Goal: Task Accomplishment & Management: Manage account settings

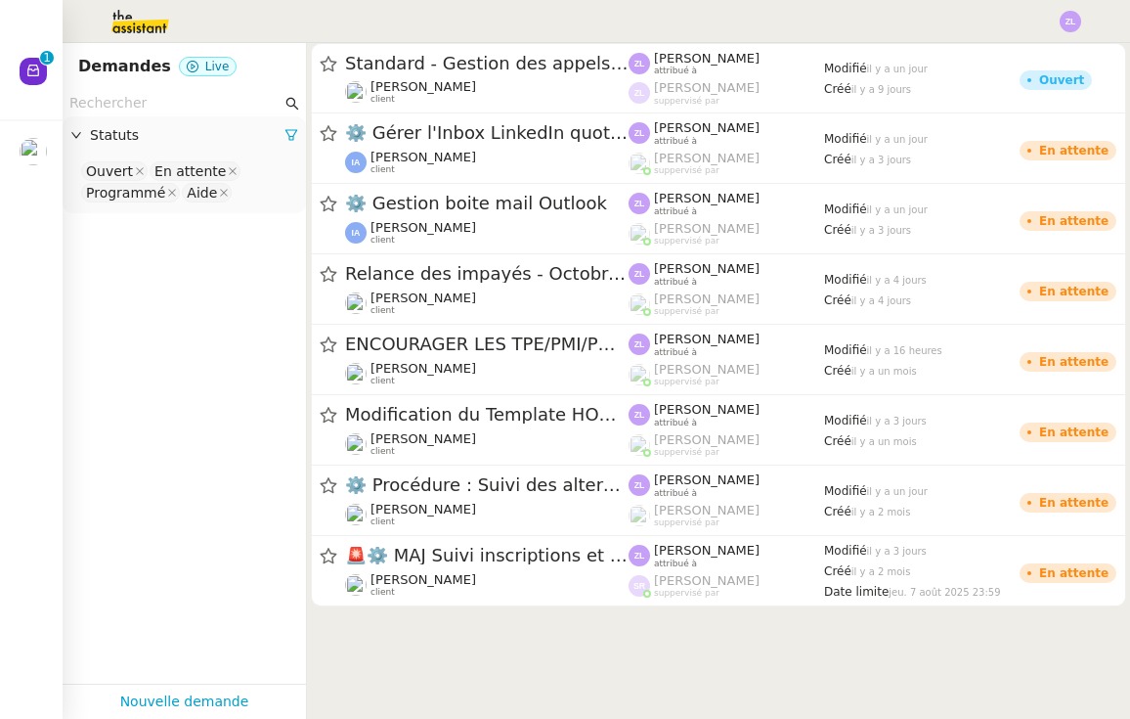
click at [1080, 22] on img at bounding box center [1071, 22] width 22 height 22
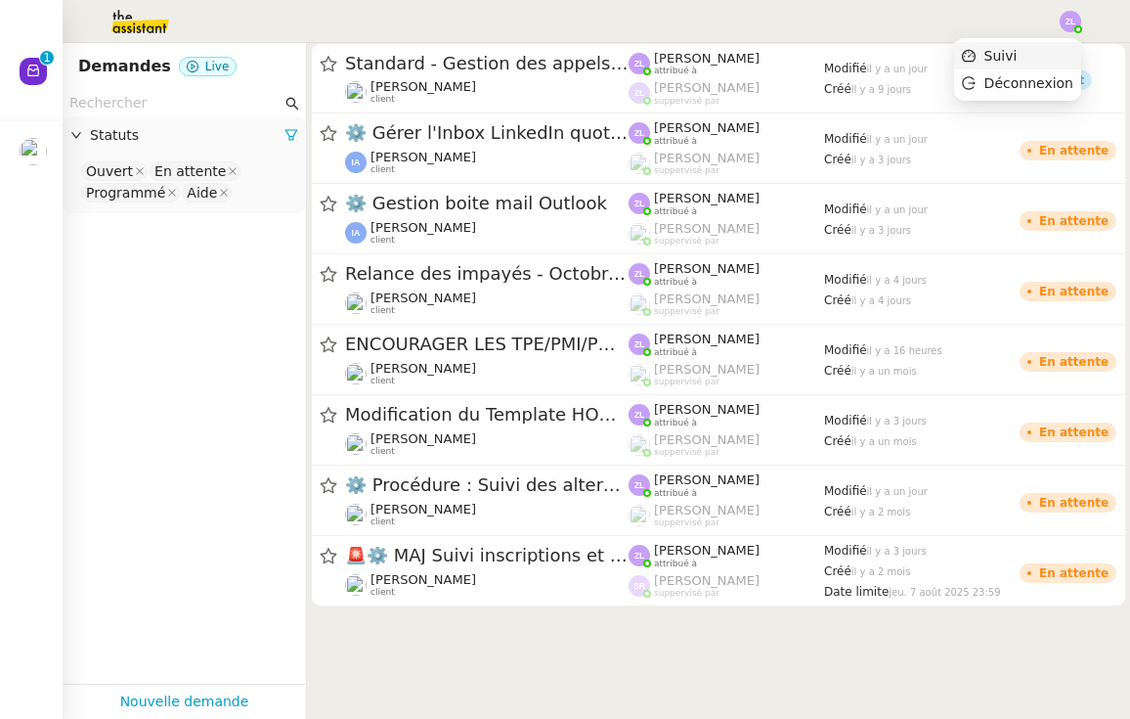
click at [1033, 55] on li "Suivi" at bounding box center [1017, 55] width 127 height 27
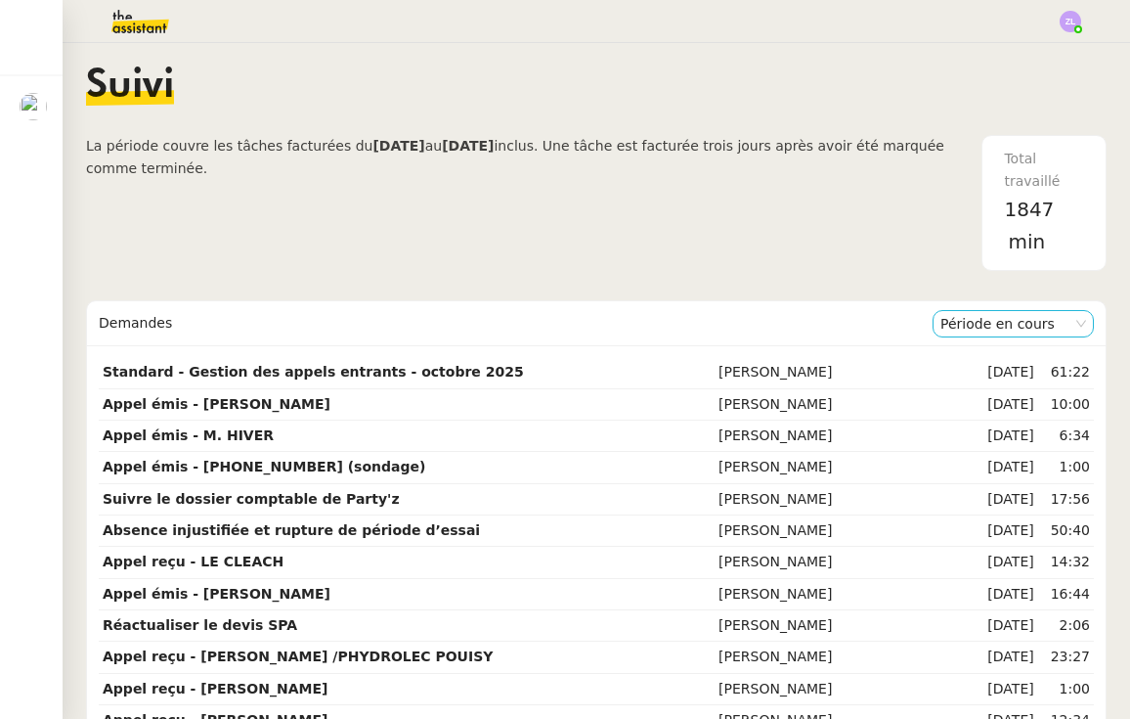
click at [1011, 324] on nz-select-item "Période en cours" at bounding box center [1014, 323] width 146 height 25
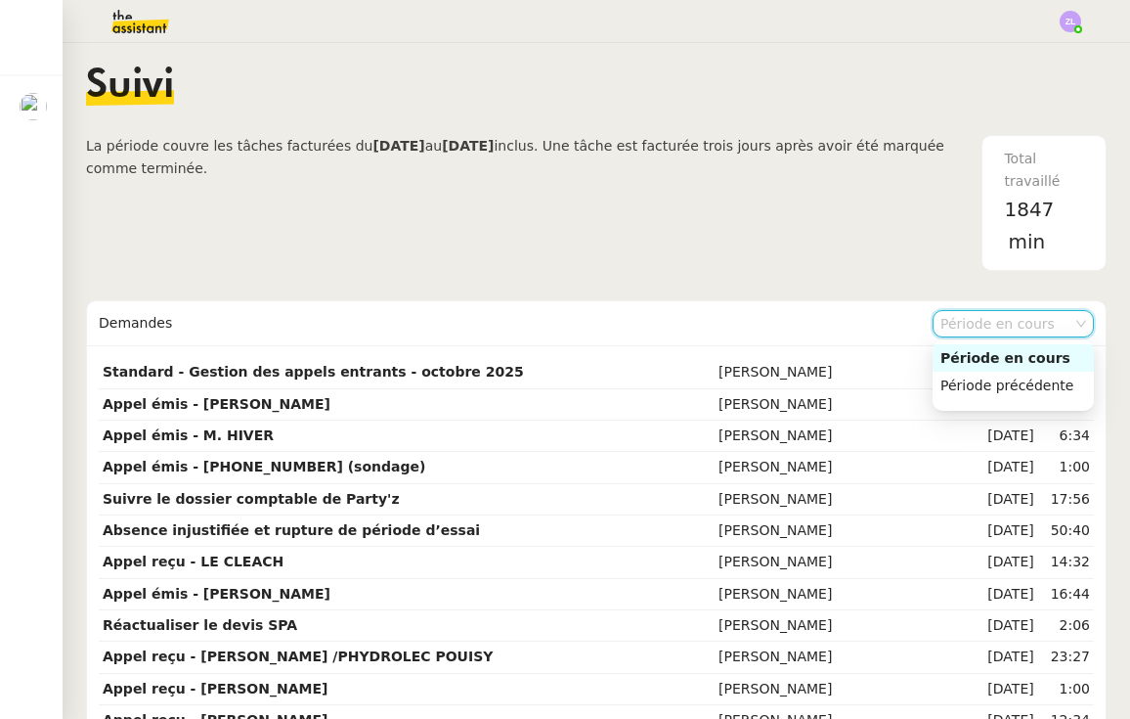
click at [1011, 324] on nz-select-item "Période en cours" at bounding box center [1014, 323] width 146 height 25
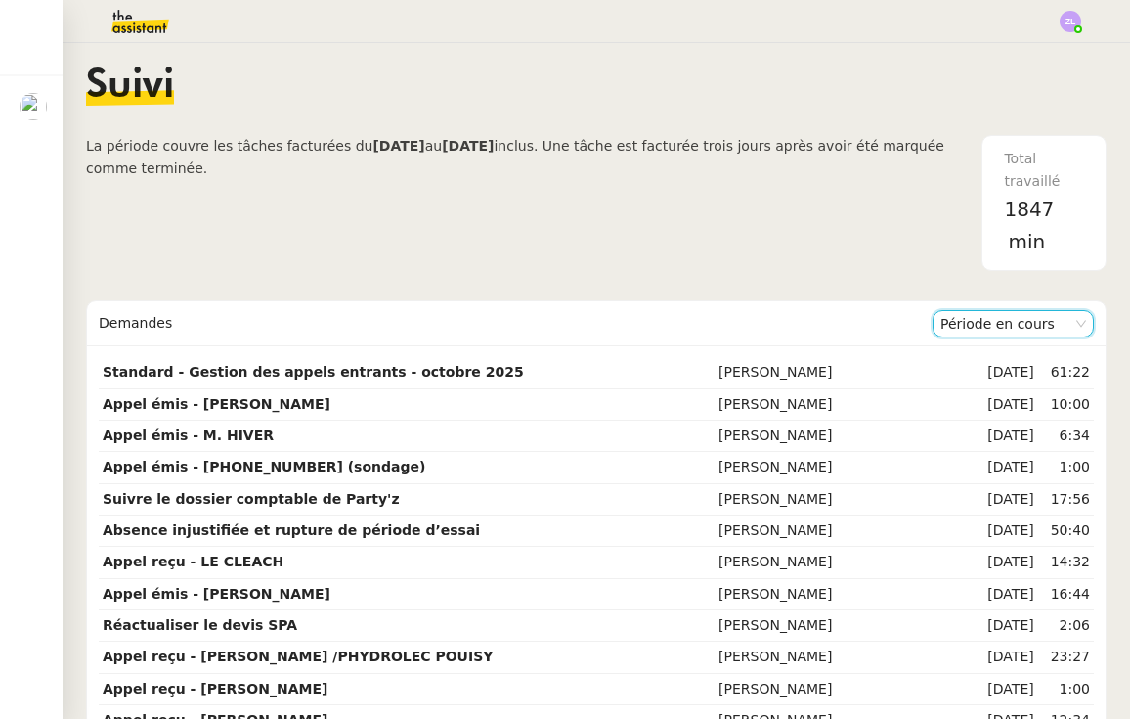
click at [123, 13] on img at bounding box center [125, 21] width 152 height 43
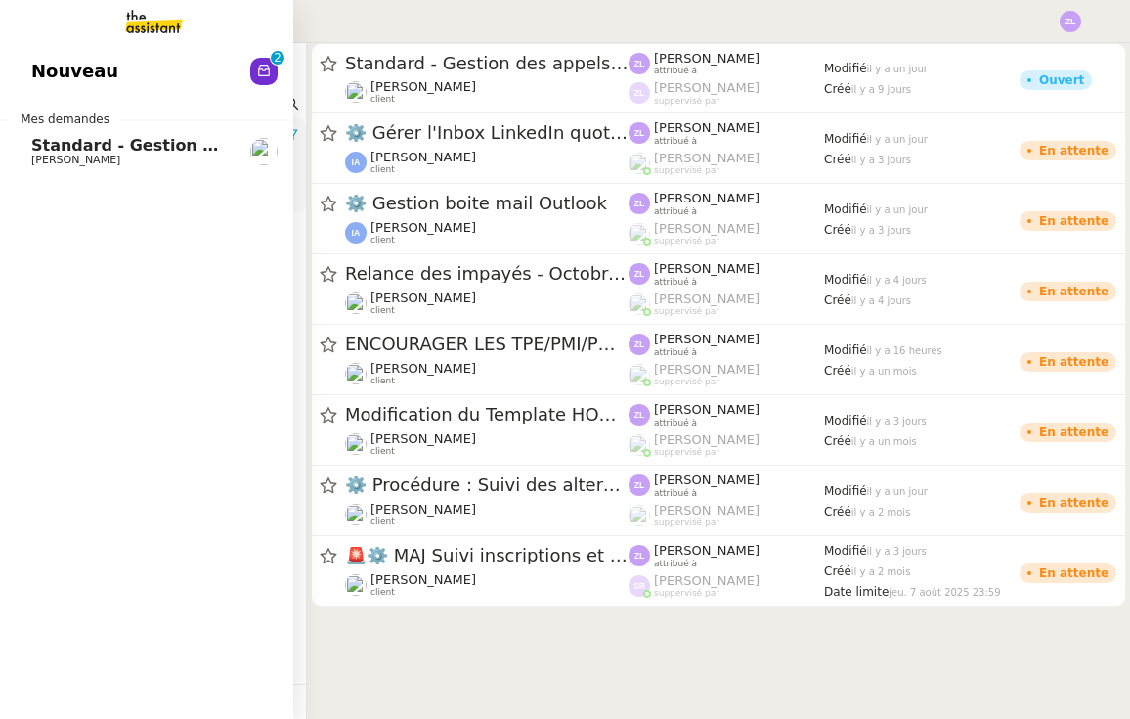
click at [34, 64] on span "Nouveau" at bounding box center [74, 71] width 87 height 29
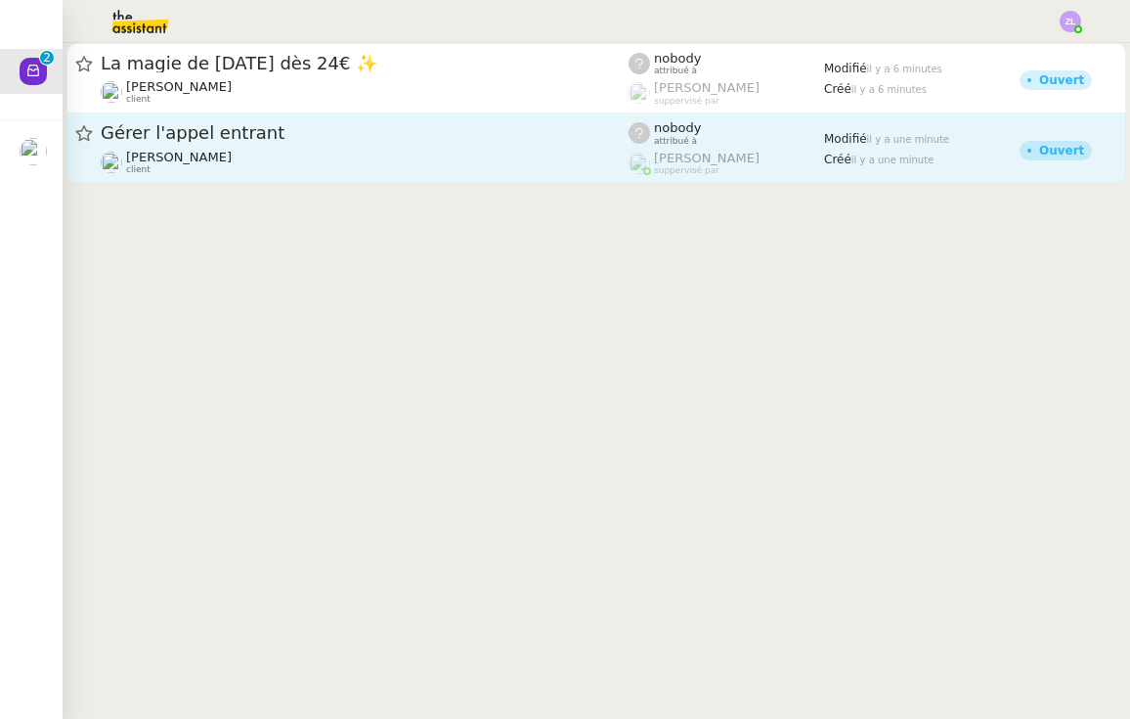
click at [331, 139] on span "Gérer l'appel entrant" at bounding box center [365, 133] width 528 height 18
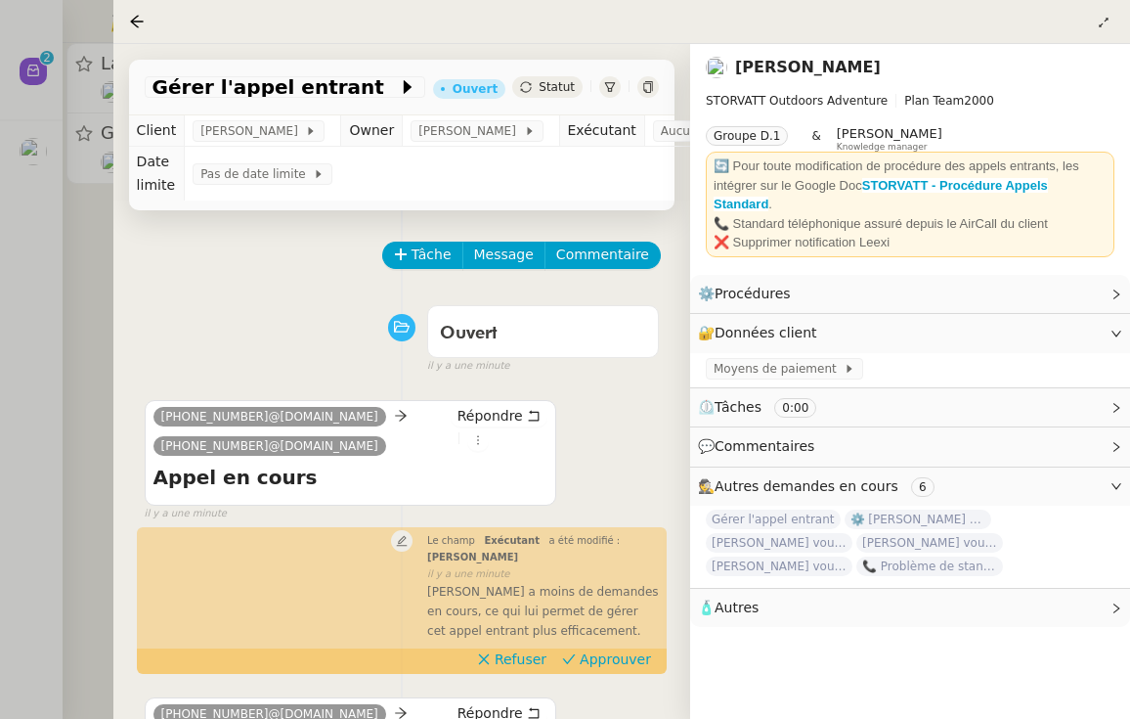
click at [355, 102] on div "Gérer l'appel entrant [PERSON_NAME]" at bounding box center [402, 88] width 546 height 56
click at [398, 88] on icon at bounding box center [408, 87] width 20 height 20
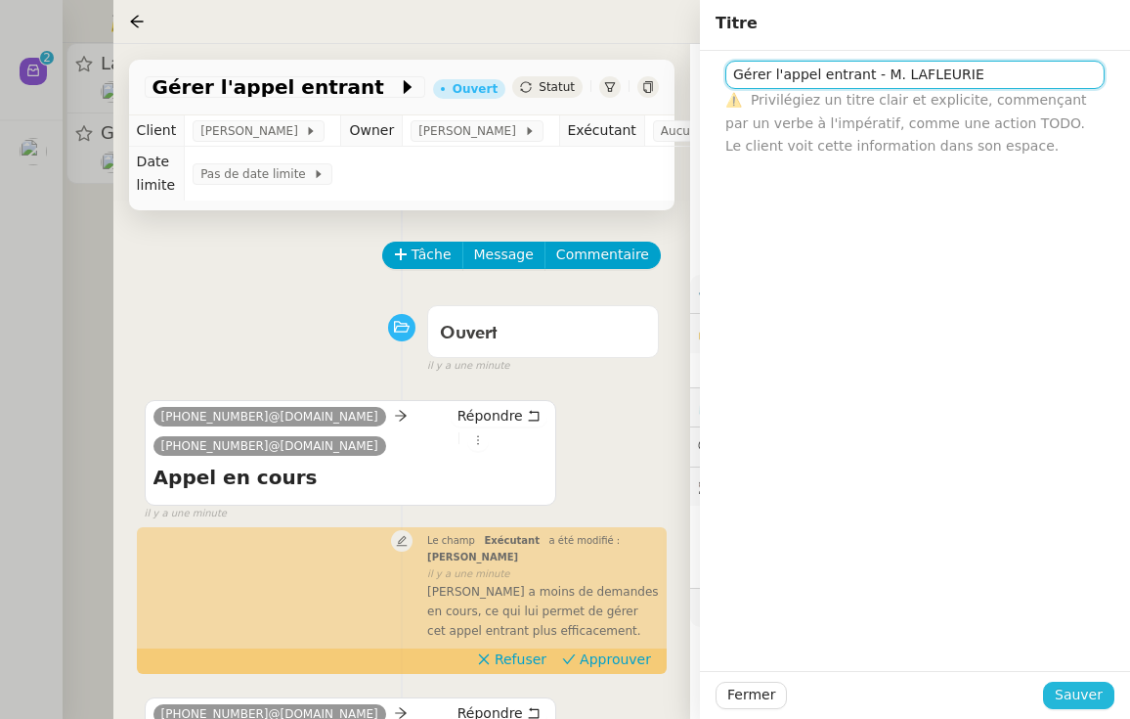
type input "Gérer l'appel entrant - M. LAFLEURIE"
click at [1070, 704] on span "Sauver" at bounding box center [1079, 694] width 48 height 22
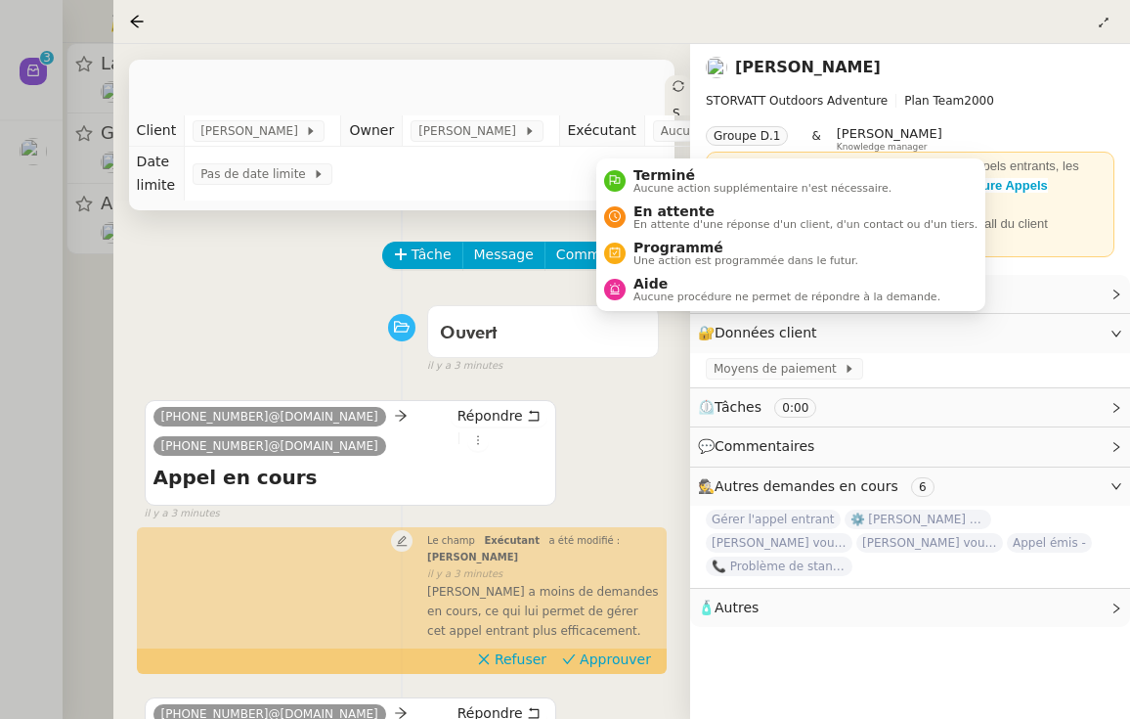
click at [673, 80] on icon at bounding box center [679, 86] width 12 height 12
click at [651, 171] on span "Terminé" at bounding box center [763, 175] width 258 height 16
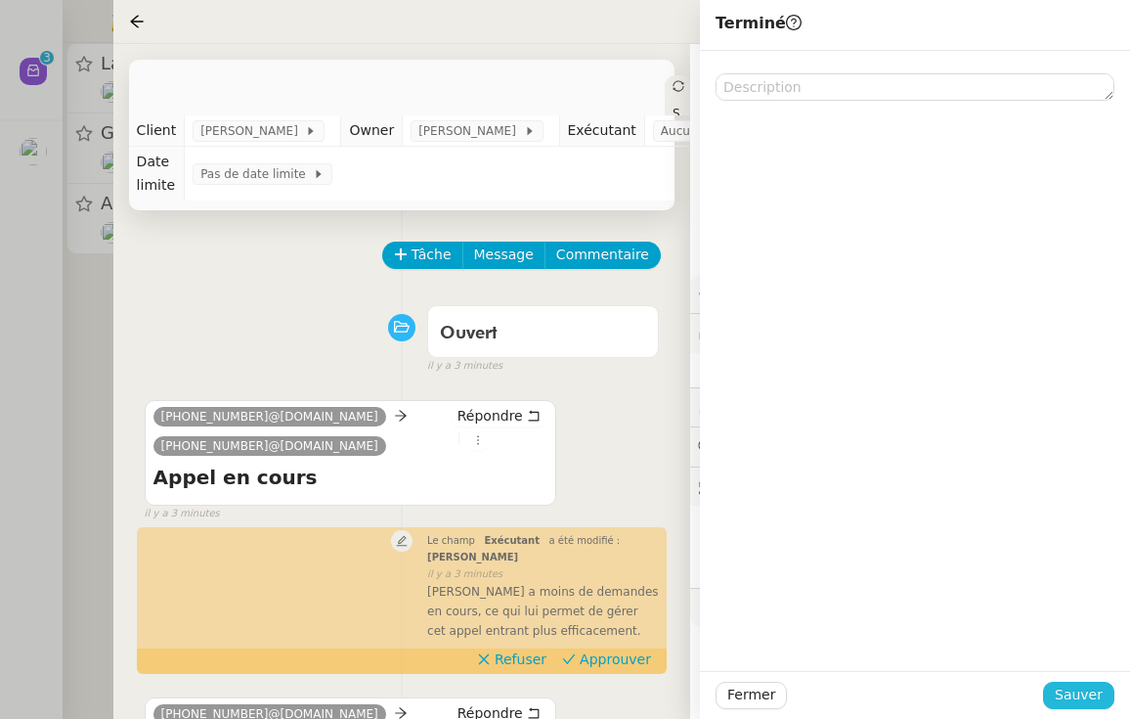
click at [1084, 703] on span "Sauver" at bounding box center [1079, 694] width 48 height 22
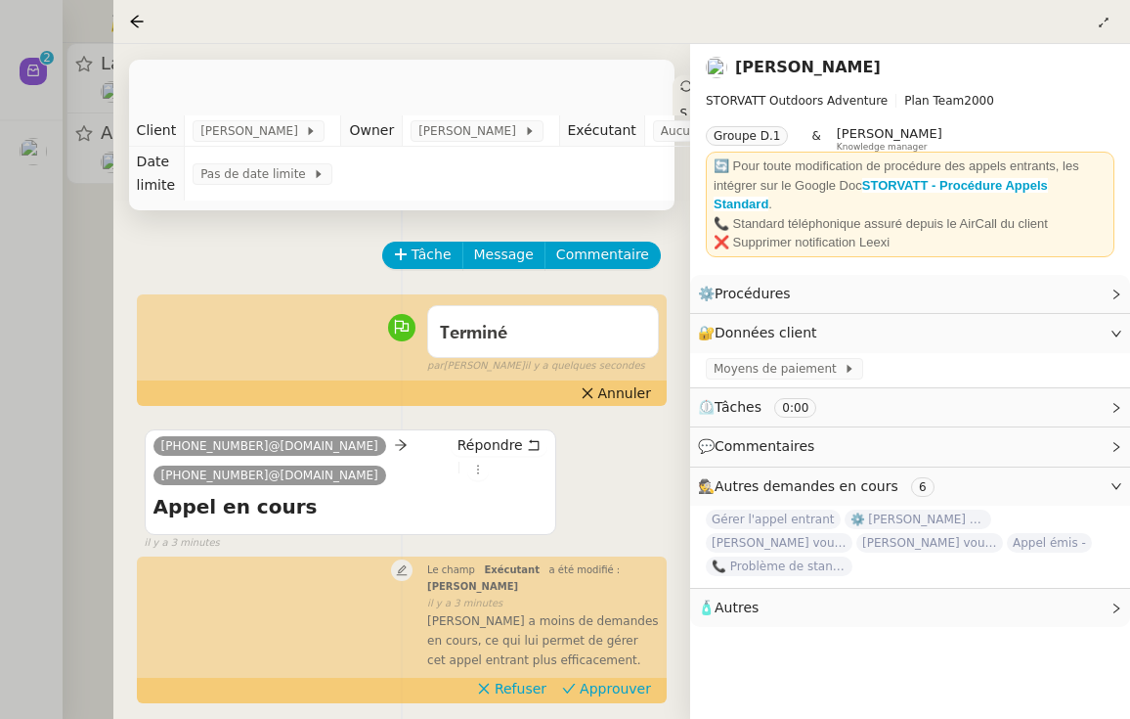
click at [75, 257] on div at bounding box center [565, 359] width 1130 height 719
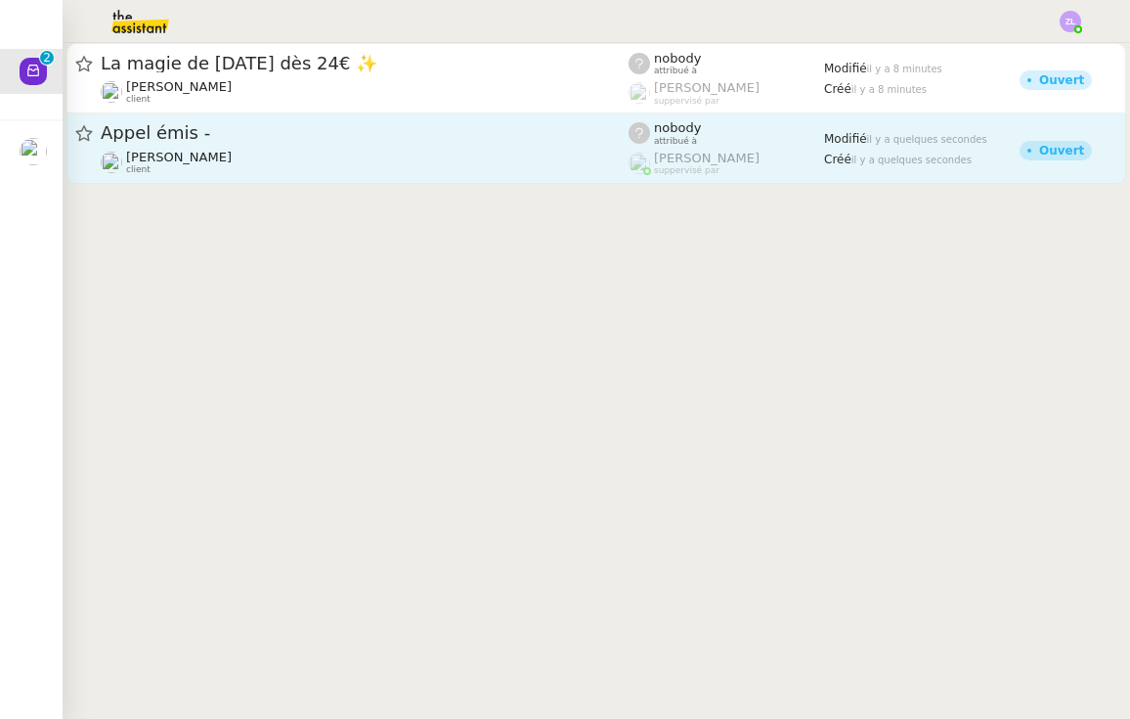
click at [180, 166] on div "[PERSON_NAME] client" at bounding box center [179, 162] width 106 height 25
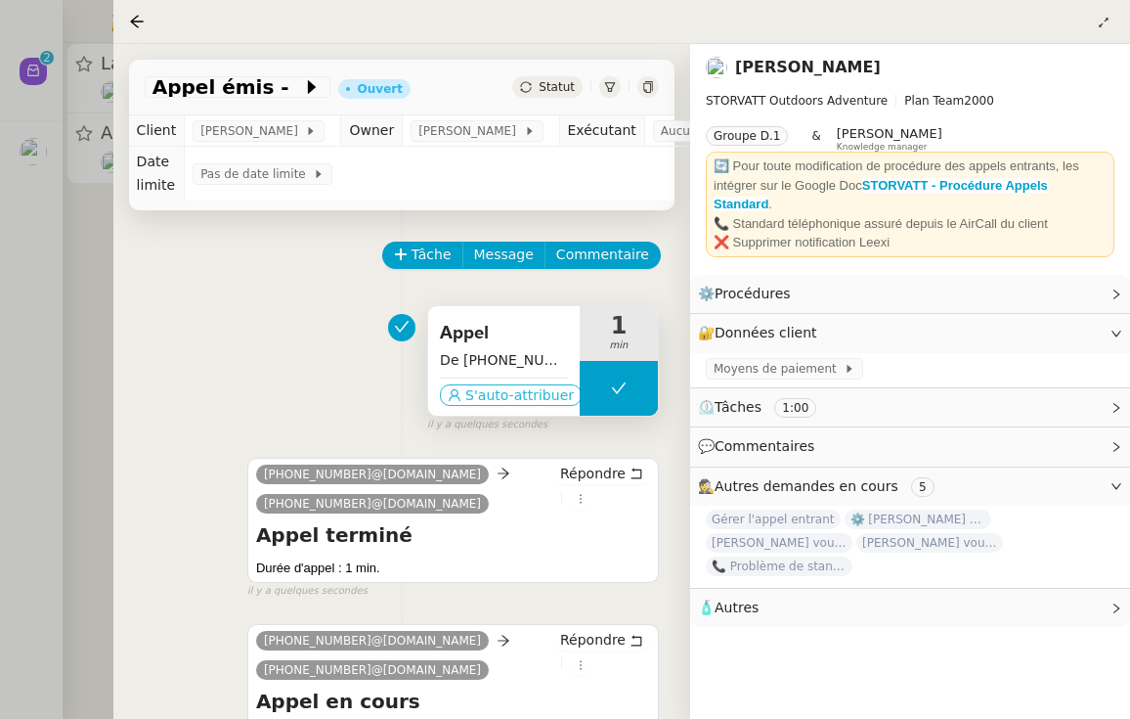
click at [547, 385] on div "S'auto-attribuer" at bounding box center [504, 391] width 128 height 29
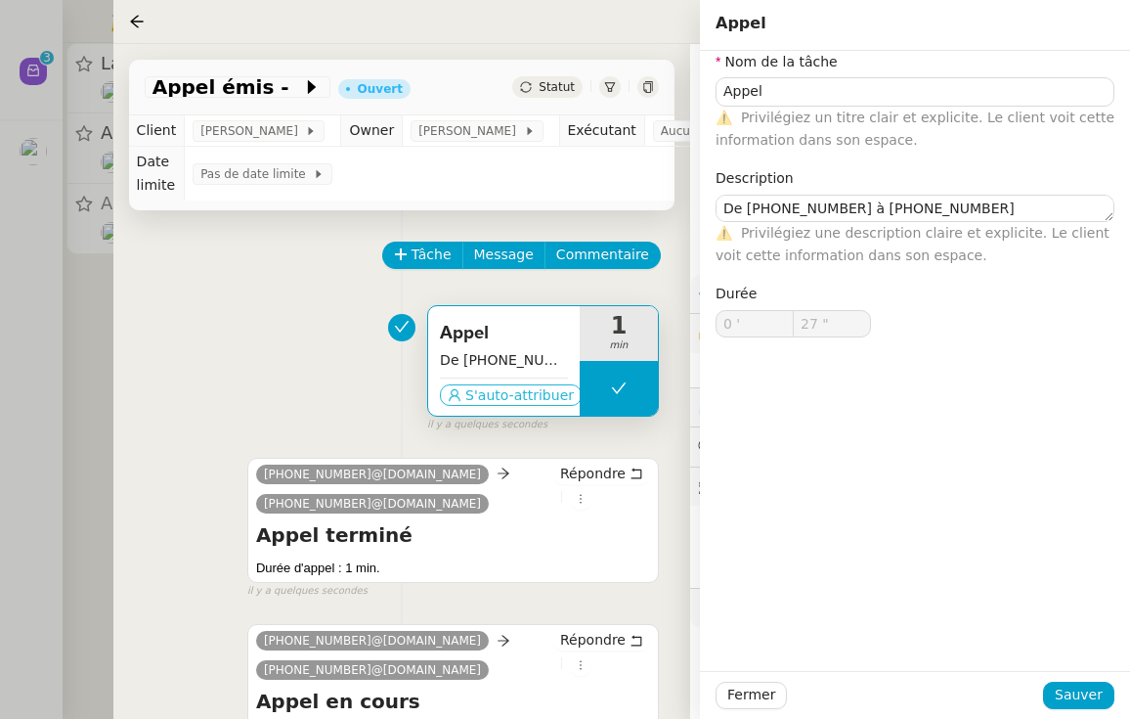
click at [551, 397] on span "S'auto-attribuer" at bounding box center [519, 395] width 109 height 20
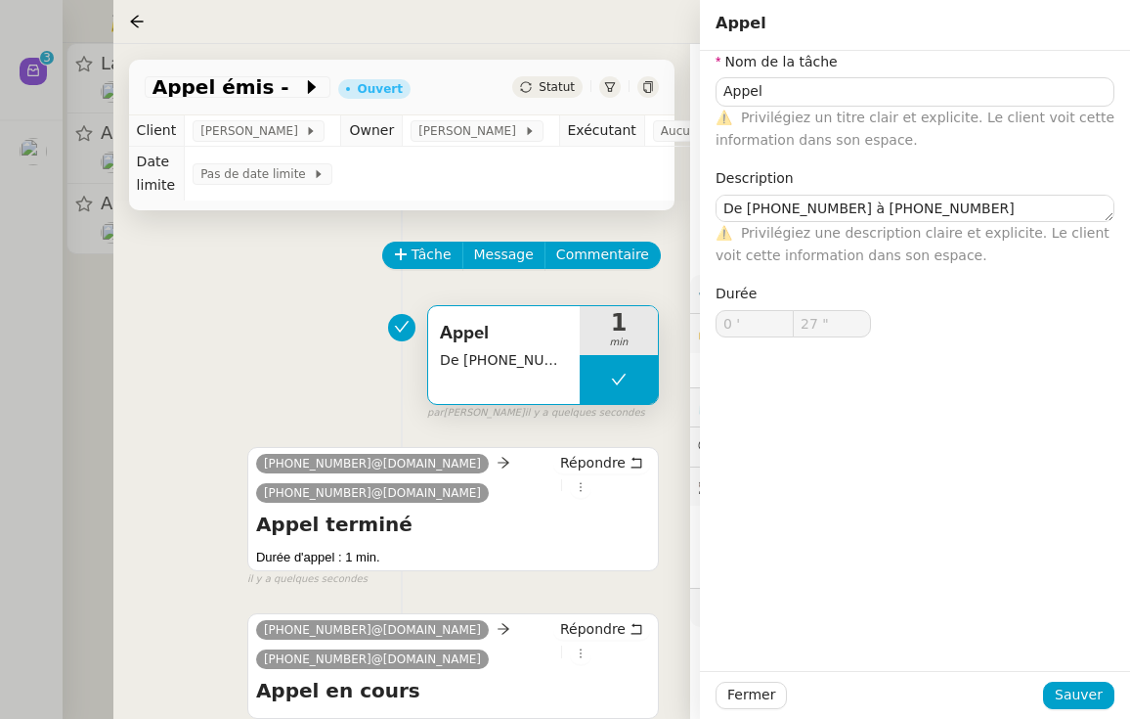
type input "Appel"
type textarea "De [PHONE_NUMBER] à [PHONE_NUMBER]"
type input "0 '"
type input "27 ""
type input "Appel"
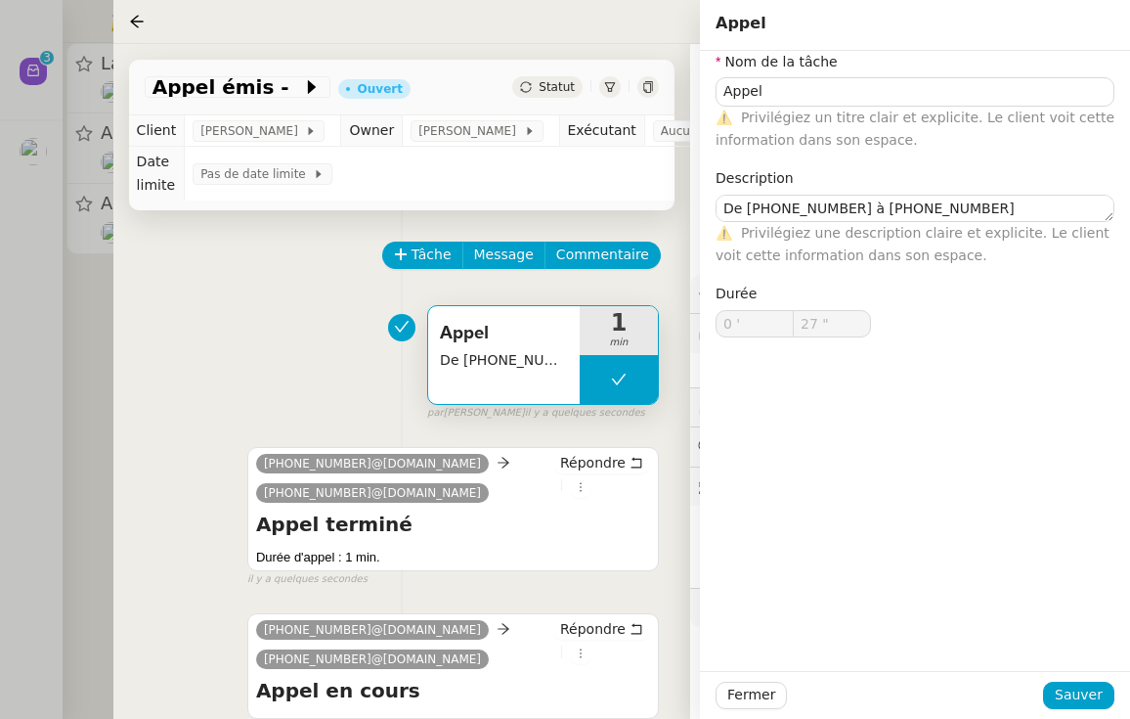
type textarea "De [PHONE_NUMBER] à [PHONE_NUMBER]"
type input "0 '"
type input "27 ""
click at [644, 132] on td "Exécutant" at bounding box center [601, 130] width 85 height 31
click at [685, 132] on span "Aucun exécutant" at bounding box center [714, 131] width 107 height 20
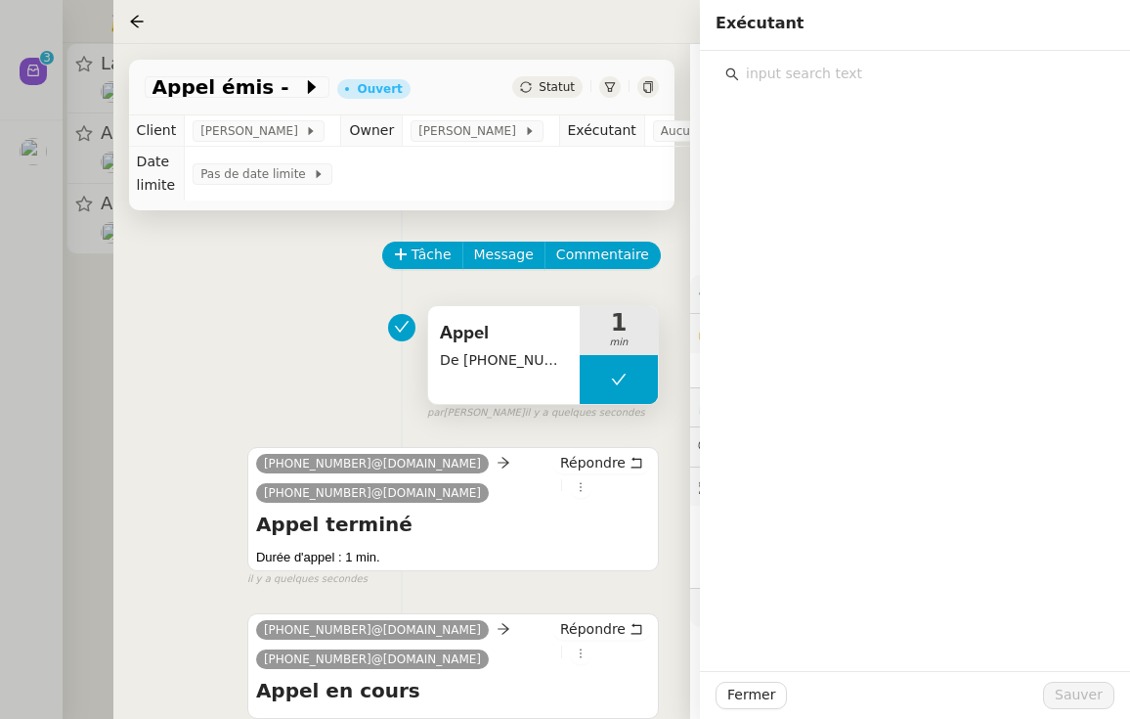
click at [821, 74] on input "text" at bounding box center [922, 74] width 366 height 26
type input "zoe"
click at [857, 141] on div "[EMAIL_ADDRESS][DOMAIN_NAME]" at bounding box center [928, 144] width 330 height 20
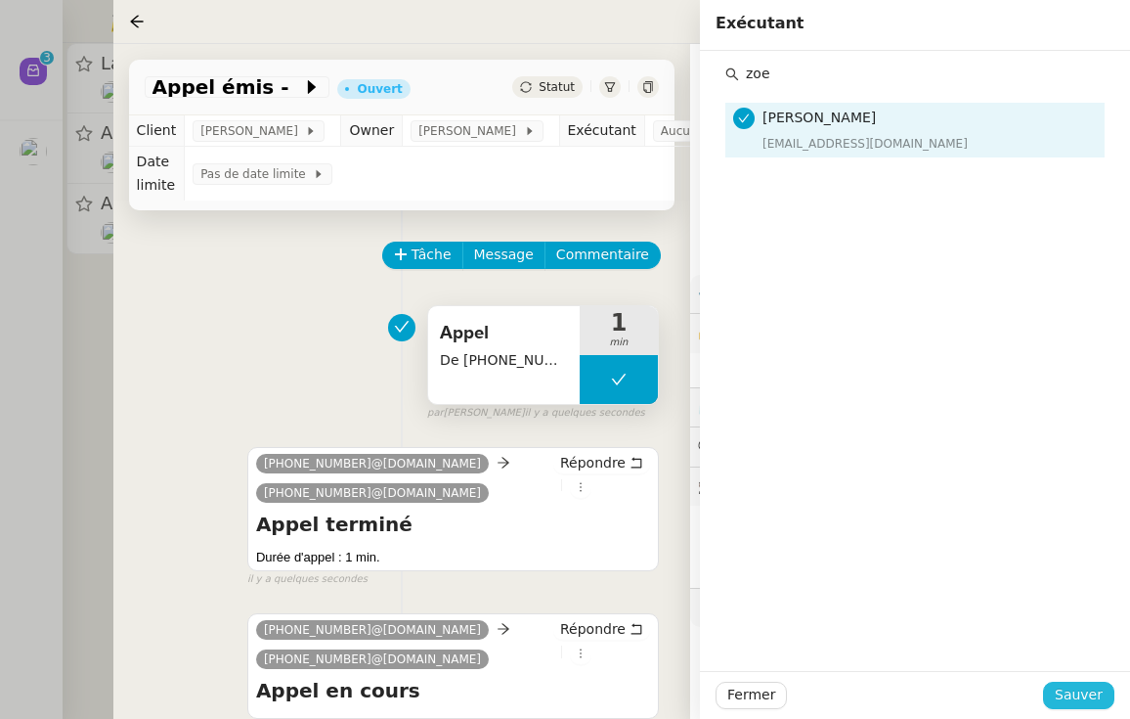
click at [1091, 706] on span "Sauver" at bounding box center [1079, 694] width 48 height 22
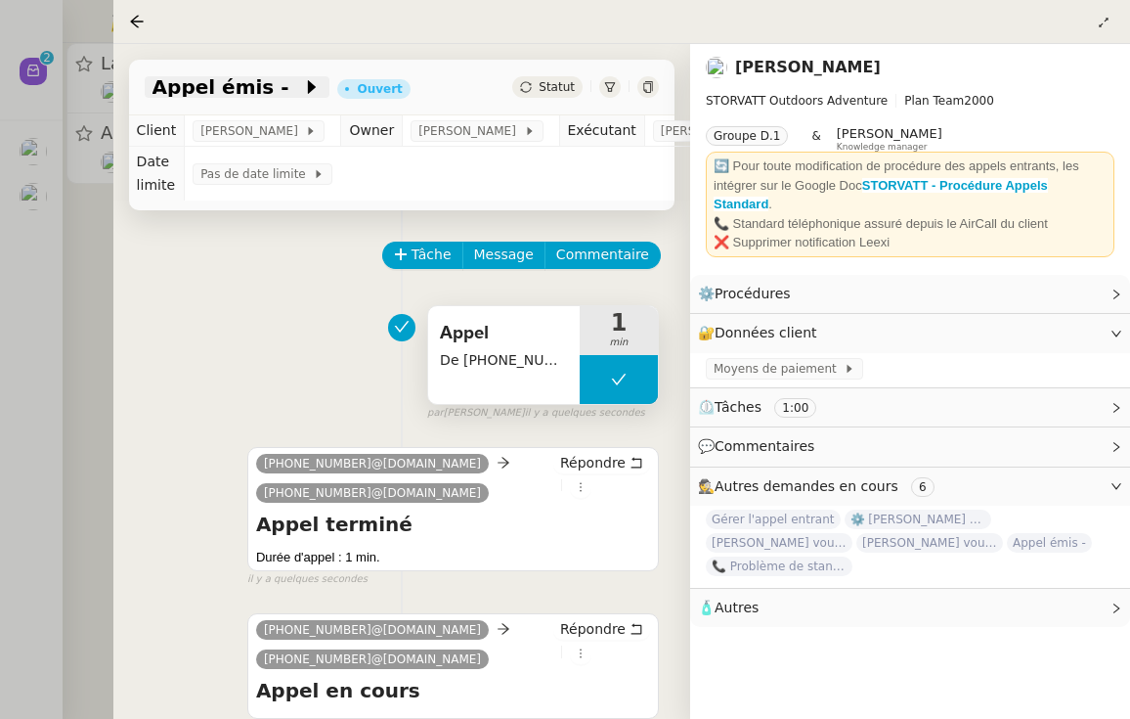
click at [302, 92] on icon at bounding box center [312, 87] width 20 height 20
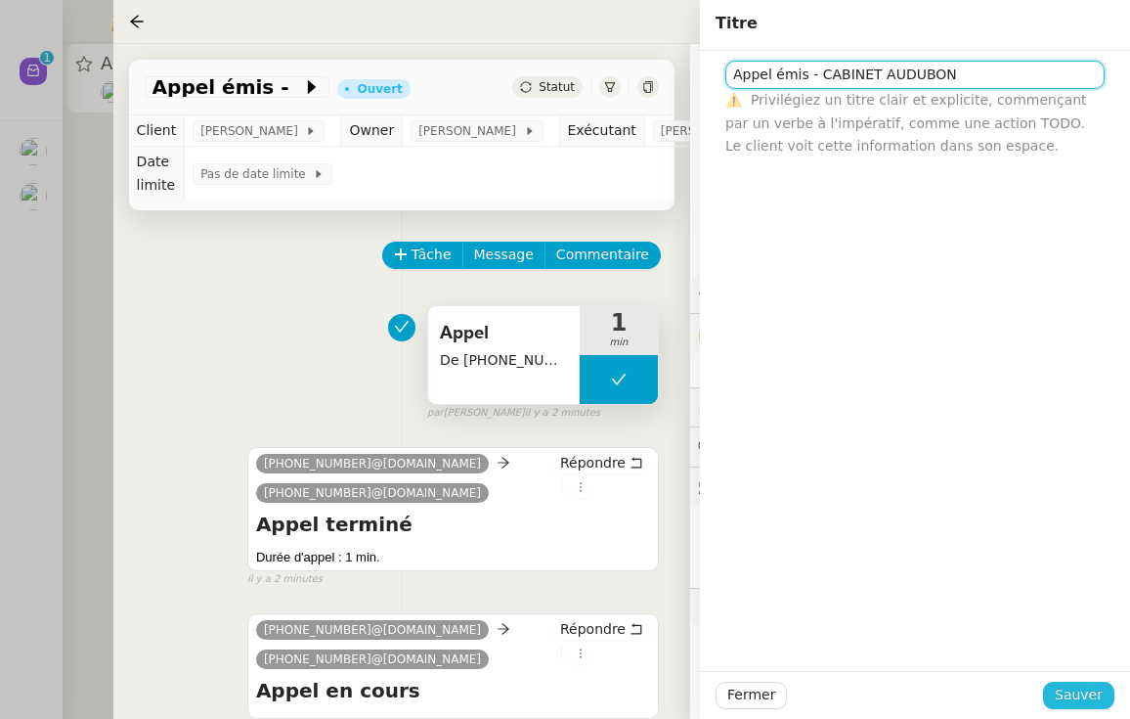
type input "Appel émis - CABINET AUDUBON"
click at [1085, 689] on span "Sauver" at bounding box center [1079, 694] width 48 height 22
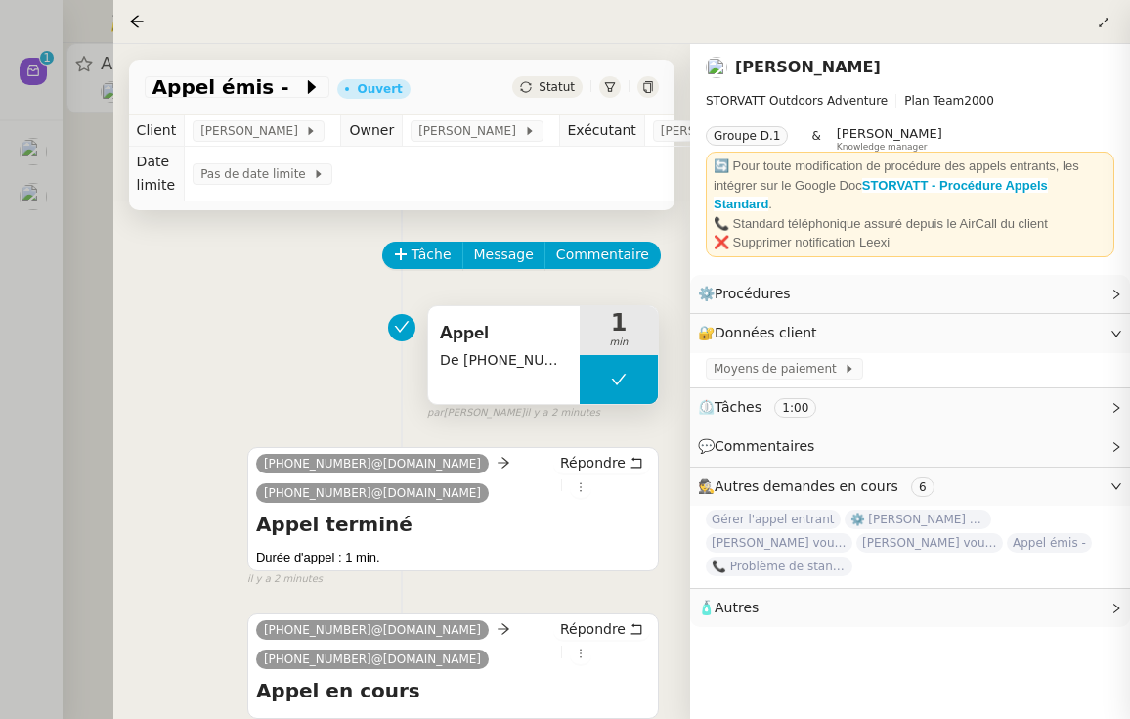
click at [553, 85] on div "Appel émis - Ouvert Statut" at bounding box center [402, 88] width 546 height 56
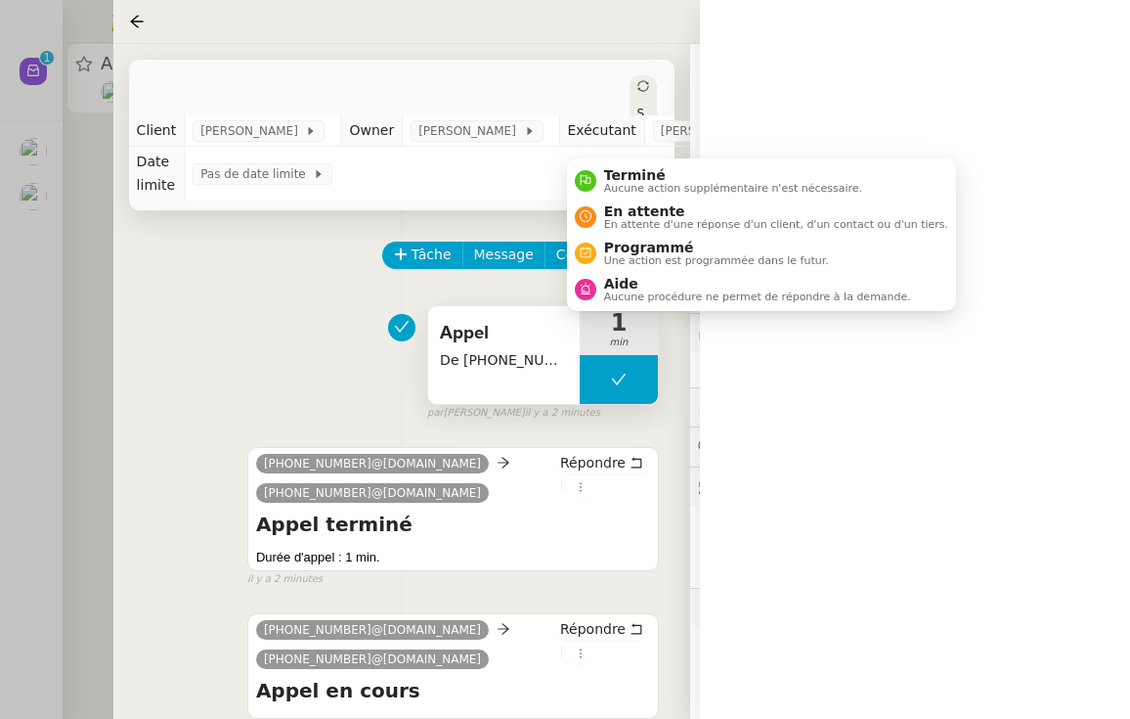
click at [637, 87] on icon at bounding box center [643, 86] width 12 height 12
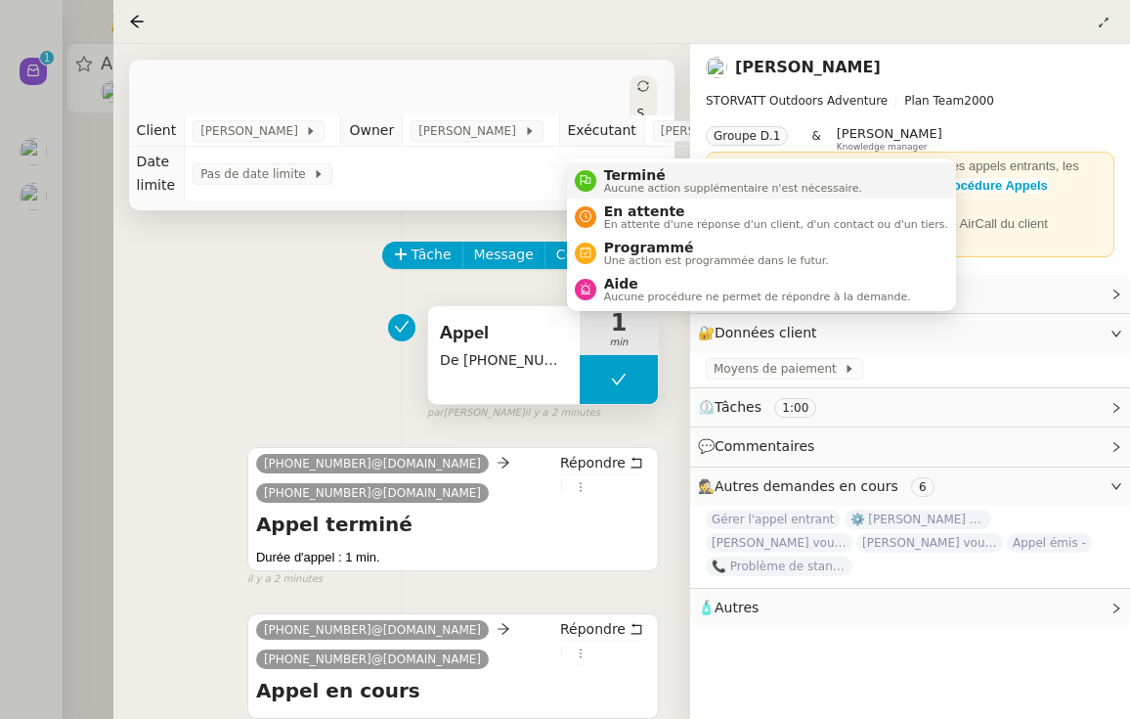
click at [619, 185] on span "Aucune action supplémentaire n'est nécessaire." at bounding box center [733, 188] width 258 height 11
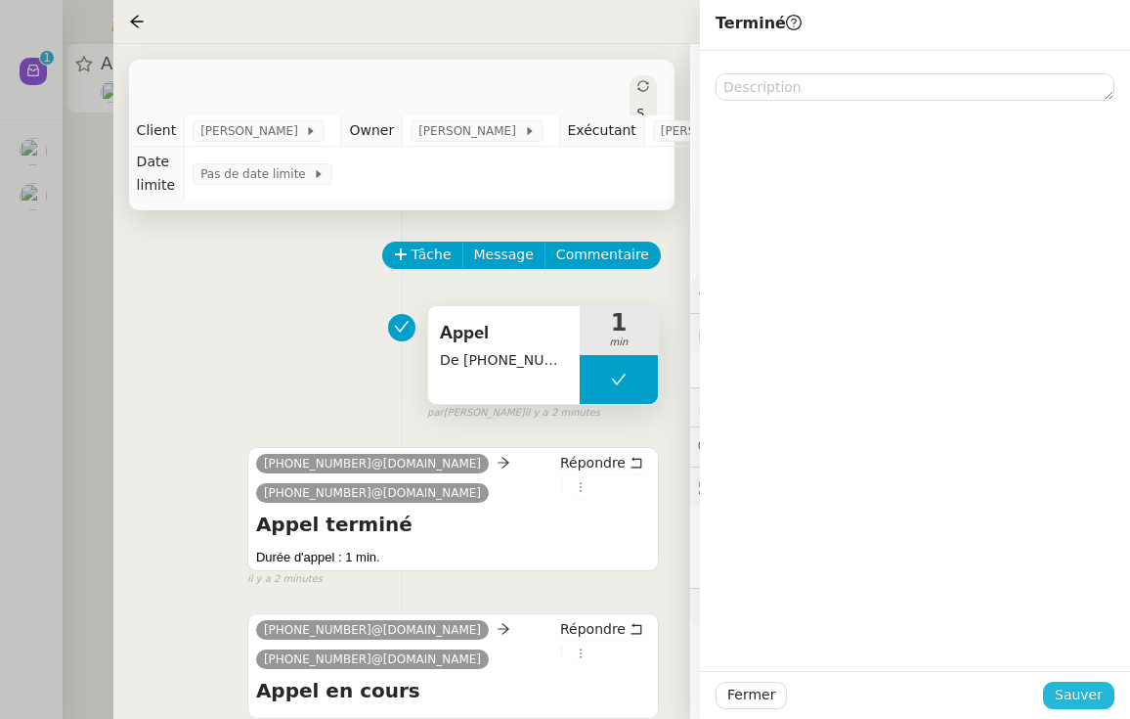
click at [1081, 703] on span "Sauver" at bounding box center [1079, 694] width 48 height 22
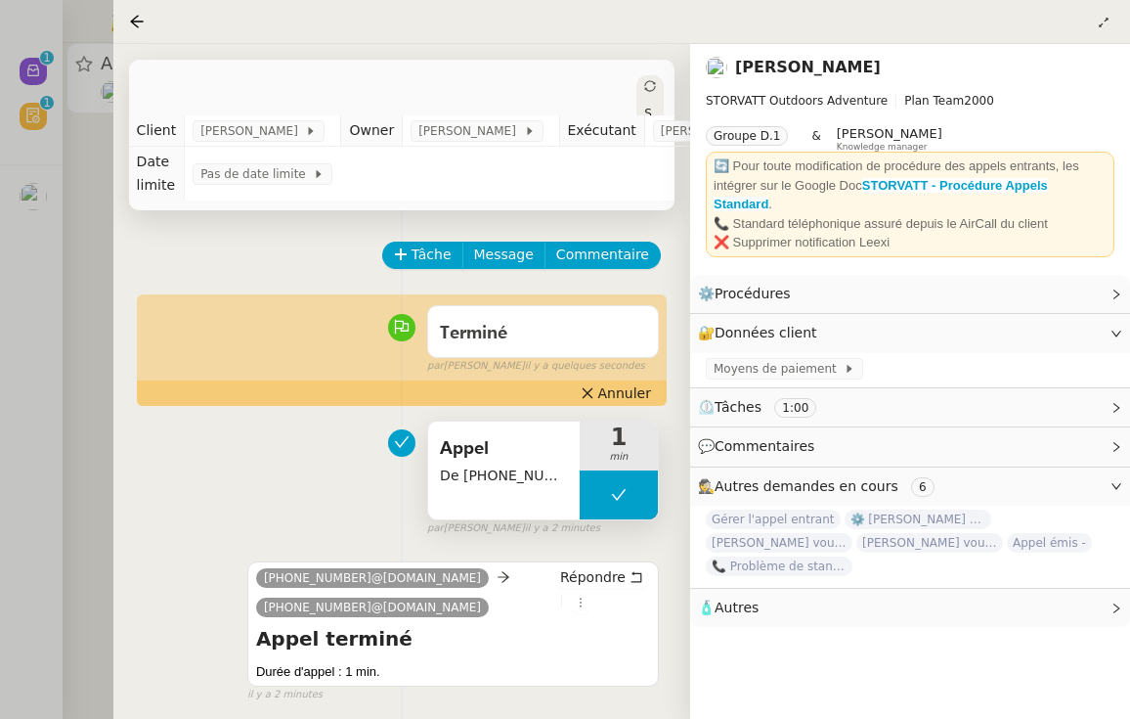
click at [19, 421] on div at bounding box center [565, 359] width 1130 height 719
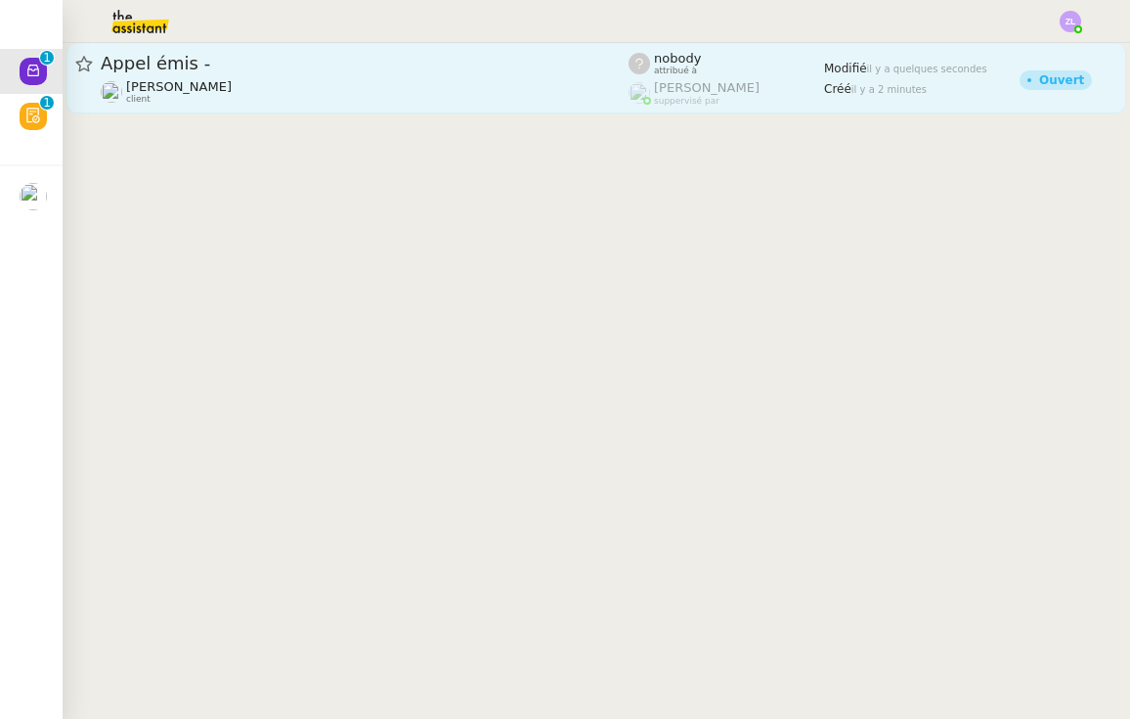
click at [205, 83] on span "[PERSON_NAME]" at bounding box center [179, 86] width 106 height 15
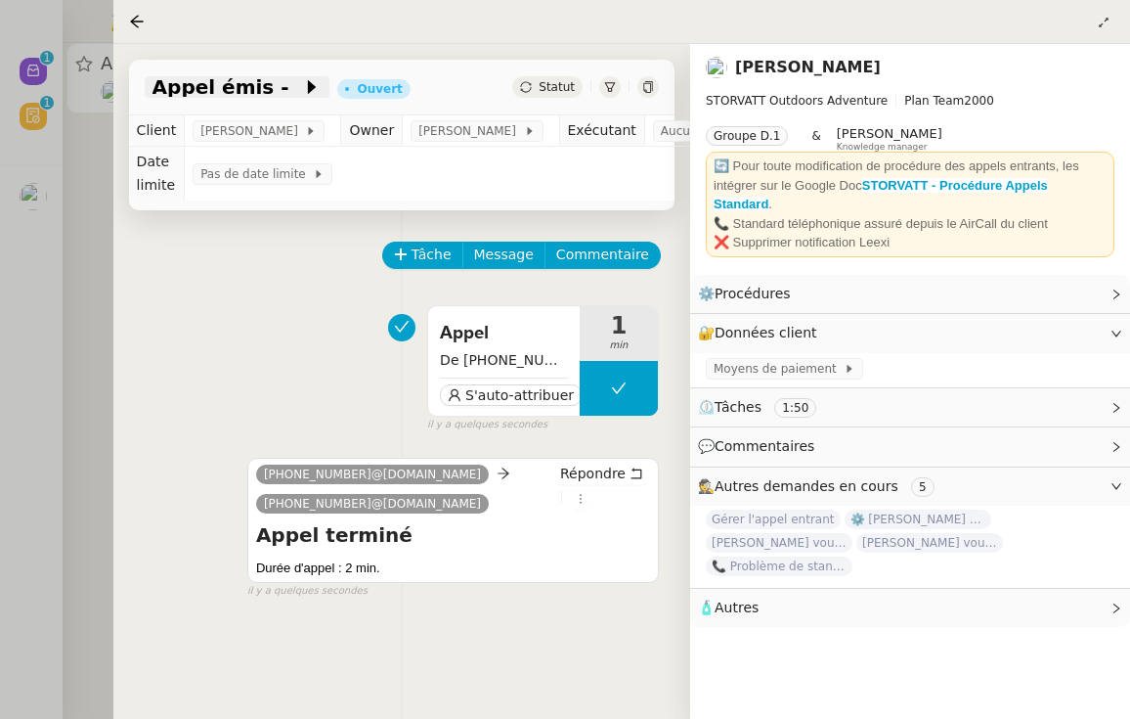
click at [262, 87] on span "Appel émis -" at bounding box center [228, 87] width 151 height 20
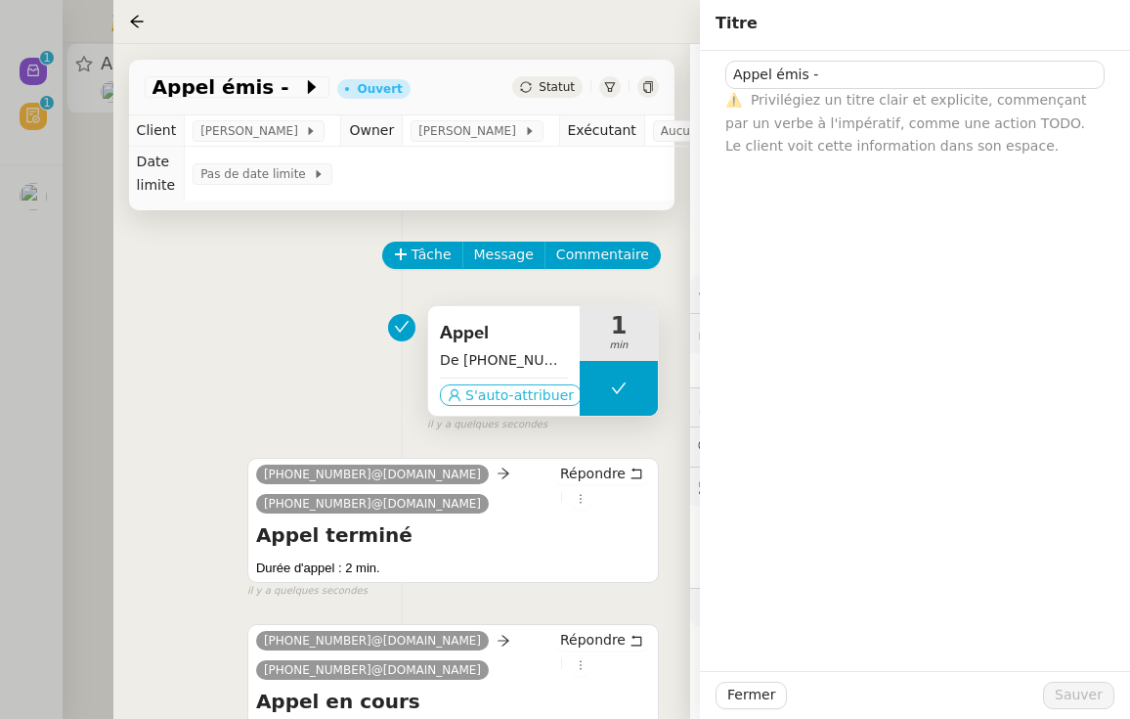
click at [500, 399] on span "S'auto-attribuer" at bounding box center [519, 395] width 109 height 20
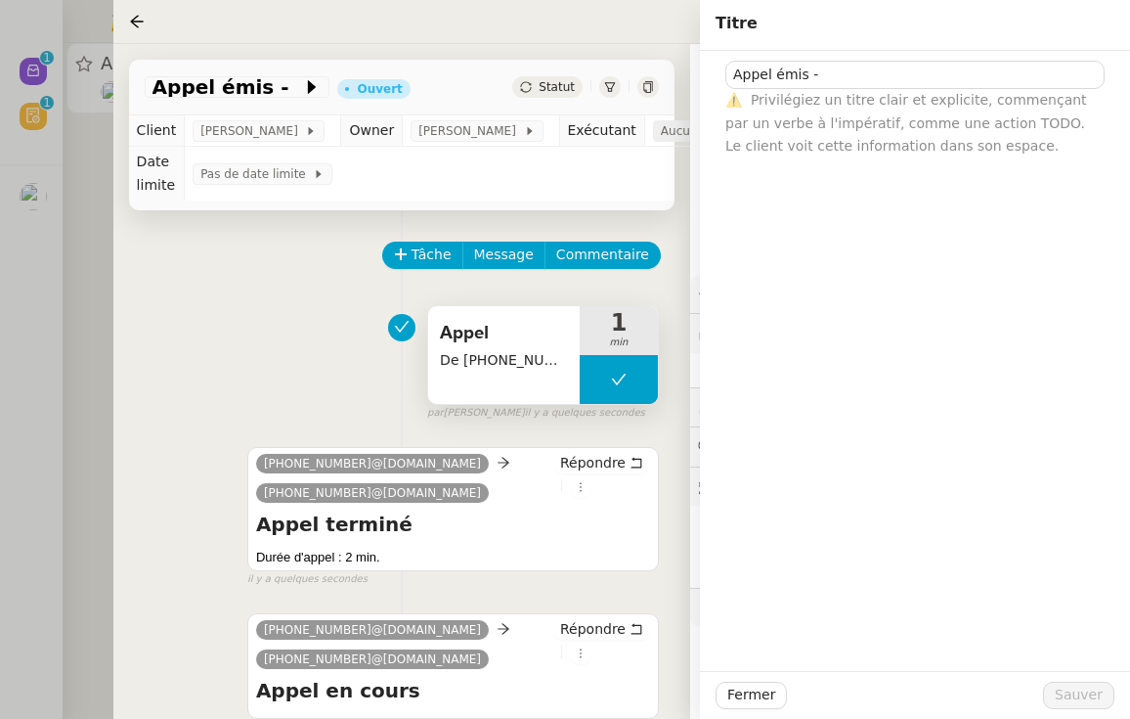
click at [678, 132] on div "Aucun exécutant" at bounding box center [720, 131] width 134 height 22
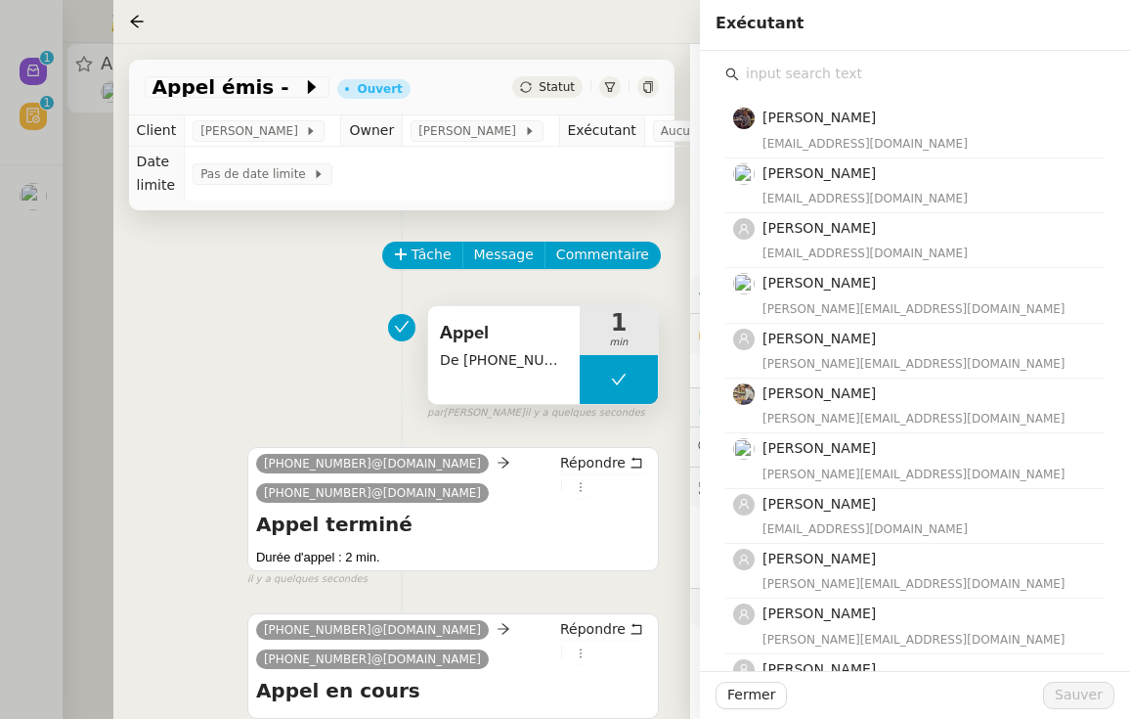
click at [853, 80] on input "text" at bounding box center [922, 74] width 366 height 26
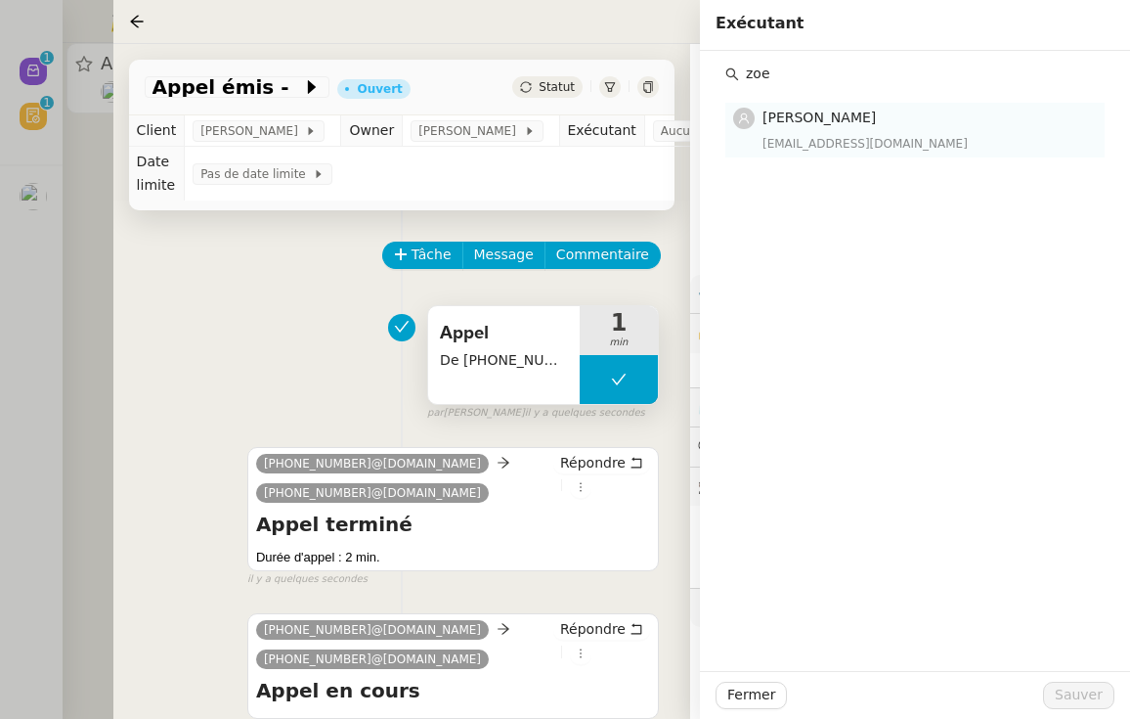
type input "zoe"
click at [900, 124] on h4 "[PERSON_NAME]" at bounding box center [928, 118] width 330 height 22
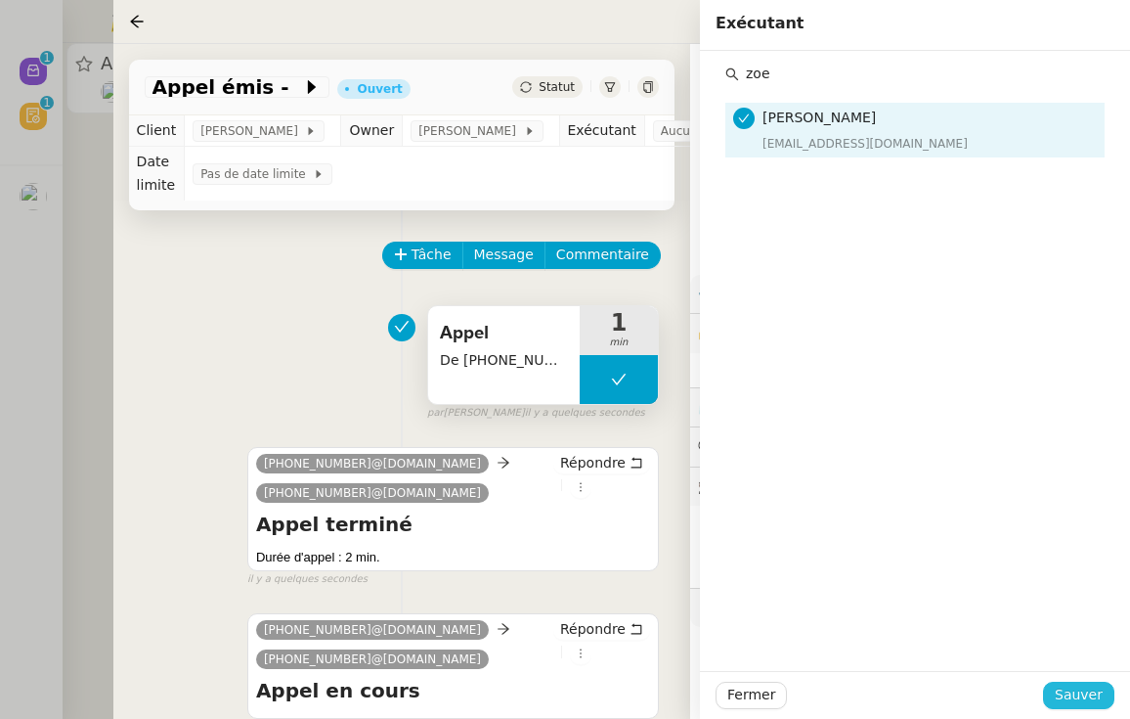
click at [1092, 699] on span "Sauver" at bounding box center [1079, 694] width 48 height 22
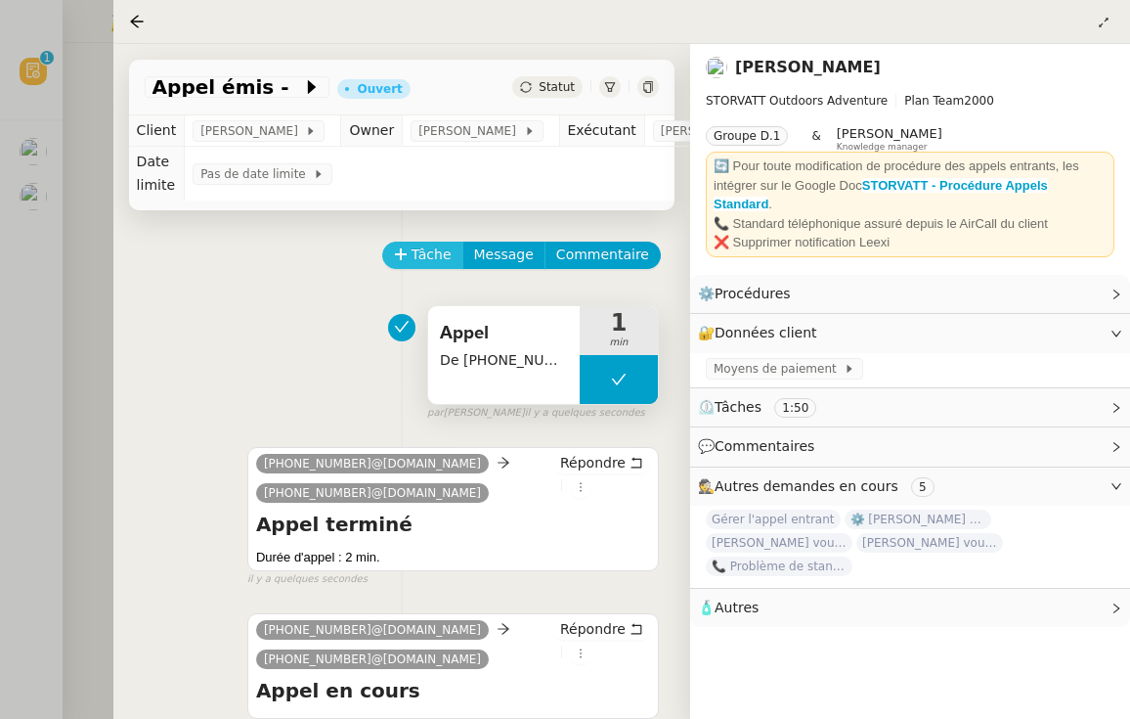
click at [420, 254] on span "Tâche" at bounding box center [432, 254] width 40 height 22
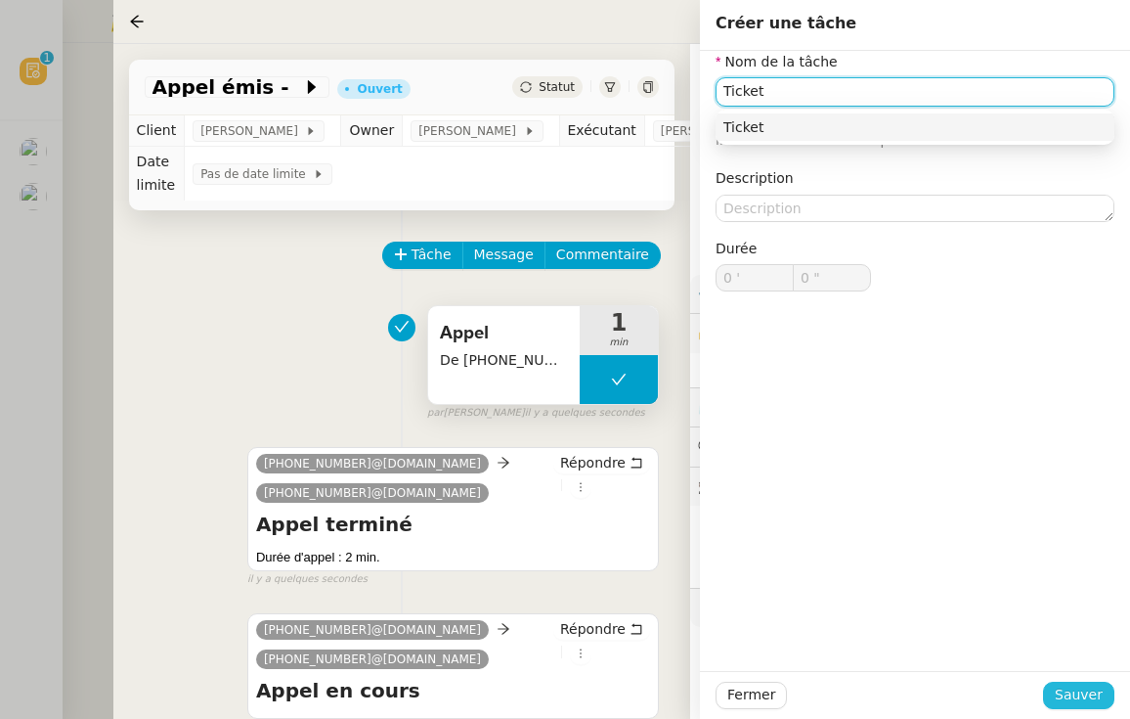
type input "Ticket"
click at [1066, 699] on span "Sauver" at bounding box center [1079, 694] width 48 height 22
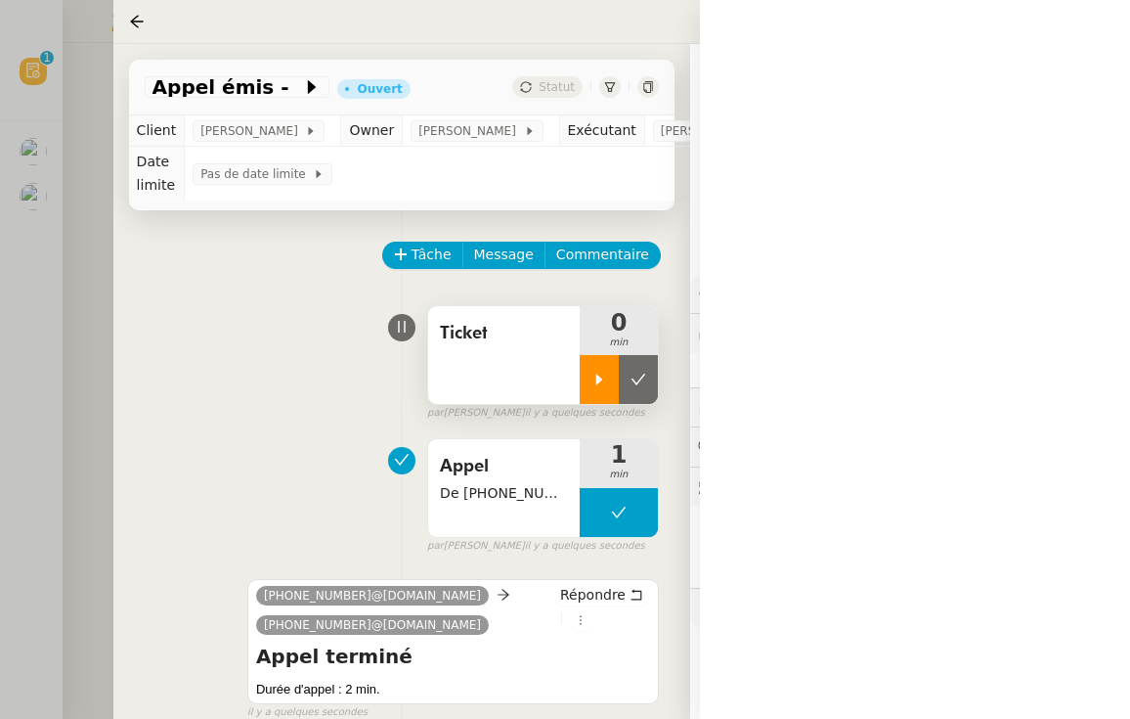
click at [604, 388] on div at bounding box center [599, 379] width 39 height 49
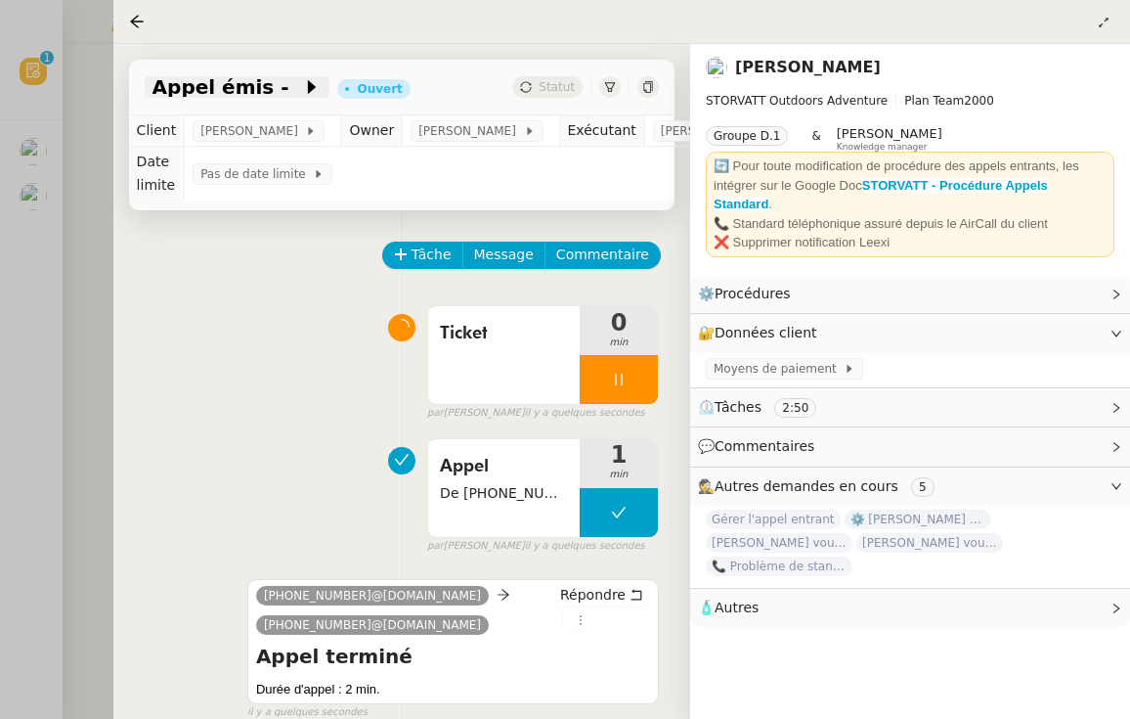
click at [289, 97] on span at bounding box center [296, 86] width 14 height 23
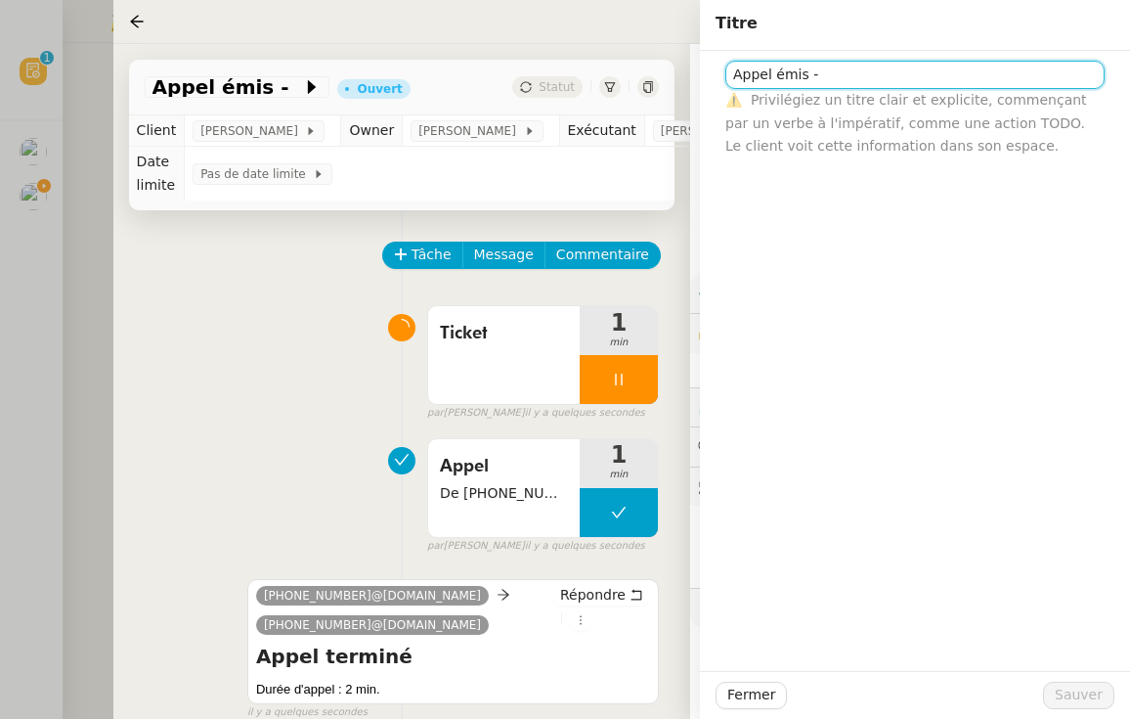
click at [829, 66] on input "Appel émis -" at bounding box center [914, 75] width 379 height 28
type input "Appel émis - M. MONMAYEUR"
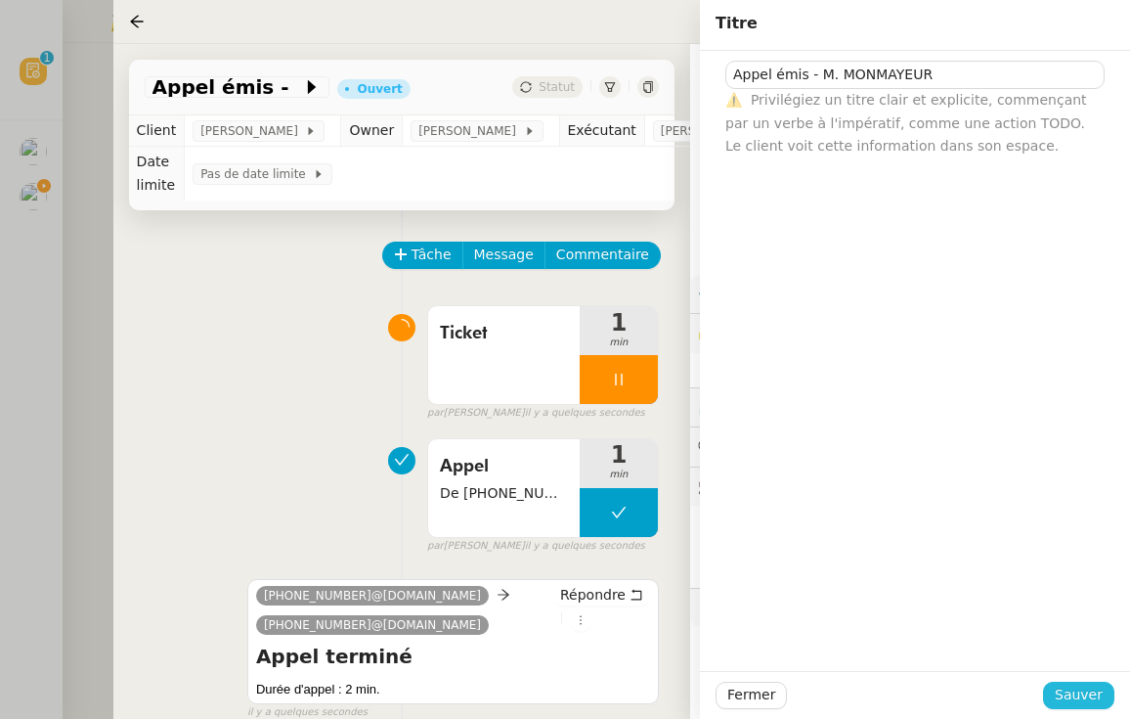
click at [1069, 690] on span "Sauver" at bounding box center [1079, 694] width 48 height 22
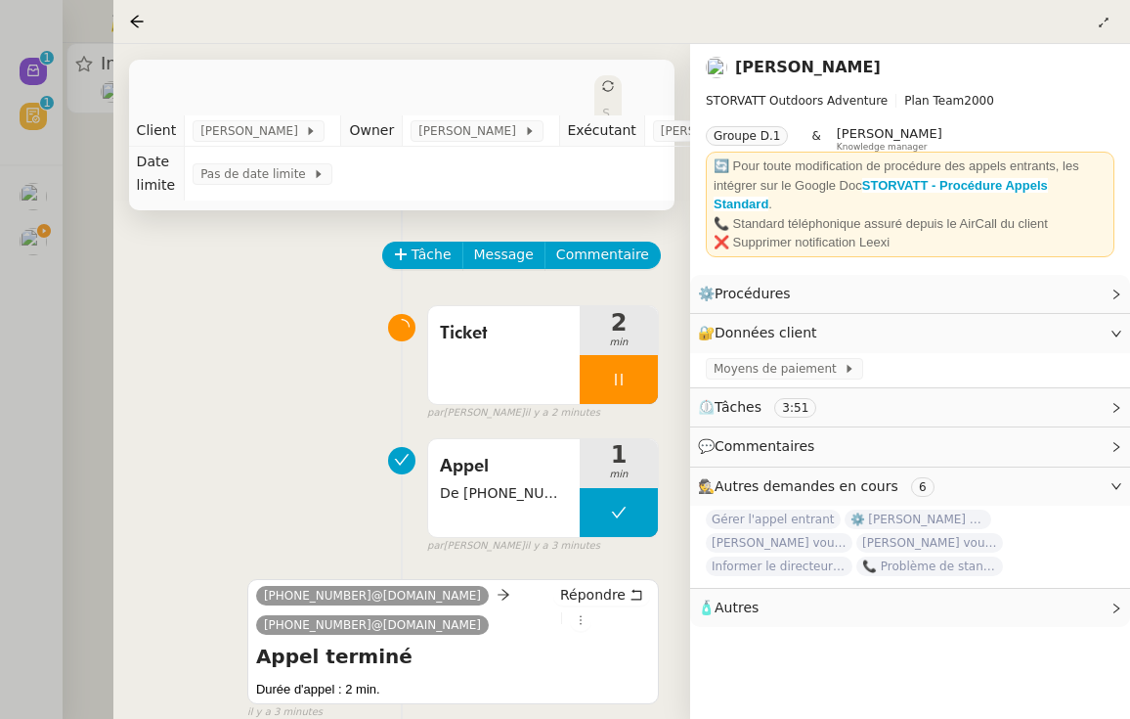
click at [97, 80] on div at bounding box center [565, 359] width 1130 height 719
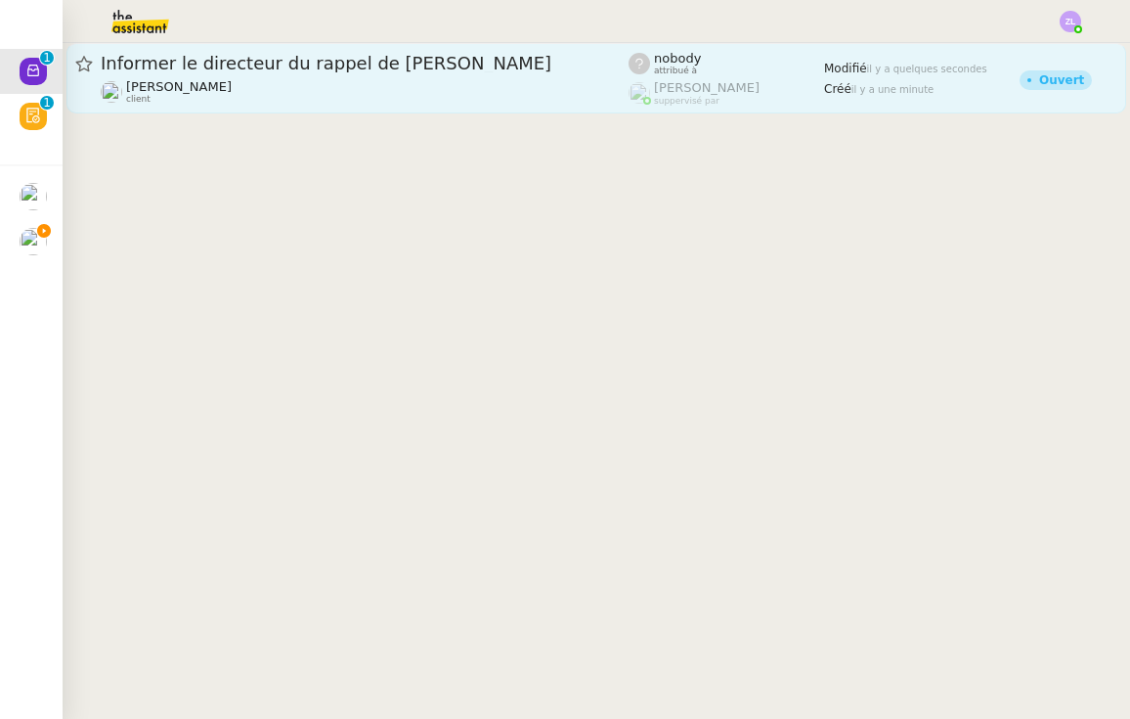
click at [176, 78] on div "Informer le directeur du rappel de [PERSON_NAME] client" at bounding box center [365, 78] width 528 height 53
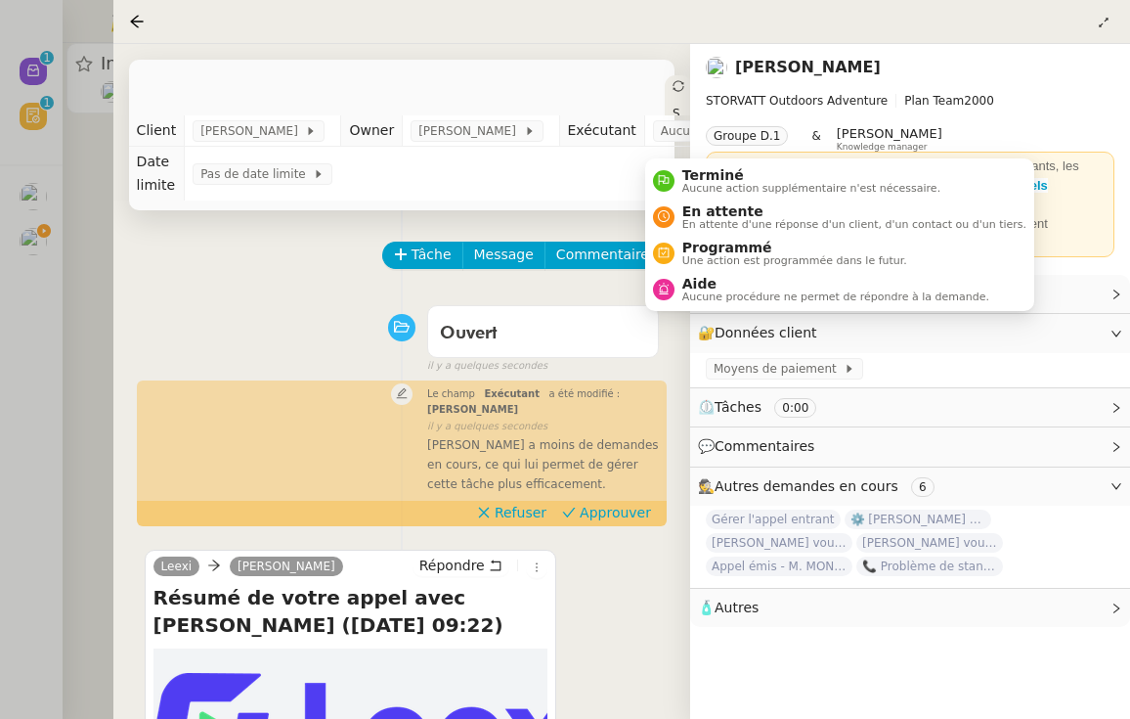
click at [673, 85] on icon at bounding box center [679, 86] width 12 height 12
click at [695, 176] on span "Terminé" at bounding box center [811, 175] width 258 height 16
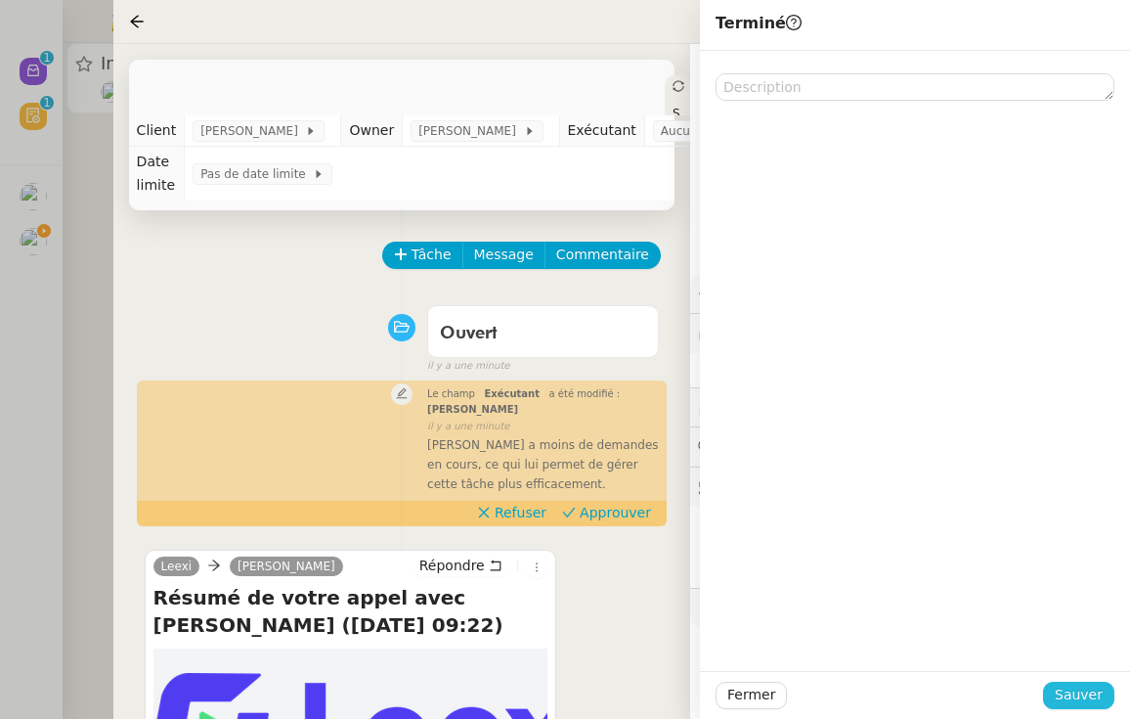
click at [1091, 694] on span "Sauver" at bounding box center [1079, 694] width 48 height 22
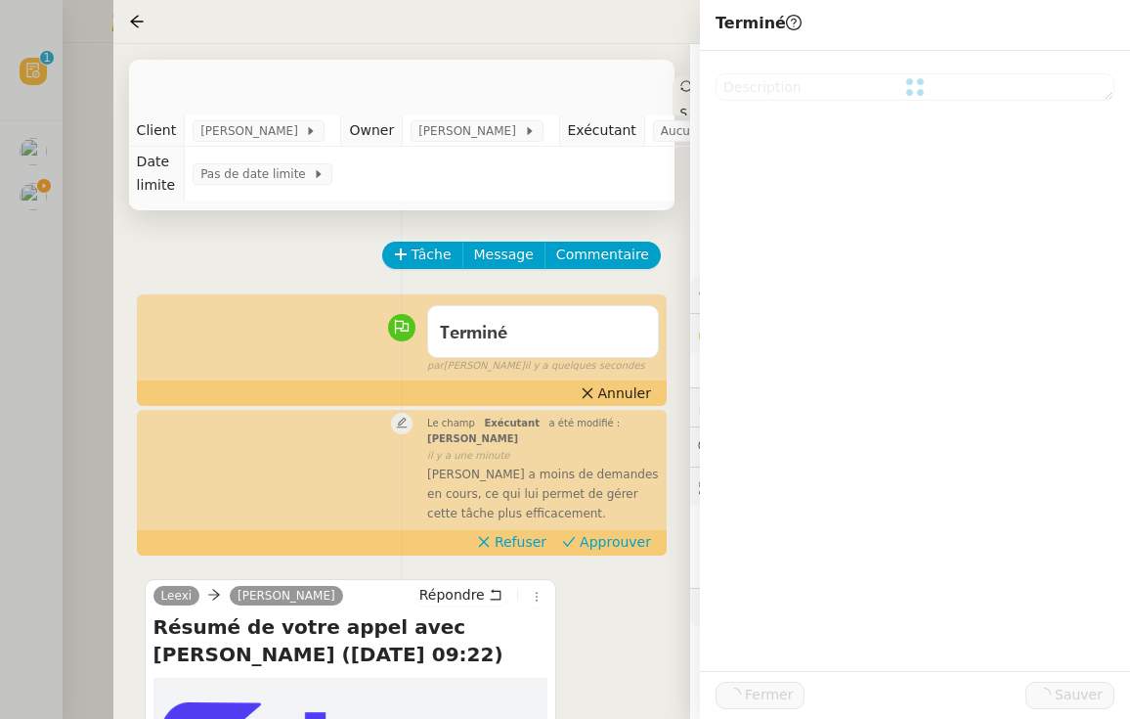
click at [81, 170] on div at bounding box center [565, 359] width 1130 height 719
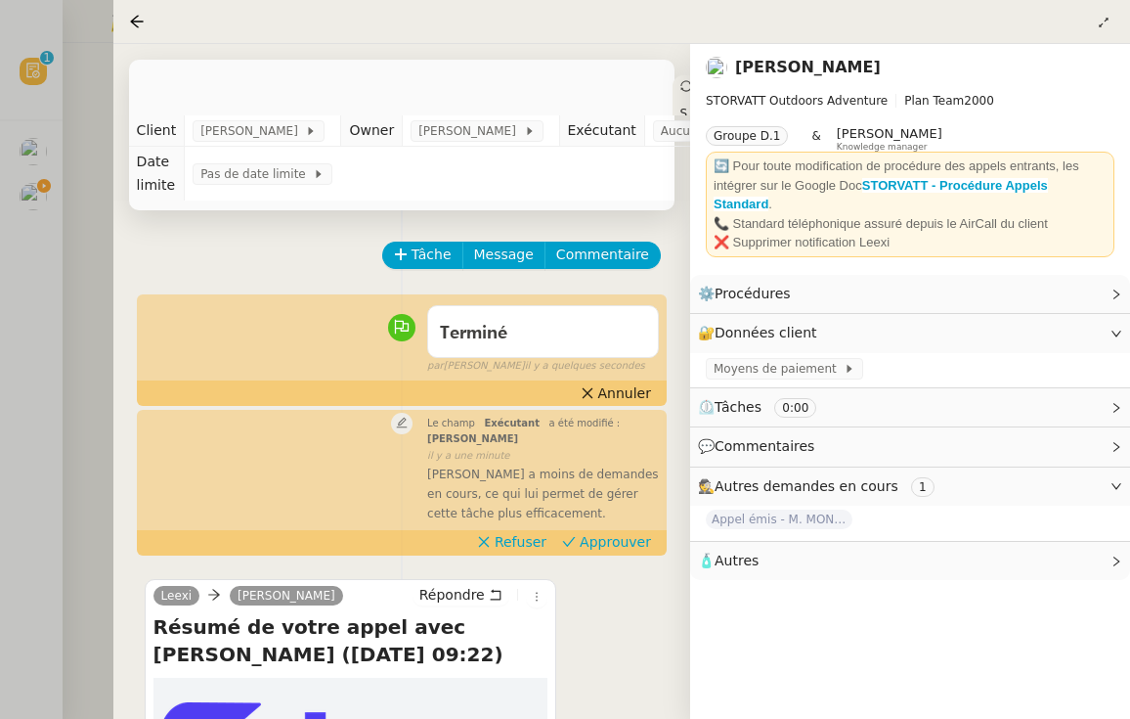
click at [39, 198] on div at bounding box center [565, 359] width 1130 height 719
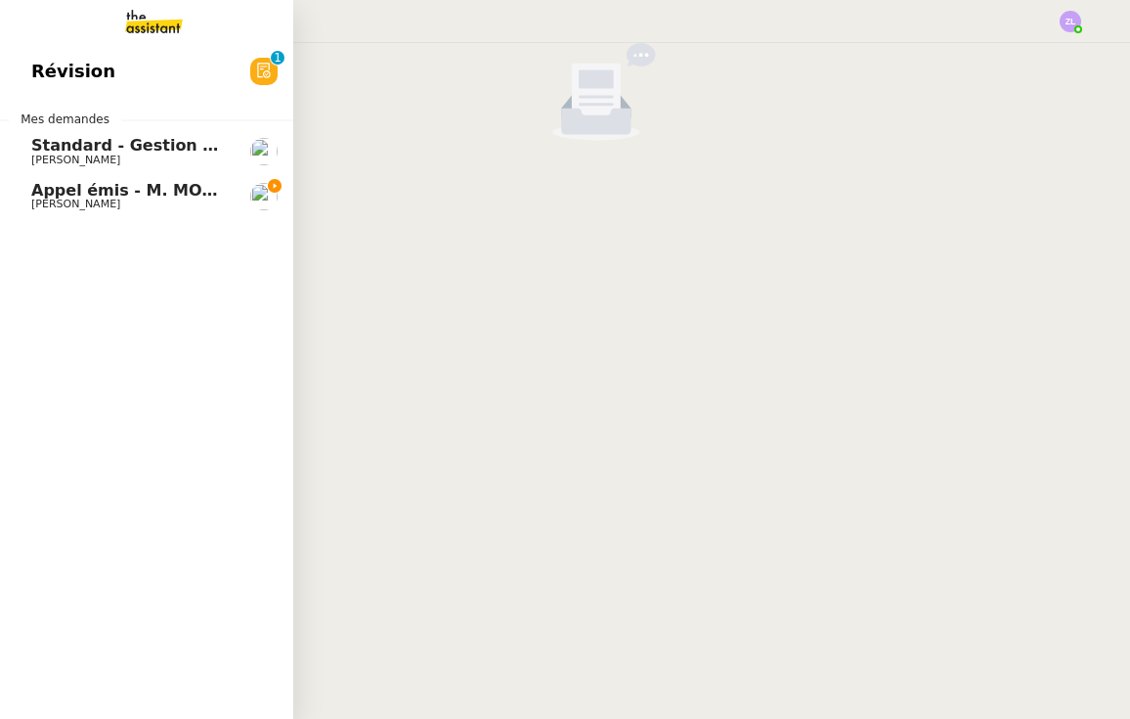
click at [71, 196] on span "Appel émis - M. MONMAYEUR" at bounding box center [159, 190] width 257 height 19
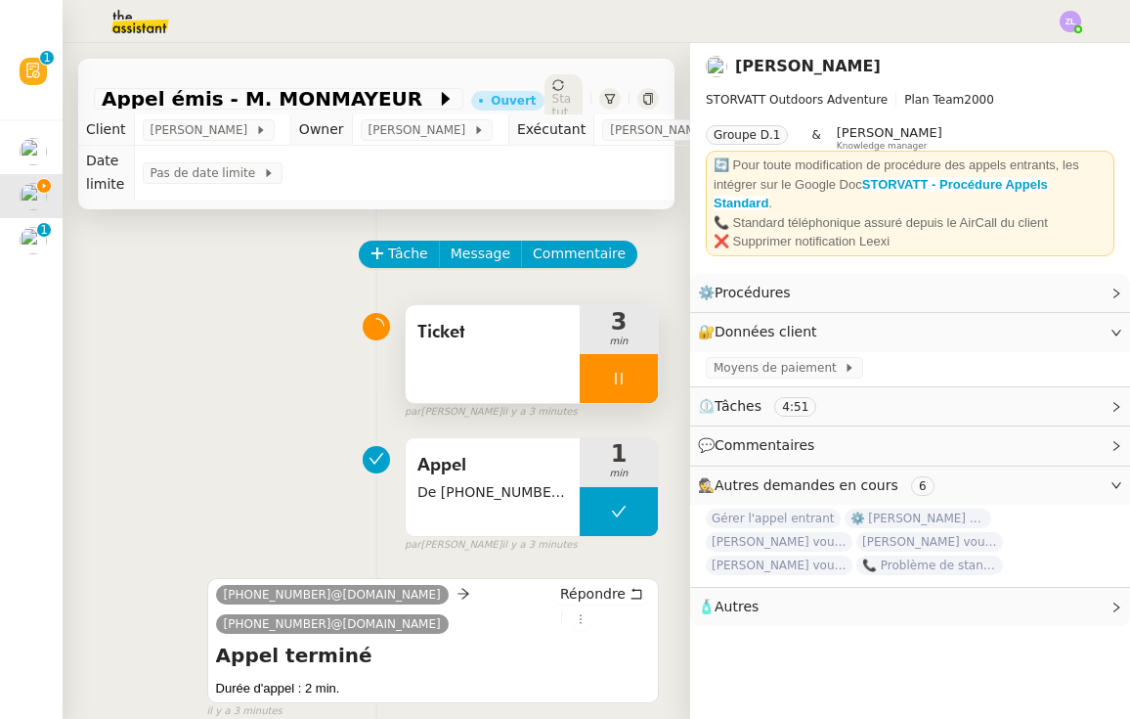
click at [606, 380] on div at bounding box center [619, 378] width 78 height 49
click at [653, 374] on button at bounding box center [638, 378] width 39 height 49
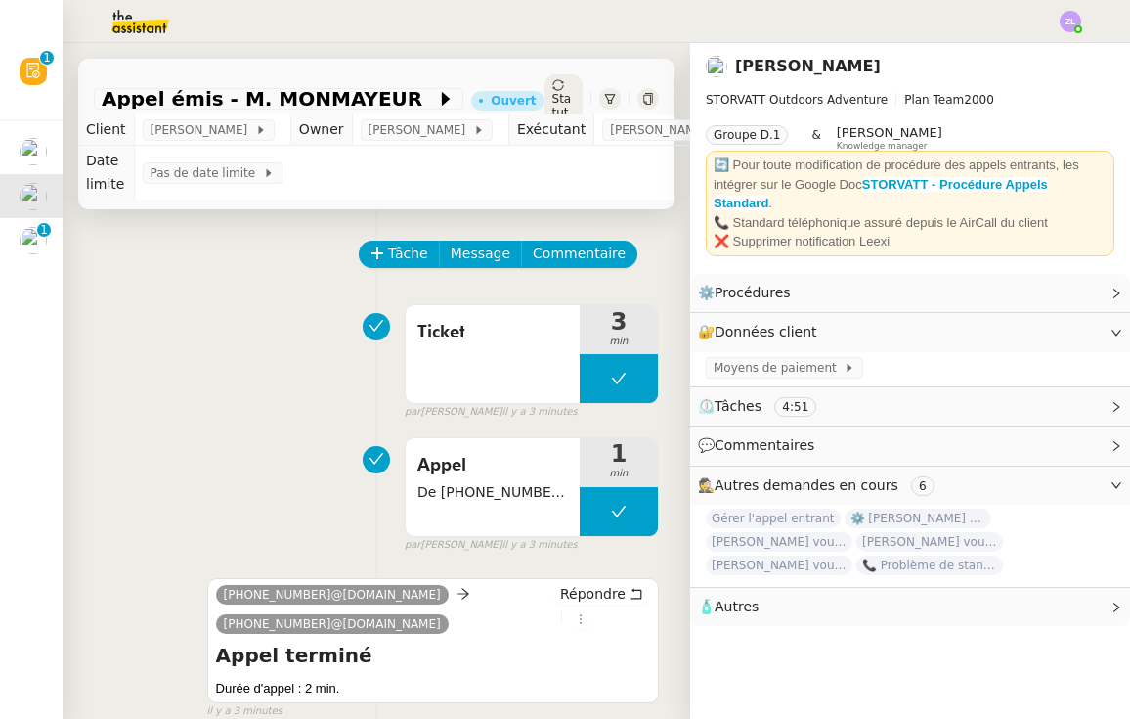
click at [565, 92] on span "Statut" at bounding box center [562, 105] width 20 height 27
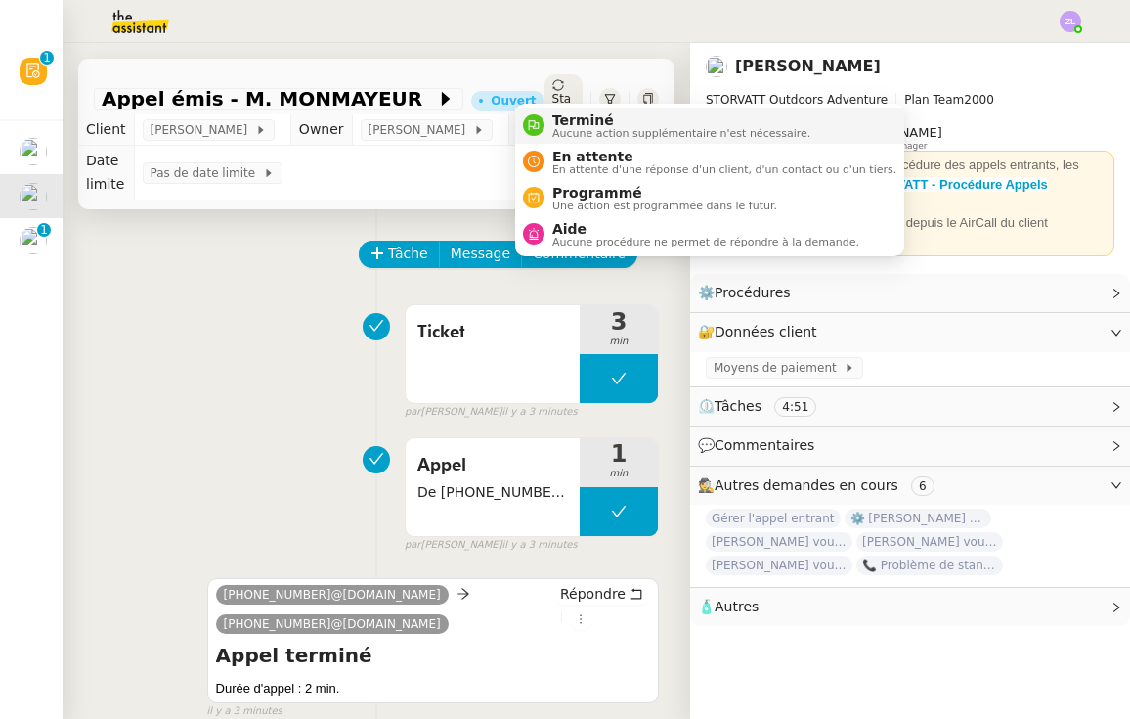
click at [585, 132] on span "Aucune action supplémentaire n'est nécessaire." at bounding box center [681, 133] width 258 height 11
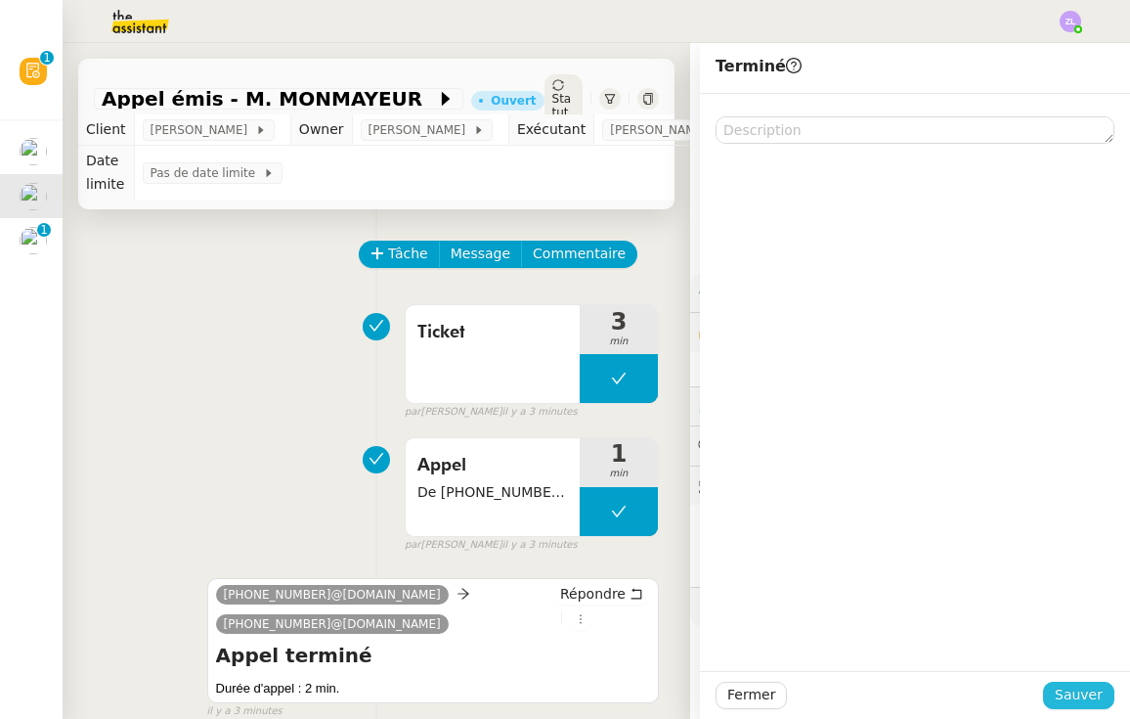
click at [1082, 695] on span "Sauver" at bounding box center [1079, 694] width 48 height 22
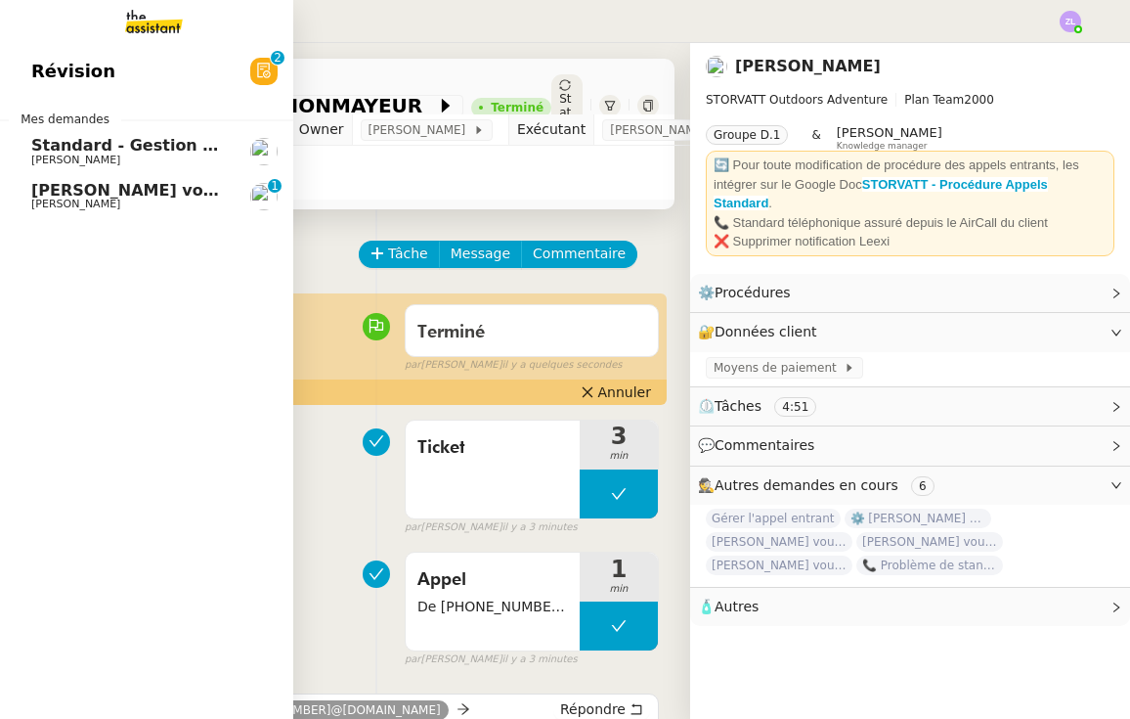
click at [60, 202] on span "[PERSON_NAME]" at bounding box center [75, 204] width 89 height 13
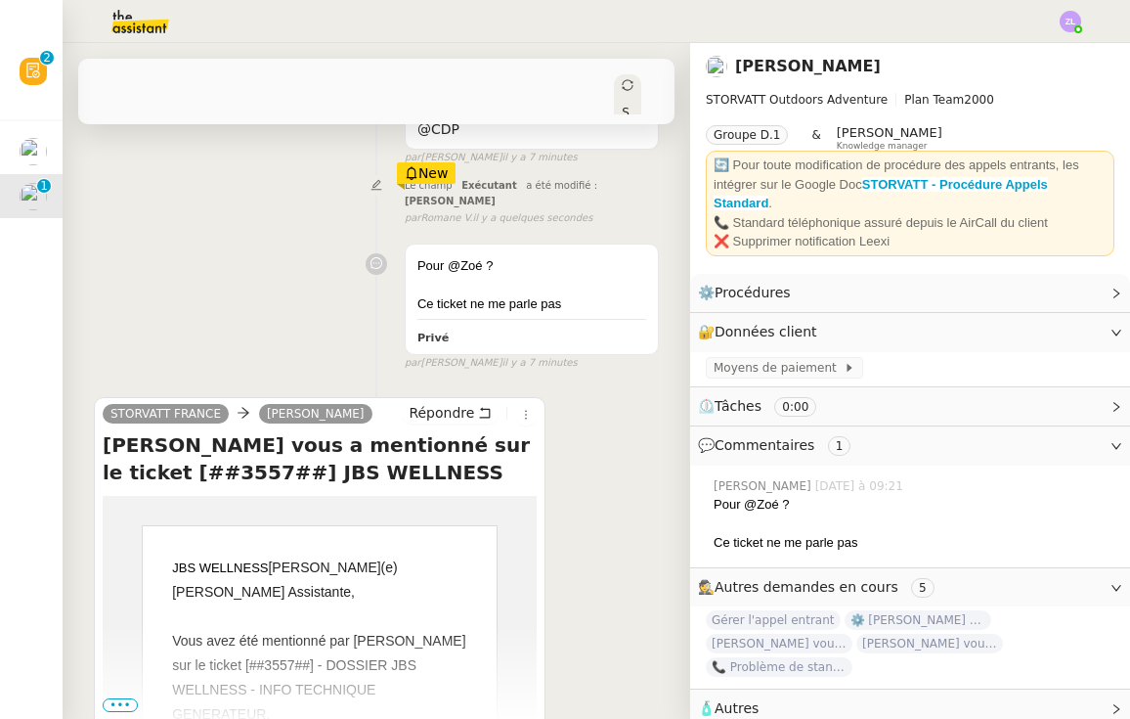
scroll to position [374, 0]
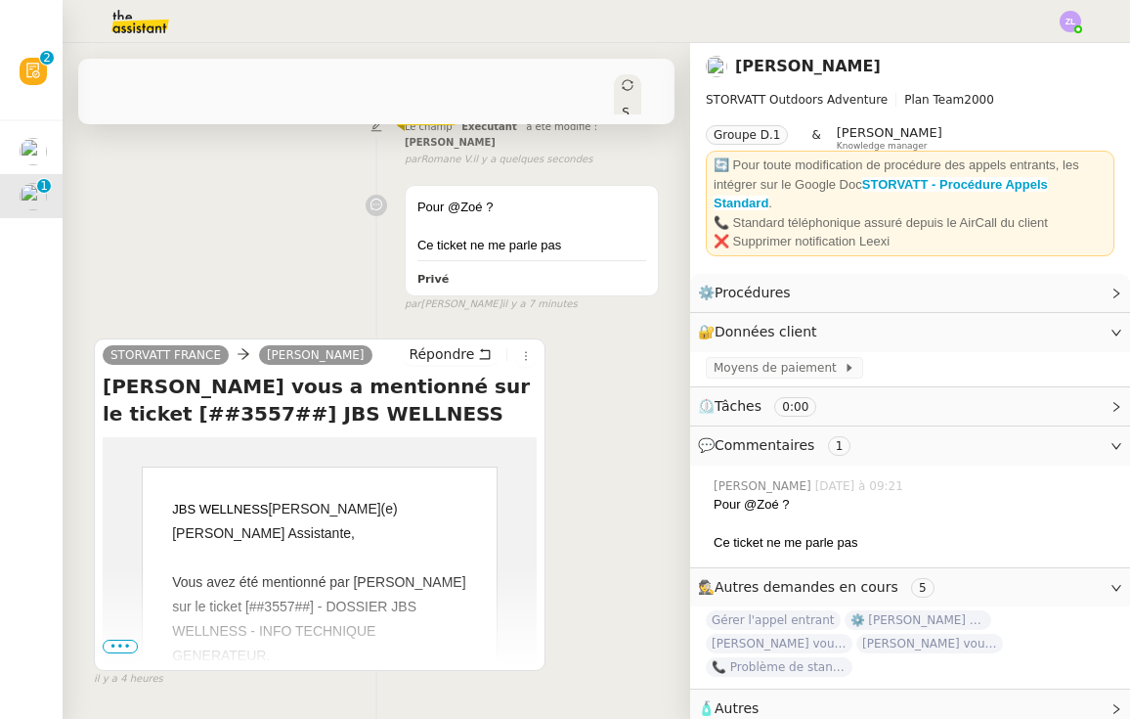
click at [123, 639] on span "•••" at bounding box center [120, 646] width 35 height 14
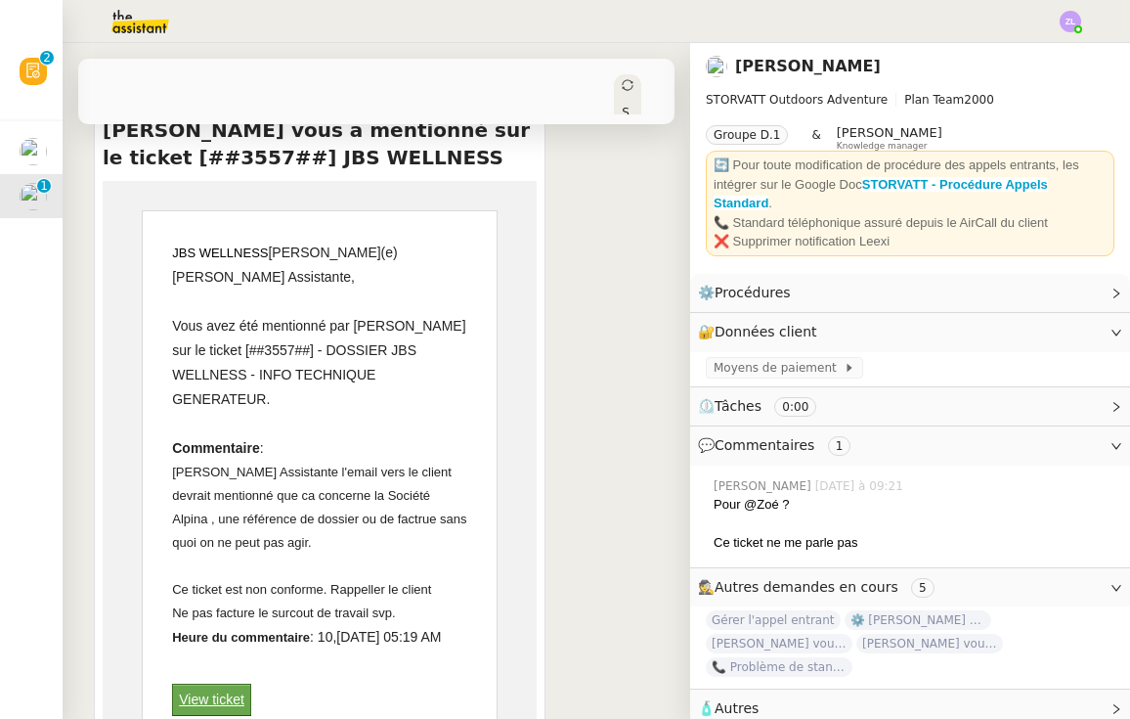
scroll to position [755, 0]
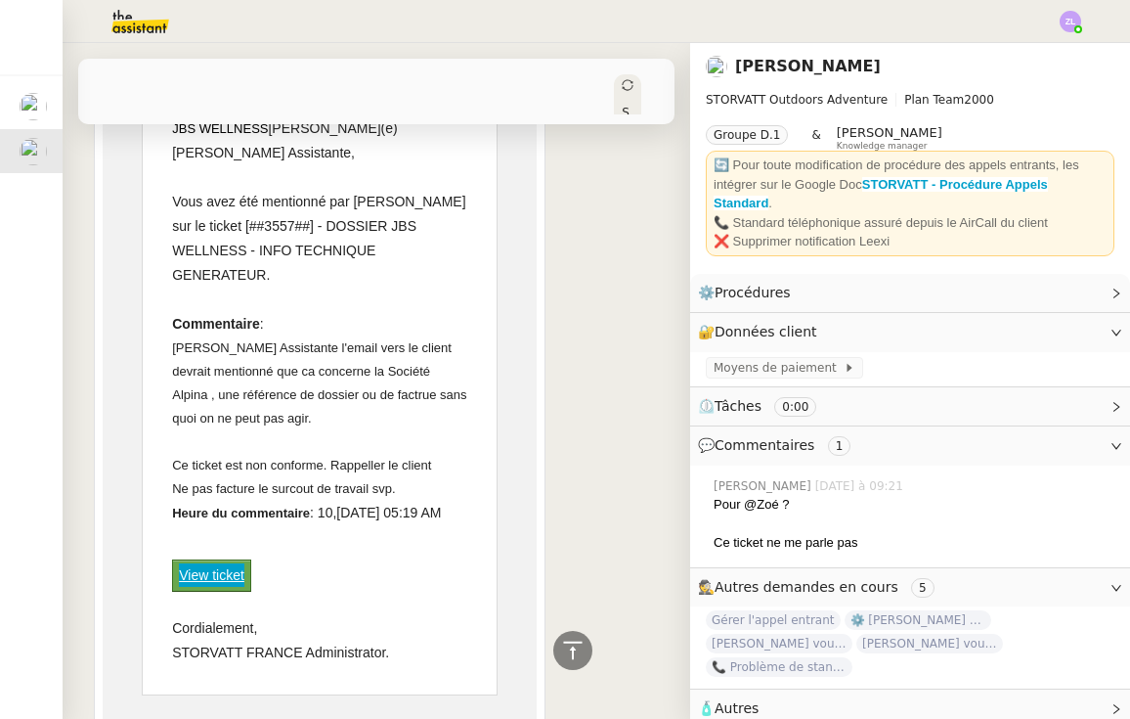
click at [212, 576] on link "View ticket" at bounding box center [212, 575] width 66 height 16
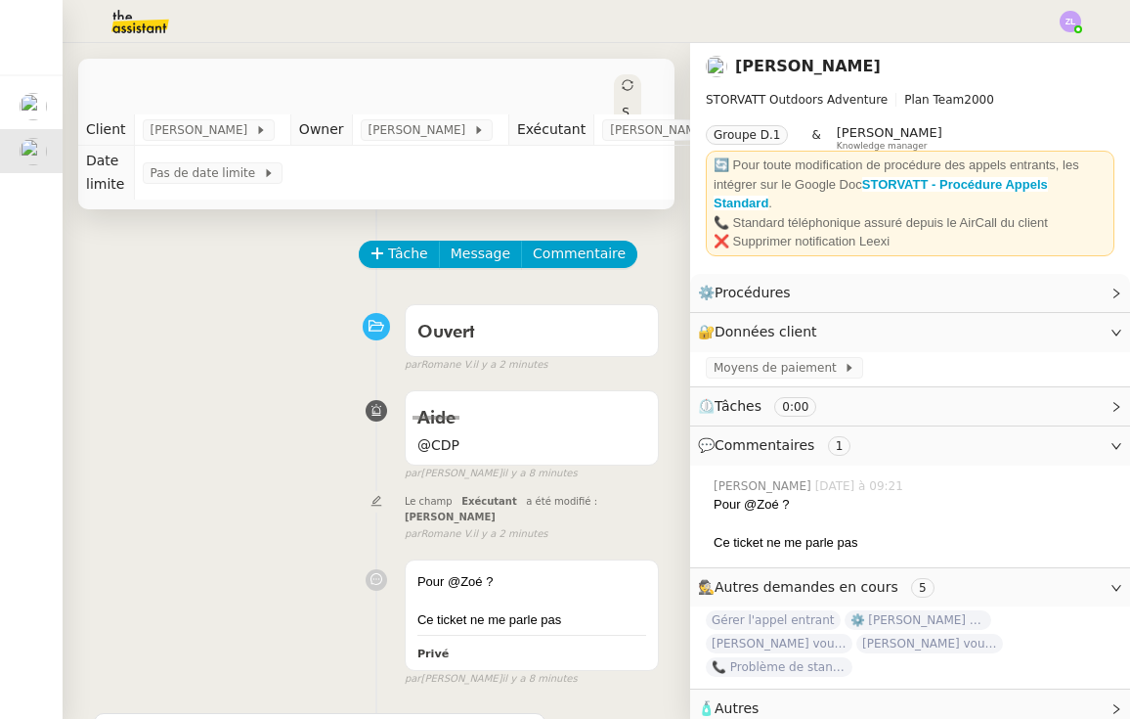
scroll to position [-12, 0]
click at [421, 265] on span "Tâche" at bounding box center [408, 253] width 40 height 22
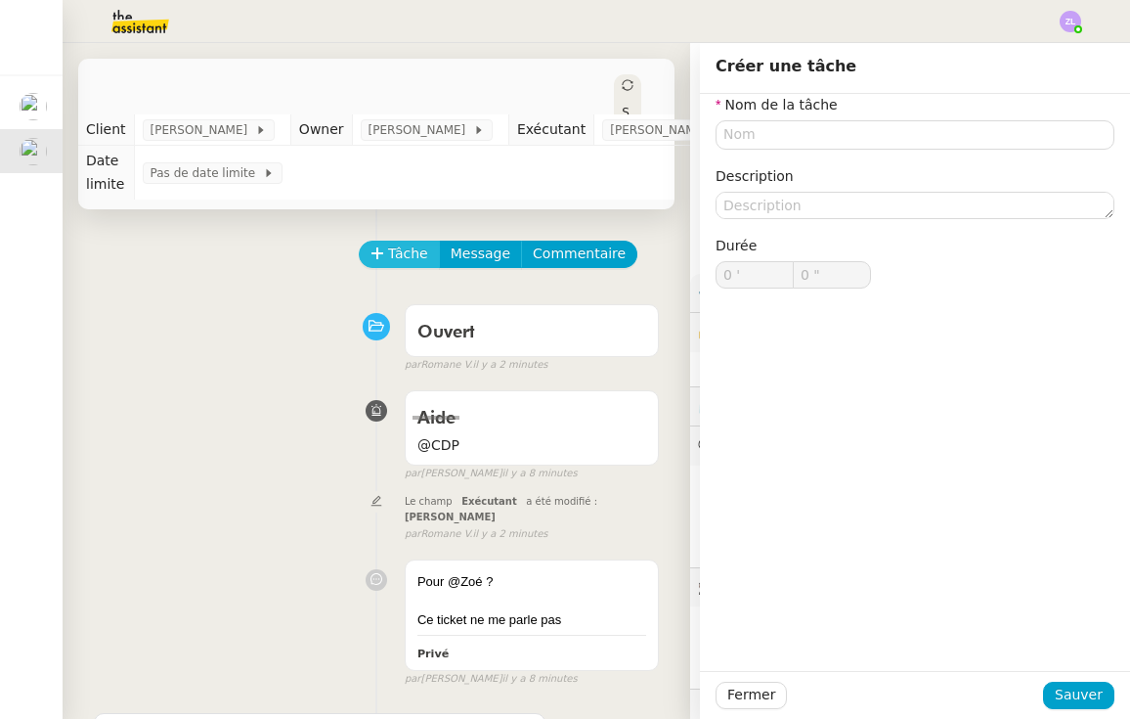
click at [407, 261] on span "Tâche" at bounding box center [408, 253] width 40 height 22
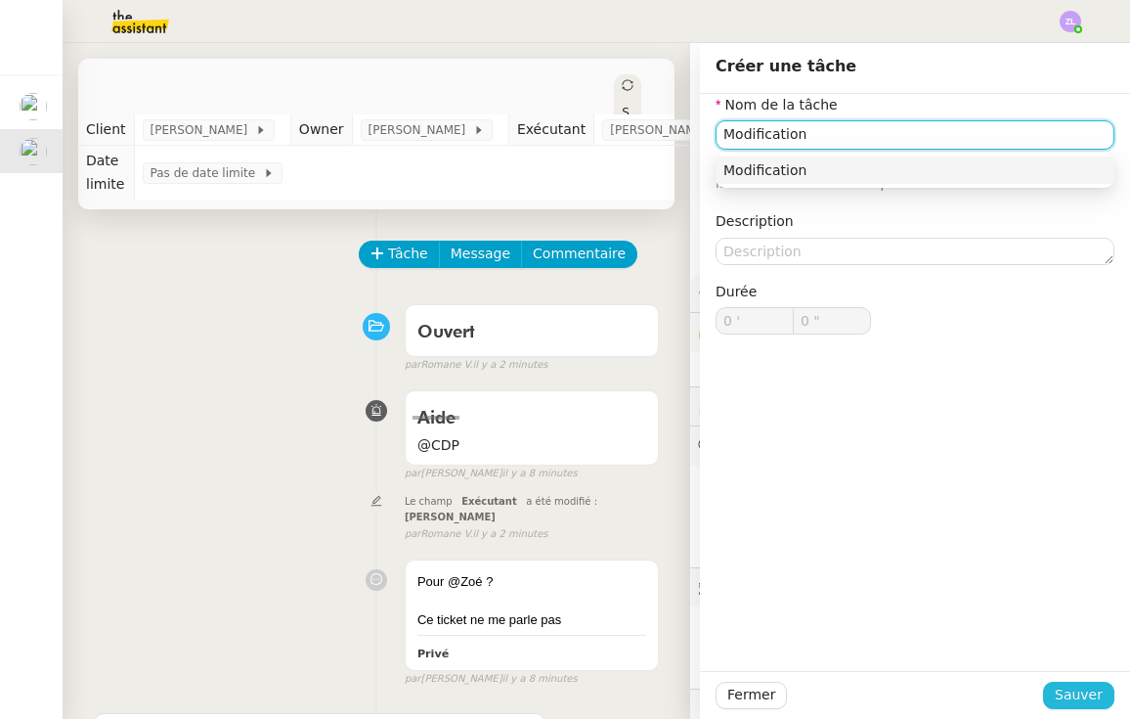
type input "Modification"
click at [1083, 694] on span "Sauver" at bounding box center [1079, 694] width 48 height 22
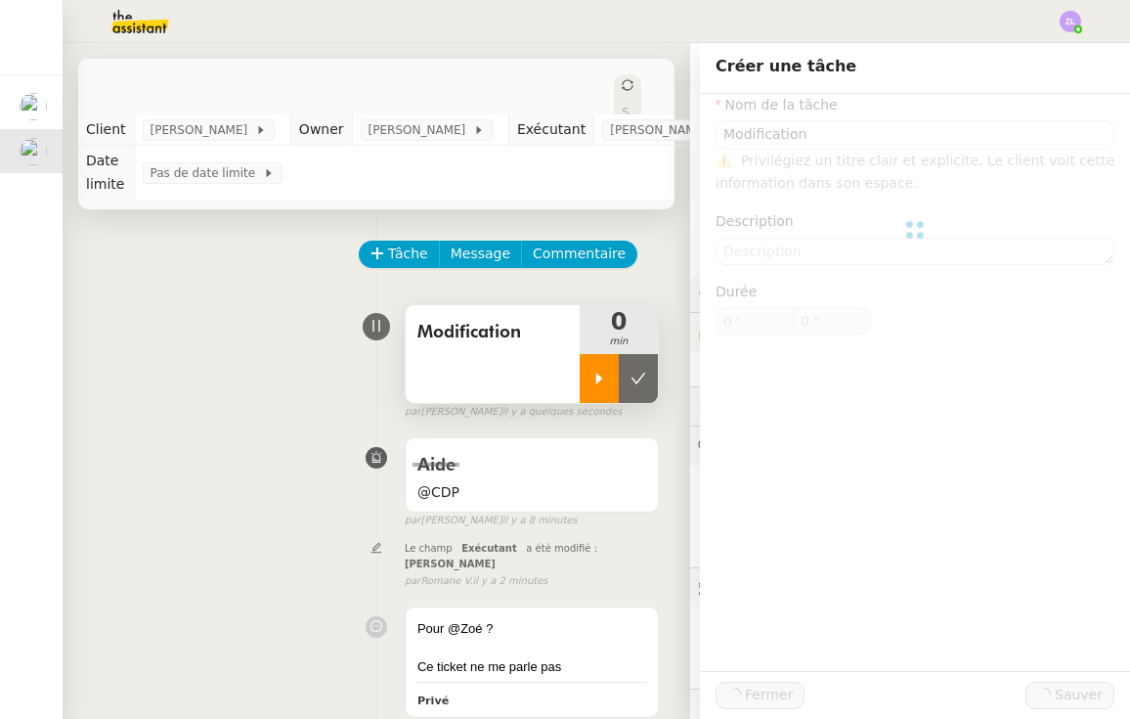
click at [601, 403] on div at bounding box center [599, 378] width 39 height 49
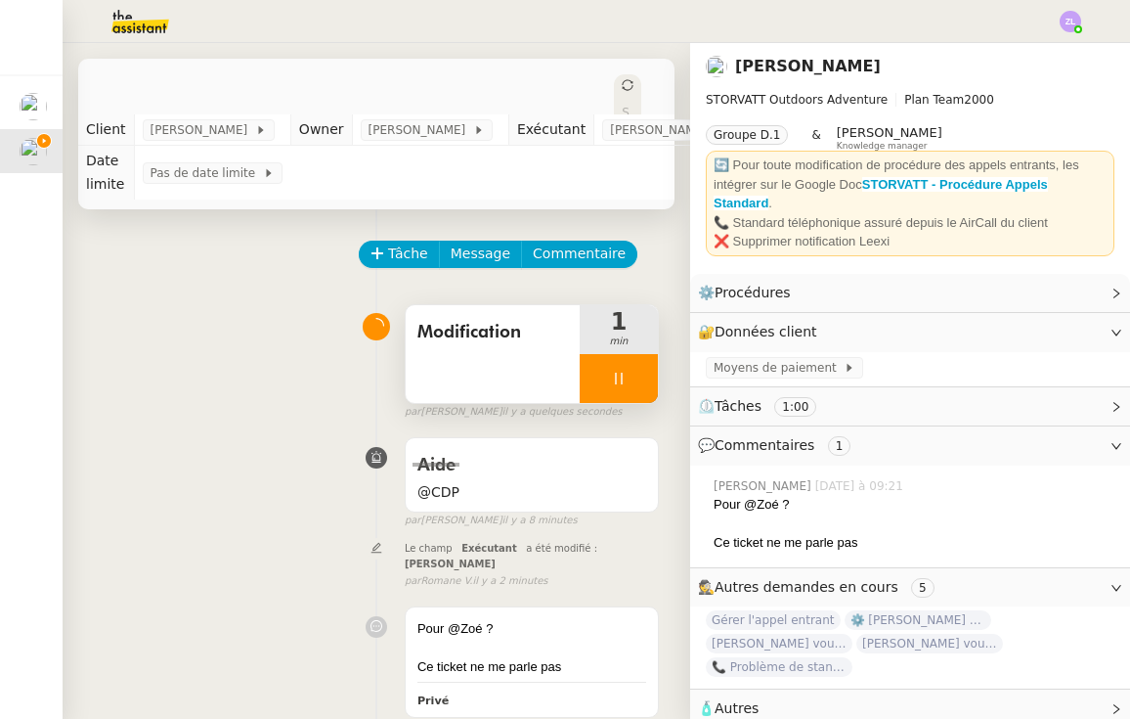
click at [607, 384] on div at bounding box center [619, 378] width 78 height 49
click at [637, 386] on icon at bounding box center [639, 379] width 16 height 16
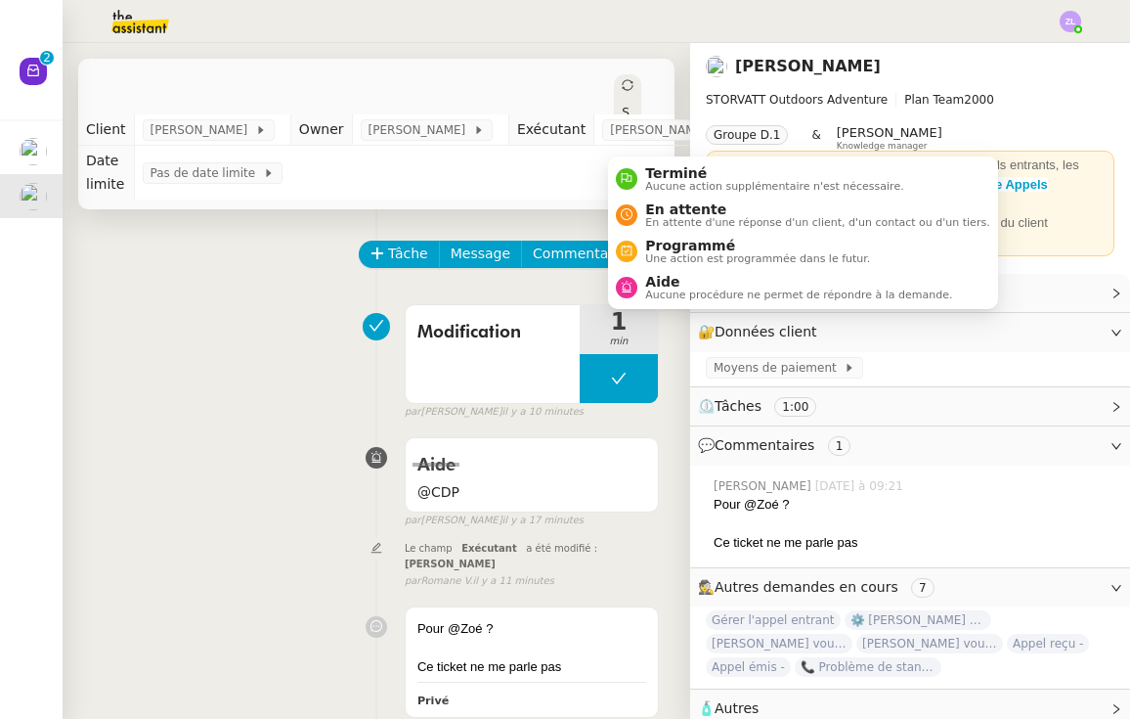
click at [623, 88] on icon at bounding box center [628, 85] width 12 height 12
click at [653, 170] on span "Terminé" at bounding box center [774, 173] width 258 height 16
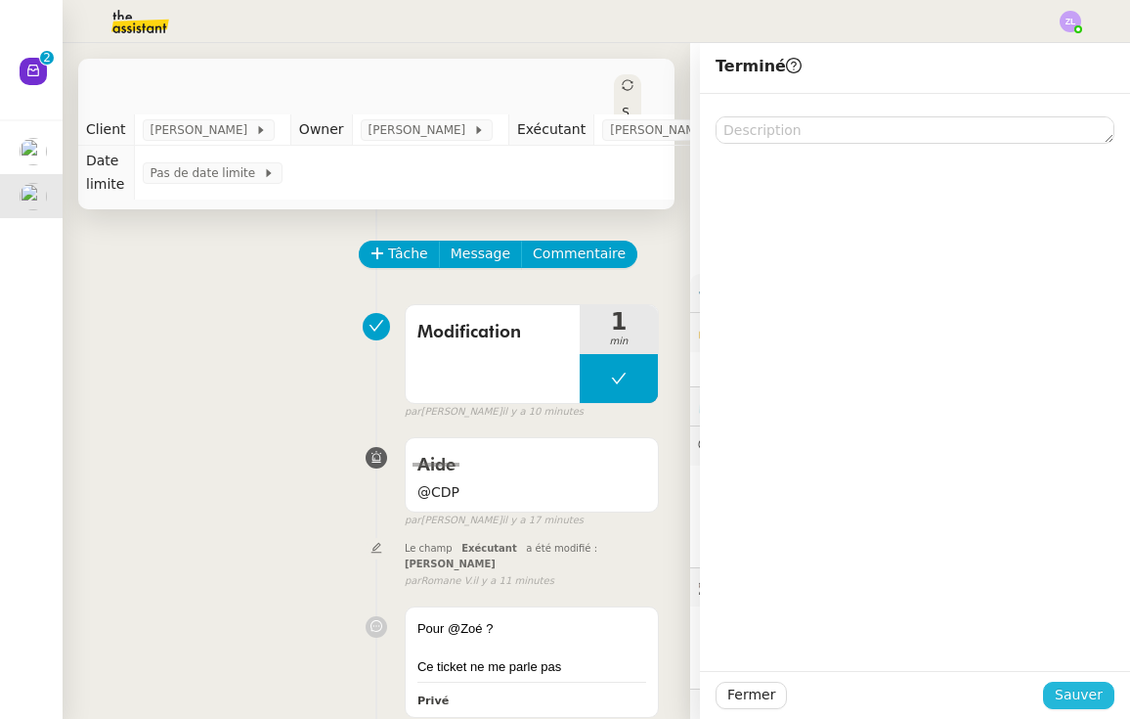
click at [1071, 681] on div "Fermer Sauver" at bounding box center [915, 695] width 430 height 48
click at [1071, 689] on span "Sauver" at bounding box center [1079, 694] width 48 height 22
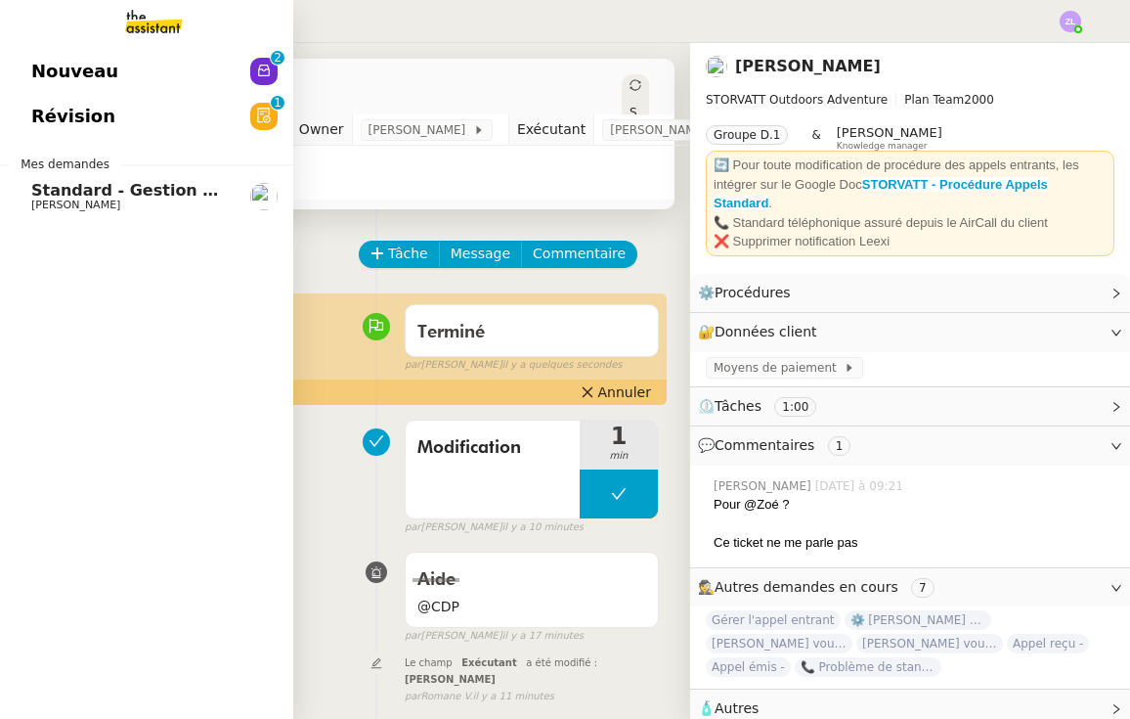
click at [77, 57] on span "Nouveau" at bounding box center [74, 71] width 87 height 29
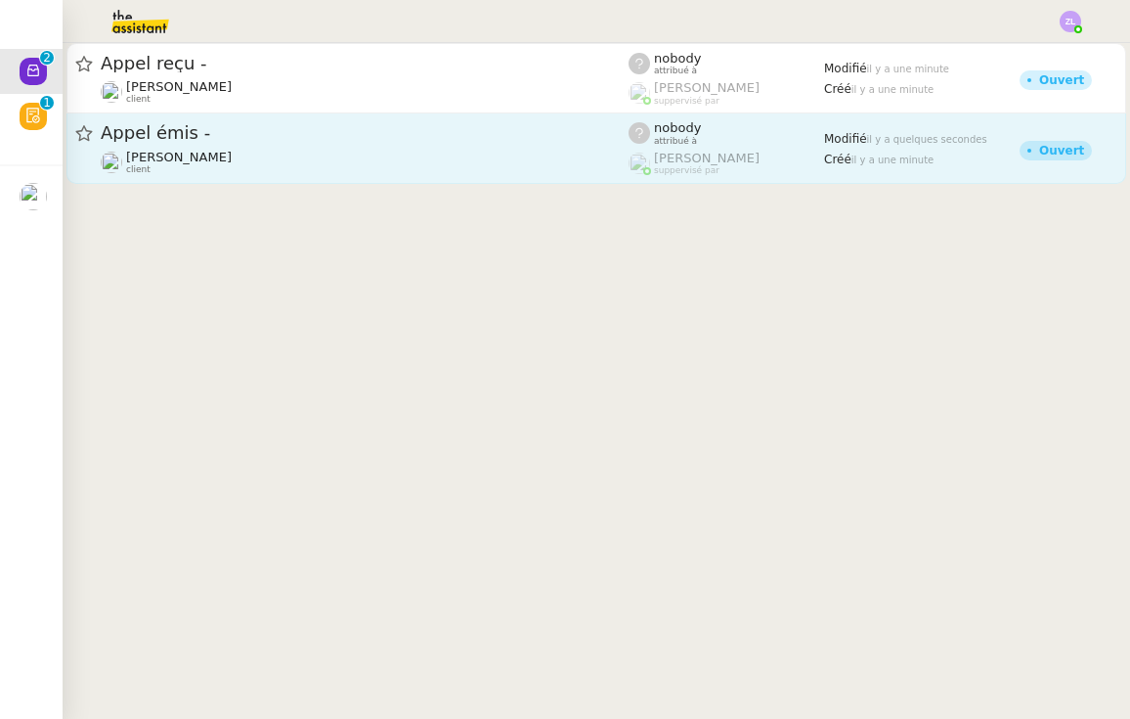
click at [321, 161] on div "[PERSON_NAME] client" at bounding box center [365, 162] width 528 height 25
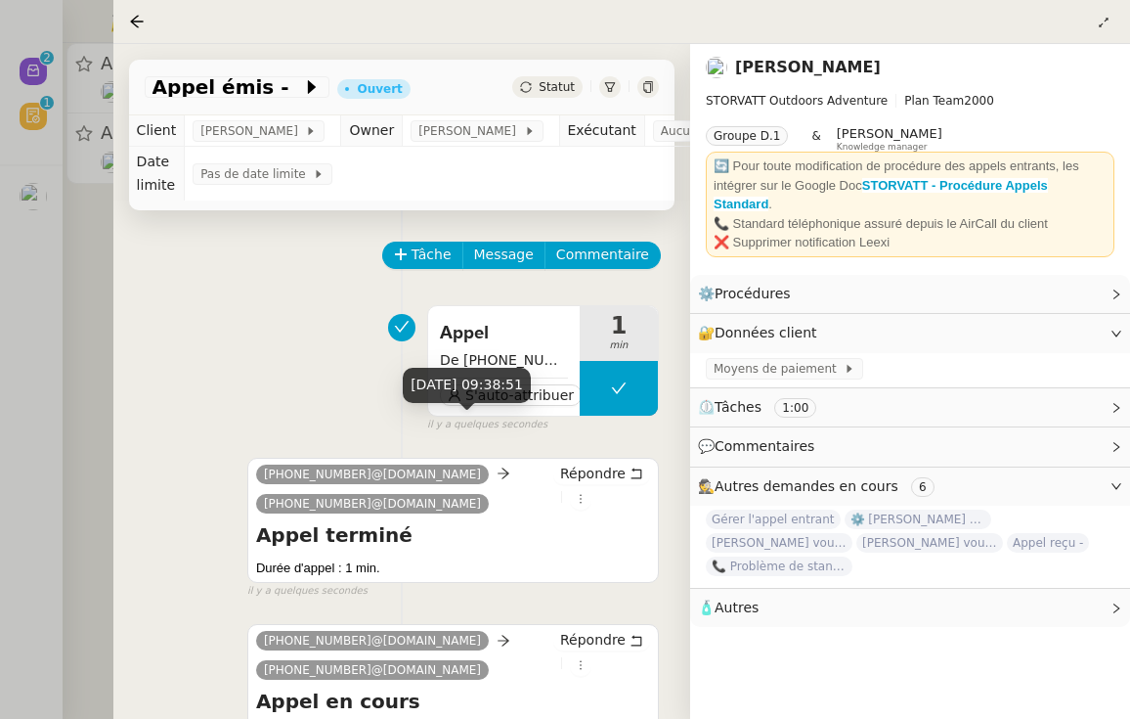
click at [531, 402] on div "[DATE] 09:38:51" at bounding box center [467, 385] width 128 height 34
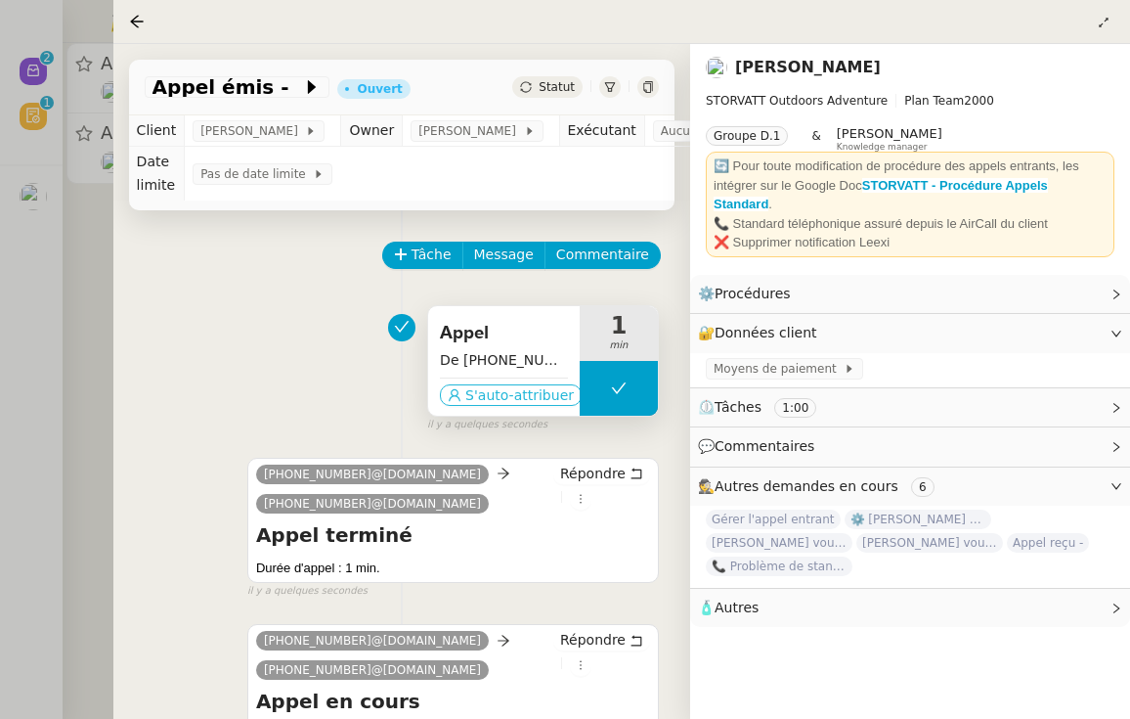
click at [488, 390] on span "S'auto-attribuer" at bounding box center [519, 395] width 109 height 20
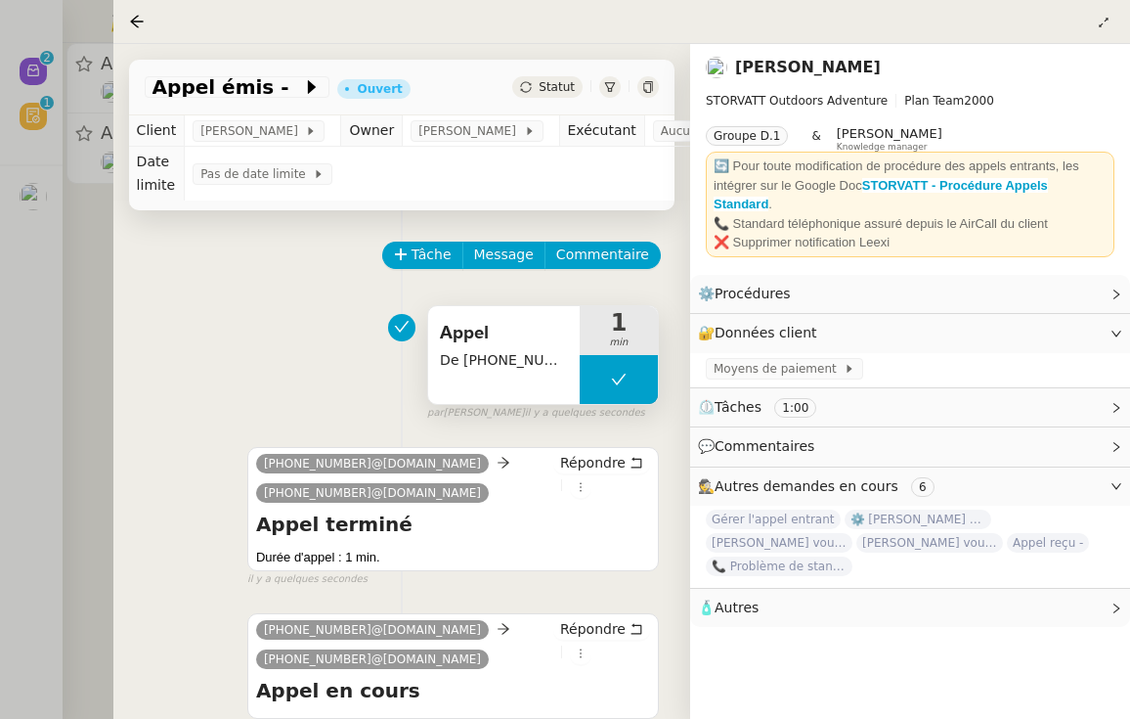
click at [262, 66] on div "Appel émis - Ouvert Statut" at bounding box center [402, 88] width 546 height 56
click at [289, 89] on span at bounding box center [296, 86] width 14 height 23
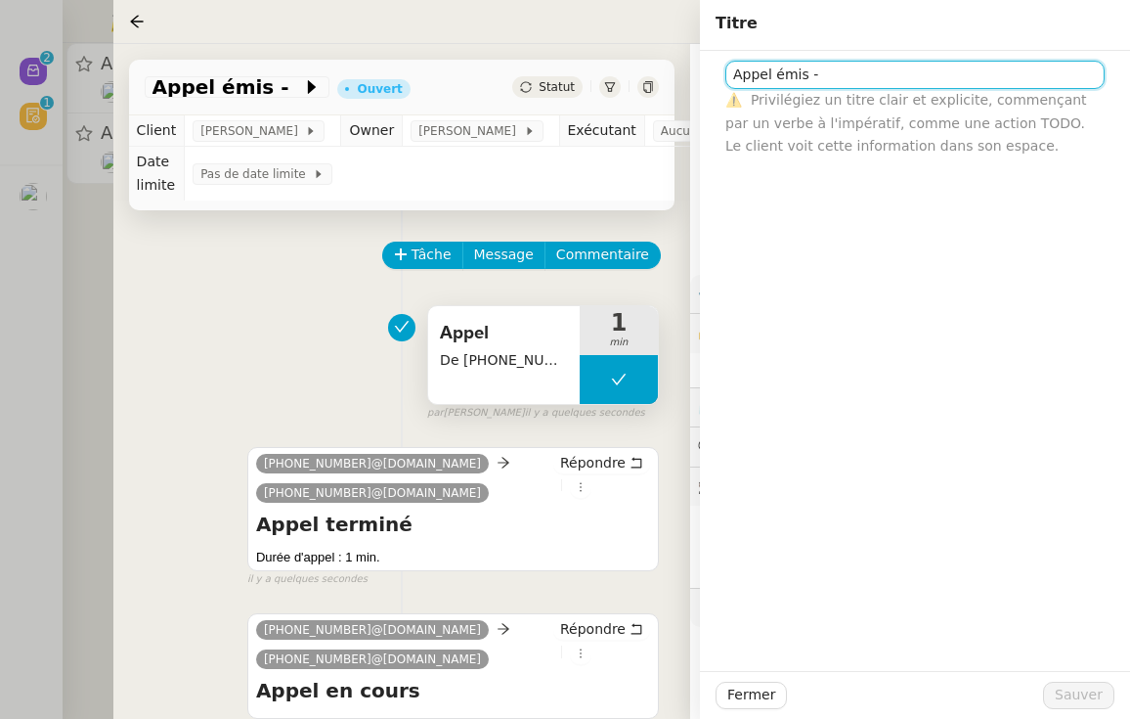
paste input "33673052576"
type input "Appel émis - [PHONE_NUMBER]"
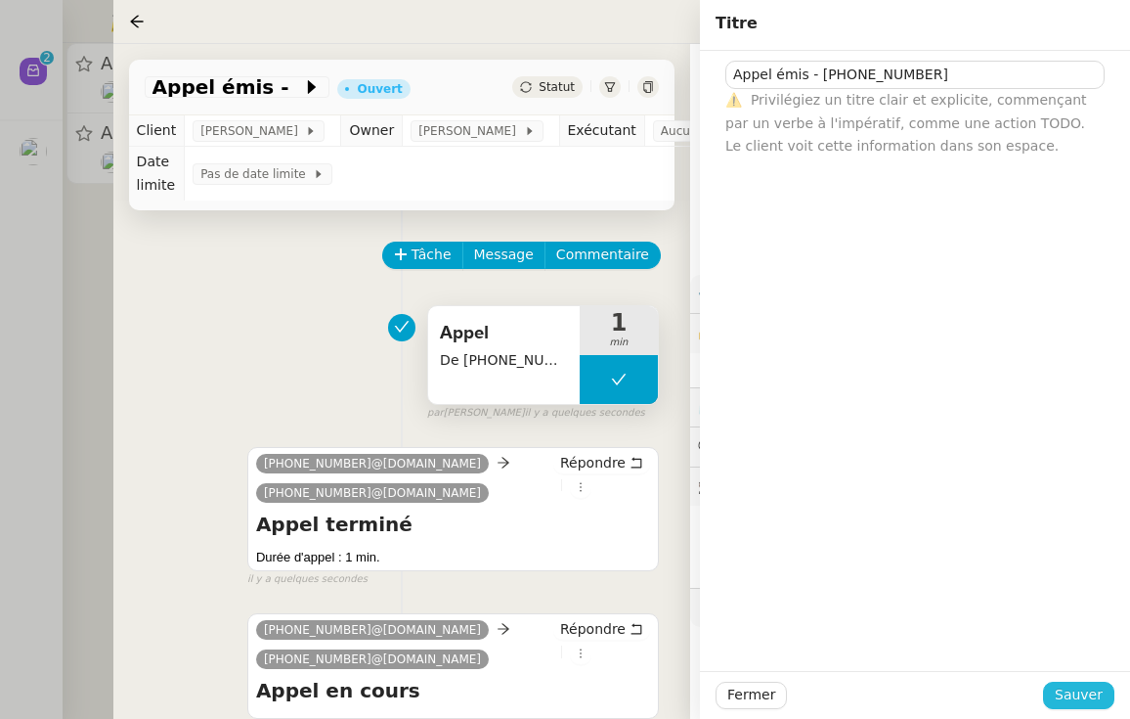
click at [1085, 687] on span "Sauver" at bounding box center [1079, 694] width 48 height 22
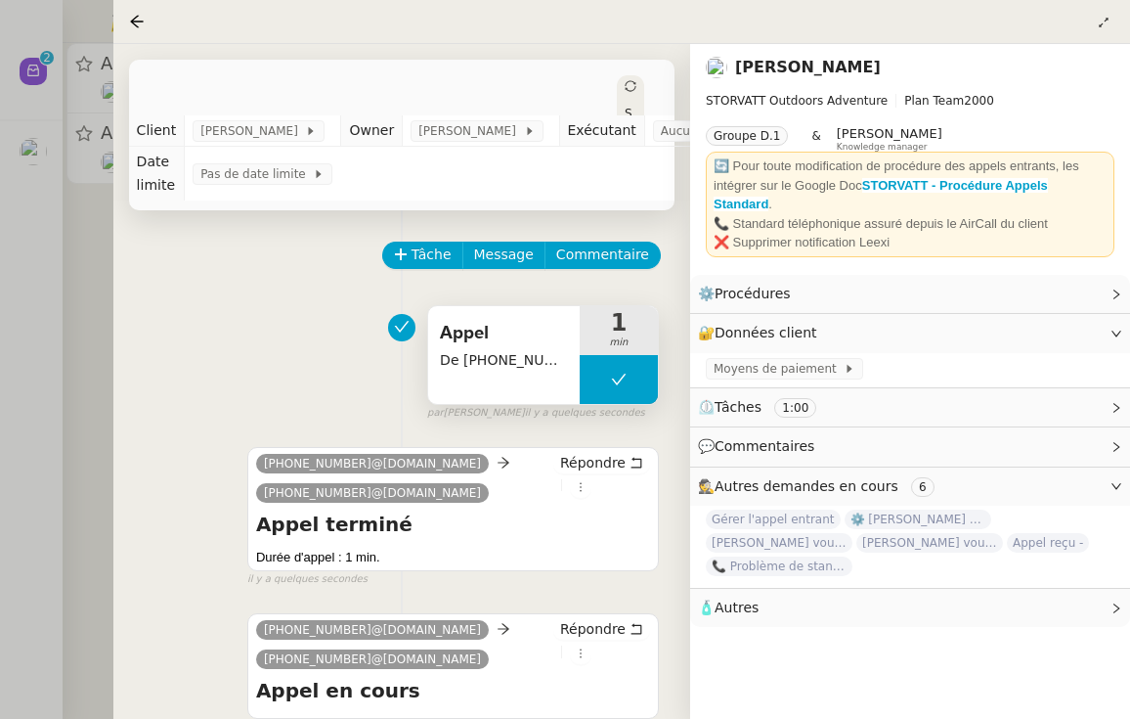
click at [391, 124] on span "Appel émis - [PHONE_NUMBER]" at bounding box center [331, 134] width 357 height 20
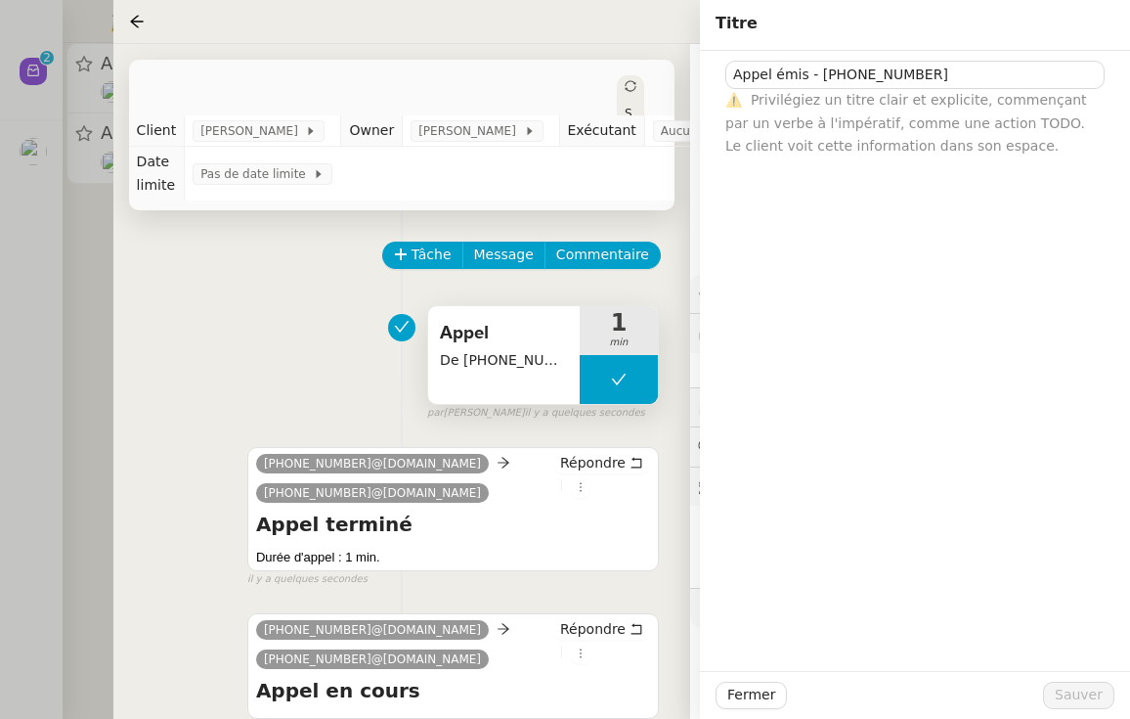
click at [972, 41] on nz-page-header "Titre" at bounding box center [915, 23] width 430 height 47
click at [968, 64] on input "Appel émis - [PHONE_NUMBER]" at bounding box center [914, 75] width 379 height 28
click at [957, 77] on input "Appel émis - [PHONE_NUMBER]" at bounding box center [914, 75] width 379 height 28
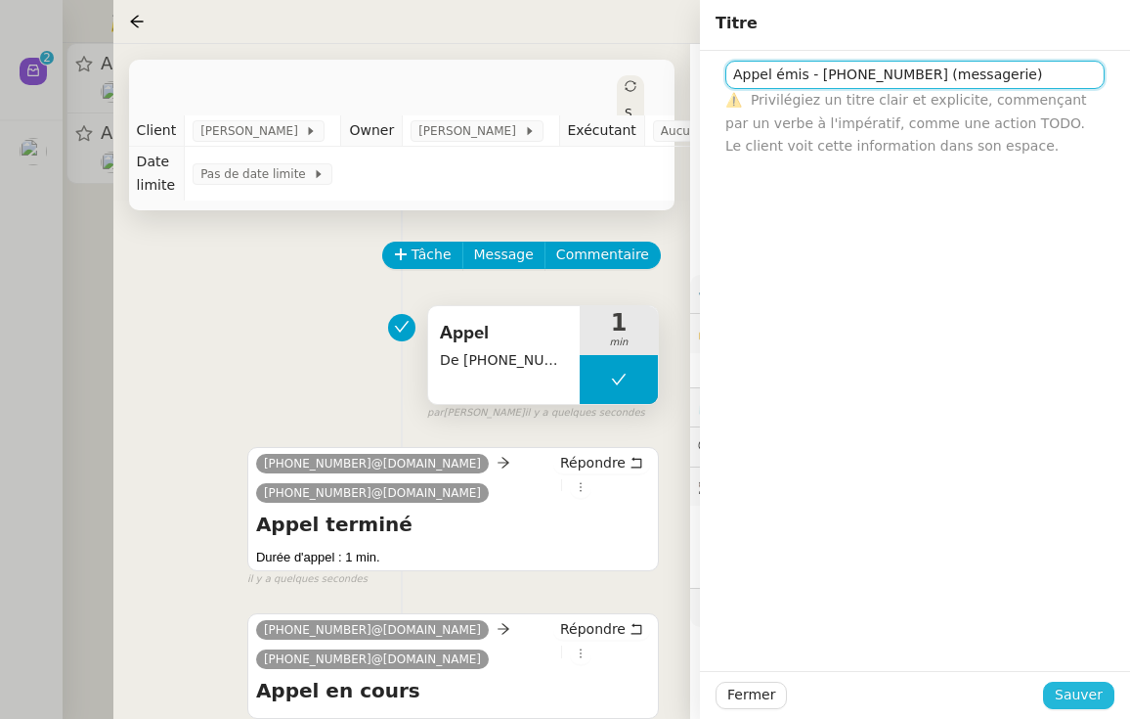
type input "Appel émis - [PHONE_NUMBER] (messagerie)"
click at [1067, 703] on span "Sauver" at bounding box center [1079, 694] width 48 height 22
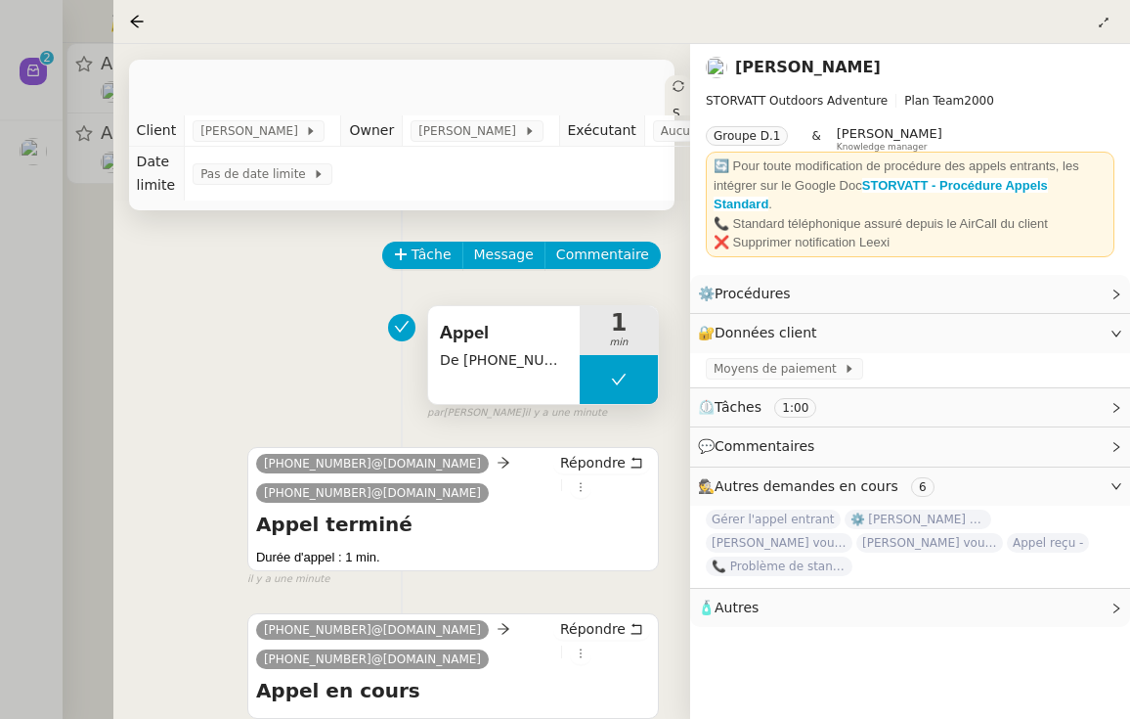
click at [644, 130] on td "Exécutant" at bounding box center [601, 130] width 85 height 31
click at [684, 135] on span "Aucun exécutant" at bounding box center [714, 131] width 107 height 20
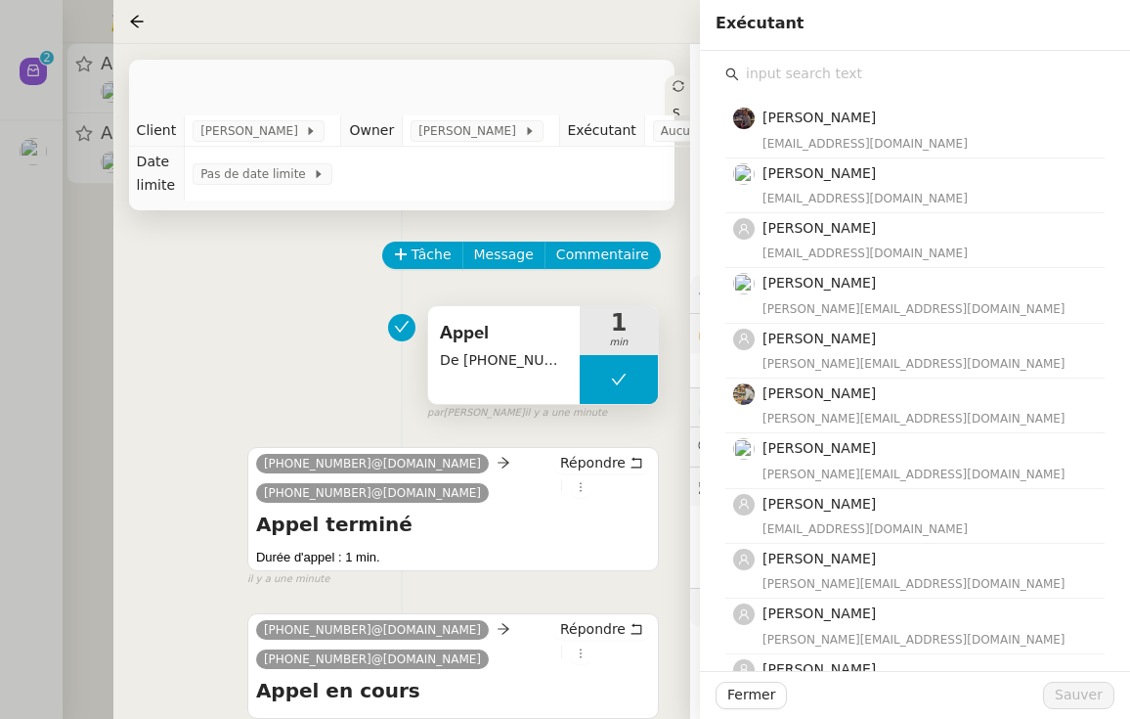
click at [777, 81] on input "text" at bounding box center [922, 74] width 366 height 26
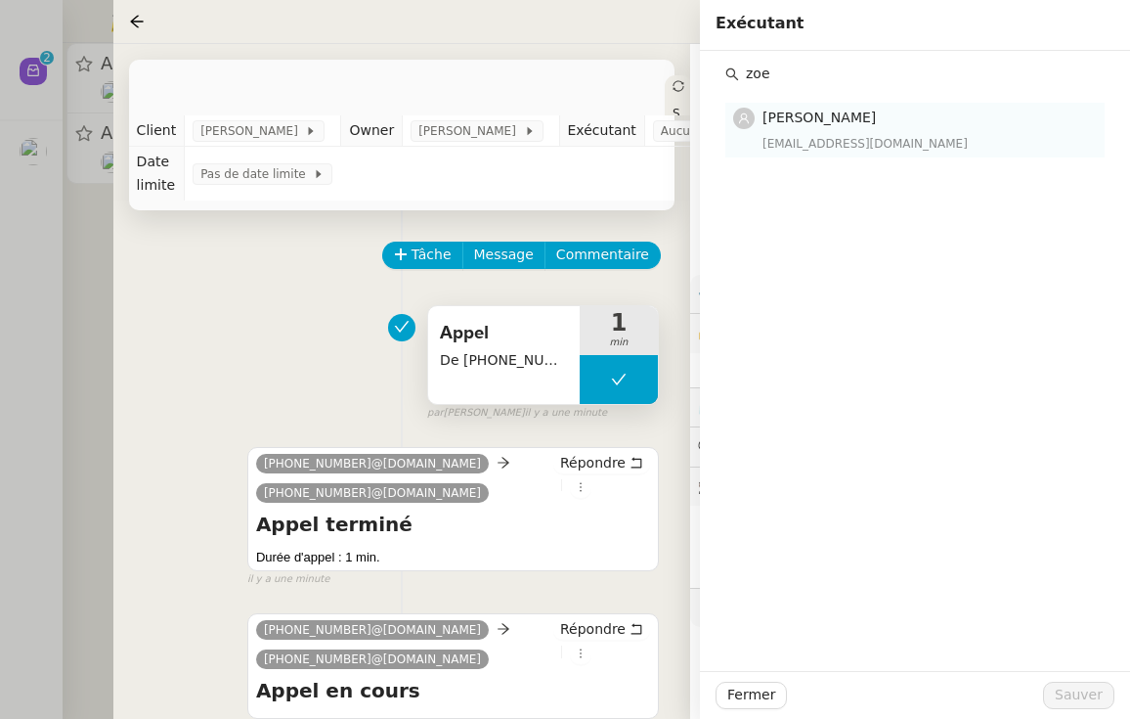
type input "zoe"
click at [835, 120] on span "[PERSON_NAME]" at bounding box center [819, 118] width 113 height 16
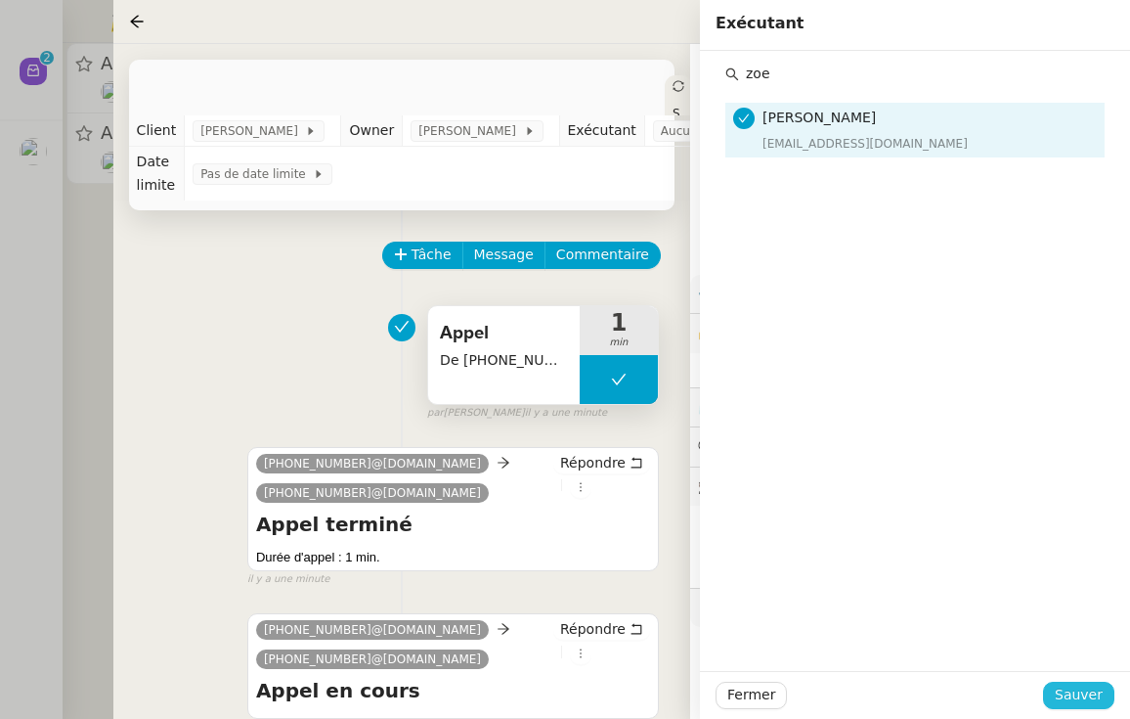
click at [1090, 686] on span "Sauver" at bounding box center [1079, 694] width 48 height 22
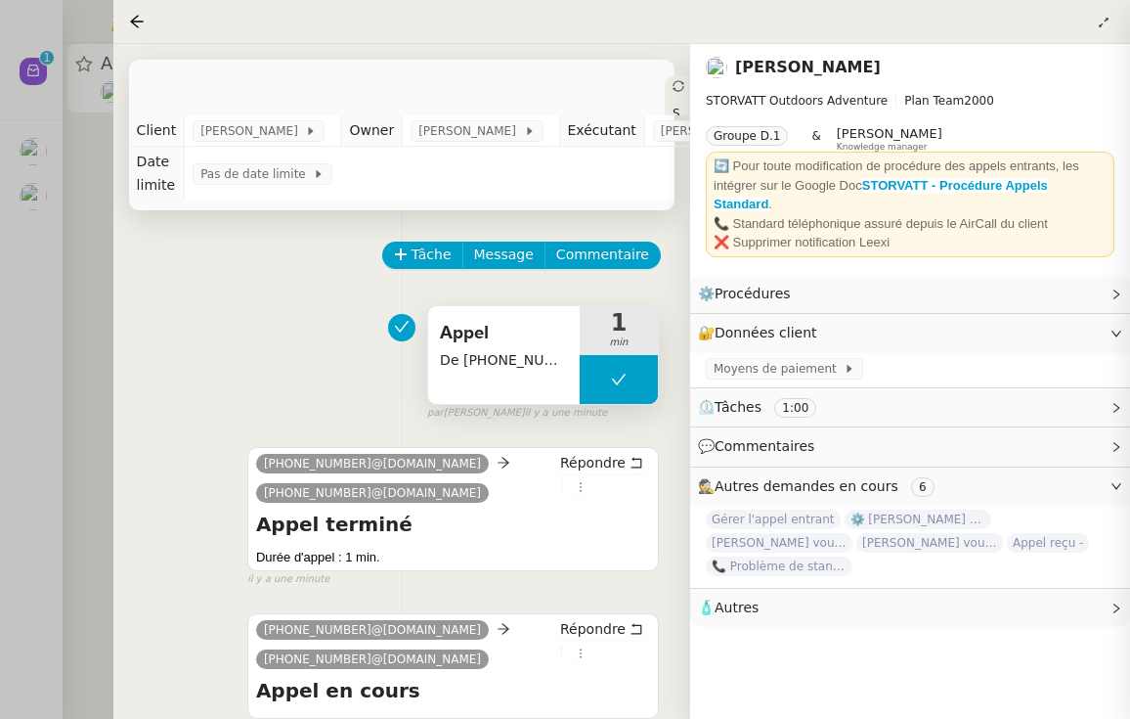
click at [665, 94] on div "Statut" at bounding box center [678, 133] width 27 height 117
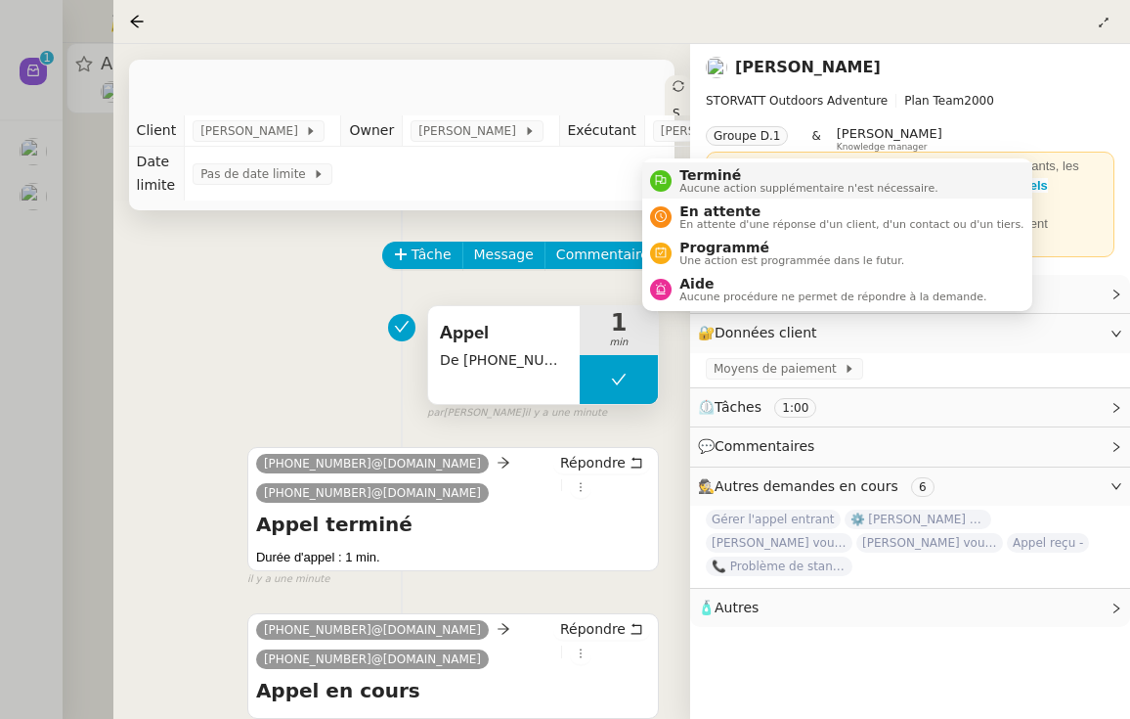
click at [682, 186] on span "Aucune action supplémentaire n'est nécessaire." at bounding box center [809, 188] width 258 height 11
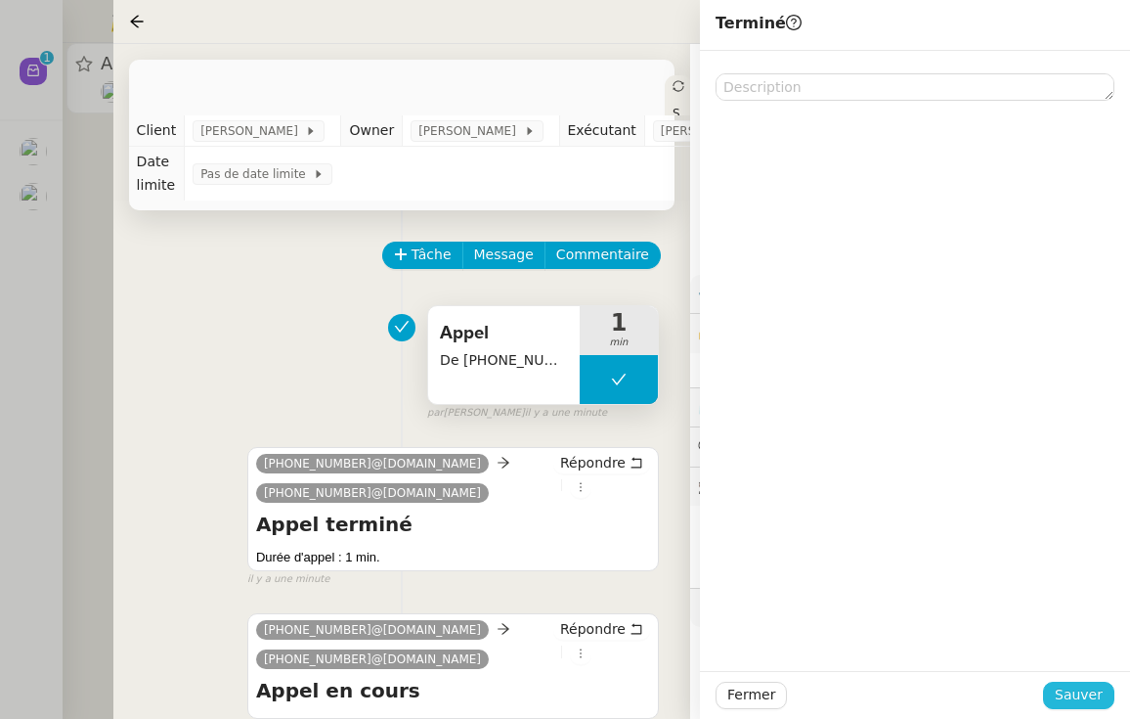
click at [1097, 694] on span "Sauver" at bounding box center [1079, 694] width 48 height 22
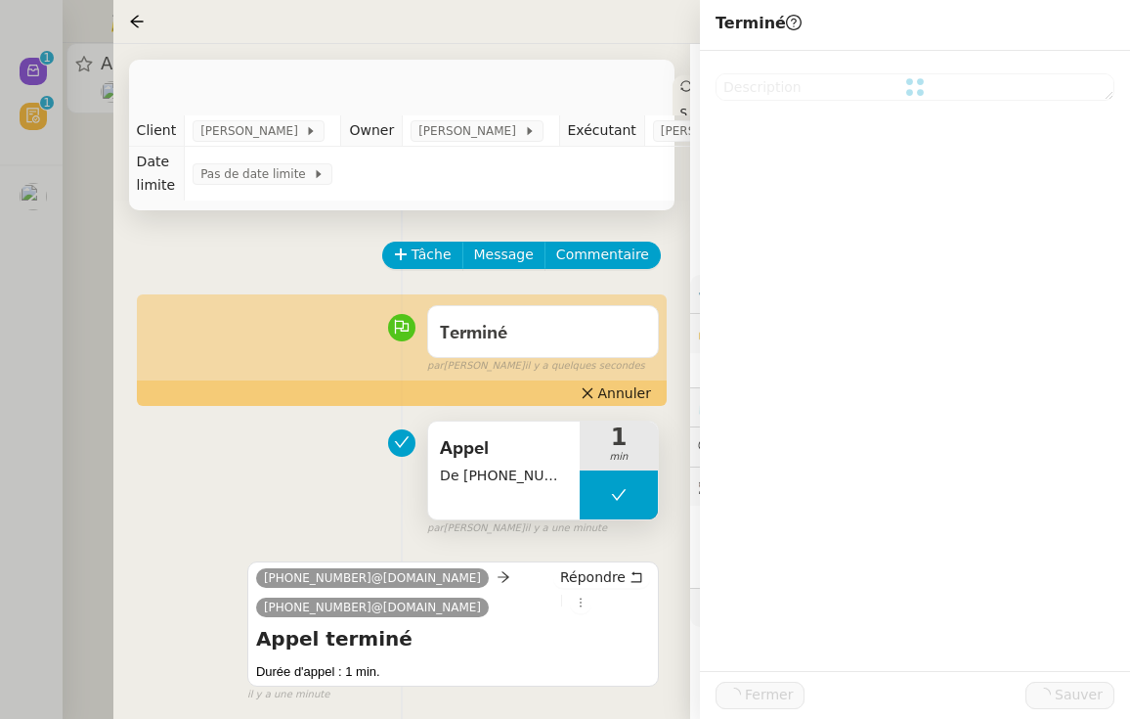
click at [98, 336] on div at bounding box center [565, 359] width 1130 height 719
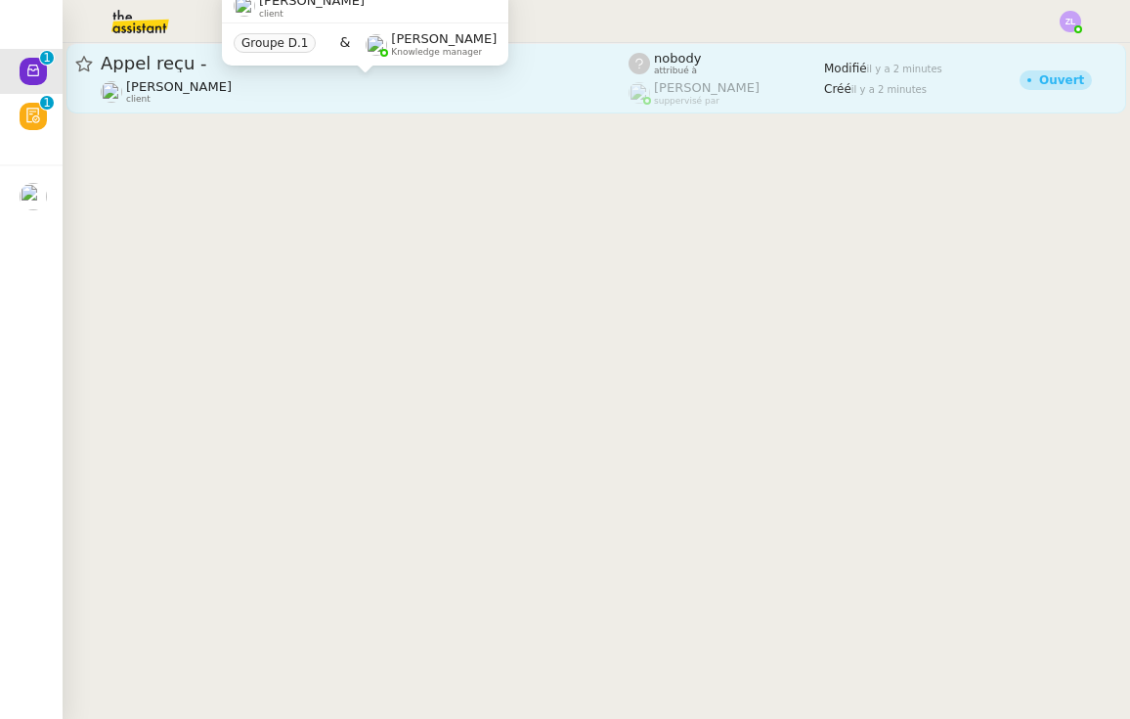
click at [210, 97] on div "[PERSON_NAME] client" at bounding box center [179, 91] width 106 height 25
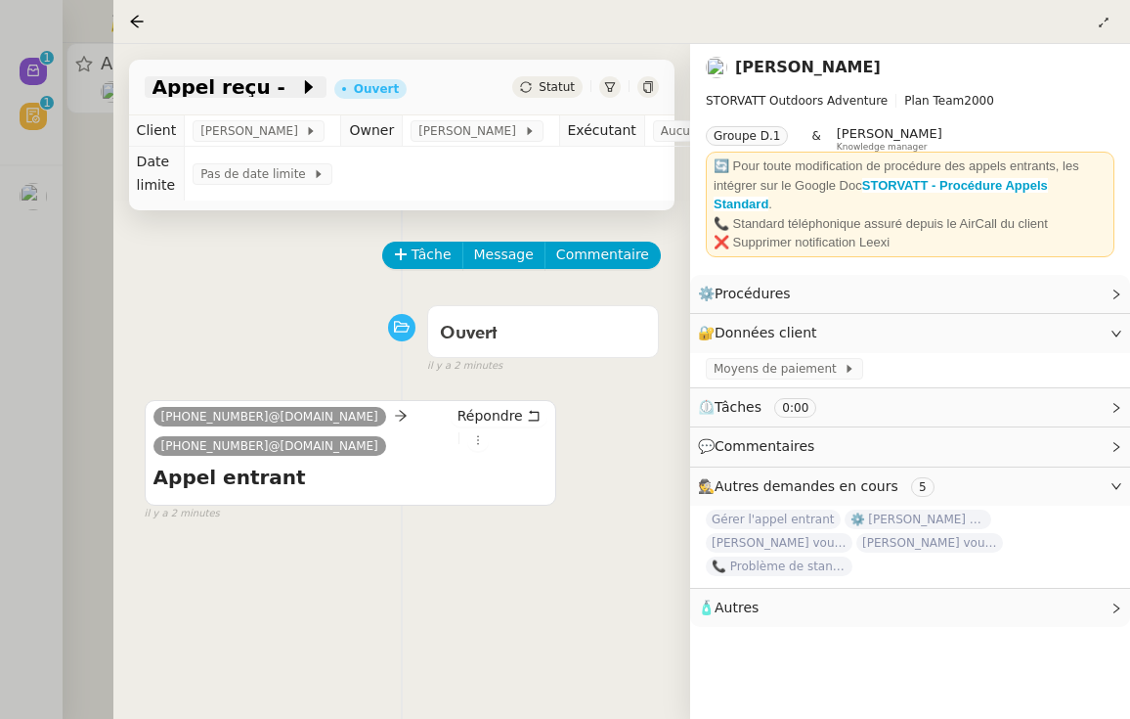
click at [285, 89] on span at bounding box center [292, 86] width 14 height 23
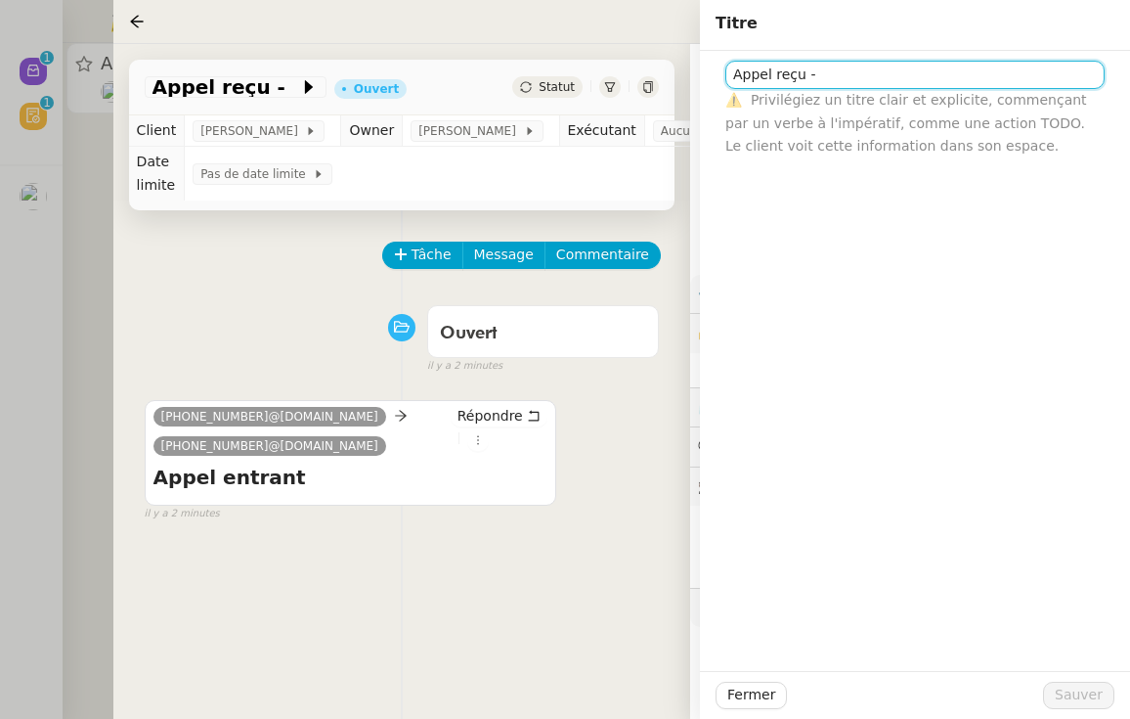
click at [854, 83] on input "Appel reçu -" at bounding box center [914, 75] width 379 height 28
paste input "33673052576"
type input "Appel reçu - [PHONE_NUMBER] en double"
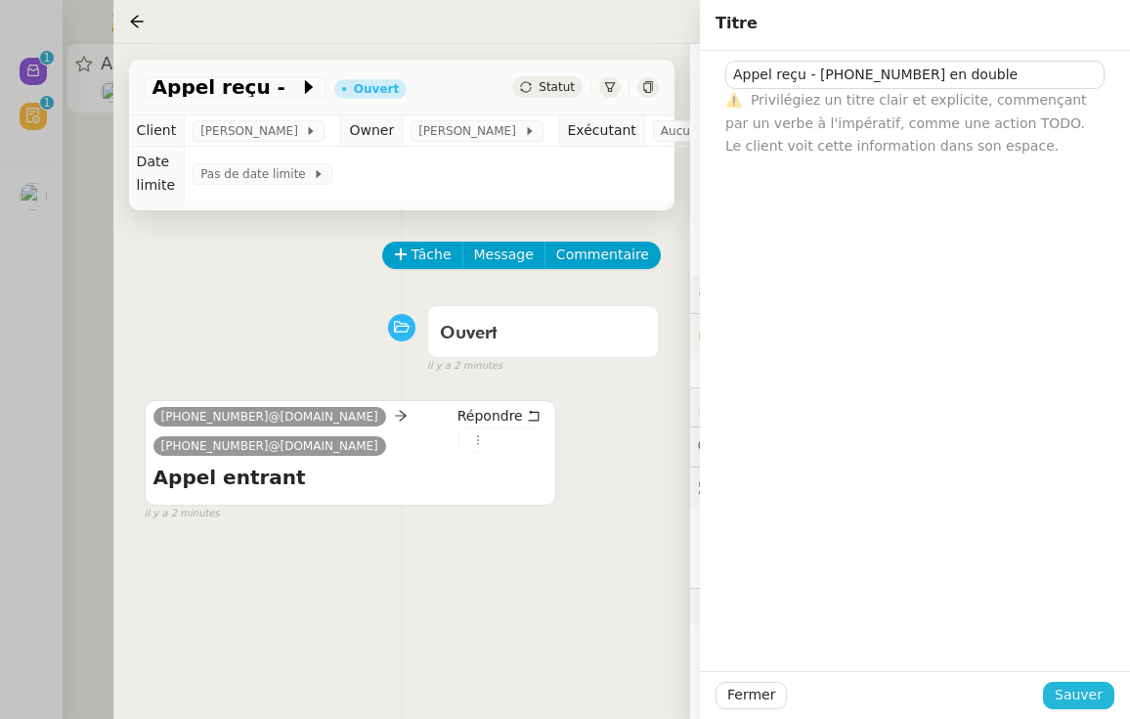
click at [1078, 683] on span "Sauver" at bounding box center [1079, 694] width 48 height 22
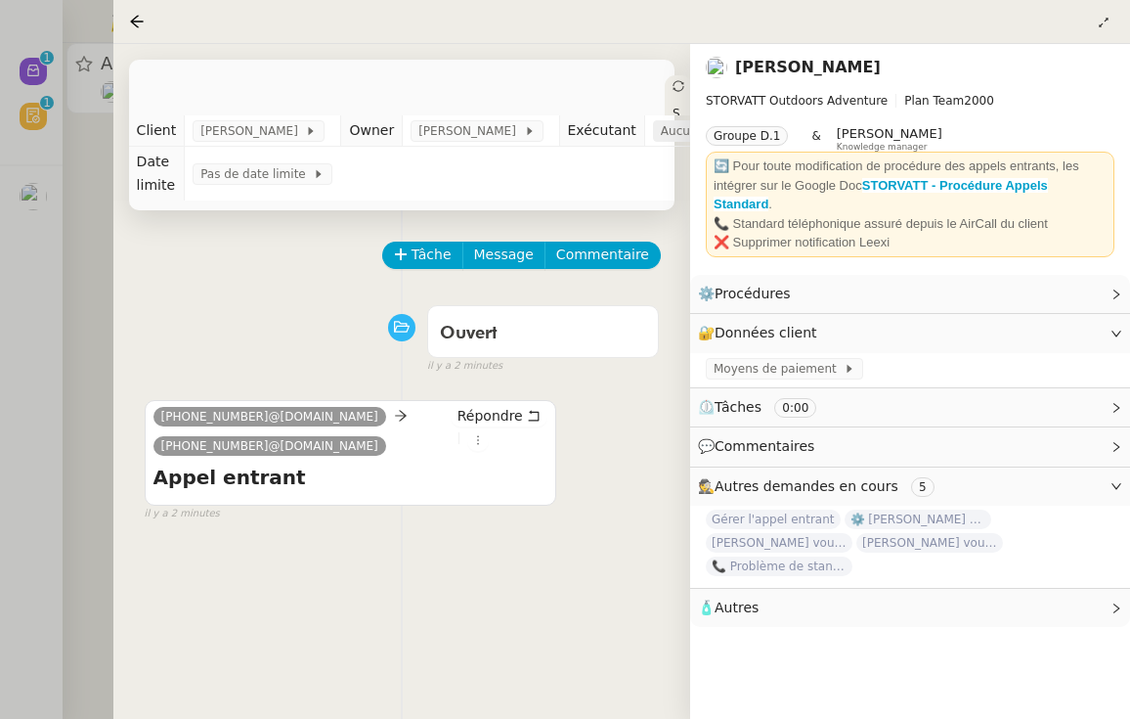
click at [681, 132] on div "Aucun exécutant" at bounding box center [720, 131] width 134 height 22
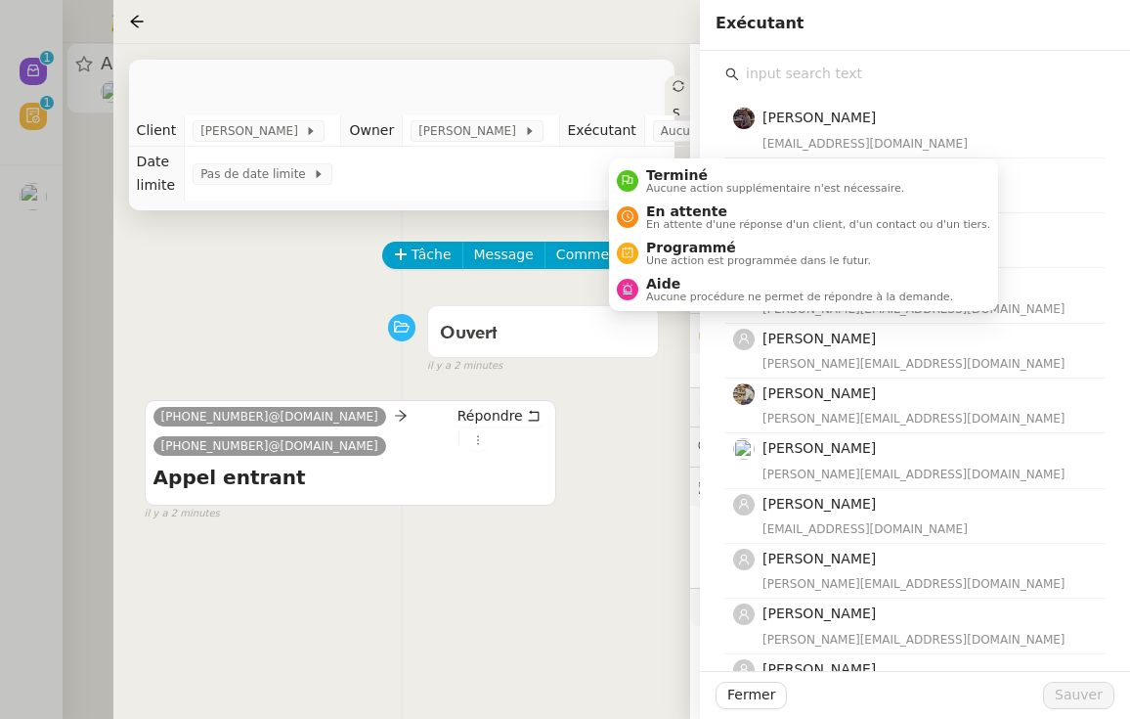
click at [673, 84] on icon at bounding box center [679, 86] width 12 height 12
click at [646, 179] on span "Terminé" at bounding box center [775, 175] width 258 height 16
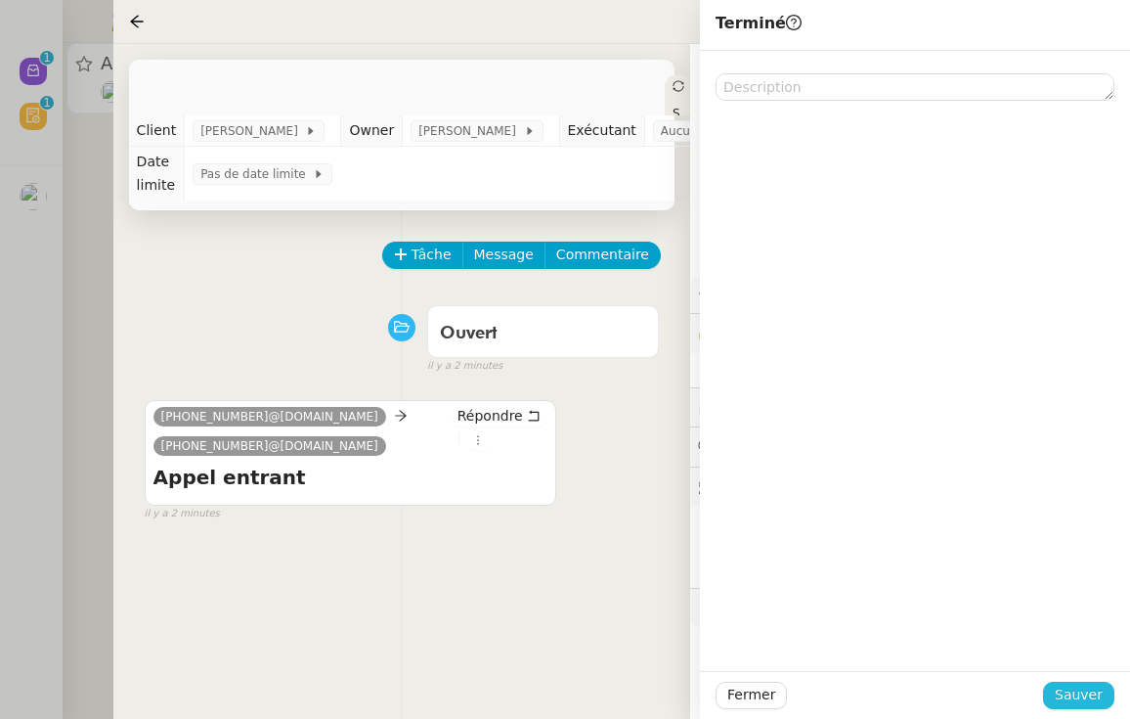
click at [1071, 698] on span "Sauver" at bounding box center [1079, 694] width 48 height 22
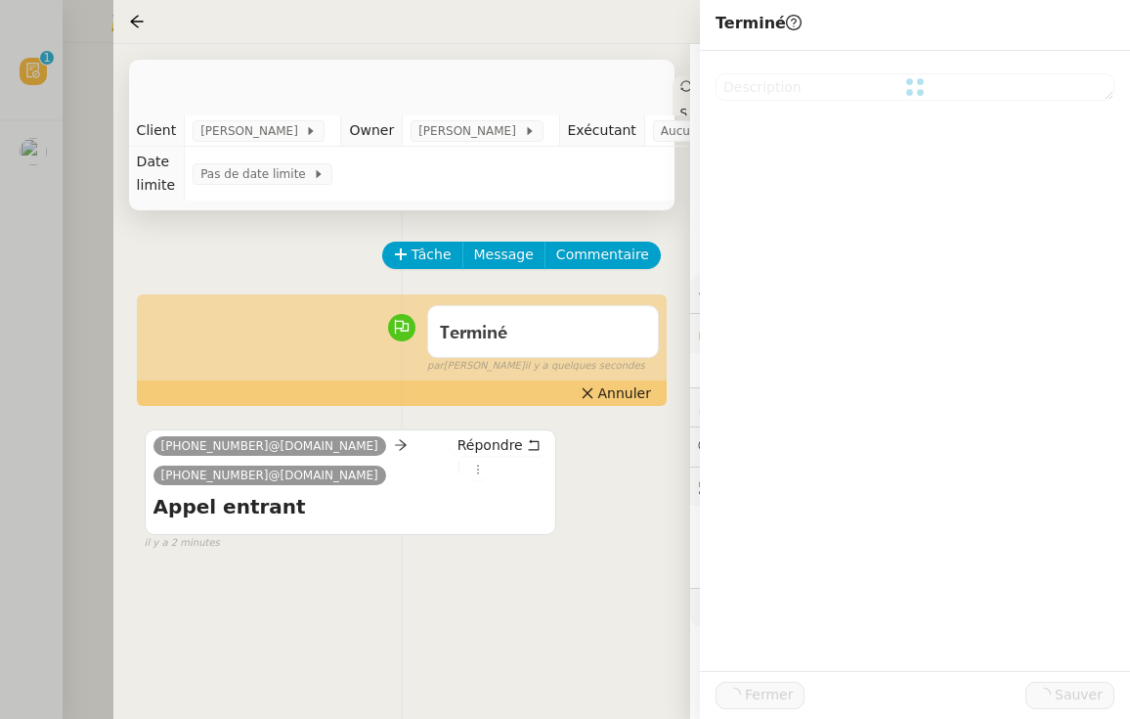
click at [5, 433] on div at bounding box center [565, 359] width 1130 height 719
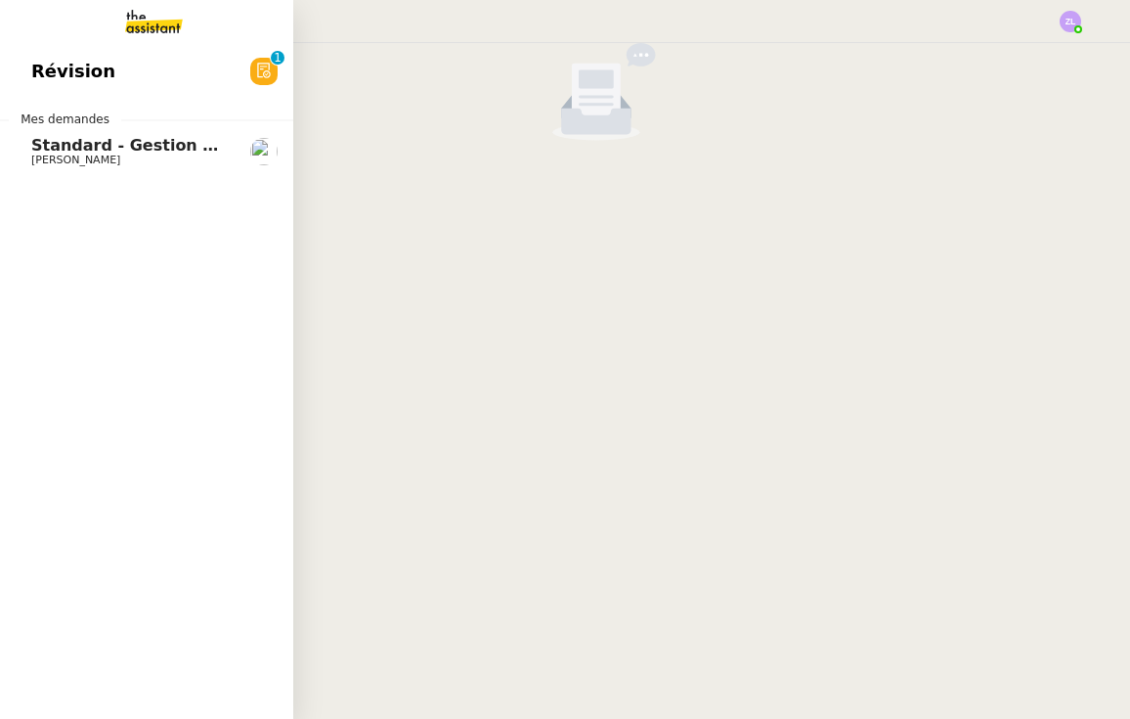
click at [116, 27] on img at bounding box center [139, 21] width 152 height 43
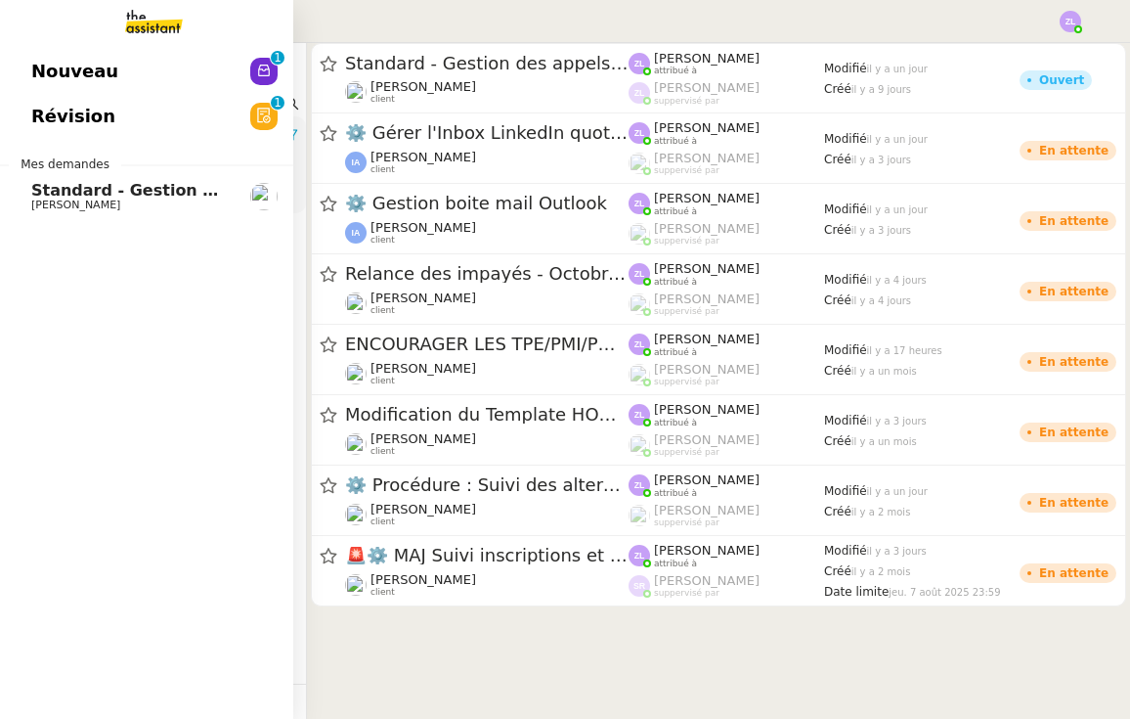
click at [37, 65] on span "Nouveau" at bounding box center [74, 71] width 87 height 29
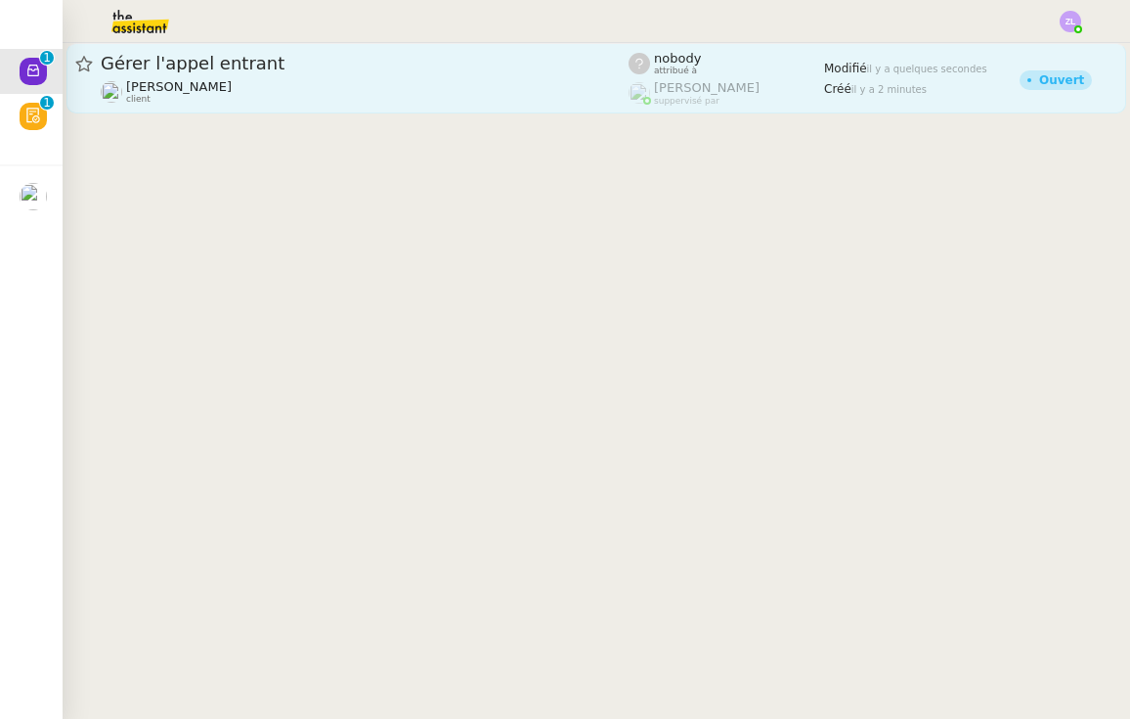
click at [431, 79] on div "Gérer l'appel entrant [PERSON_NAME] client" at bounding box center [365, 78] width 528 height 53
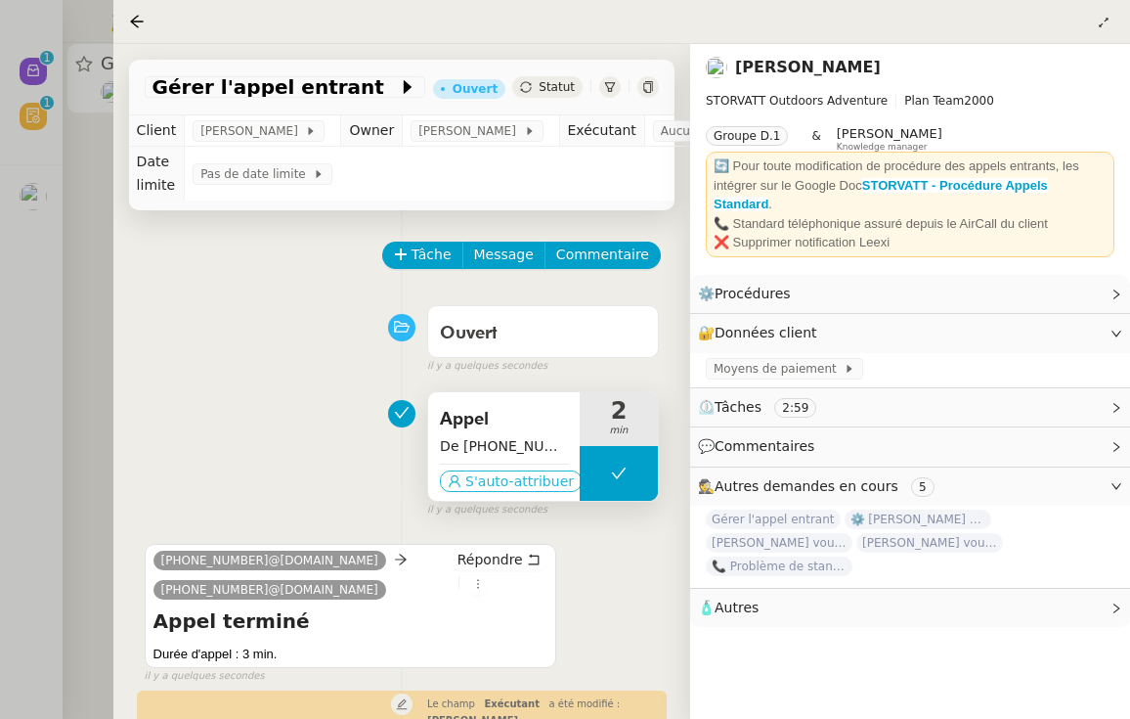
click at [506, 486] on span "S'auto-attribuer" at bounding box center [519, 481] width 109 height 20
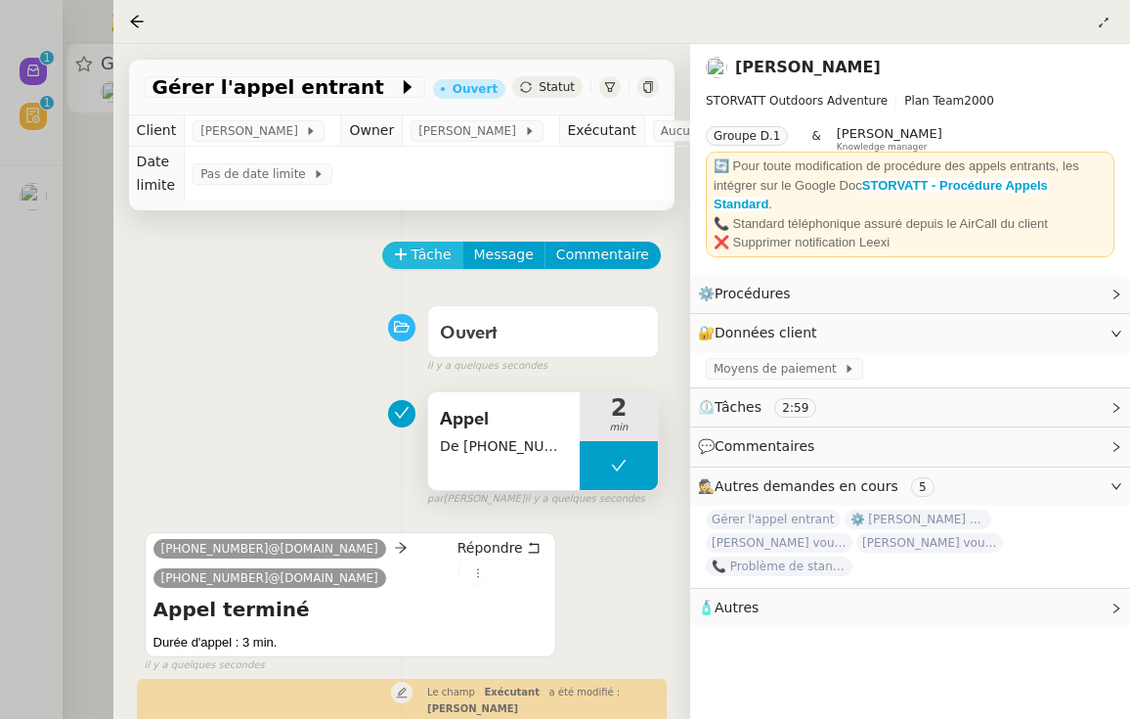
click at [424, 258] on span "Tâche" at bounding box center [432, 254] width 40 height 22
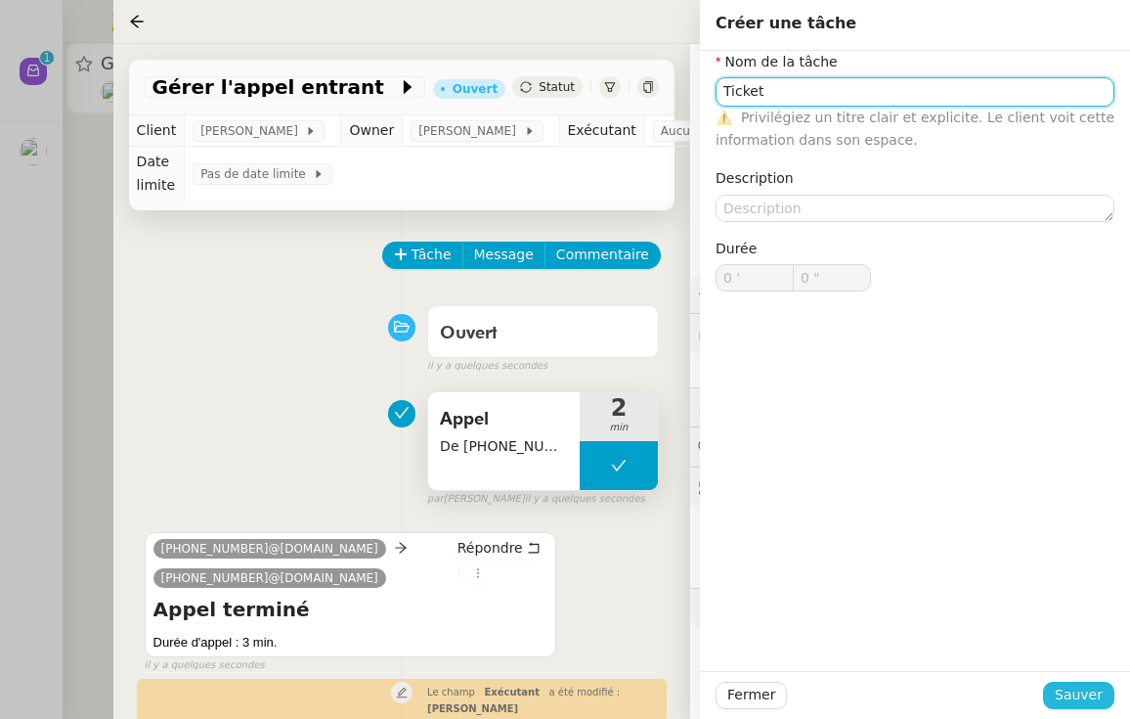
type input "Ticket"
click at [1079, 697] on span "Sauver" at bounding box center [1079, 694] width 48 height 22
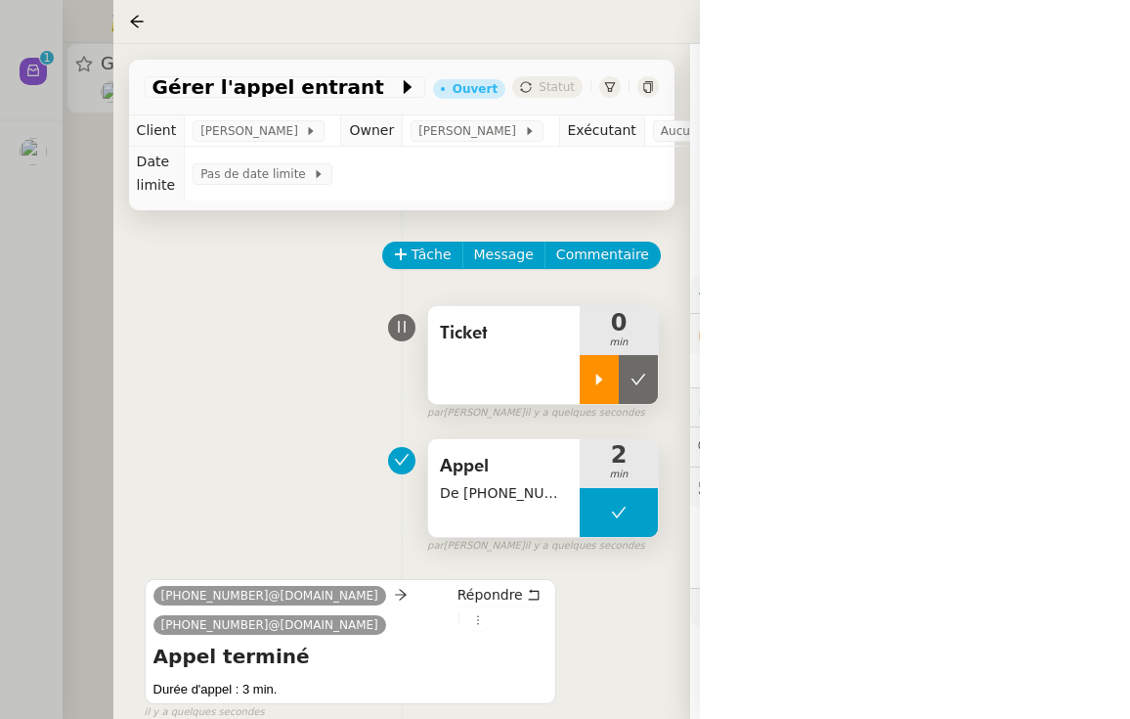
click at [592, 382] on icon at bounding box center [600, 380] width 16 height 16
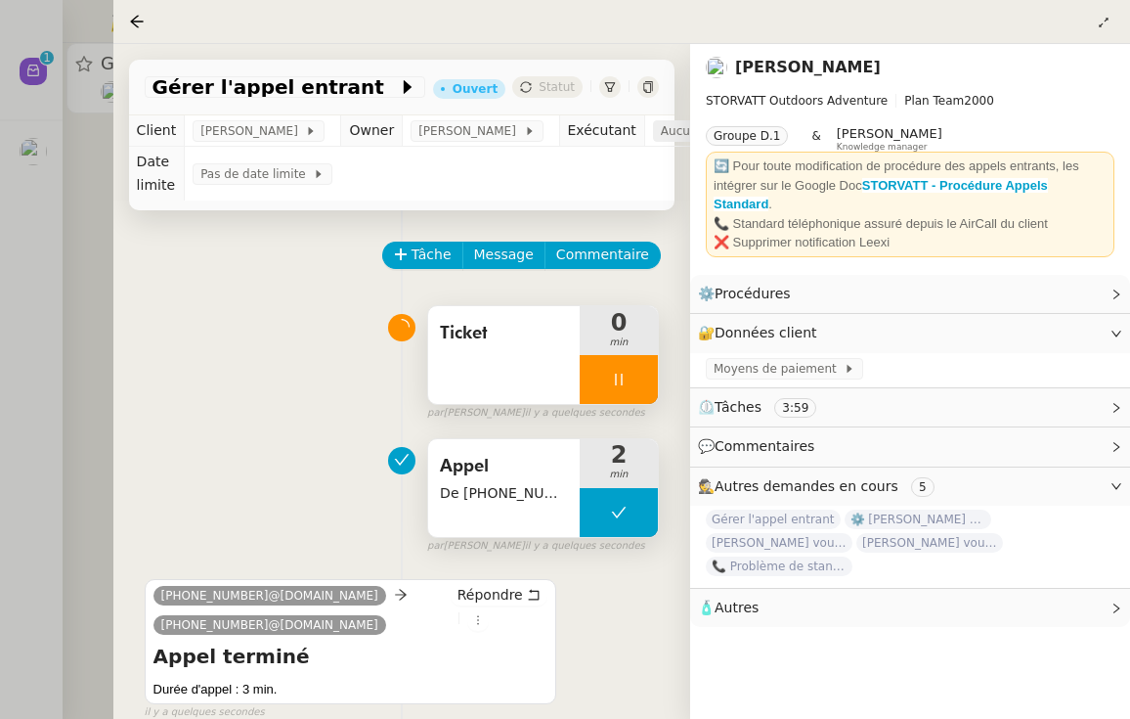
click at [682, 133] on span "Aucun exécutant" at bounding box center [714, 131] width 107 height 20
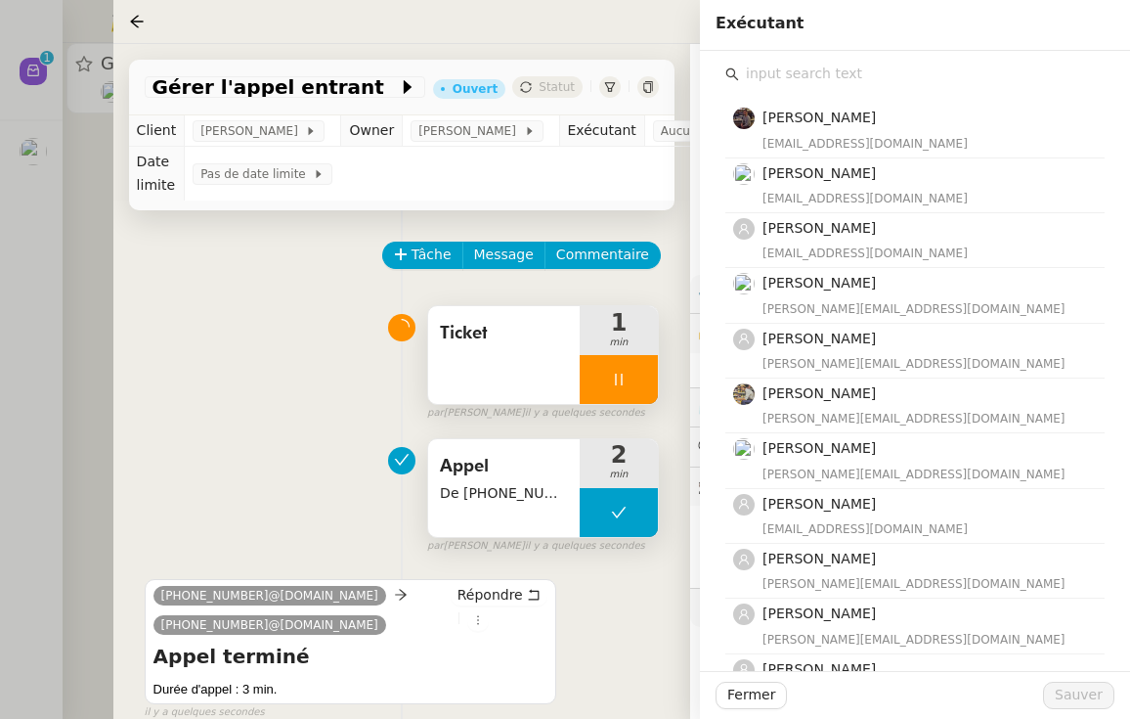
click at [804, 81] on input "text" at bounding box center [922, 74] width 366 height 26
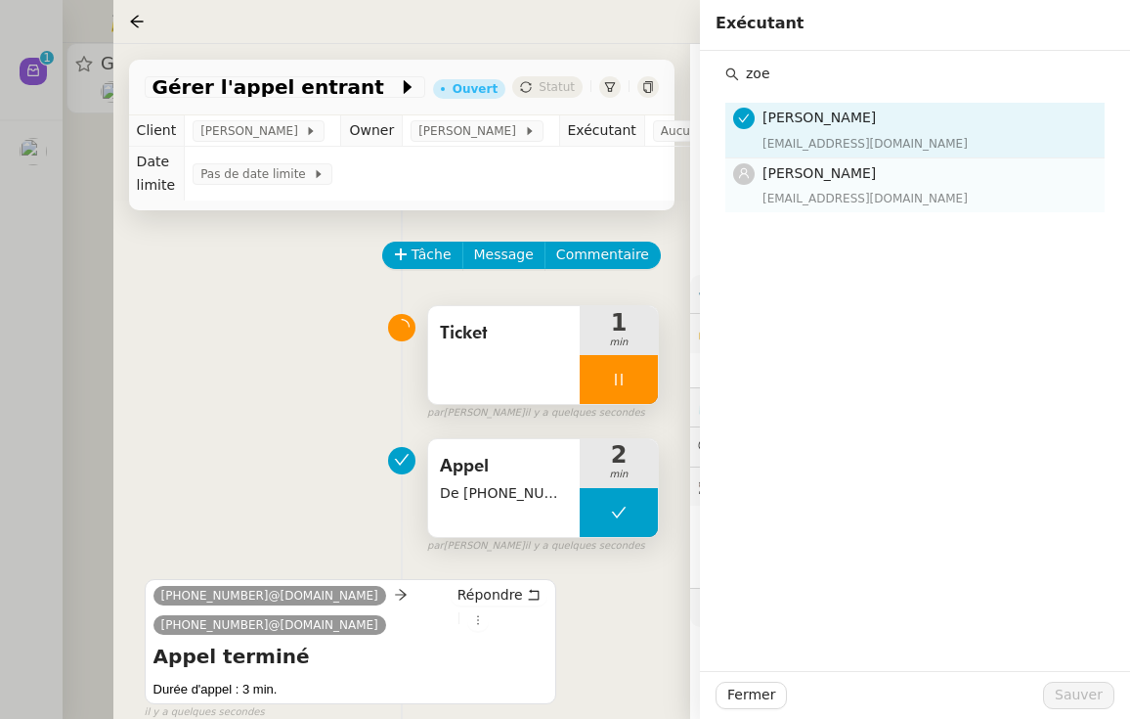
type input "zoe"
click at [824, 193] on div "[EMAIL_ADDRESS][DOMAIN_NAME]" at bounding box center [928, 199] width 330 height 20
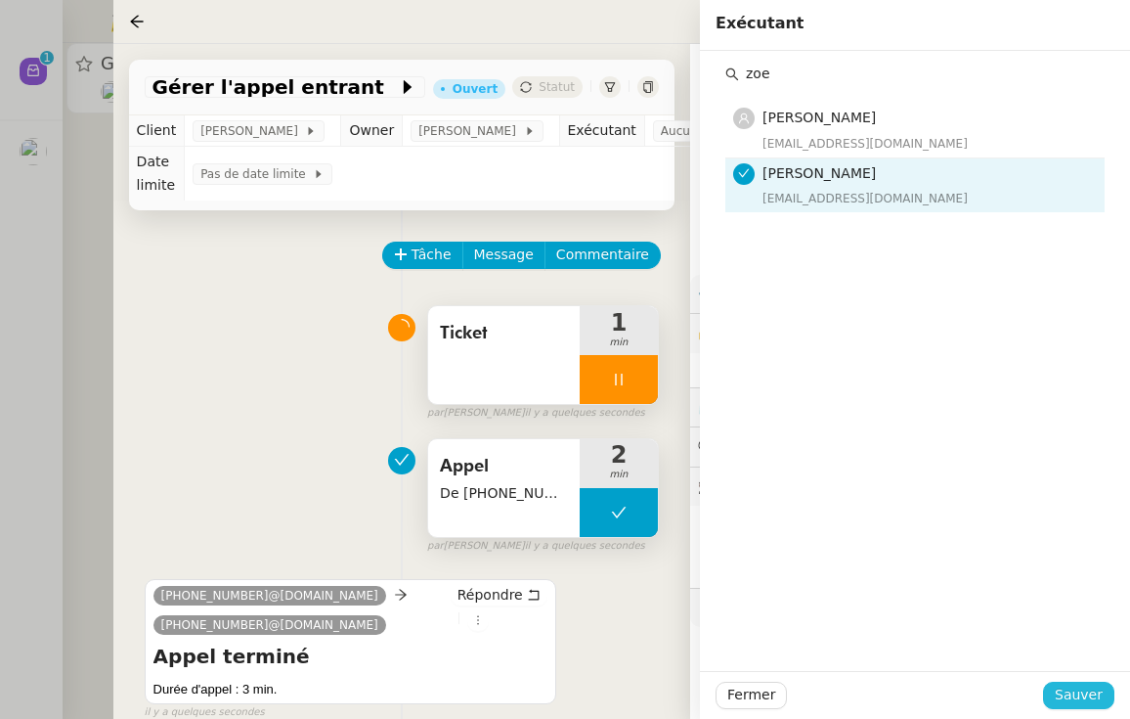
click at [1067, 688] on span "Sauver" at bounding box center [1079, 694] width 48 height 22
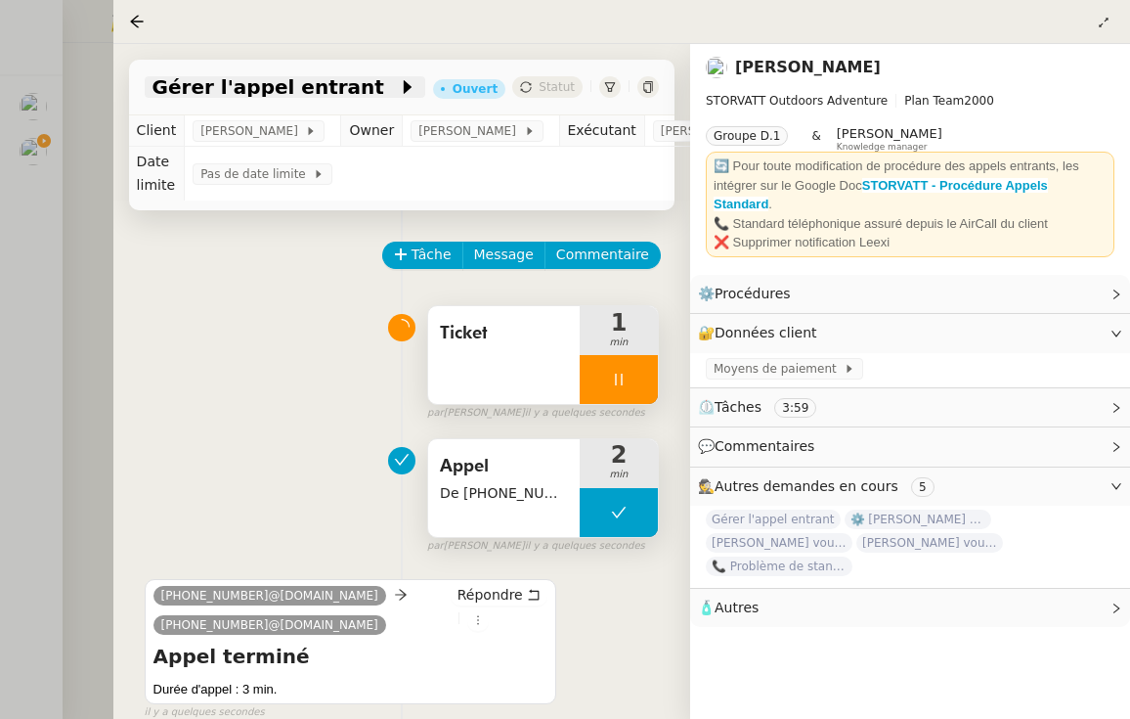
click at [398, 96] on icon at bounding box center [408, 87] width 20 height 20
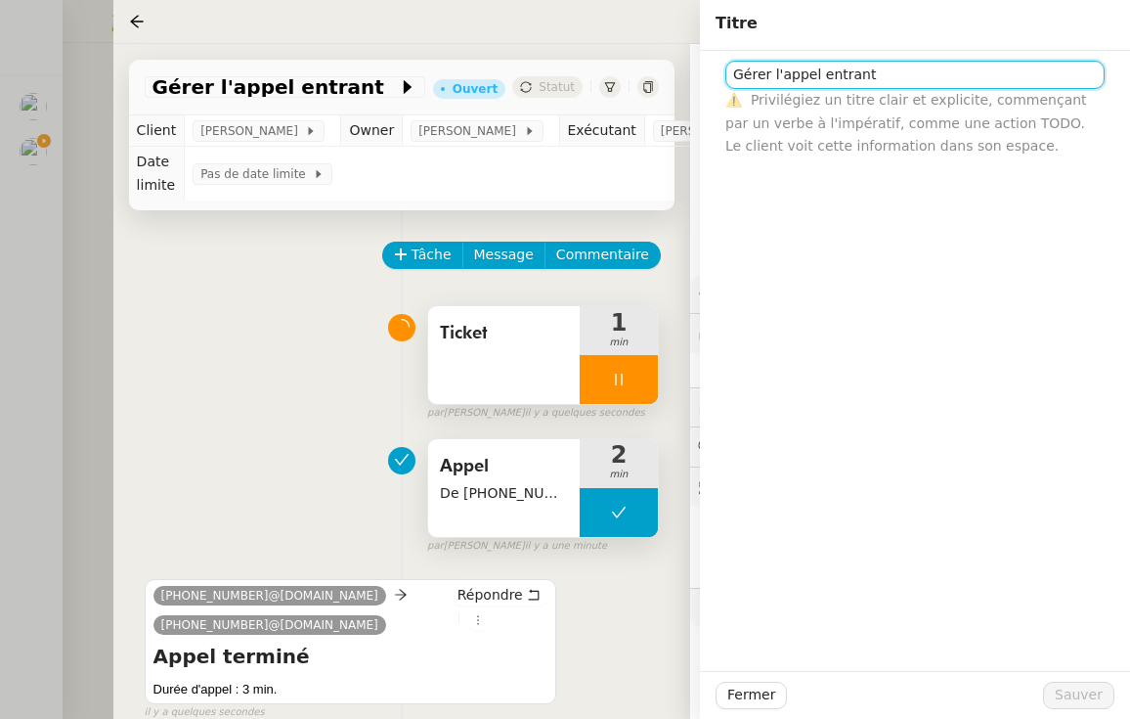
click at [895, 89] on input "Gérer l'appel entrant" at bounding box center [914, 75] width 379 height 28
type input "Gérer l'appel entrant - ENGLISH GARDEN"
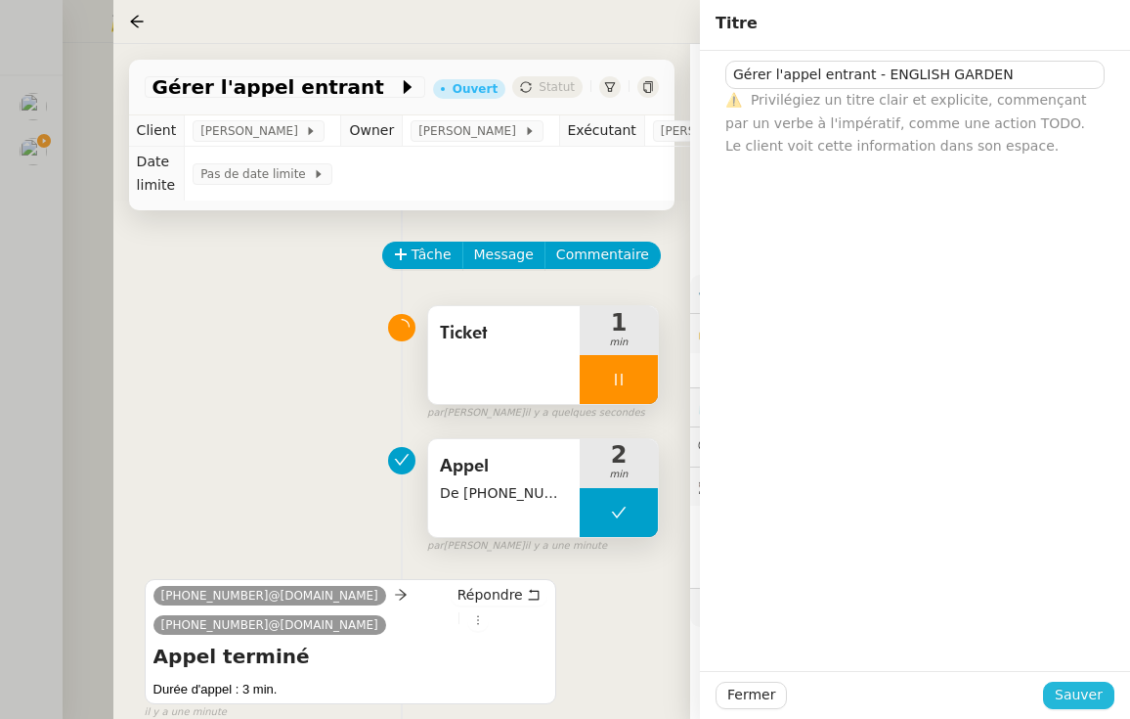
click at [1073, 699] on span "Sauver" at bounding box center [1079, 694] width 48 height 22
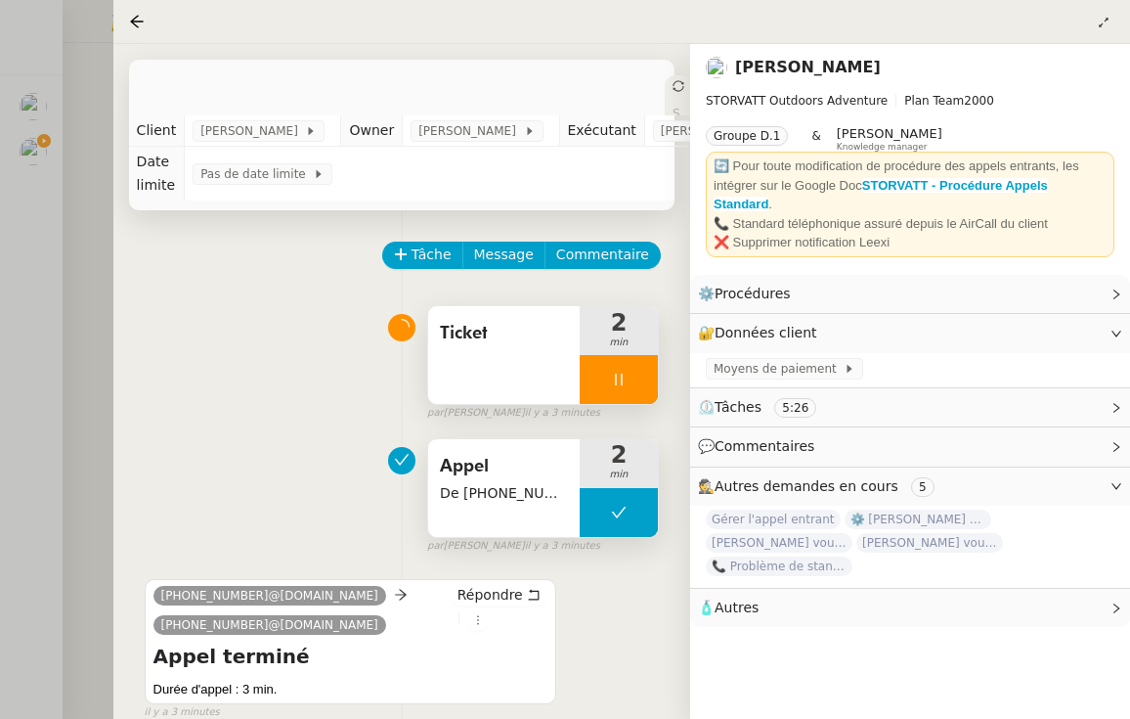
click at [603, 385] on div at bounding box center [619, 379] width 78 height 49
click at [633, 381] on icon at bounding box center [639, 380] width 16 height 16
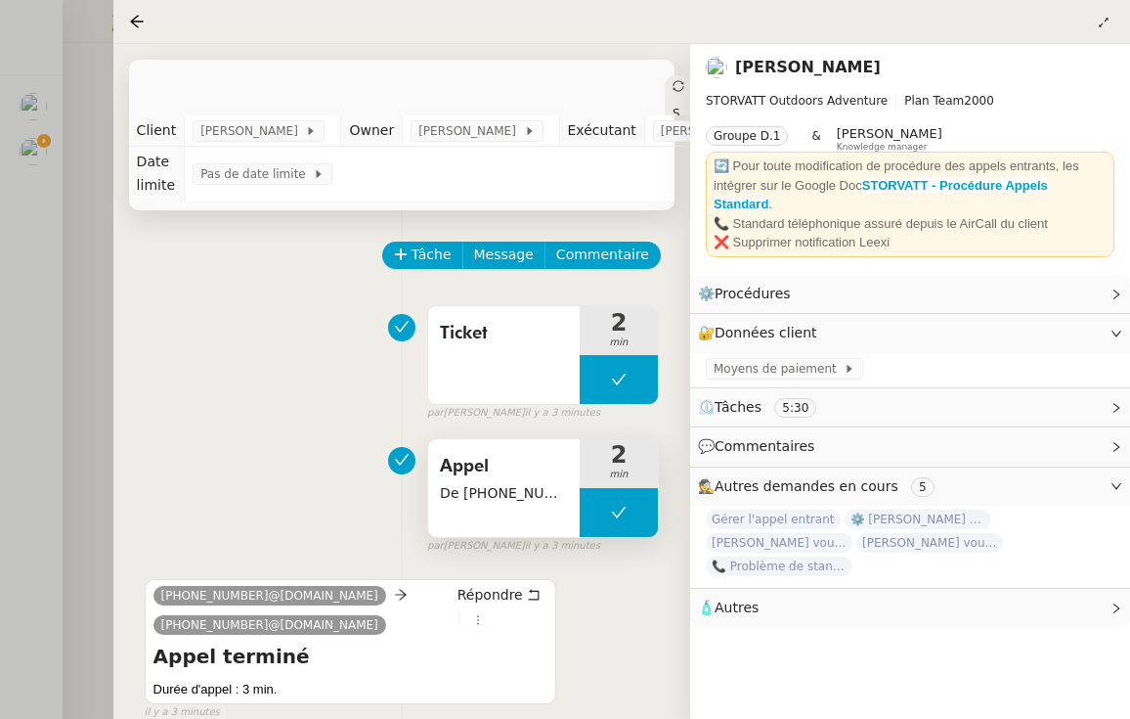
click at [673, 86] on icon at bounding box center [679, 86] width 12 height 12
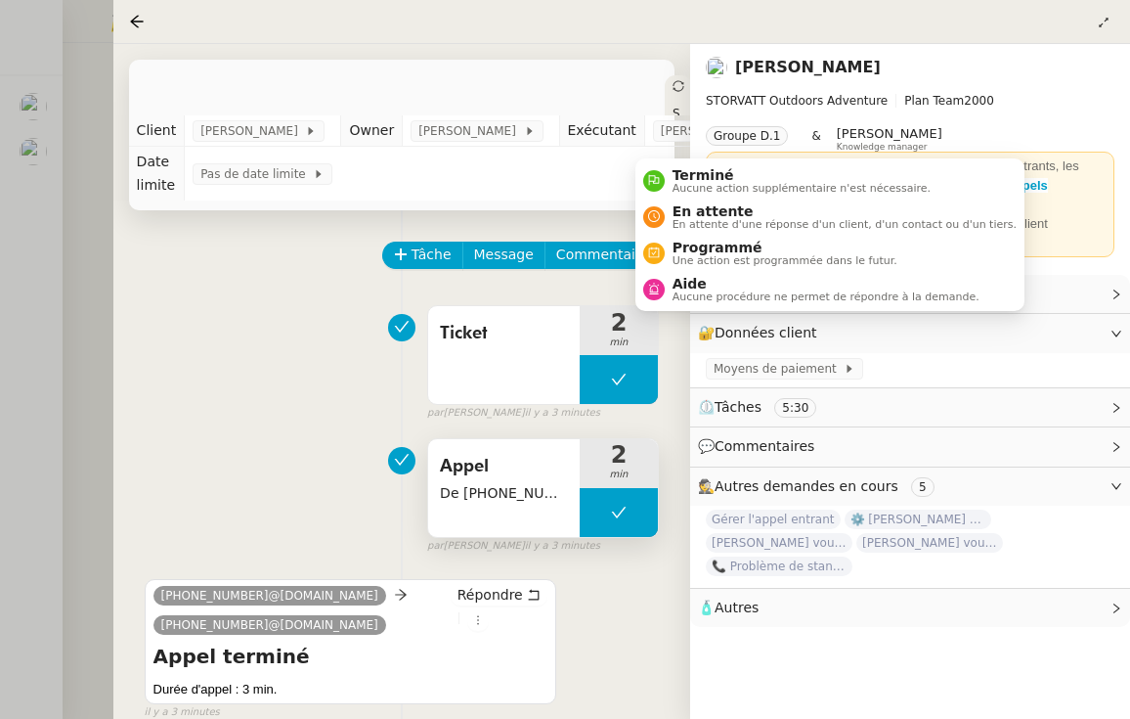
click at [672, 179] on td "Pas de date limite" at bounding box center [493, 174] width 617 height 54
click at [673, 89] on icon at bounding box center [679, 86] width 12 height 12
click at [679, 173] on span "Terminé" at bounding box center [802, 175] width 258 height 16
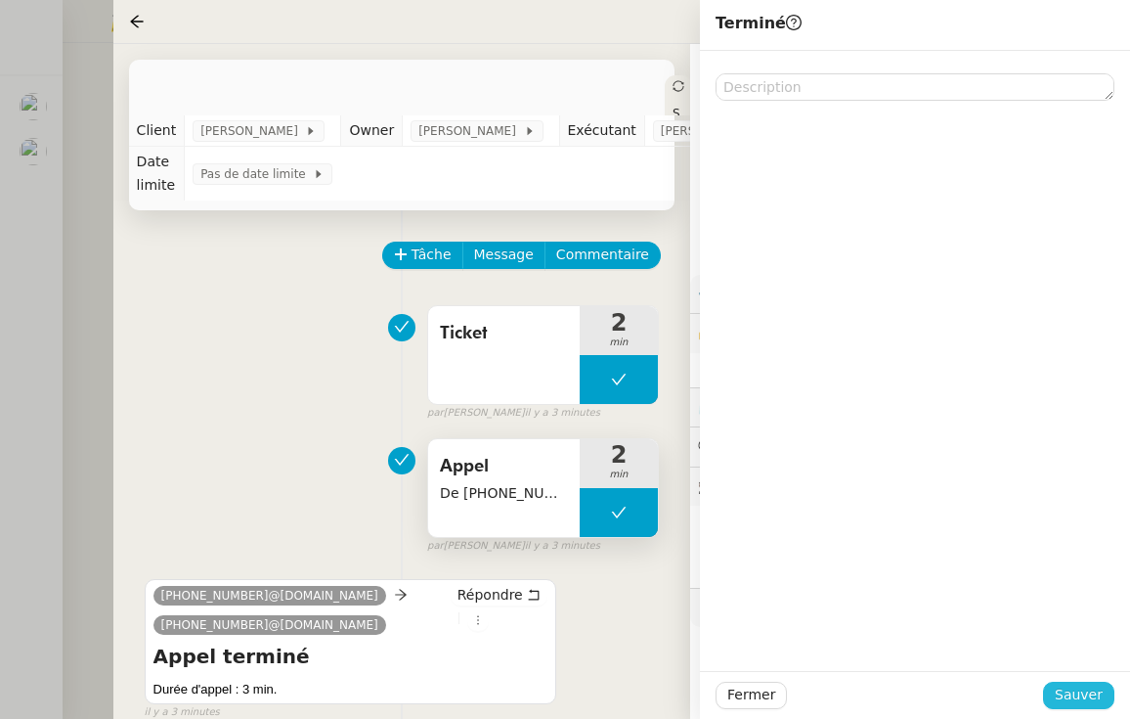
click at [1075, 703] on span "Sauver" at bounding box center [1079, 694] width 48 height 22
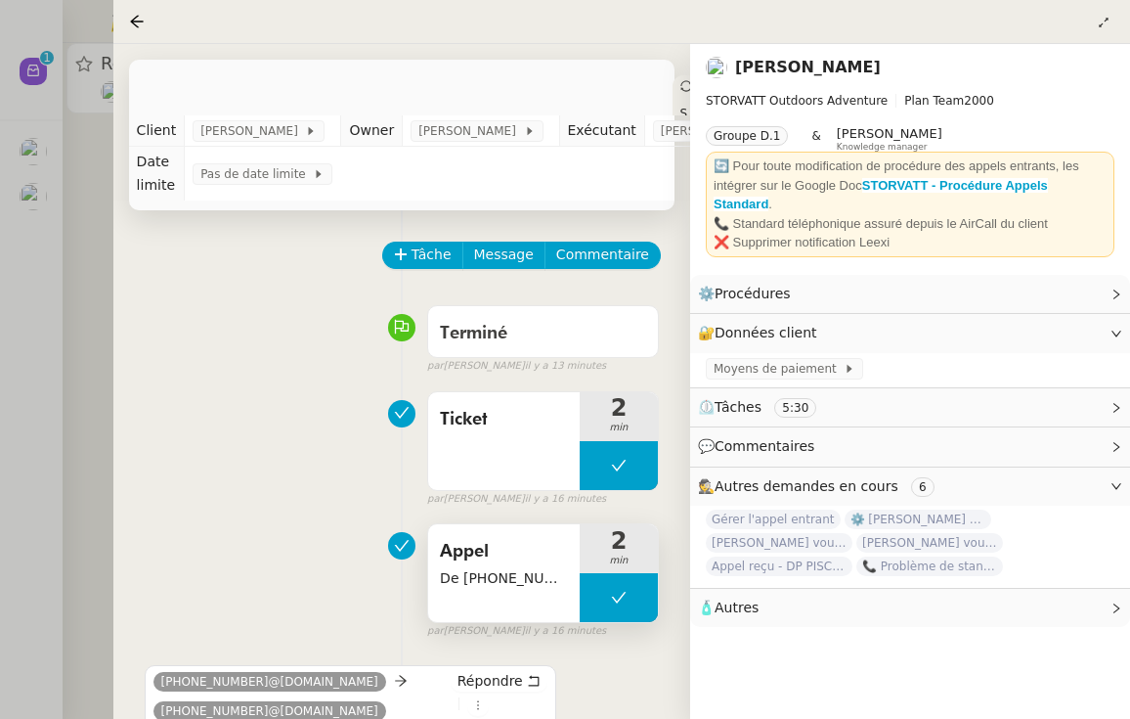
click at [85, 209] on div at bounding box center [565, 359] width 1130 height 719
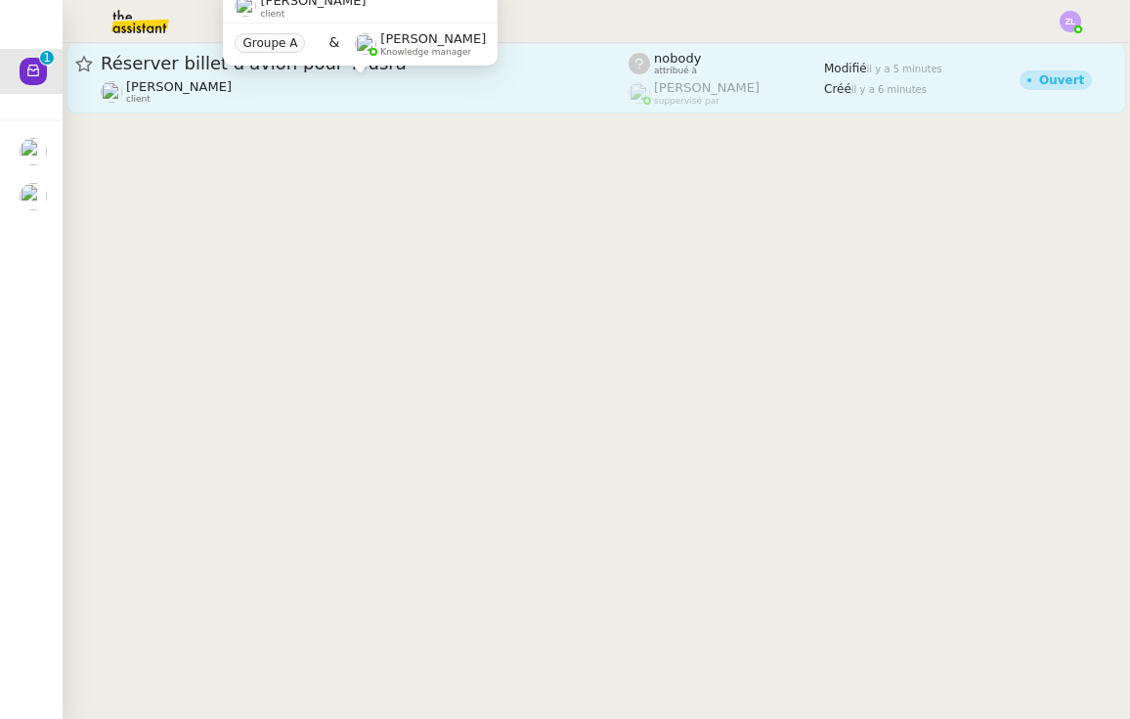
click at [254, 101] on div "[PERSON_NAME] client" at bounding box center [365, 91] width 528 height 25
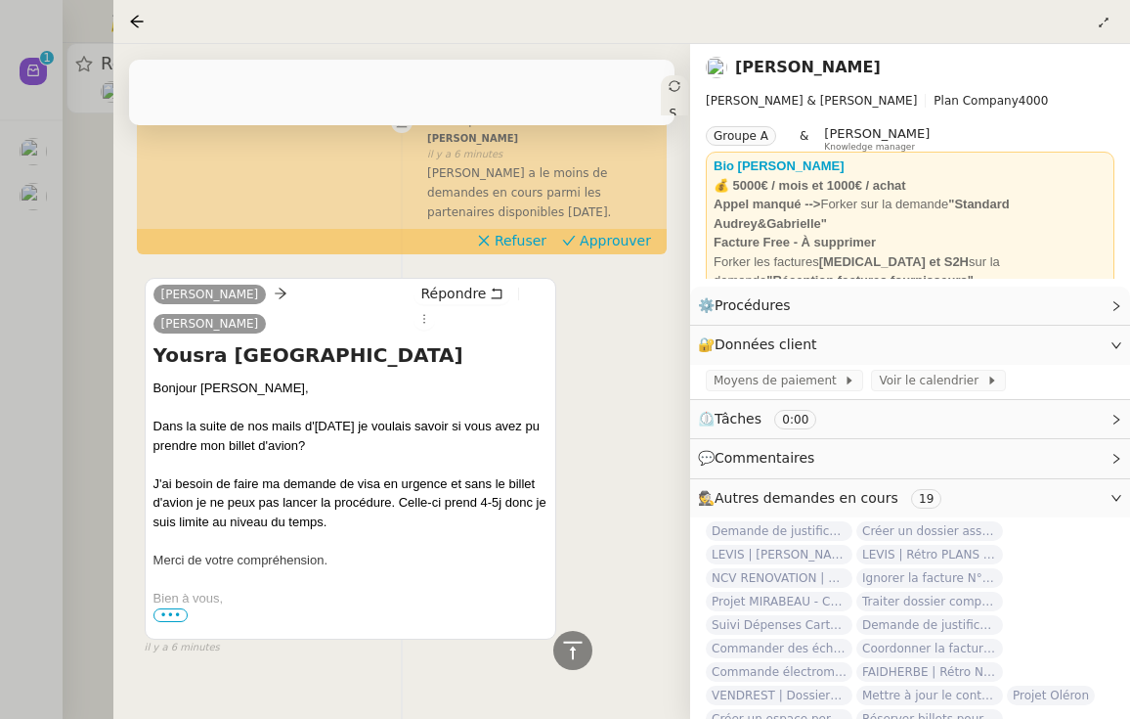
scroll to position [439, 0]
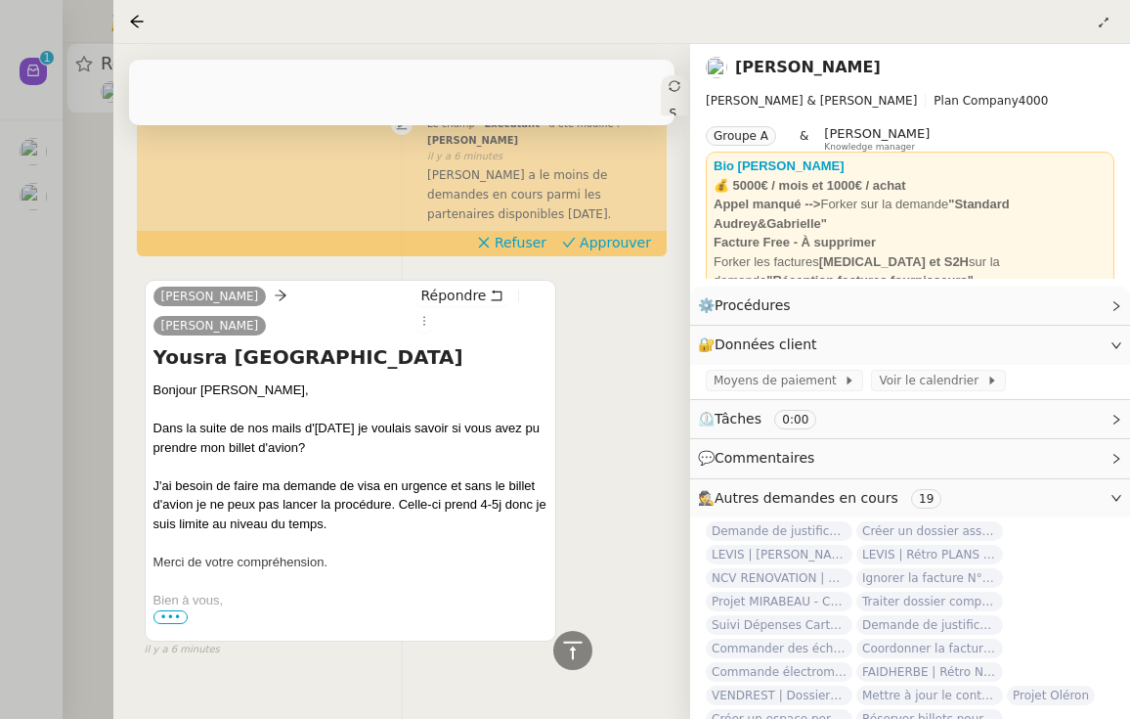
click at [43, 371] on div at bounding box center [565, 359] width 1130 height 719
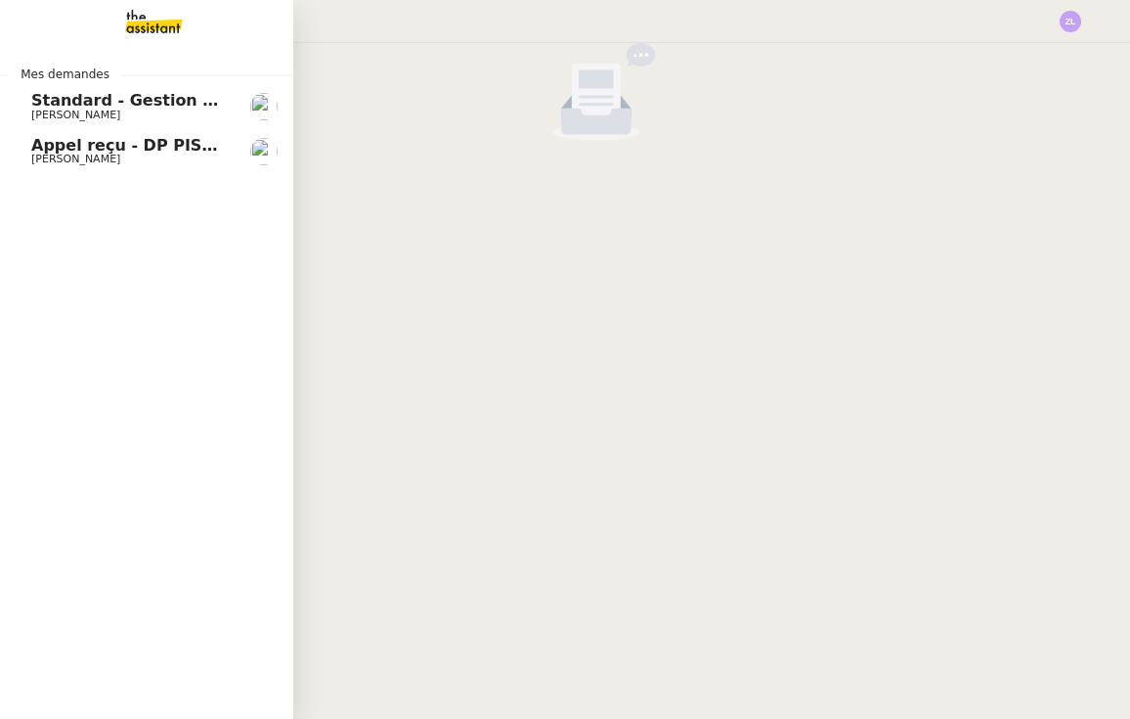
click at [37, 144] on span "Appel reçu - DP PISCINES" at bounding box center [142, 145] width 223 height 19
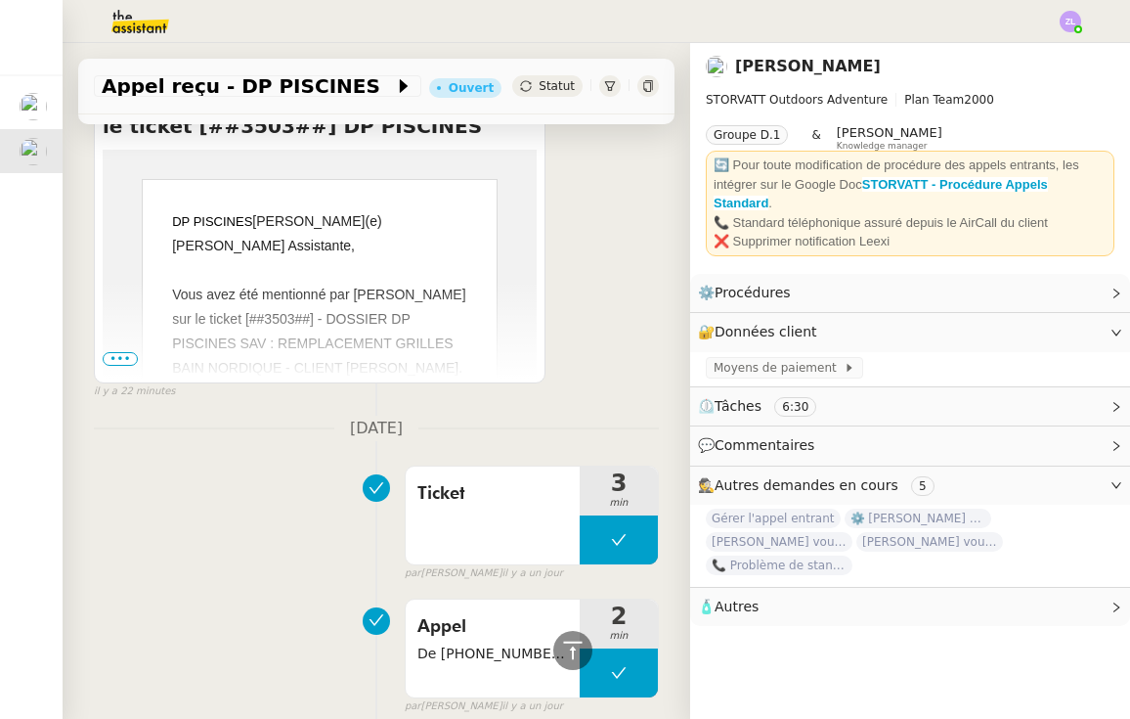
scroll to position [509, 0]
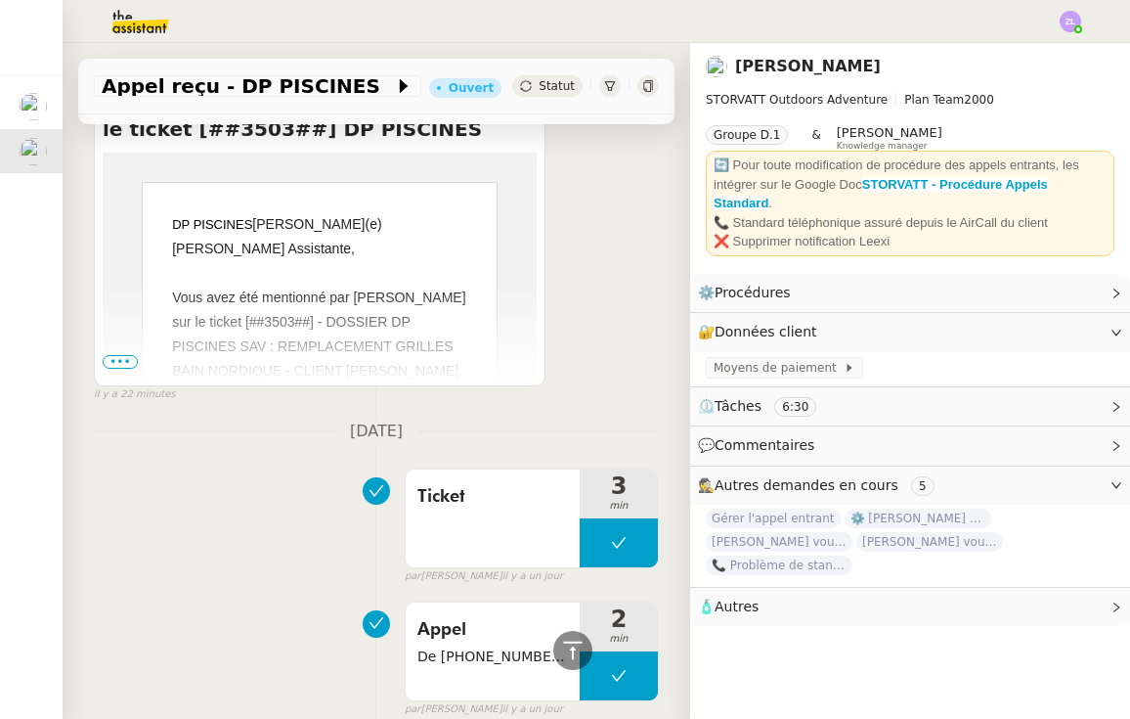
click at [112, 355] on span "•••" at bounding box center [120, 362] width 35 height 14
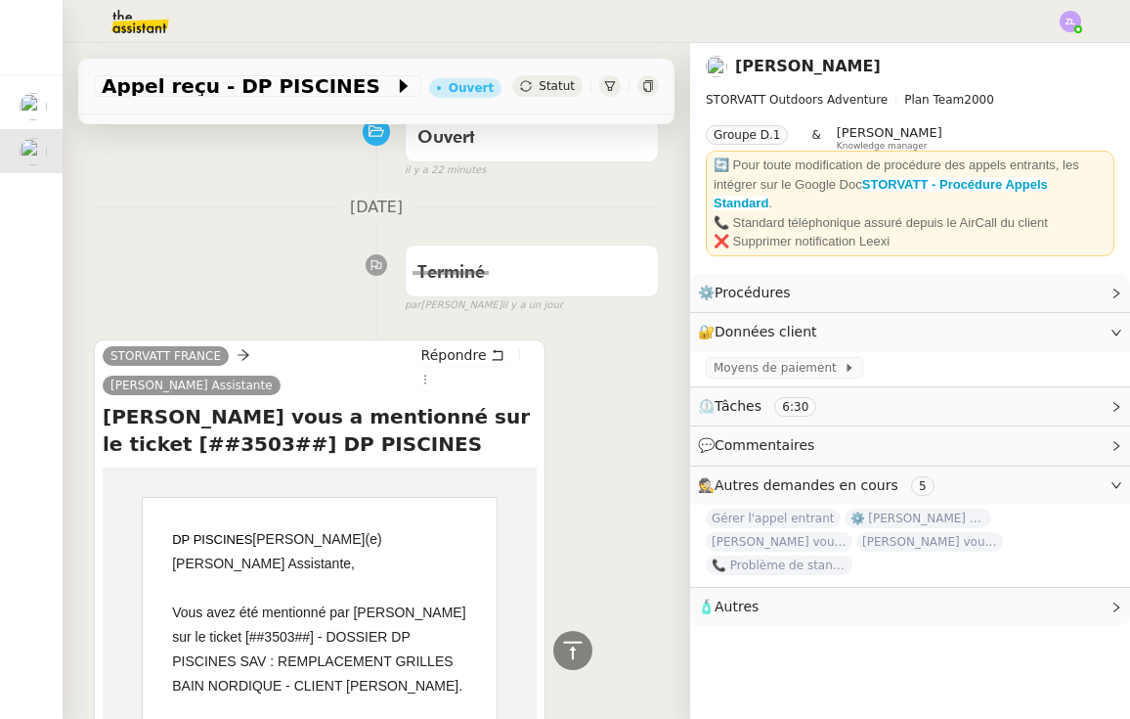
scroll to position [0, 0]
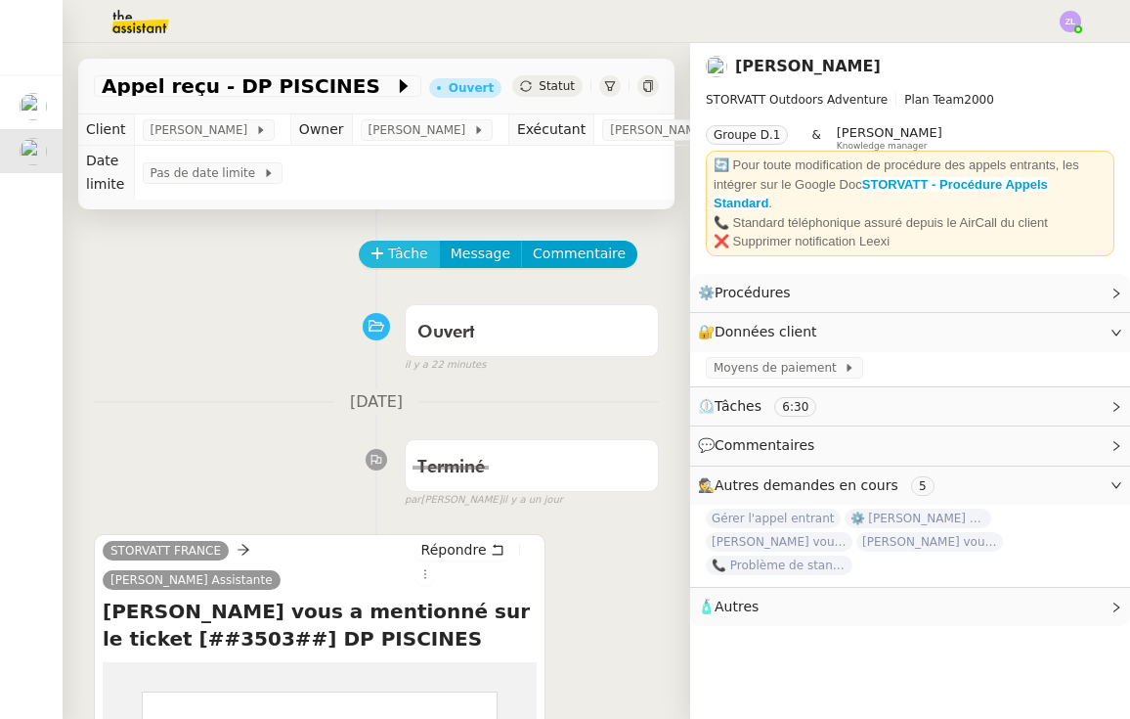
click at [406, 248] on span "Tâche" at bounding box center [408, 253] width 40 height 22
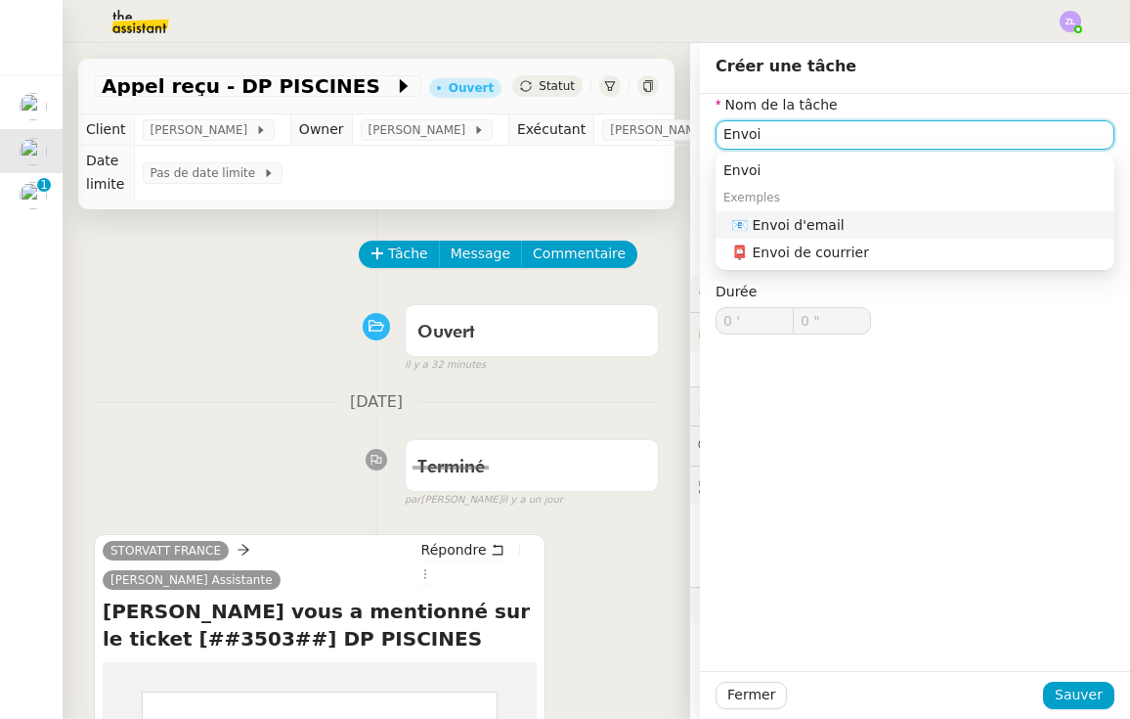
click at [812, 228] on div "📧 Envoi d'email" at bounding box center [918, 225] width 375 height 18
type input "Envoi d'email"
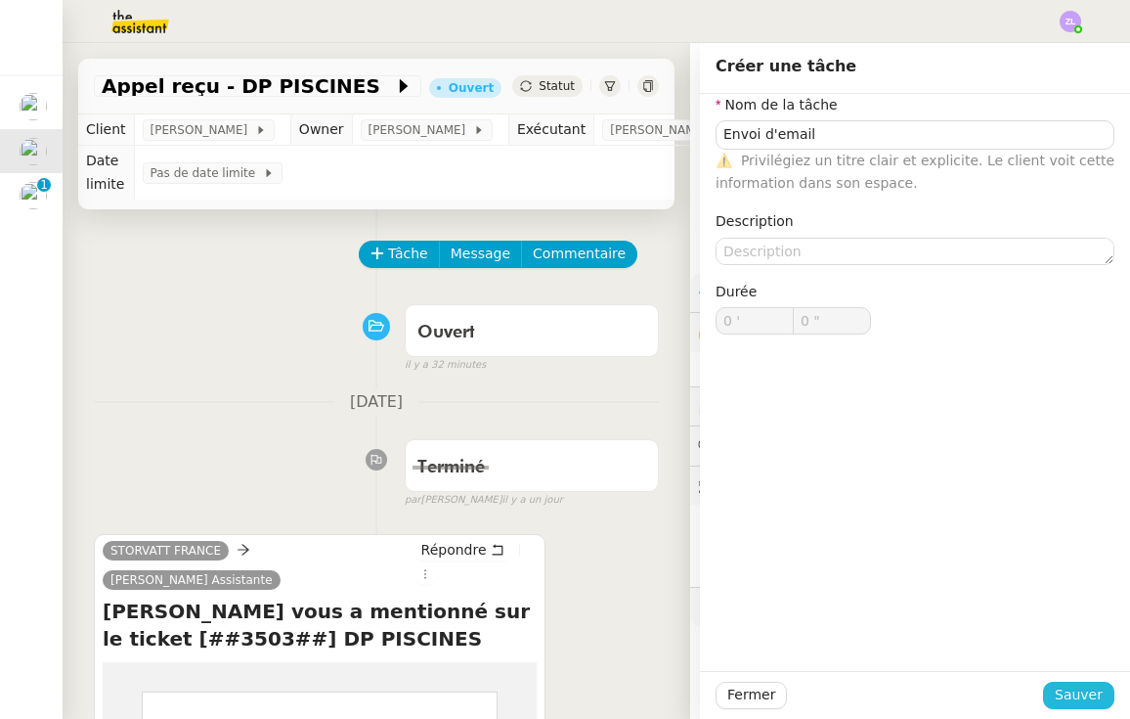
click at [1058, 691] on button "Sauver" at bounding box center [1078, 694] width 71 height 27
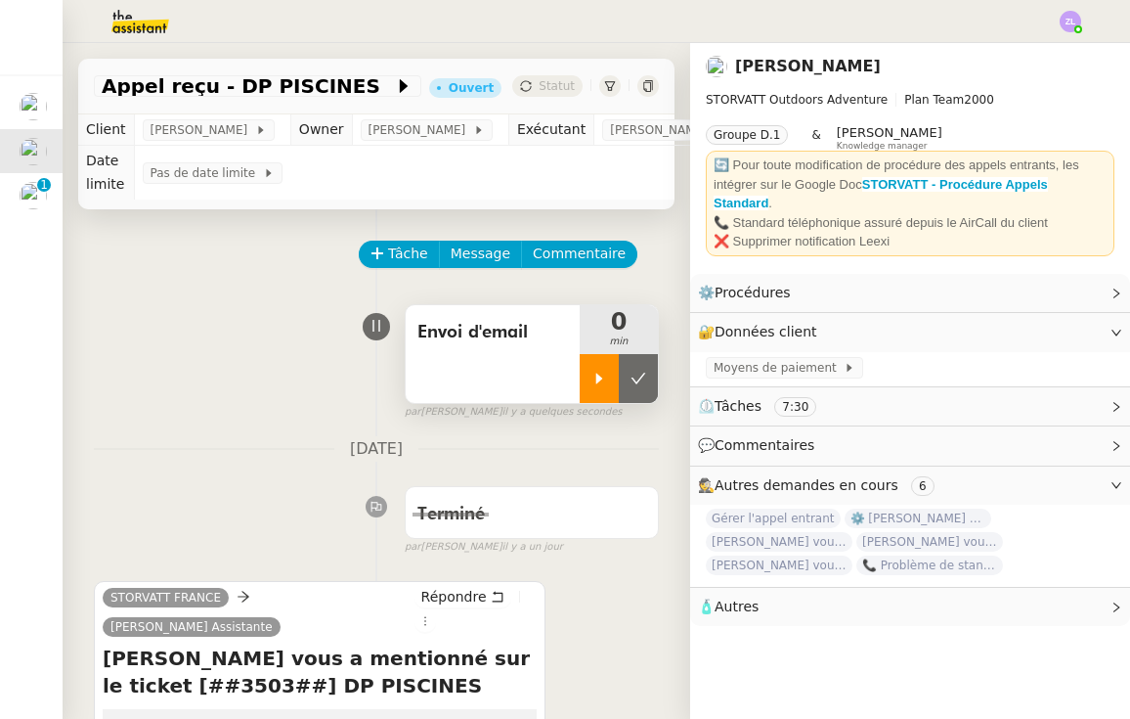
click at [592, 378] on icon at bounding box center [600, 379] width 16 height 16
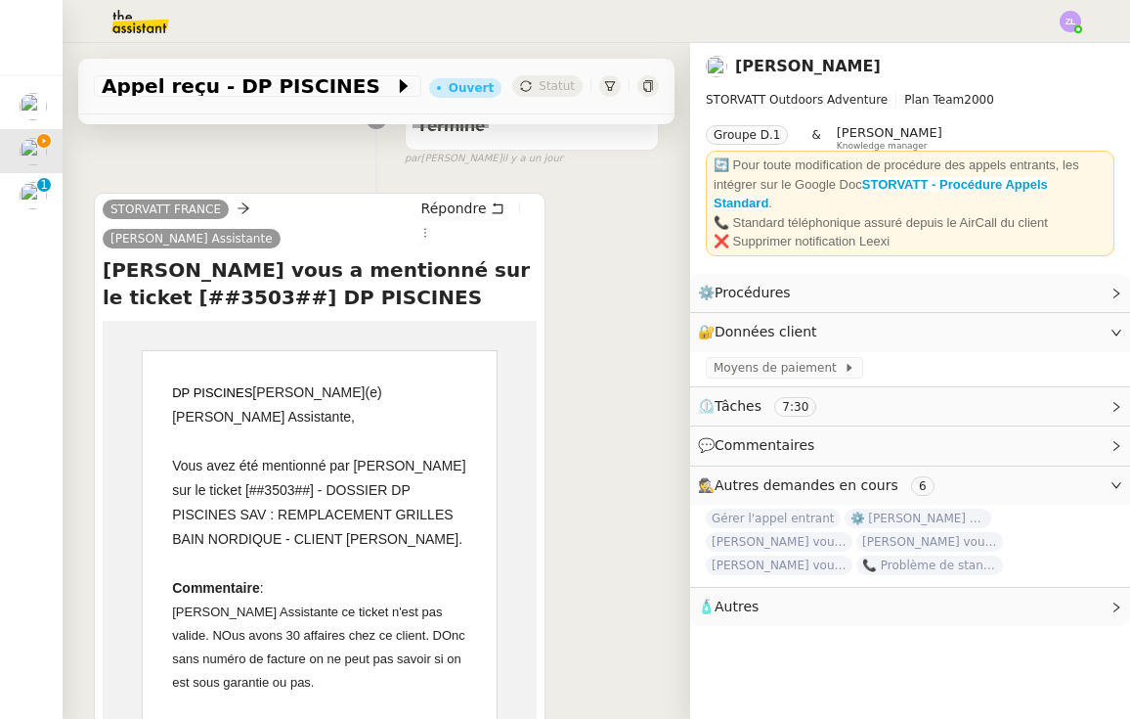
scroll to position [383, 0]
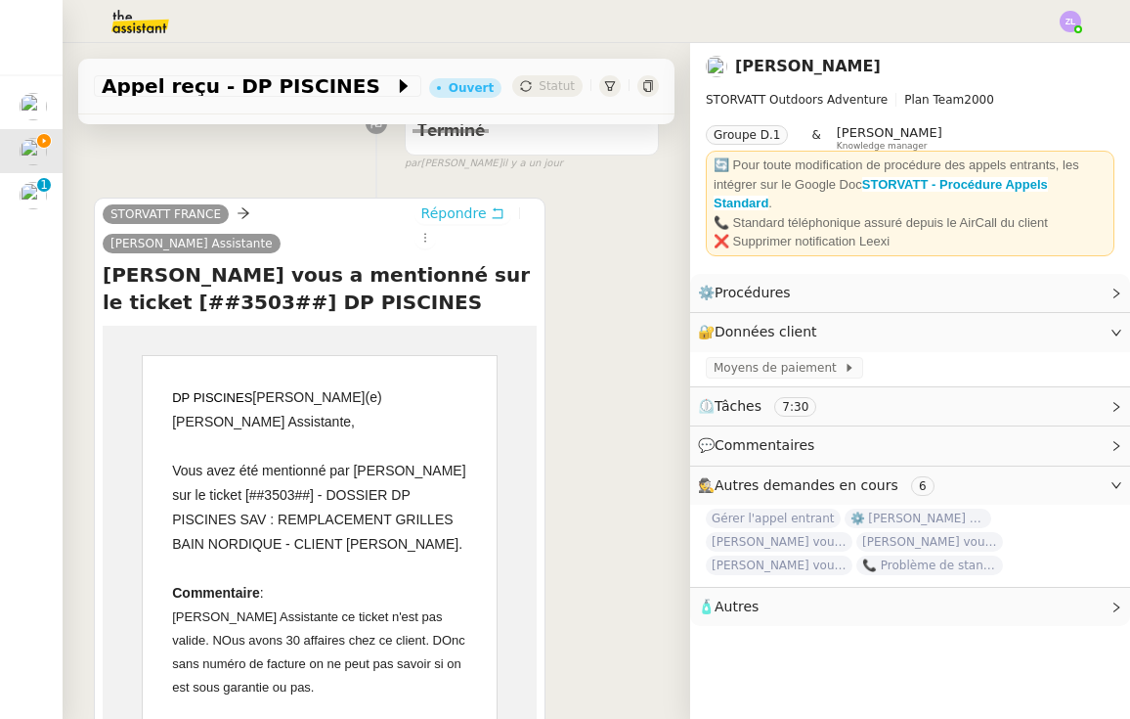
click at [452, 209] on span "Répondre" at bounding box center [454, 213] width 66 height 20
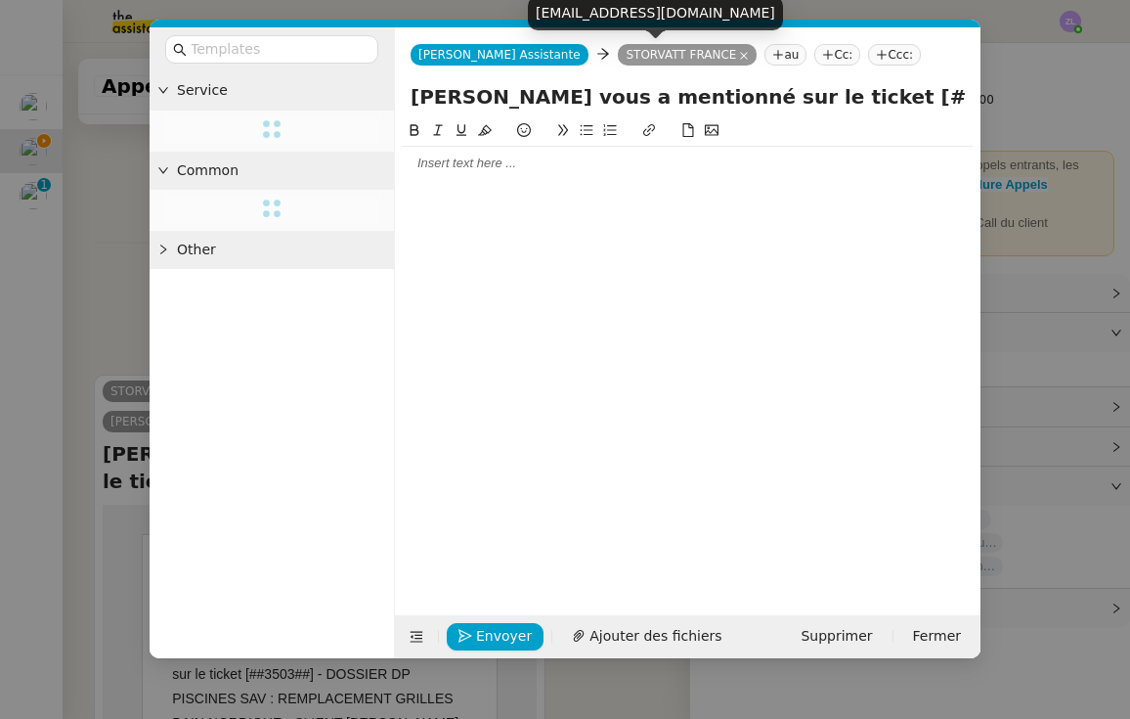
click at [622, 46] on nz-tag "STORVATT FRANCE" at bounding box center [687, 55] width 139 height 22
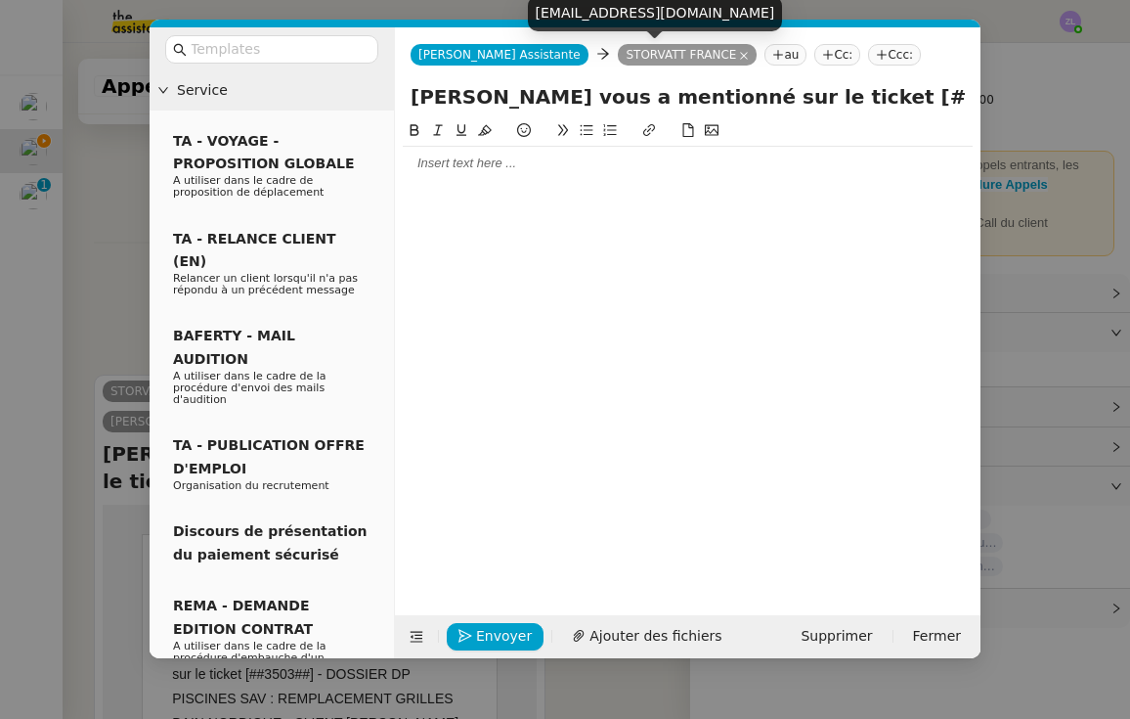
click at [619, 12] on div "[EMAIL_ADDRESS][DOMAIN_NAME]" at bounding box center [655, 13] width 255 height 34
click at [739, 53] on icon at bounding box center [744, 56] width 10 height 10
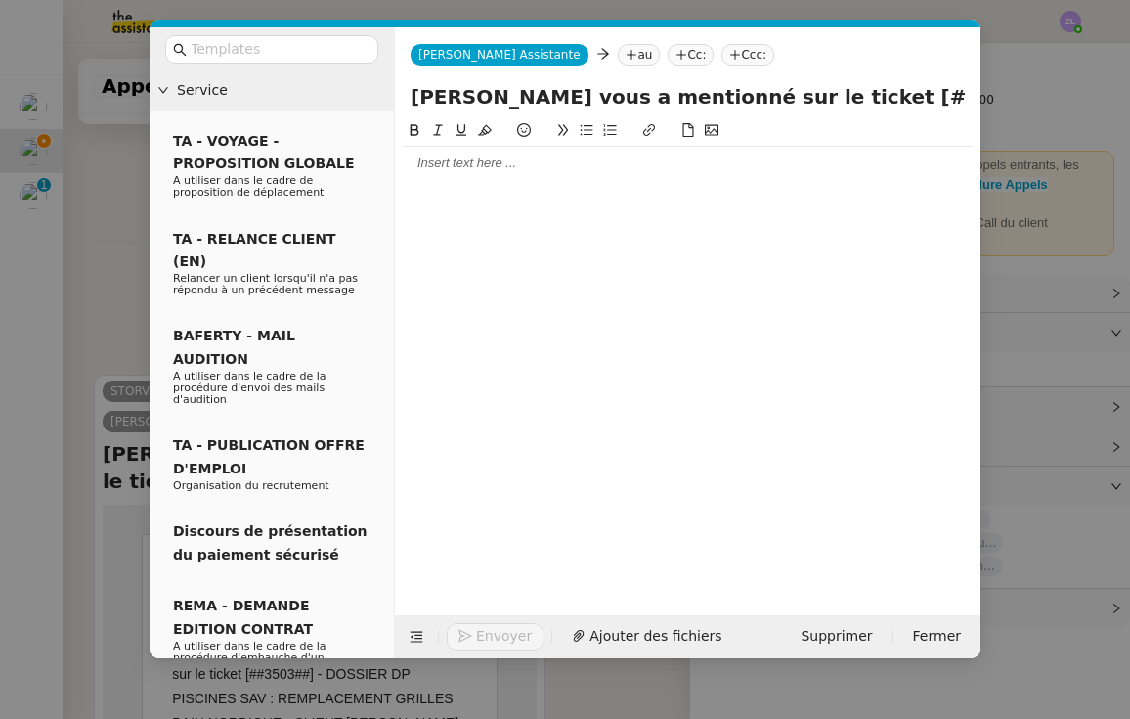
click at [618, 59] on nz-tag "au" at bounding box center [639, 55] width 42 height 22
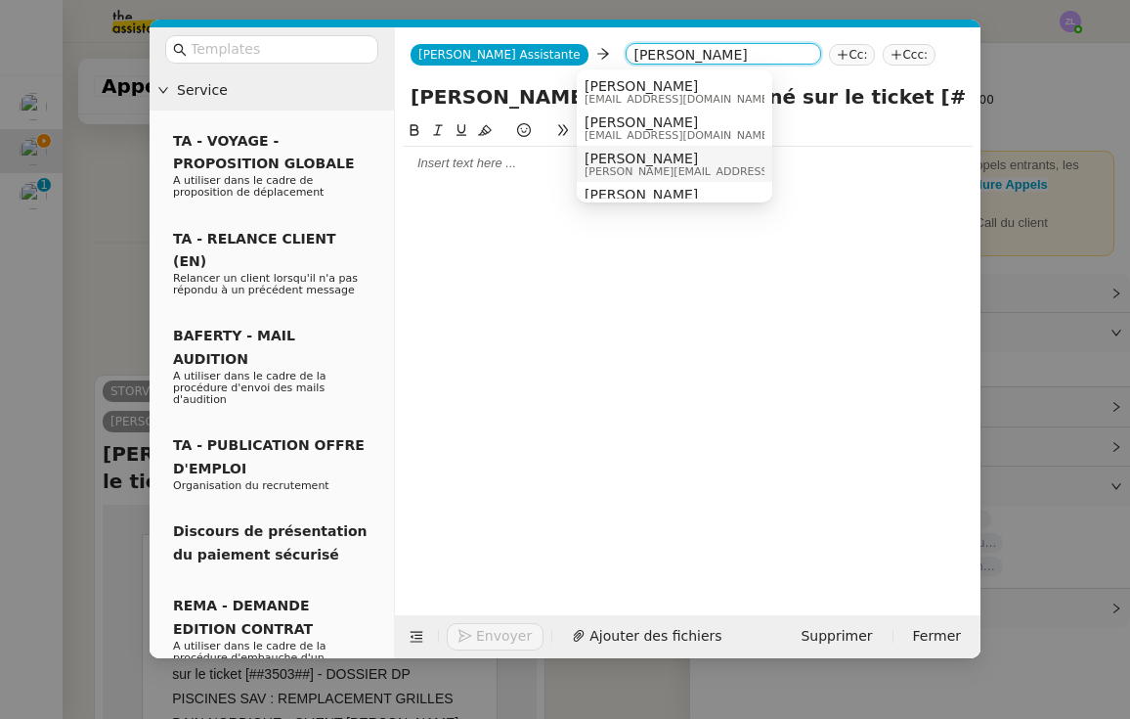
type input "[PERSON_NAME]"
click at [631, 166] on span "[PERSON_NAME][EMAIL_ADDRESS][DOMAIN_NAME]" at bounding box center [724, 171] width 278 height 11
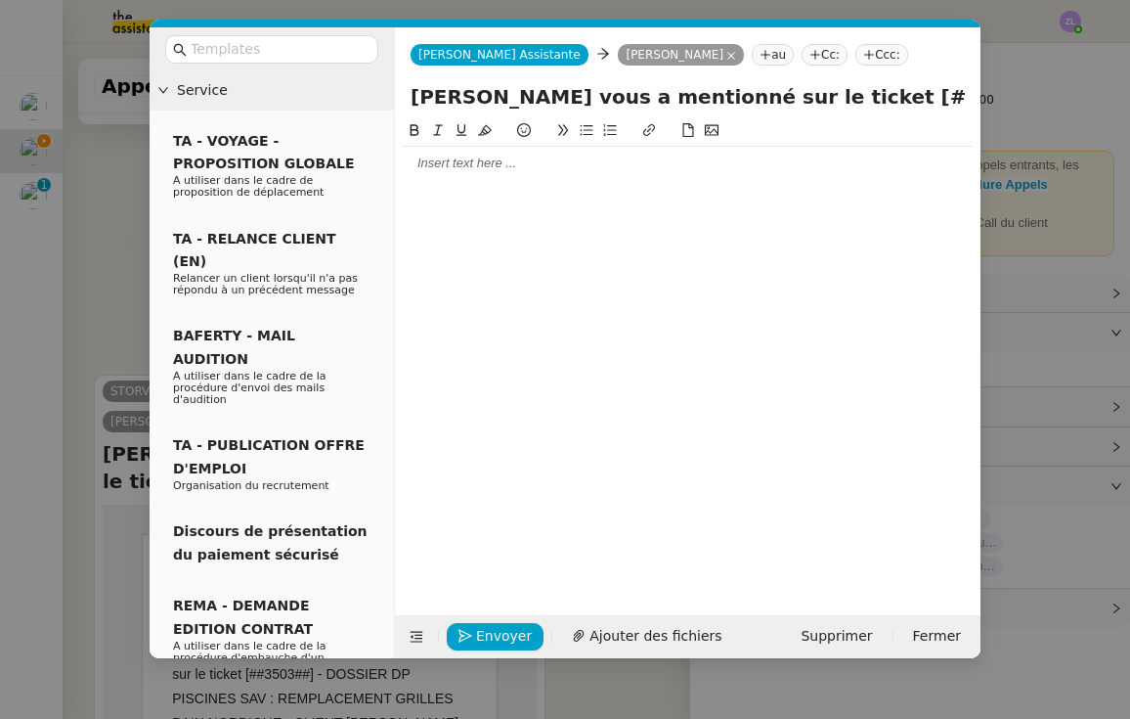
click at [527, 161] on div at bounding box center [688, 163] width 570 height 18
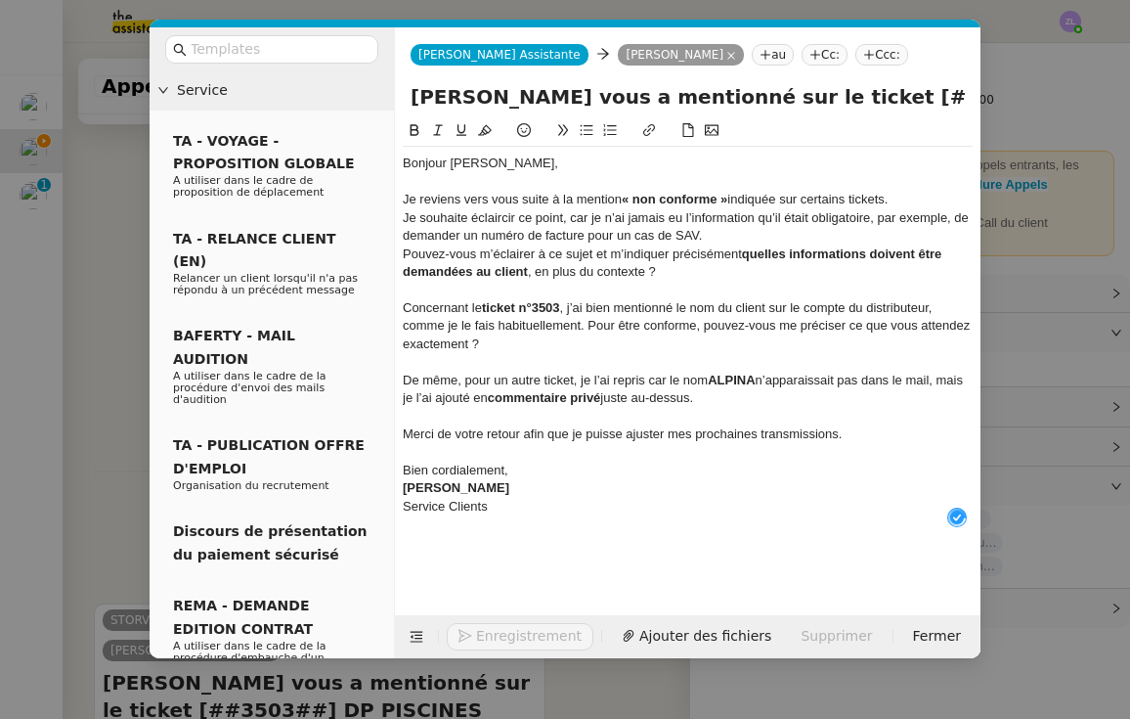
click at [729, 232] on div "Je souhaite éclaircir ce point, car je n’ai jamais eu l’information qu’il était…" at bounding box center [688, 227] width 570 height 36
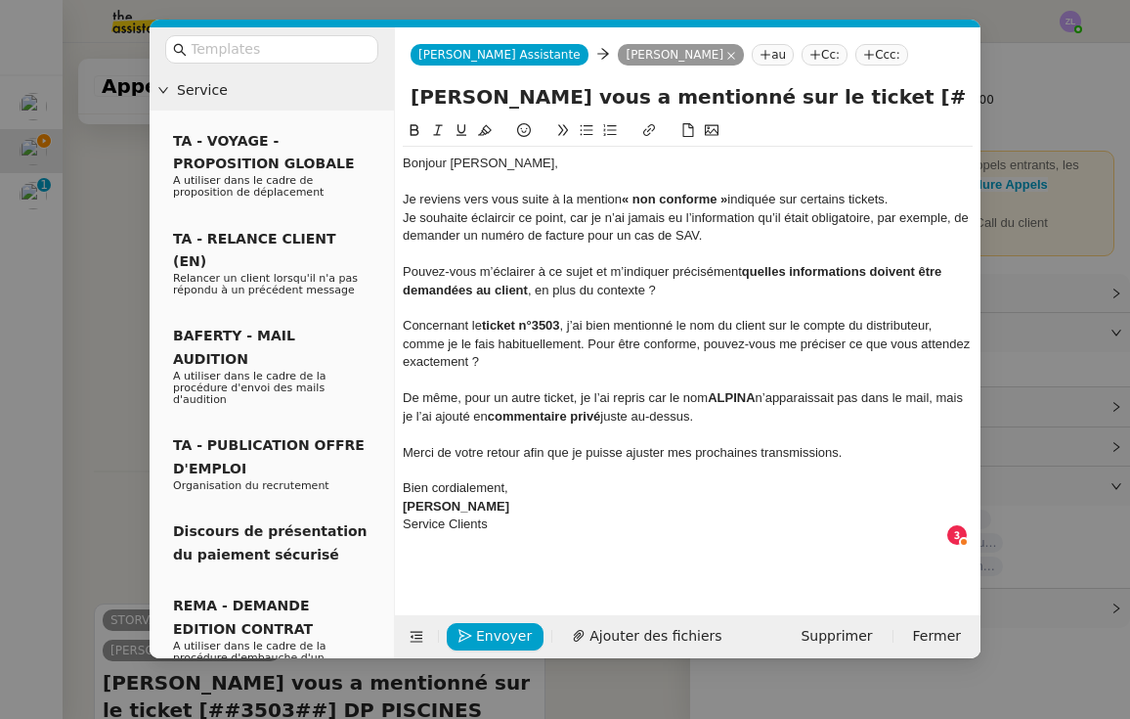
click at [402, 268] on nz-spin "Bonjour [PERSON_NAME], Je reviens vers vous suite à la mention « non conforme »…" at bounding box center [688, 355] width 586 height 473
click at [407, 268] on div "Pouvez-vous m’éclairer à ce sujet et m’indiquer précisément quelles information…" at bounding box center [688, 281] width 570 height 36
click at [583, 129] on icon at bounding box center [587, 130] width 14 height 14
click at [591, 337] on div "Concernant le ticket n°3503 , j’ai bien mentionné le nom du client sur le compt…" at bounding box center [688, 344] width 570 height 54
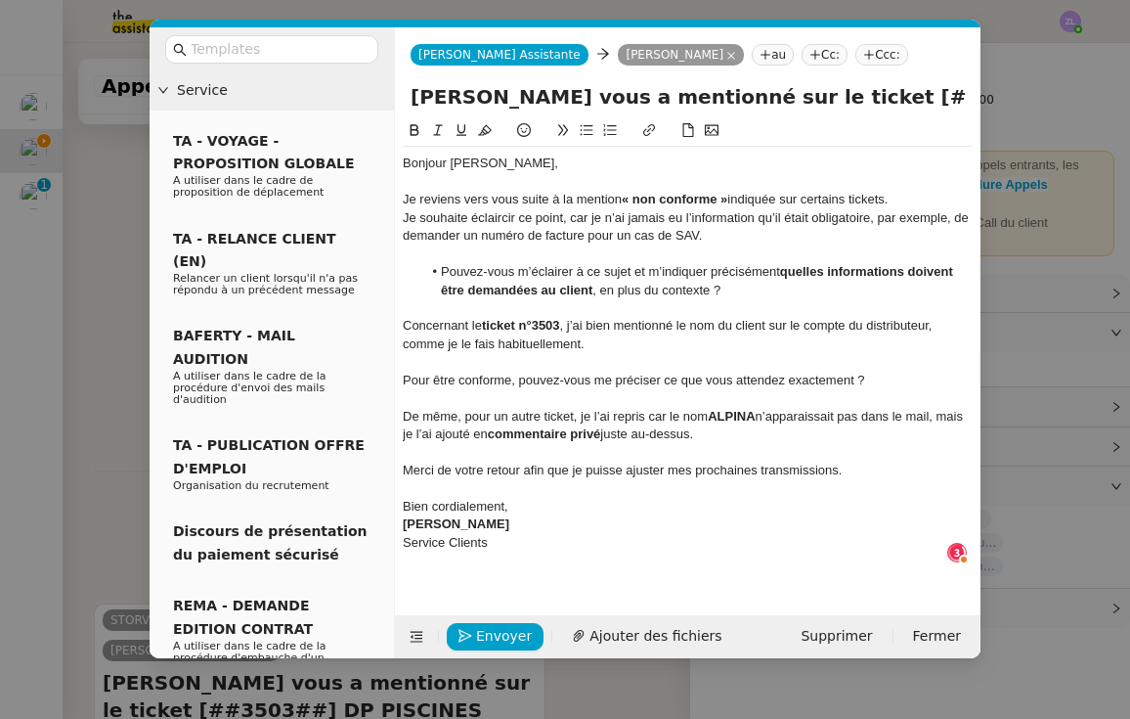
click at [582, 131] on icon at bounding box center [587, 130] width 14 height 14
click at [651, 411] on div "De même, pour un autre ticket, je l’ai repris car le nom ALPINA n’apparaissait …" at bounding box center [688, 426] width 570 height 36
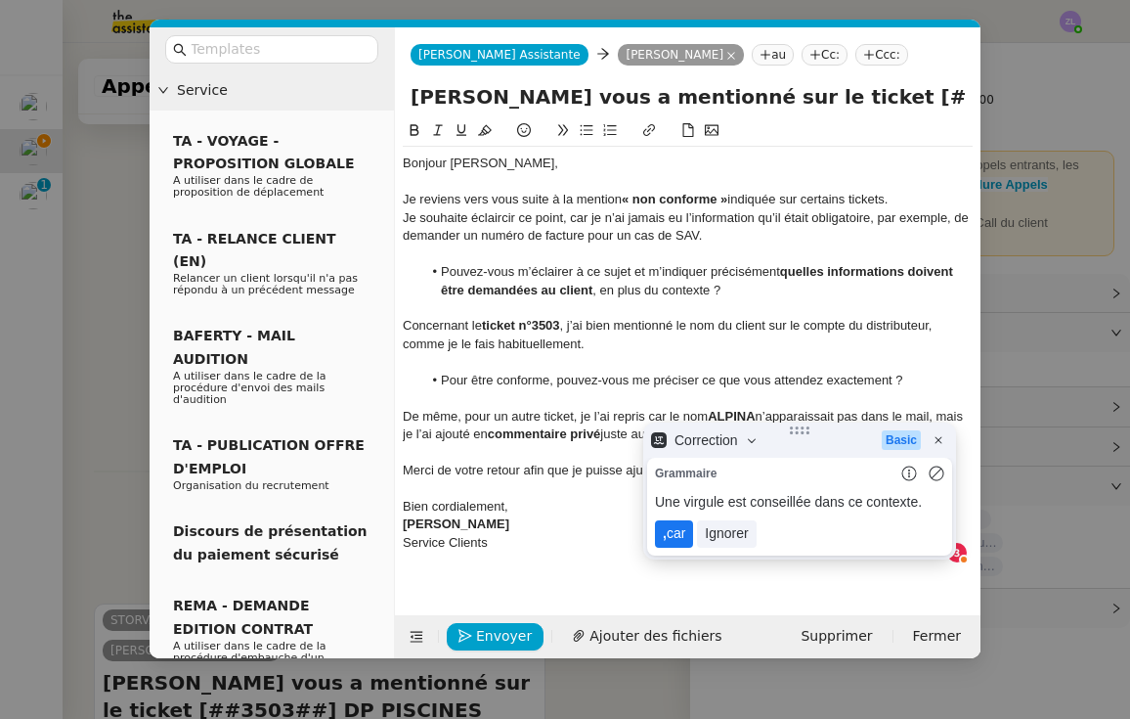
click at [680, 529] on lt-span ", car" at bounding box center [674, 533] width 38 height 27
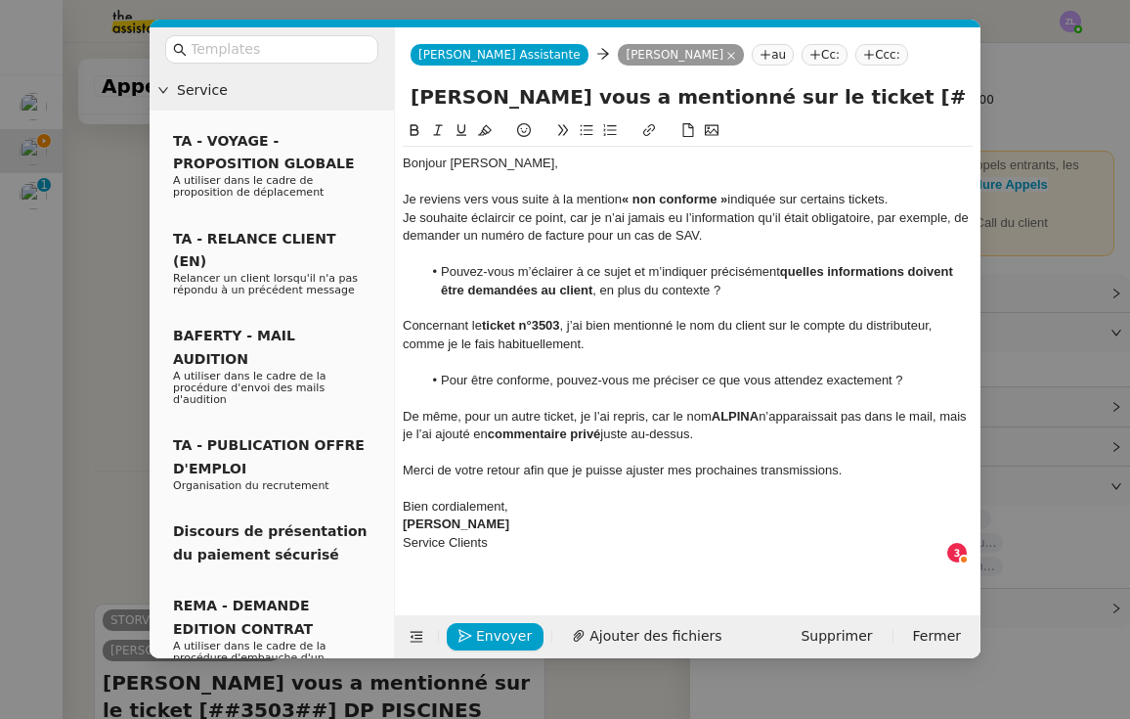
click at [527, 498] on div "Bien cordialement," at bounding box center [688, 507] width 570 height 18
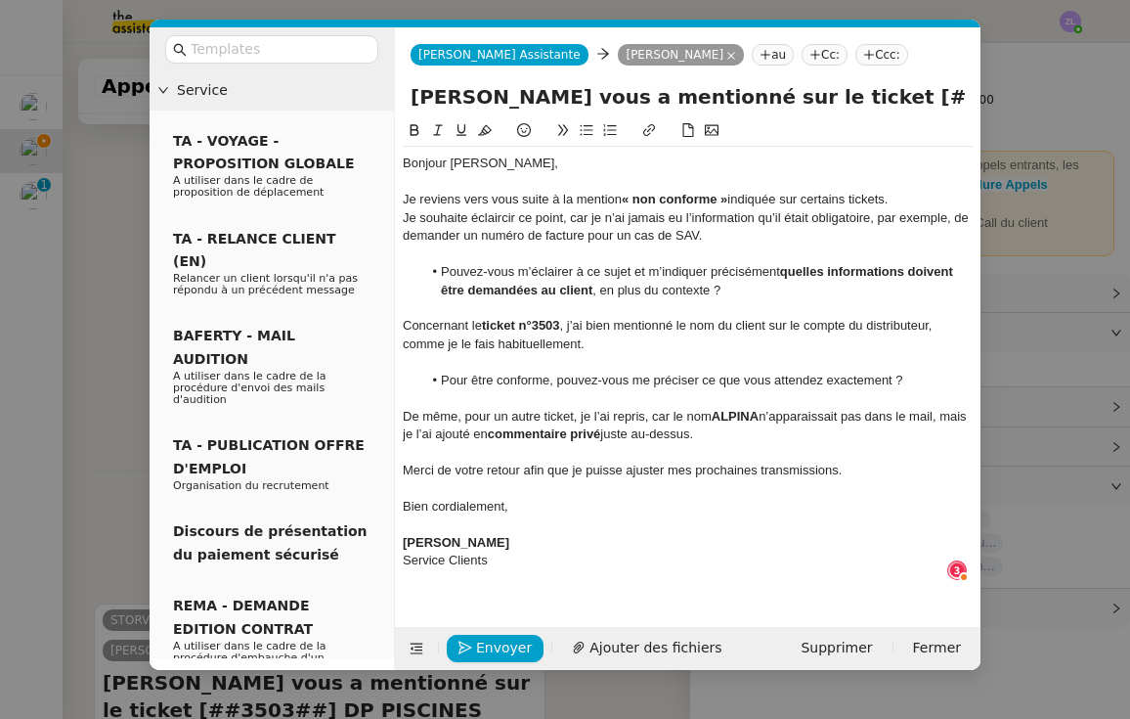
click at [406, 551] on div "Service Clients" at bounding box center [688, 560] width 570 height 18
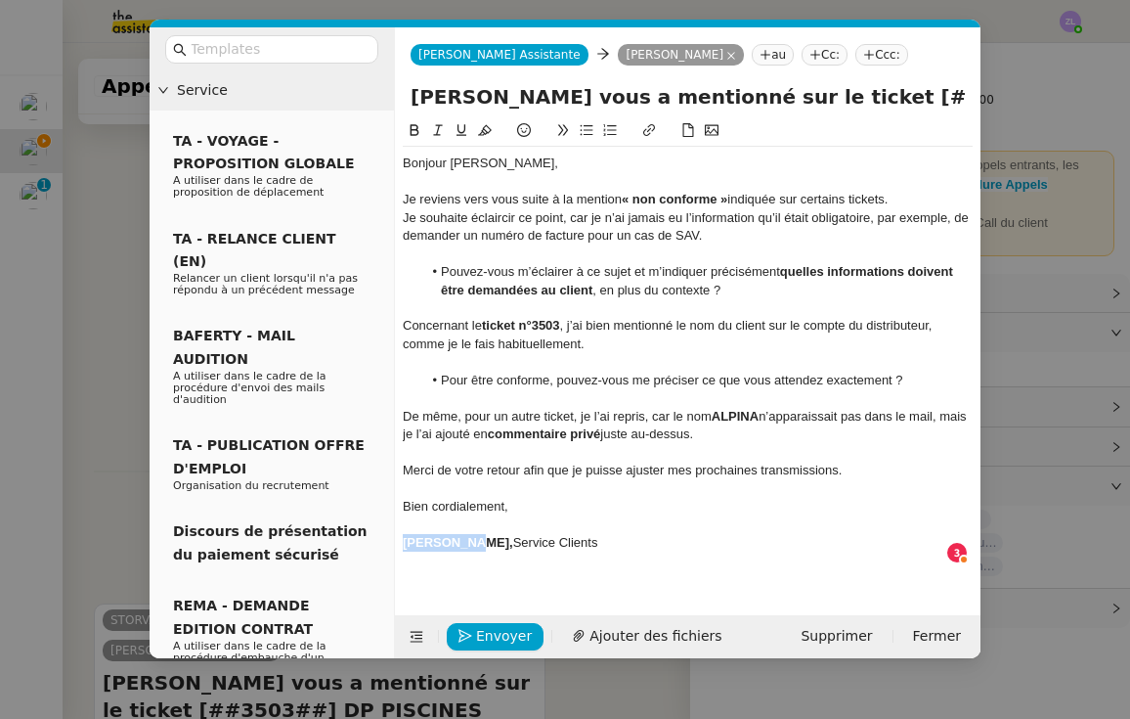
drag, startPoint x: 463, startPoint y: 536, endPoint x: 391, endPoint y: 536, distance: 72.4
click at [391, 536] on nz-layout "Service TA - VOYAGE - PROPOSITION GLOBALE A utiliser dans le cadre de propositi…" at bounding box center [565, 342] width 831 height 631
click at [417, 137] on icon at bounding box center [415, 130] width 14 height 14
click at [563, 426] on strong "commentaire privé" at bounding box center [544, 433] width 113 height 15
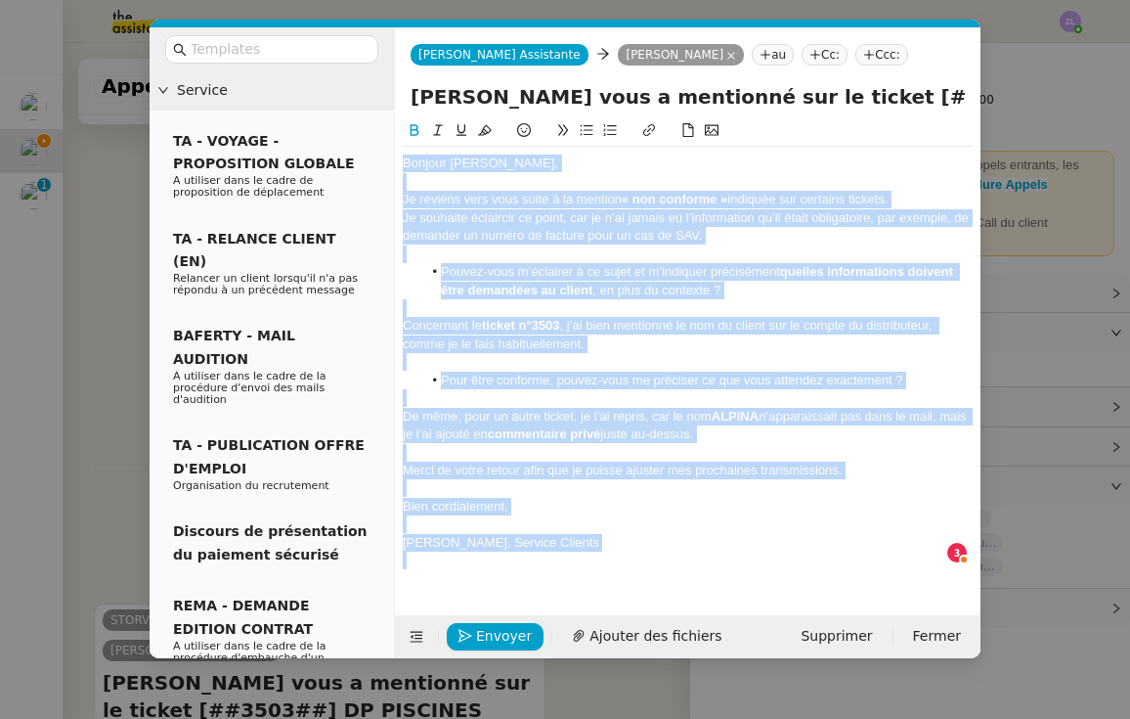
drag, startPoint x: 566, startPoint y: 543, endPoint x: 381, endPoint y: 140, distance: 443.2
click at [381, 140] on nz-layout "Service TA - VOYAGE - PROPOSITION GLOBALE A utiliser dans le cadre de propositi…" at bounding box center [565, 342] width 831 height 631
click at [409, 133] on icon at bounding box center [415, 130] width 14 height 14
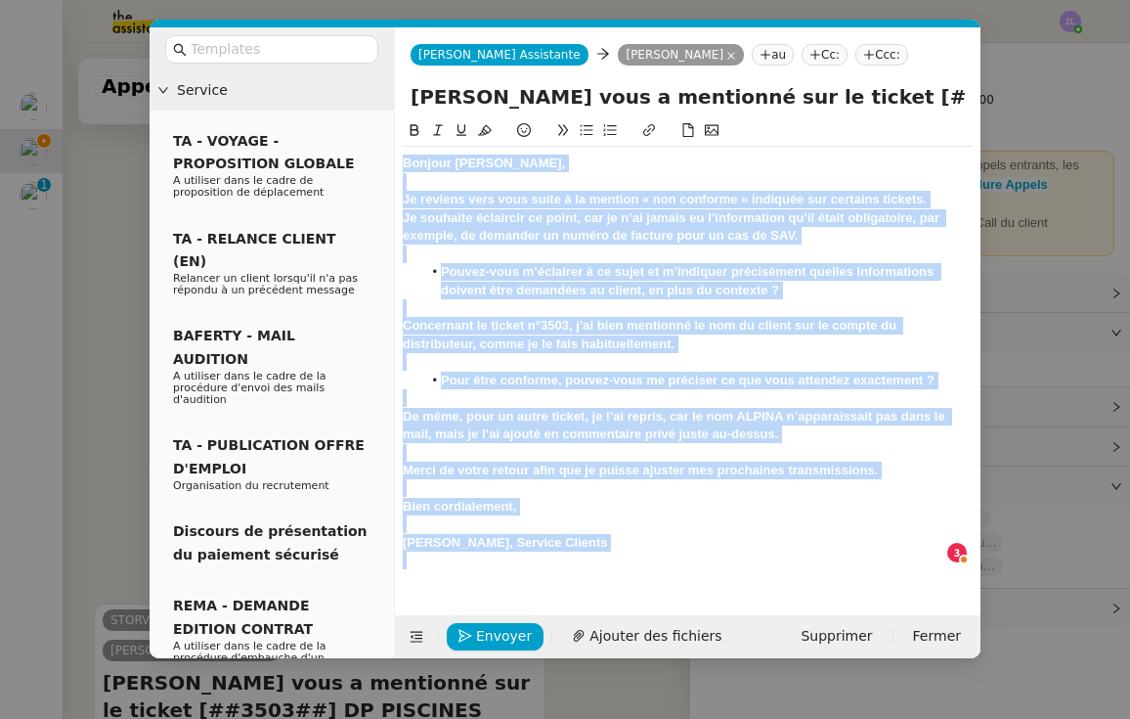
click at [409, 133] on icon at bounding box center [415, 130] width 14 height 14
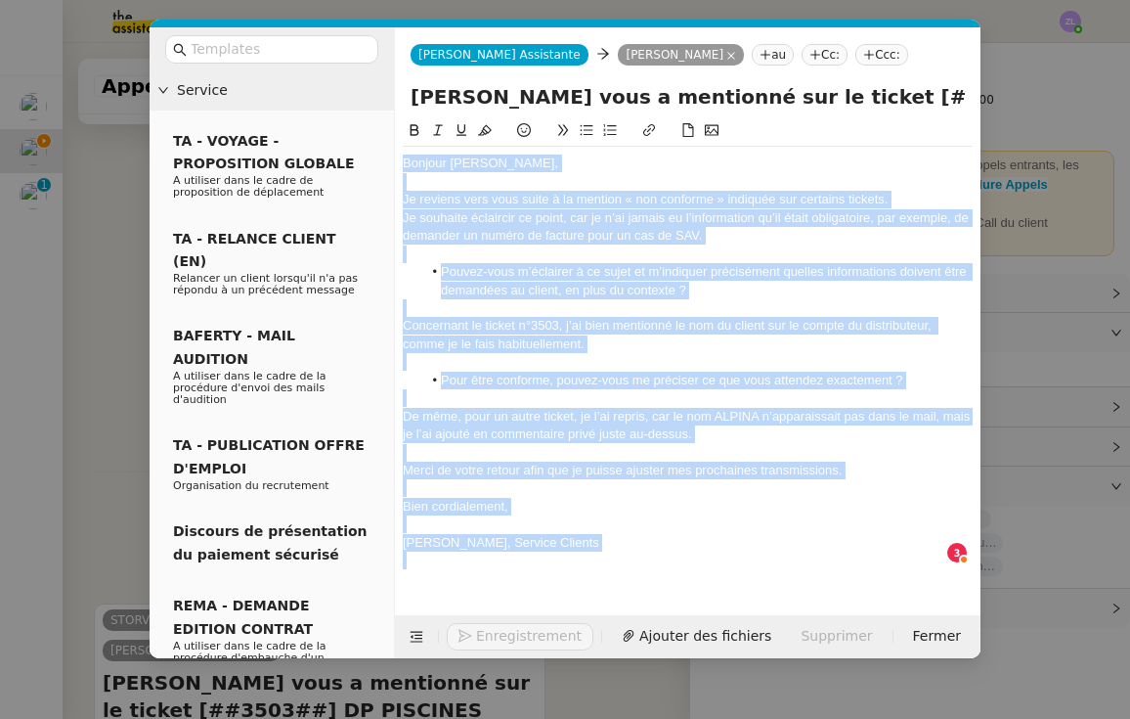
copy div "Bonjour [PERSON_NAME], Je reviens vers vous suite à la mention « non conforme »…"
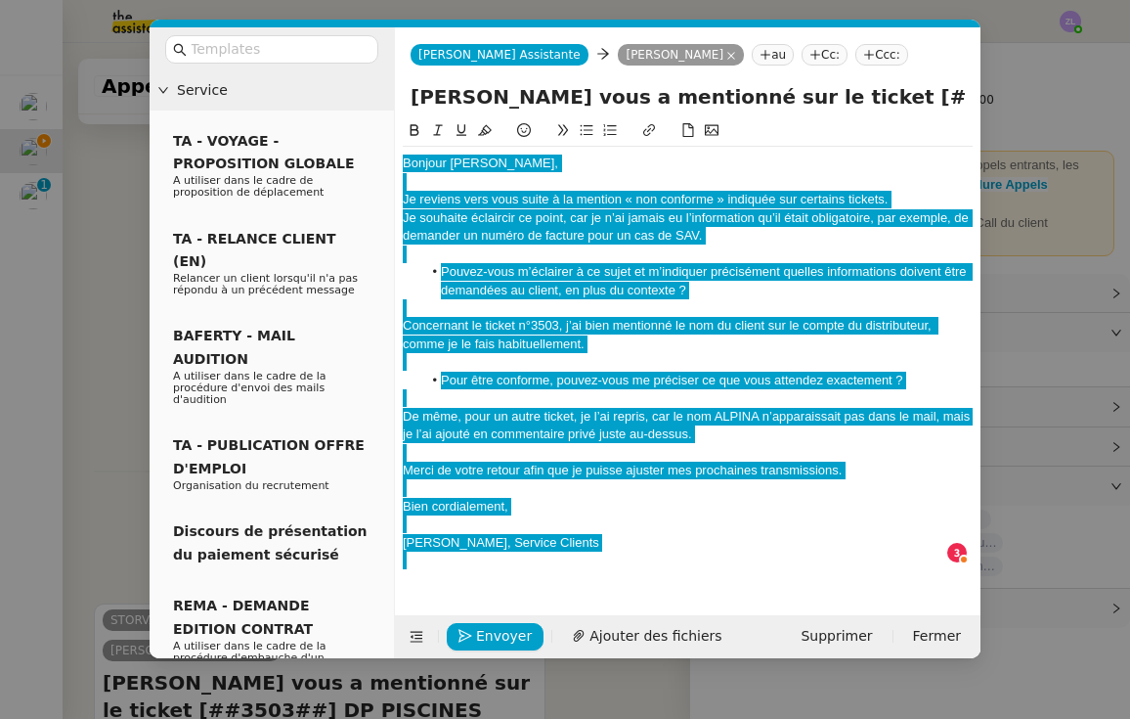
drag, startPoint x: 921, startPoint y: 696, endPoint x: 927, endPoint y: 380, distance: 315.9
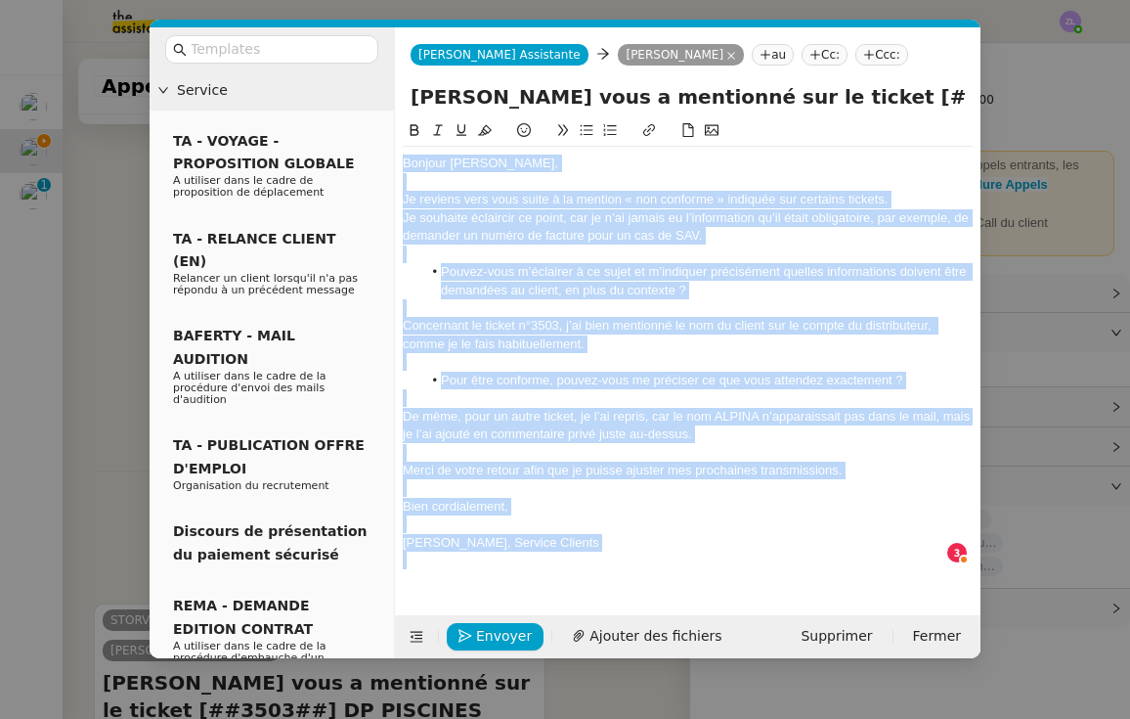
click at [927, 380] on li "Pour être conforme, pouvez-vous me préciser ce que vous attendez exactement ?" at bounding box center [697, 381] width 551 height 18
click at [538, 419] on div "De même, pour un autre ticket, je l’ai repris, car le nom ALPINA n’apparaissait…" at bounding box center [688, 426] width 570 height 36
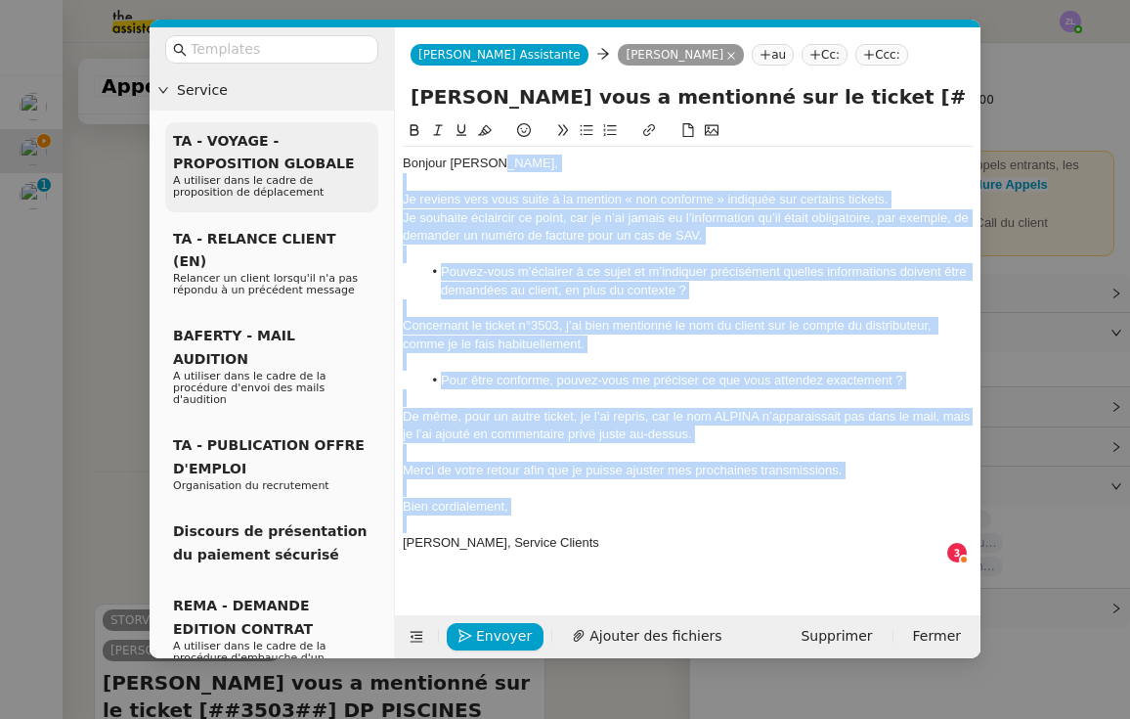
drag, startPoint x: 517, startPoint y: 509, endPoint x: 329, endPoint y: 171, distance: 386.9
click at [329, 171] on nz-layout "Service TA - VOYAGE - PROPOSITION GLOBALE A utiliser dans le cadre de propositi…" at bounding box center [565, 342] width 831 height 631
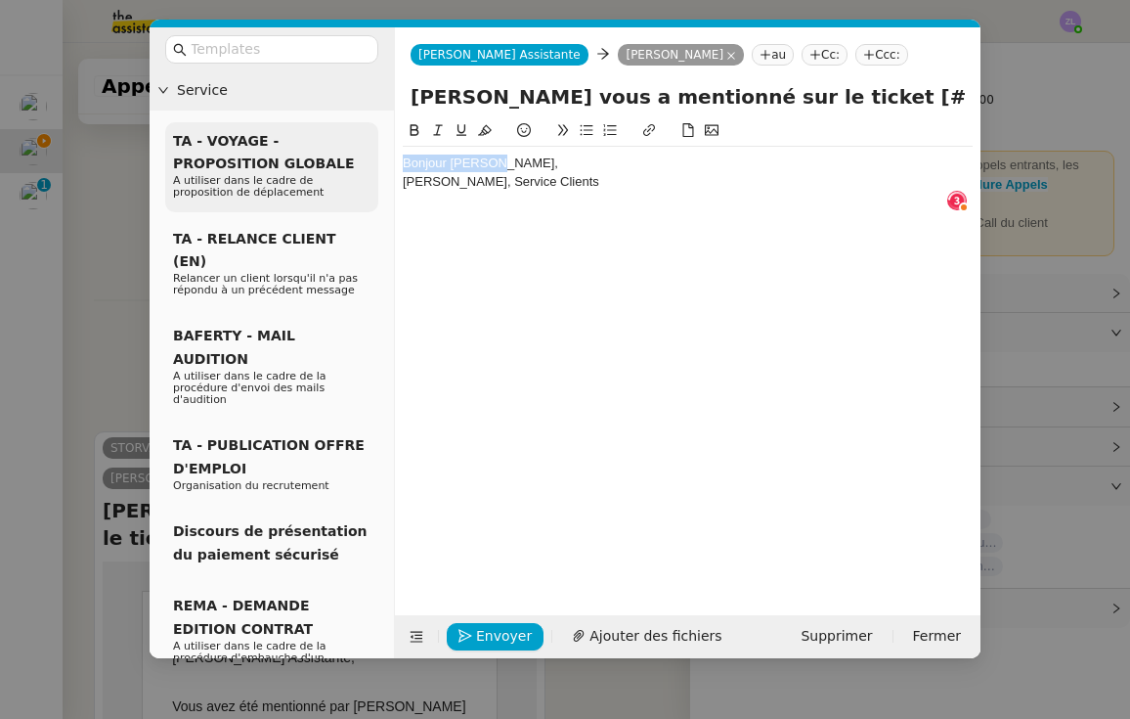
drag, startPoint x: 514, startPoint y: 159, endPoint x: 333, endPoint y: 159, distance: 180.9
click at [333, 159] on nz-layout "Service TA - VOYAGE - PROPOSITION GLOBALE A utiliser dans le cadre de propositi…" at bounding box center [565, 342] width 831 height 631
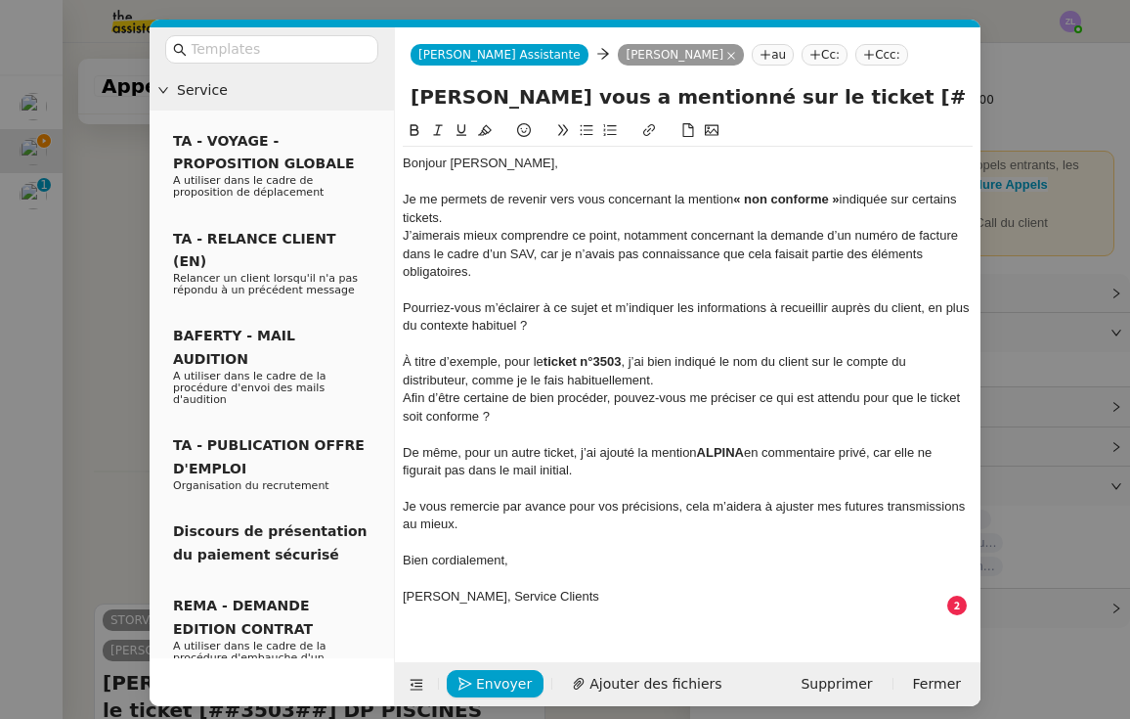
click at [465, 205] on div "Je me permets de revenir vers vous concernant la mention « non conforme » indiq…" at bounding box center [688, 209] width 570 height 36
click at [463, 215] on div "Je me permets de revenir vers vous concernant la mention « non conforme » indiq…" at bounding box center [688, 209] width 570 height 36
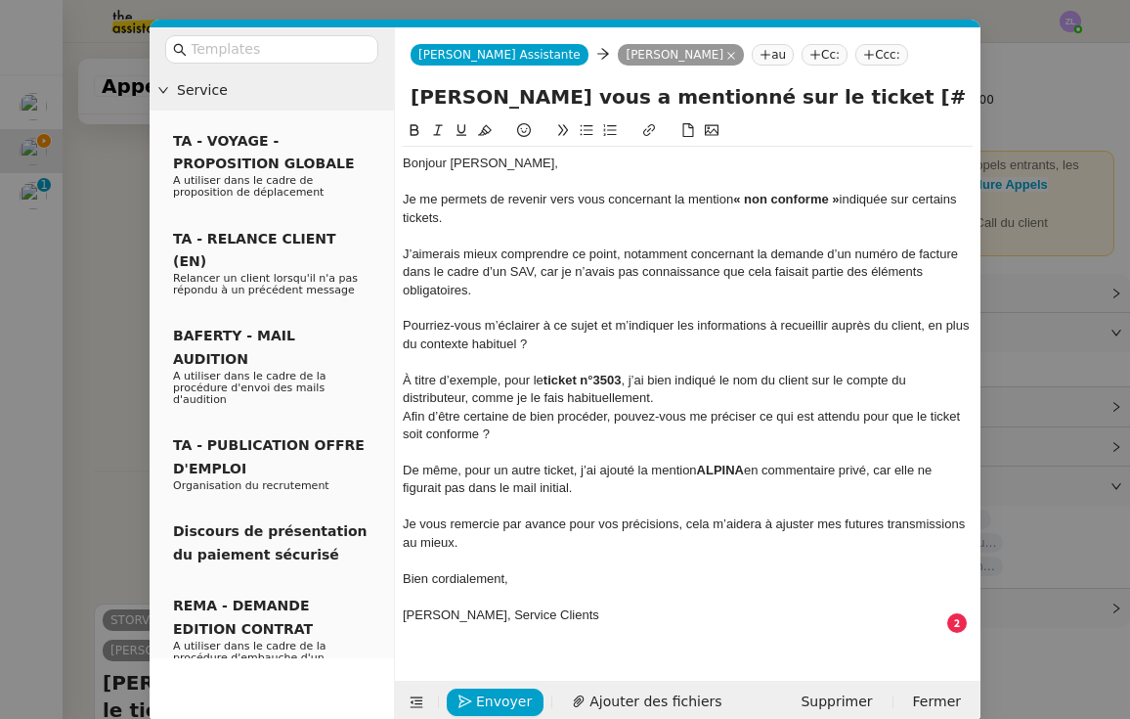
click at [406, 322] on div "Pourriez-vous m’éclairer à ce sujet et m’indiquer les informations à recueillir…" at bounding box center [688, 335] width 570 height 36
click at [587, 130] on icon at bounding box center [587, 130] width 14 height 14
click at [478, 326] on li "Pourriez-vous m’éclairer à ce sujet et m’indiquer les informations à recueillir…" at bounding box center [697, 335] width 551 height 36
click at [671, 388] on div "À titre d’exemple, pour le ticket n°3503 , j’ai bien indiqué le nom du client s…" at bounding box center [688, 390] width 570 height 36
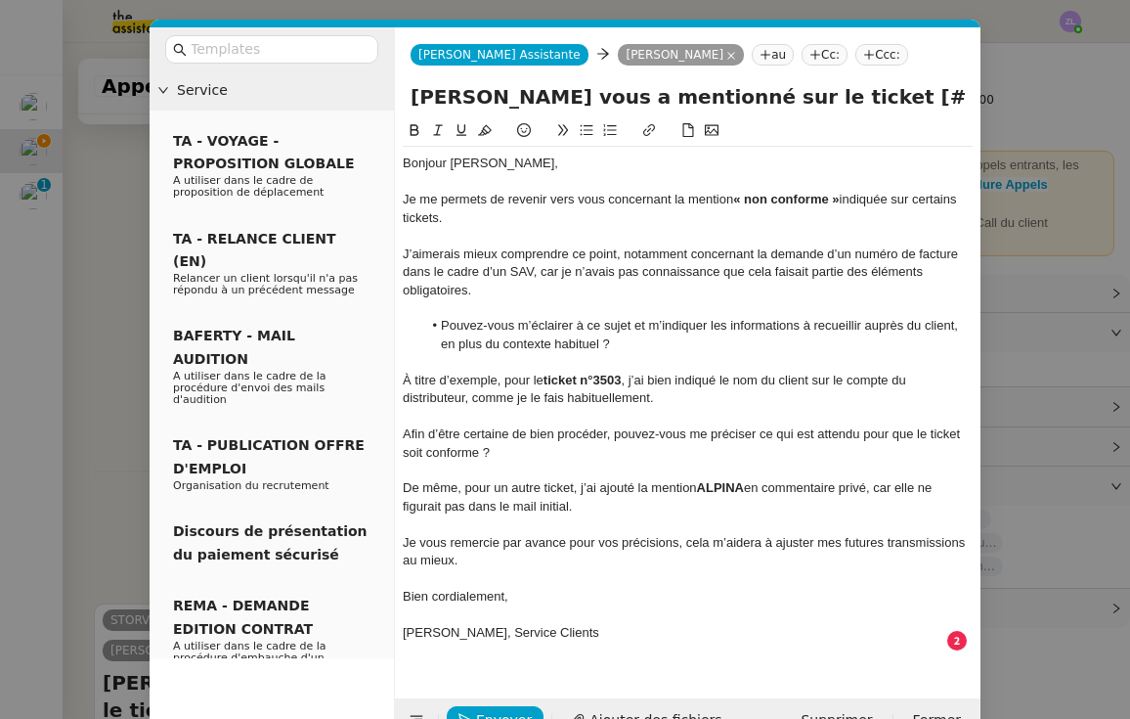
click at [404, 426] on div "Afin d’être certaine de bien procéder, pouvez-vous me préciser ce qui est atten…" at bounding box center [688, 443] width 570 height 36
click at [595, 132] on button at bounding box center [586, 130] width 23 height 22
drag, startPoint x: 567, startPoint y: 535, endPoint x: 502, endPoint y: 536, distance: 65.5
click at [502, 536] on div "Je vous remercie par avance pour vos précisions, cela m’aidera à ajuster mes fu…" at bounding box center [688, 552] width 570 height 36
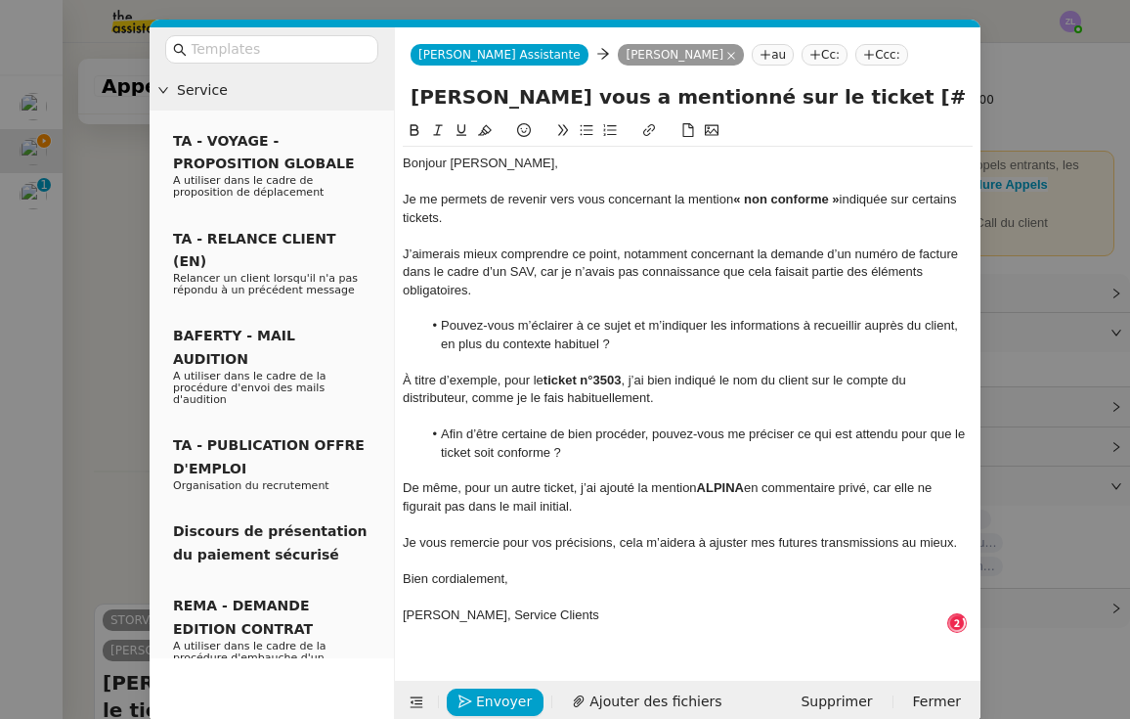
click at [673, 570] on div "Bien cordialement," at bounding box center [688, 579] width 570 height 18
click at [648, 606] on div "[PERSON_NAME], Service Clients" at bounding box center [688, 615] width 570 height 18
click at [520, 690] on span "Envoyer" at bounding box center [504, 701] width 56 height 22
click at [520, 690] on span "Confirmer l'envoi" at bounding box center [534, 701] width 117 height 22
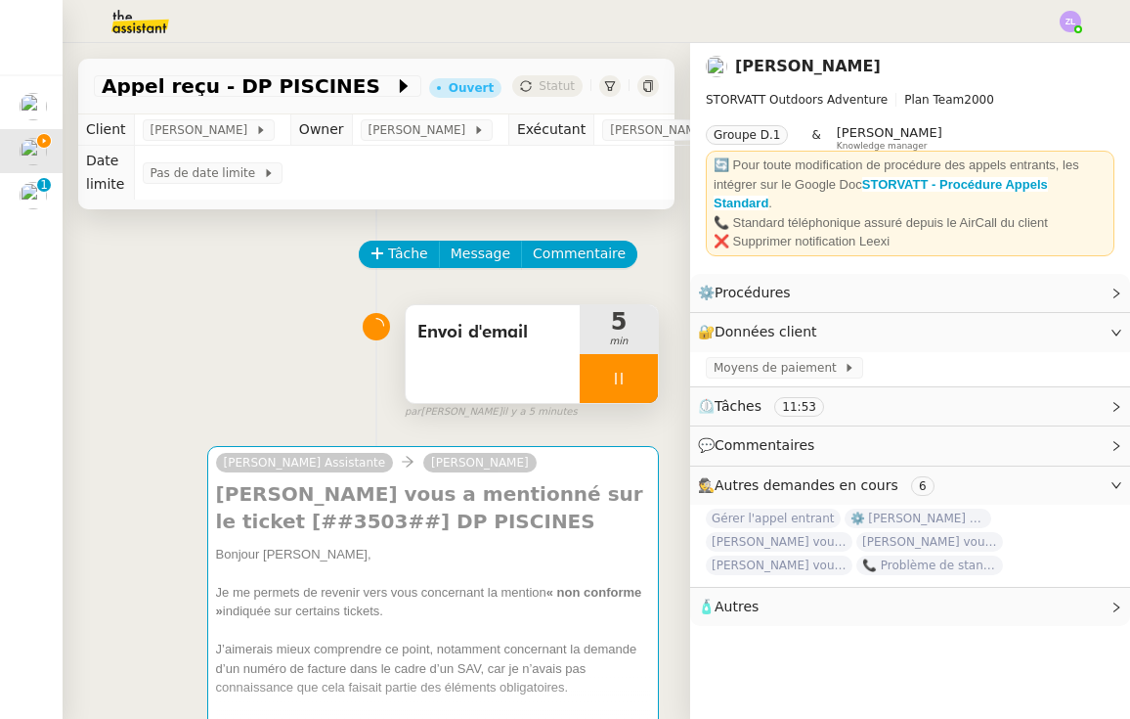
scroll to position [0, 0]
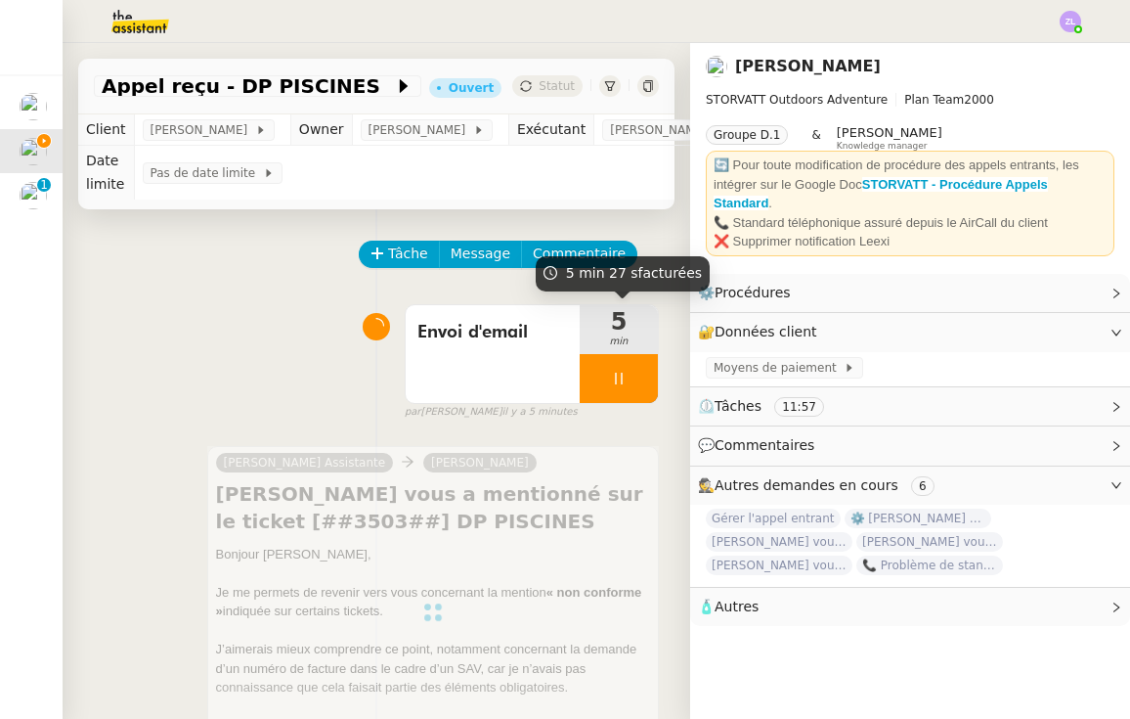
click at [606, 379] on div at bounding box center [619, 378] width 78 height 49
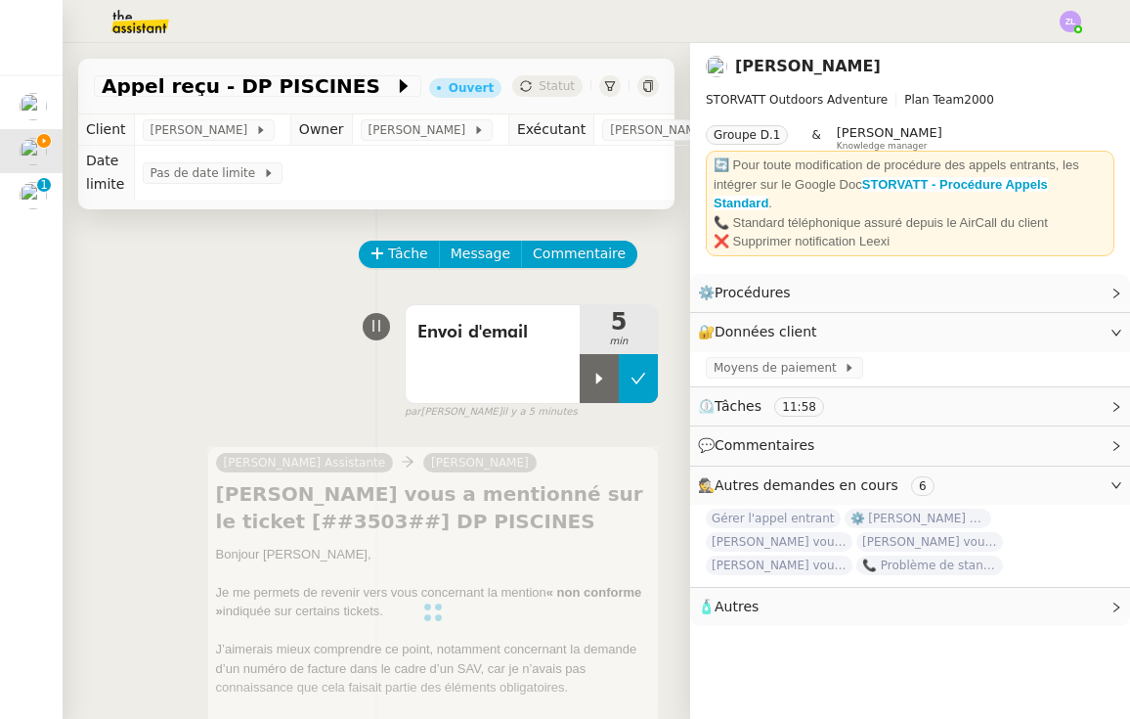
click at [635, 385] on icon at bounding box center [639, 379] width 16 height 16
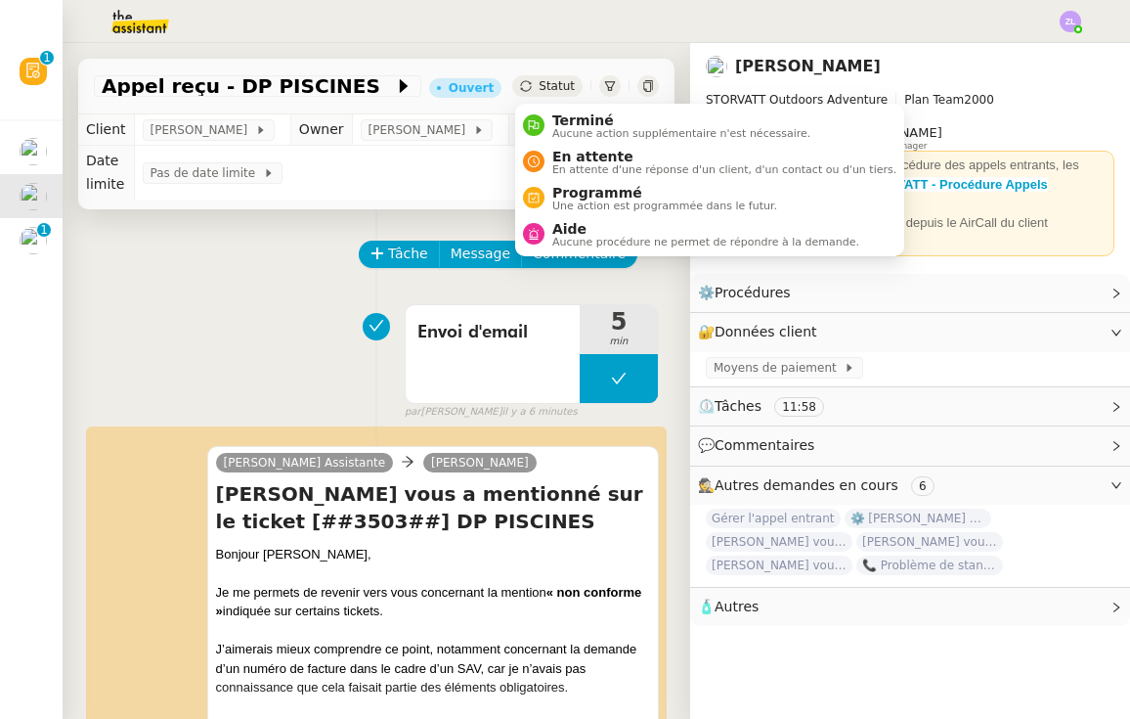
click at [568, 79] on span "Statut" at bounding box center [557, 86] width 36 height 14
click at [593, 175] on span "En attente d'une réponse d'un client, d'un contact ou d'un tiers." at bounding box center [724, 169] width 344 height 11
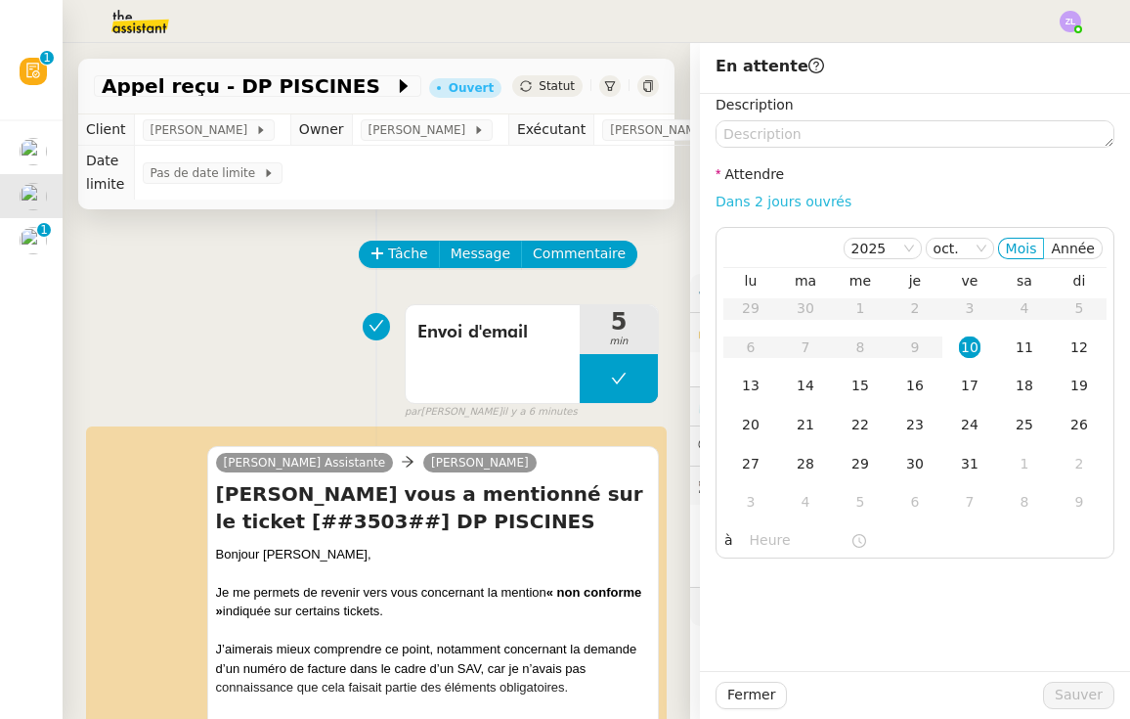
click at [756, 207] on link "Dans 2 jours ouvrés" at bounding box center [784, 202] width 136 height 16
type input "07:00"
click at [1079, 690] on span "Sauver" at bounding box center [1079, 694] width 48 height 22
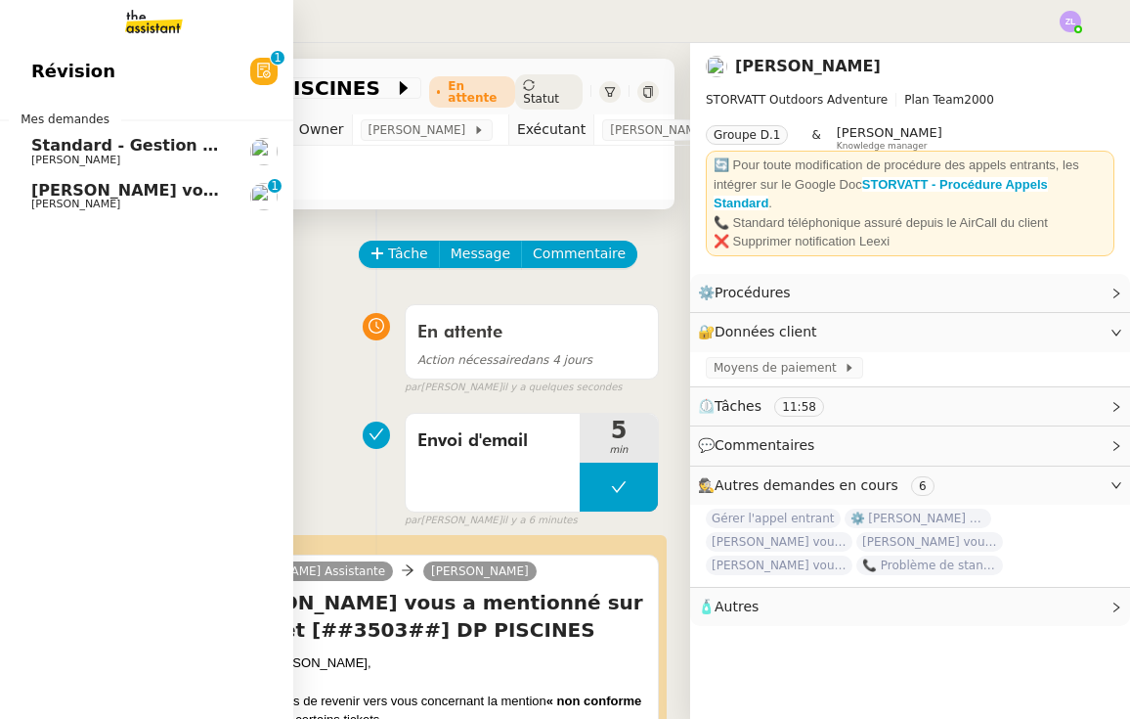
click at [52, 202] on span "[PERSON_NAME]" at bounding box center [75, 204] width 89 height 13
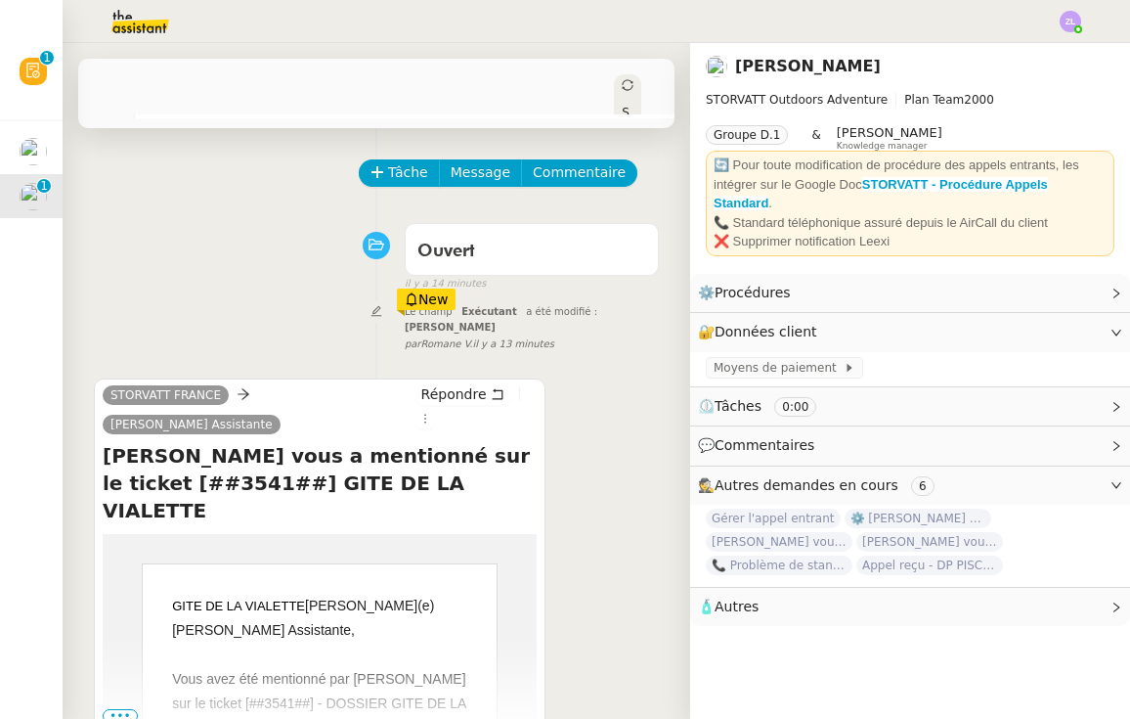
scroll to position [272, 0]
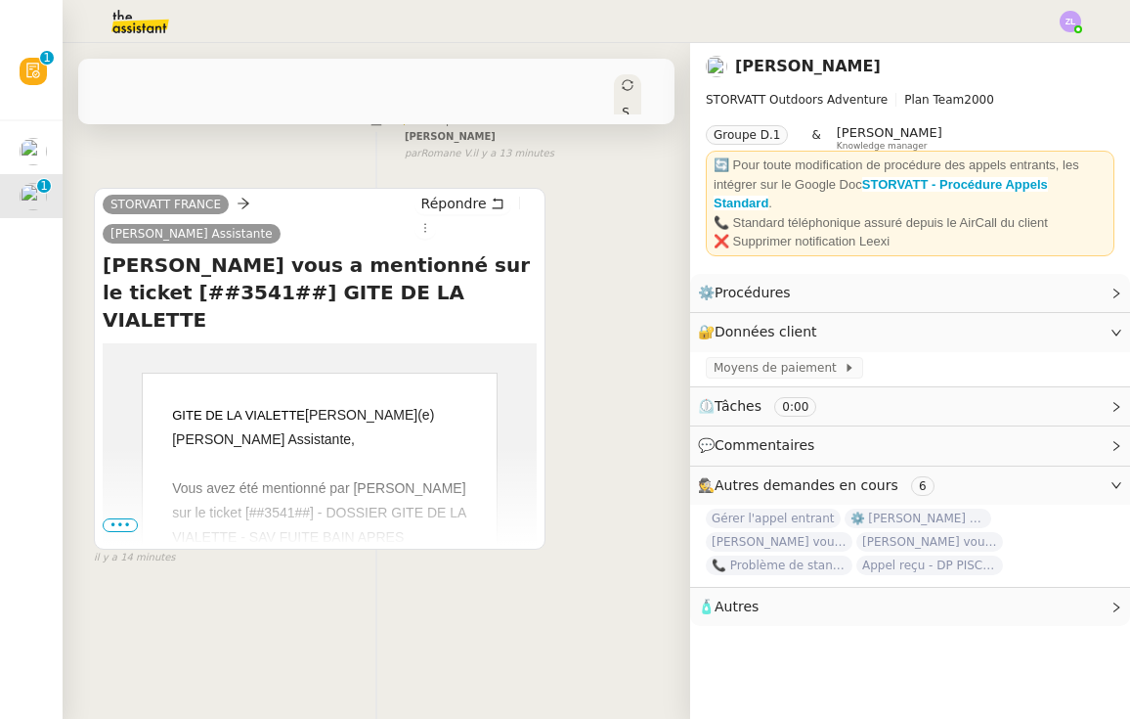
click at [120, 518] on span "•••" at bounding box center [120, 525] width 35 height 14
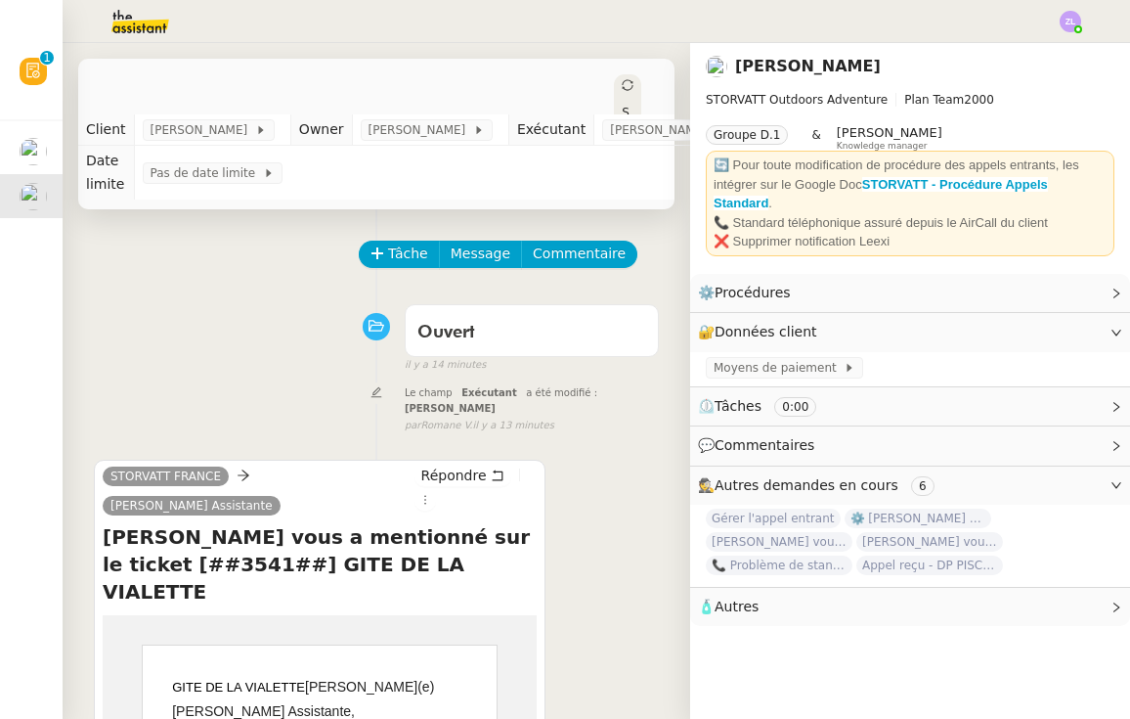
scroll to position [0, 0]
click at [404, 274] on div "Tâche Message Commentaire" at bounding box center [510, 264] width 298 height 47
click at [399, 265] on span "Tâche" at bounding box center [408, 253] width 40 height 22
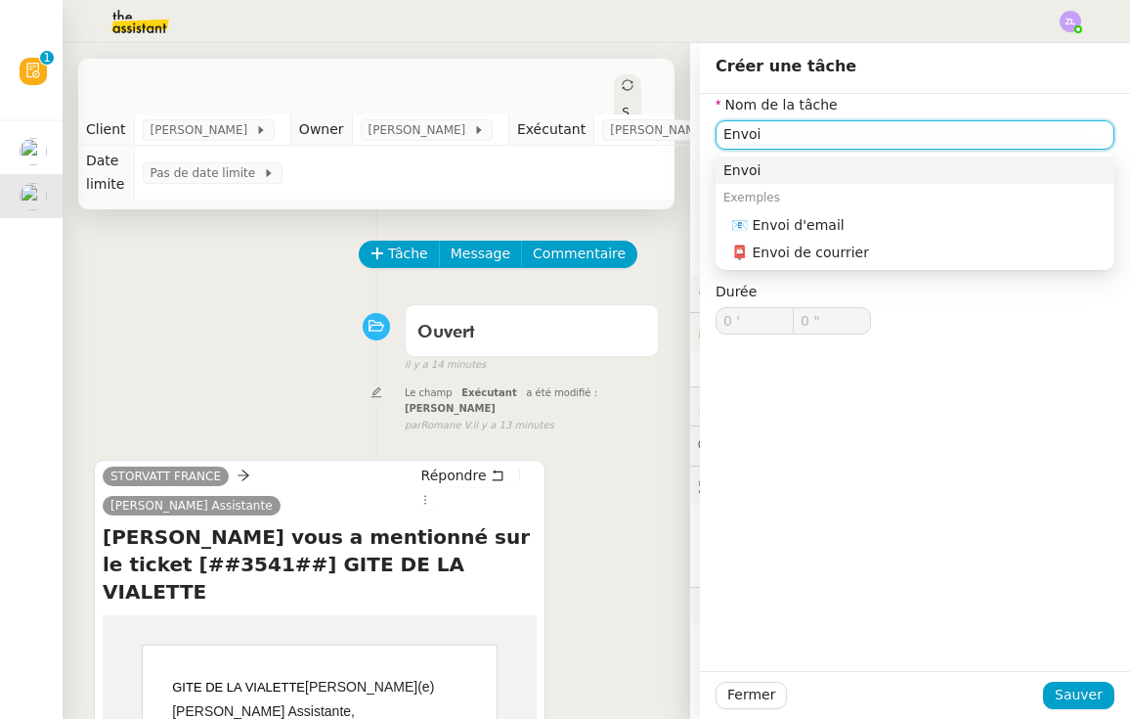
drag, startPoint x: 767, startPoint y: 134, endPoint x: 596, endPoint y: 134, distance: 170.1
click at [596, 134] on app-ticket "[PERSON_NAME] vous a mentionné sur le ticket [##3541##] GITE DE LA VIALETTE Ouv…" at bounding box center [597, 381] width 1068 height 676
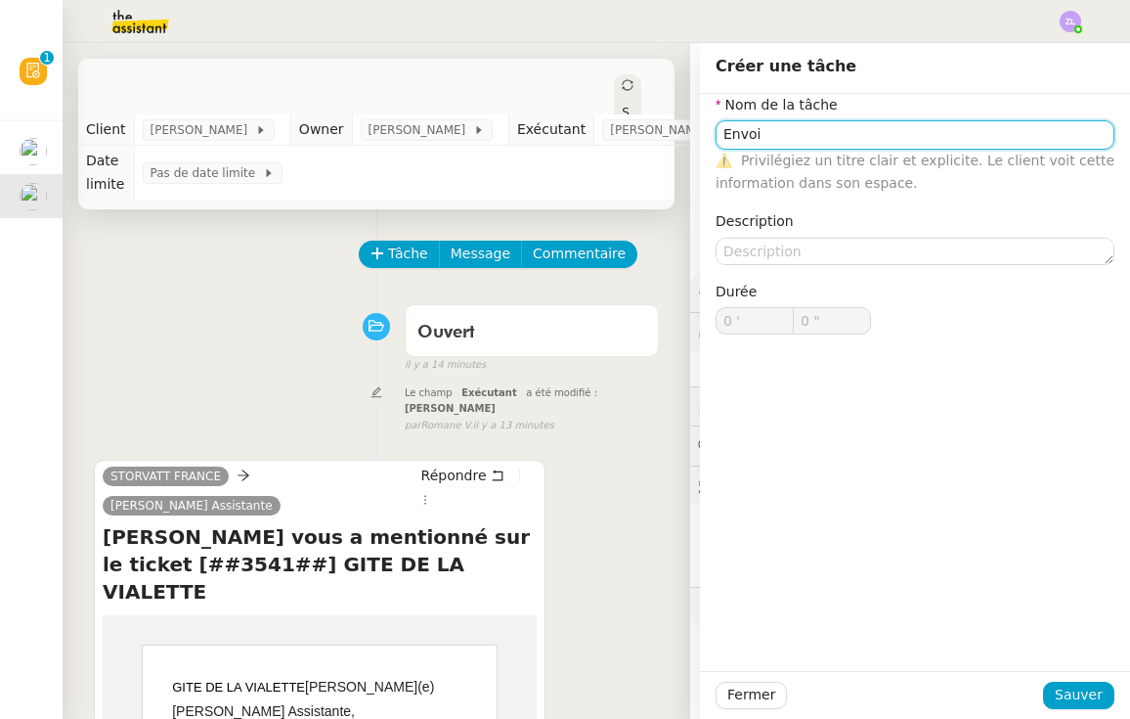
type input "T"
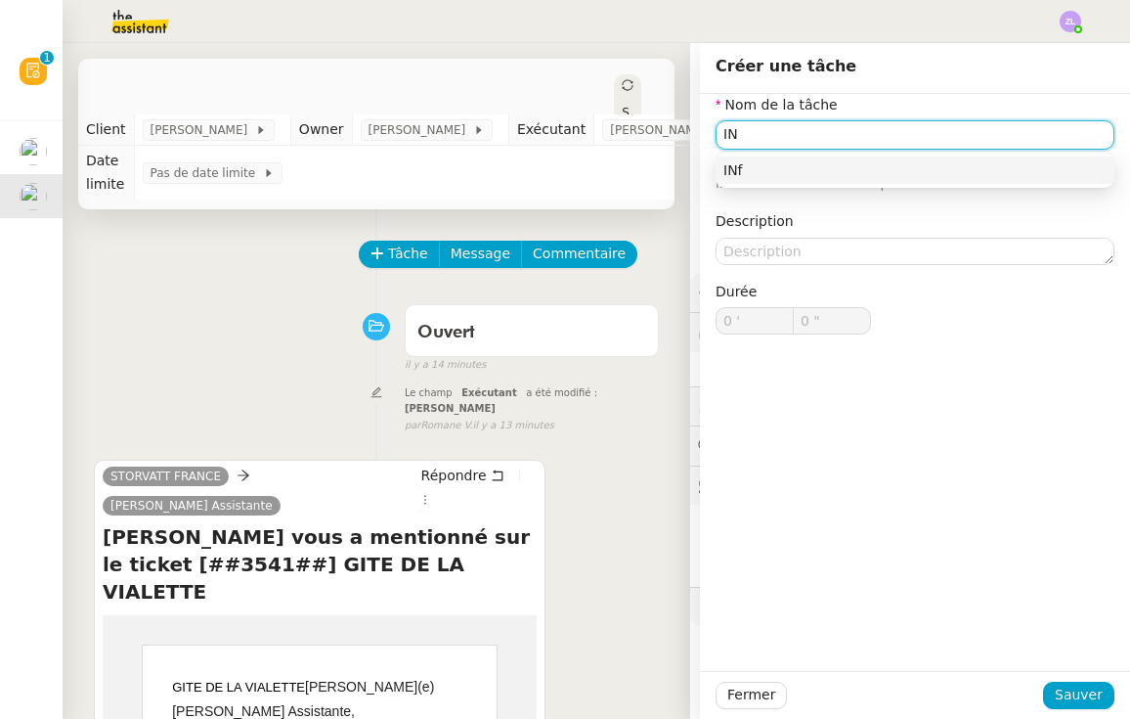
type input "I"
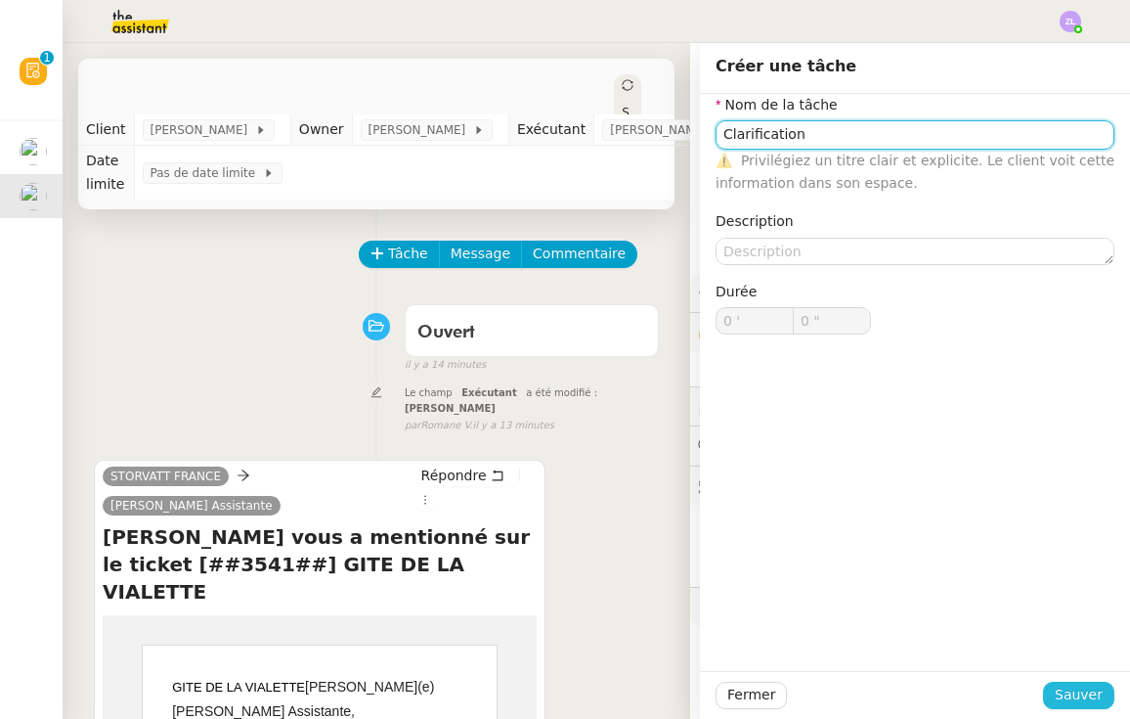
type input "Clarification"
click at [1077, 702] on span "Sauver" at bounding box center [1079, 694] width 48 height 22
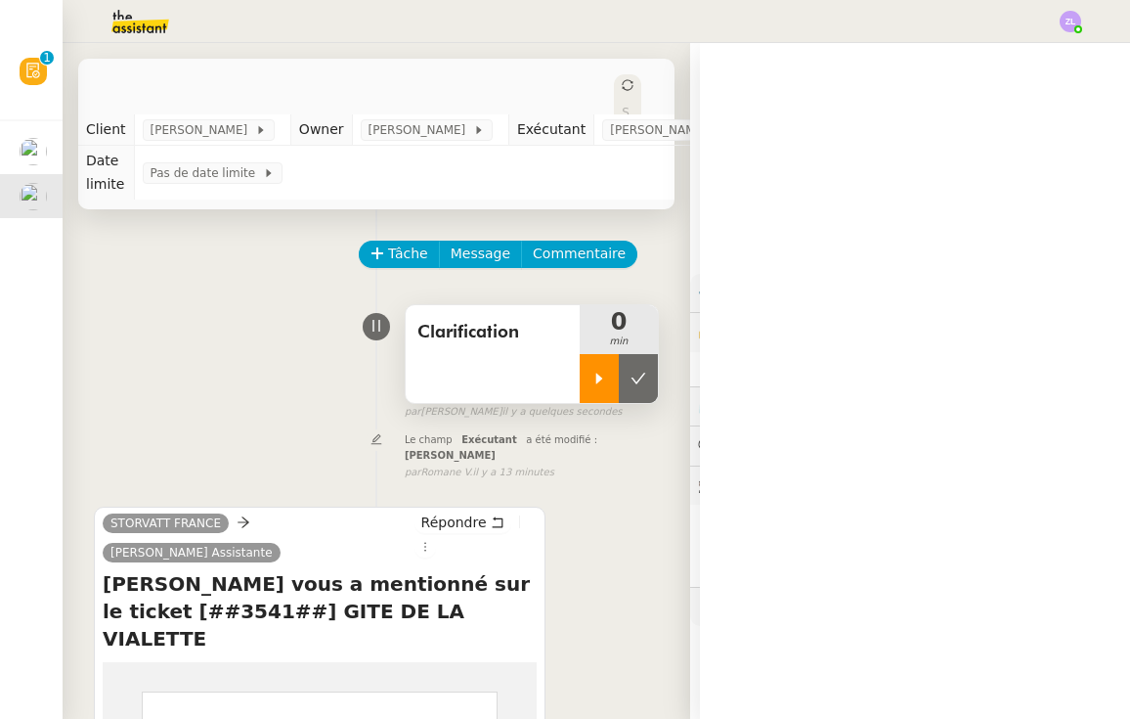
click at [598, 380] on icon at bounding box center [599, 378] width 7 height 11
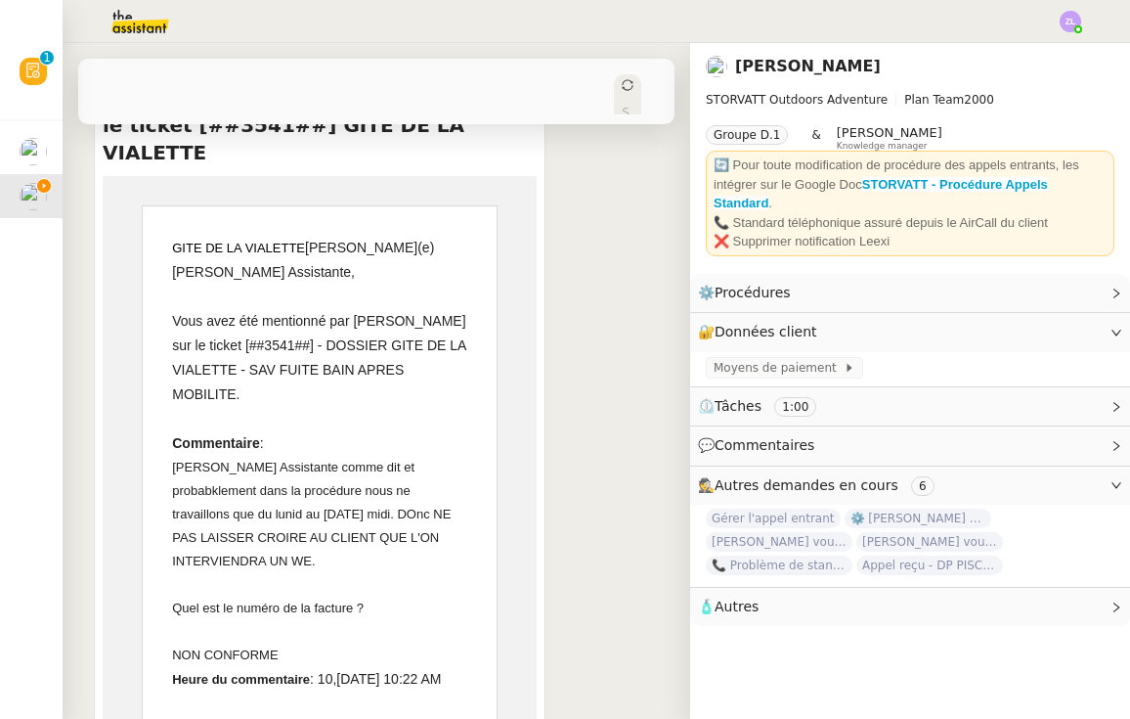
scroll to position [738, 0]
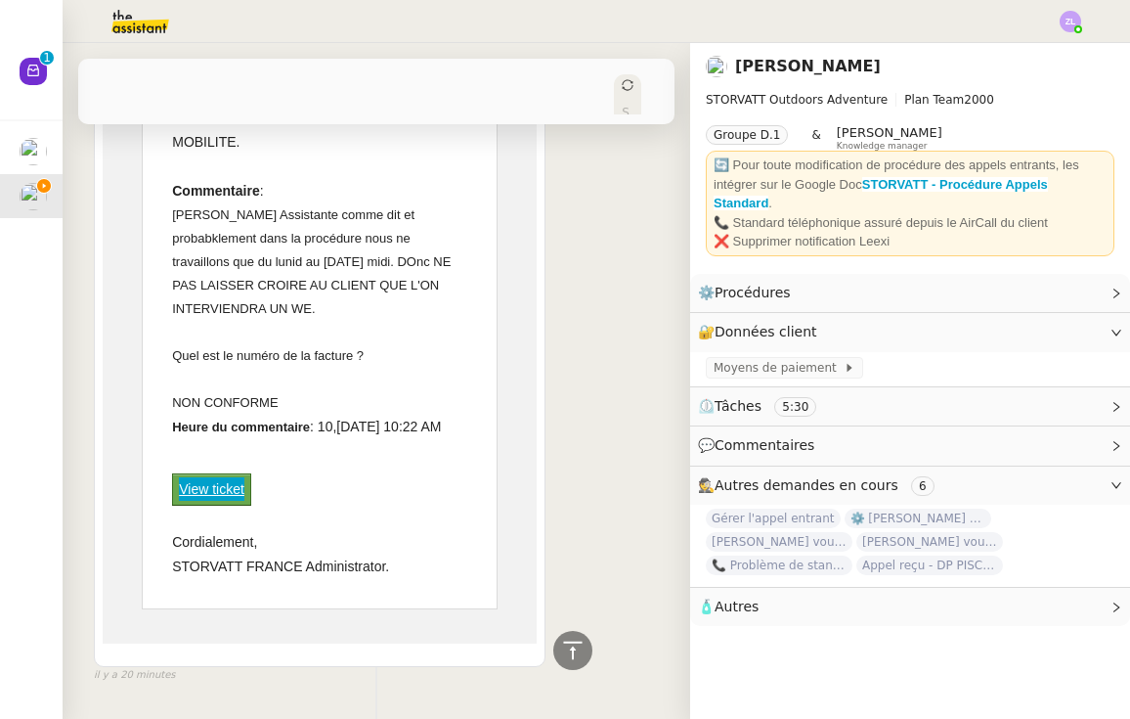
click at [82, 689] on div "[PERSON_NAME] vous a mentionné sur le ticket [##3541##] GITE DE LA VIALETTE Ouv…" at bounding box center [377, 381] width 628 height 676
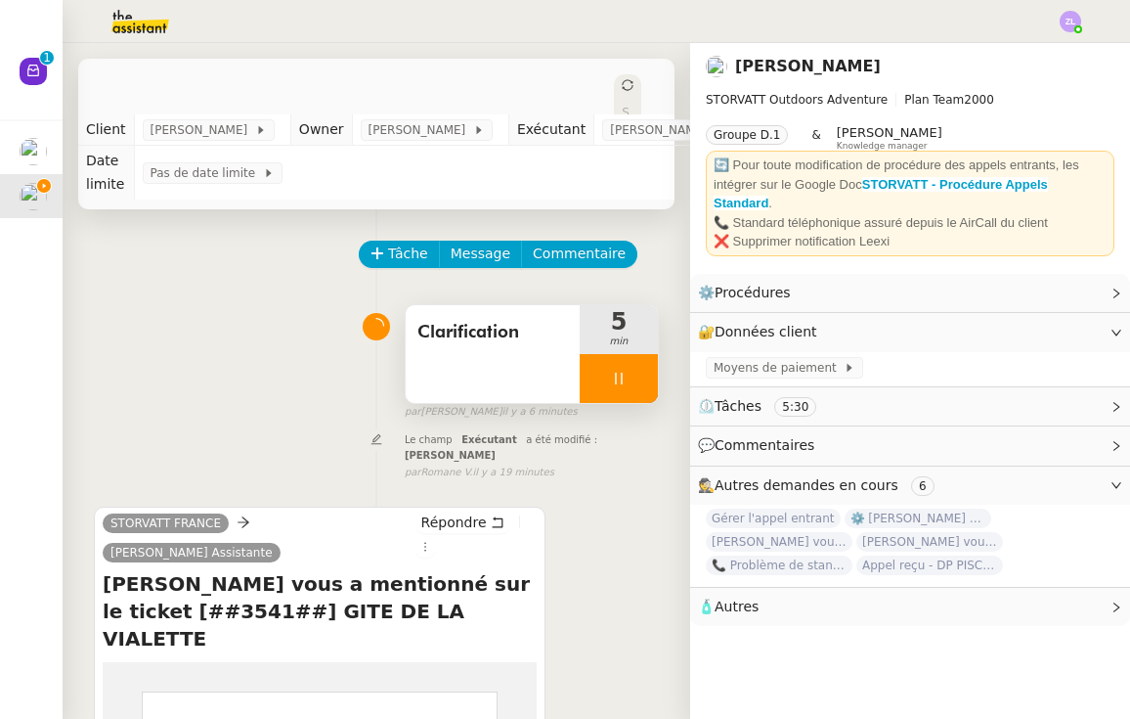
scroll to position [0, 0]
click at [604, 385] on div at bounding box center [619, 378] width 78 height 49
click at [631, 382] on icon at bounding box center [639, 379] width 16 height 16
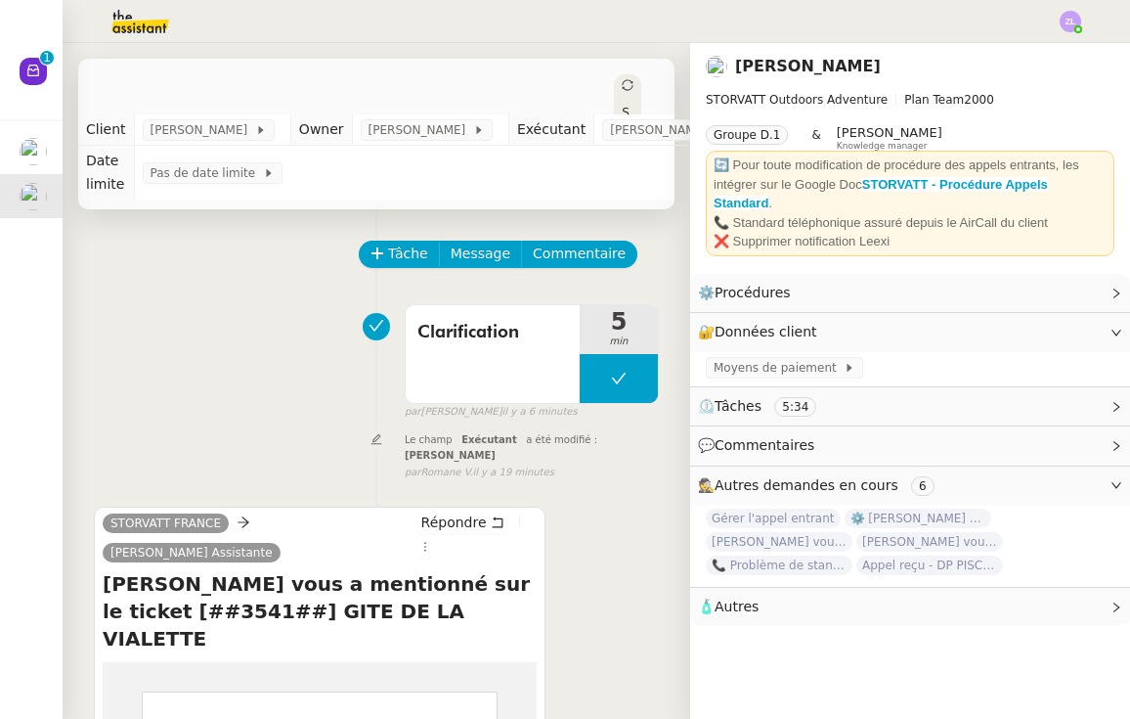
click at [631, 82] on div "Statut" at bounding box center [627, 132] width 27 height 117
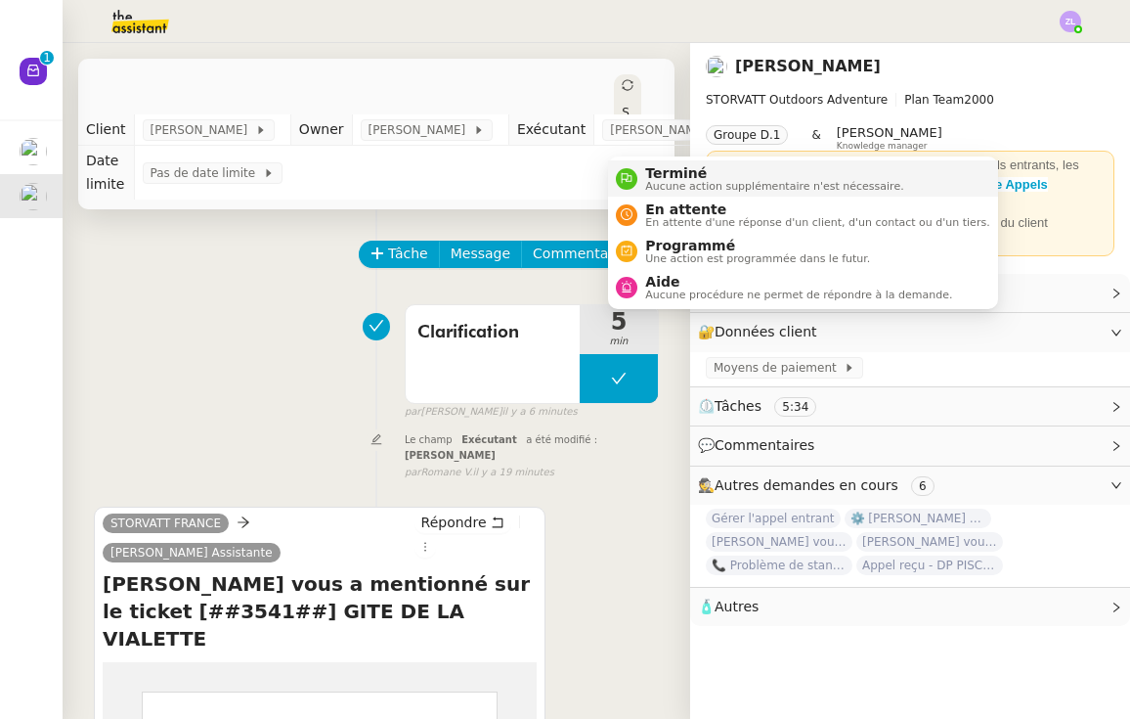
click at [656, 194] on li "Terminé Aucune action supplémentaire n'est nécessaire." at bounding box center [802, 178] width 389 height 36
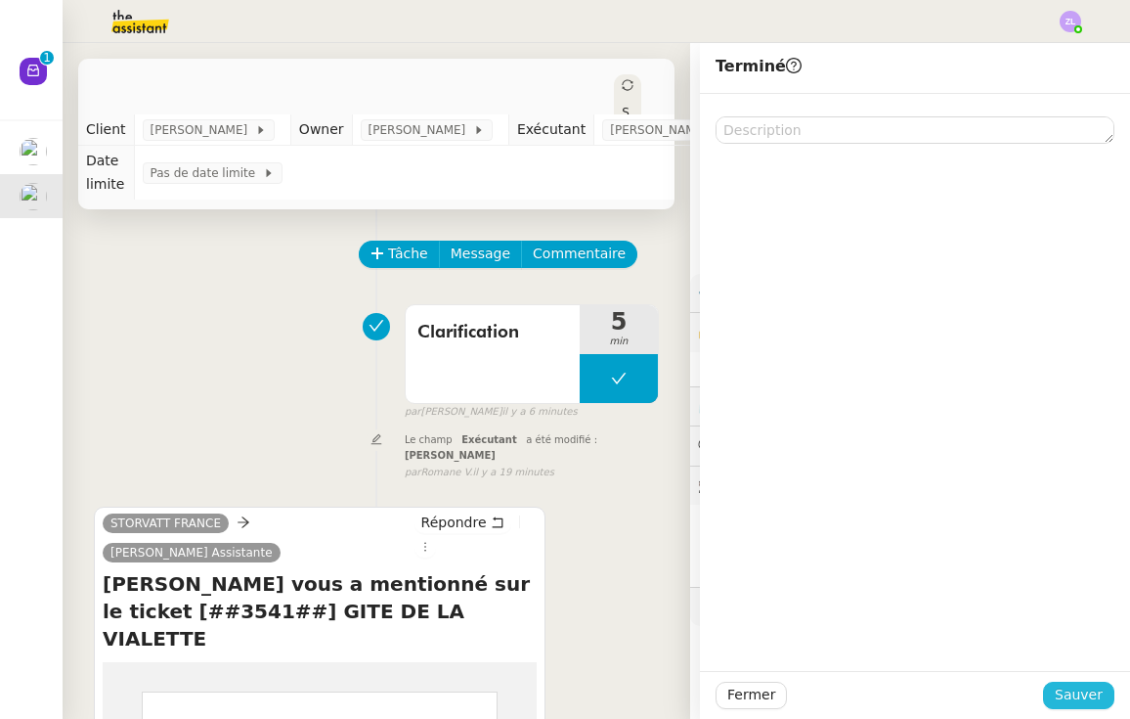
click at [1090, 684] on span "Sauver" at bounding box center [1079, 694] width 48 height 22
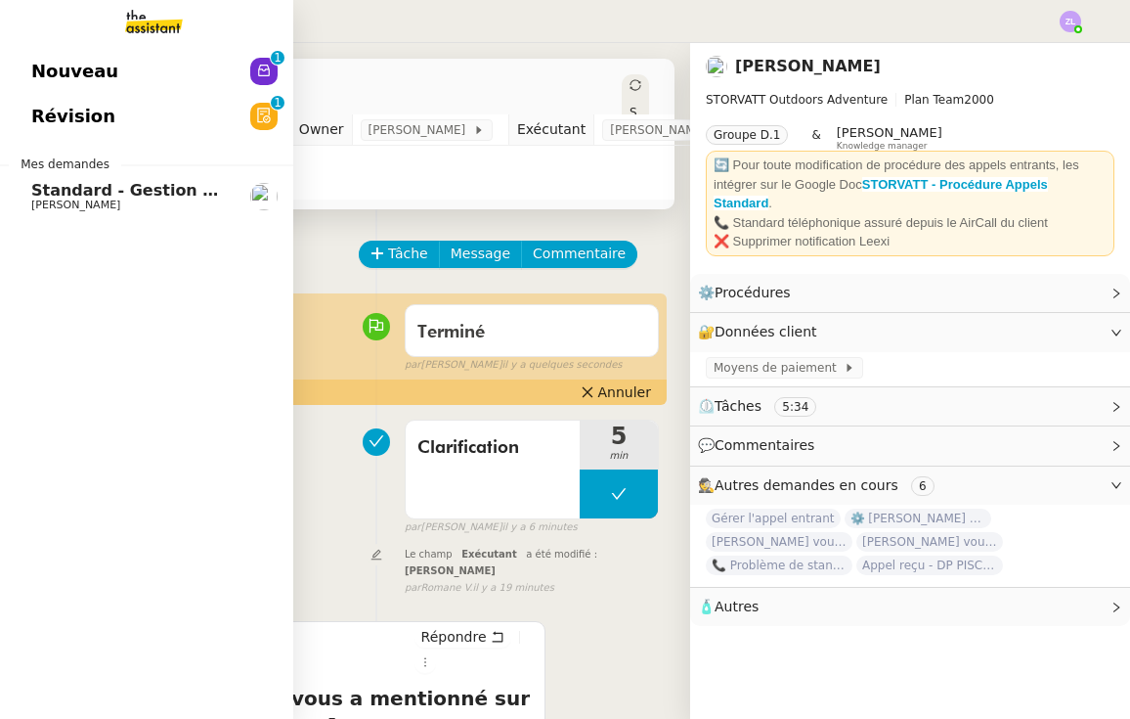
click at [159, 66] on link "Nouveau 0 1 2 3 4 5 6 7 8 9" at bounding box center [146, 71] width 293 height 45
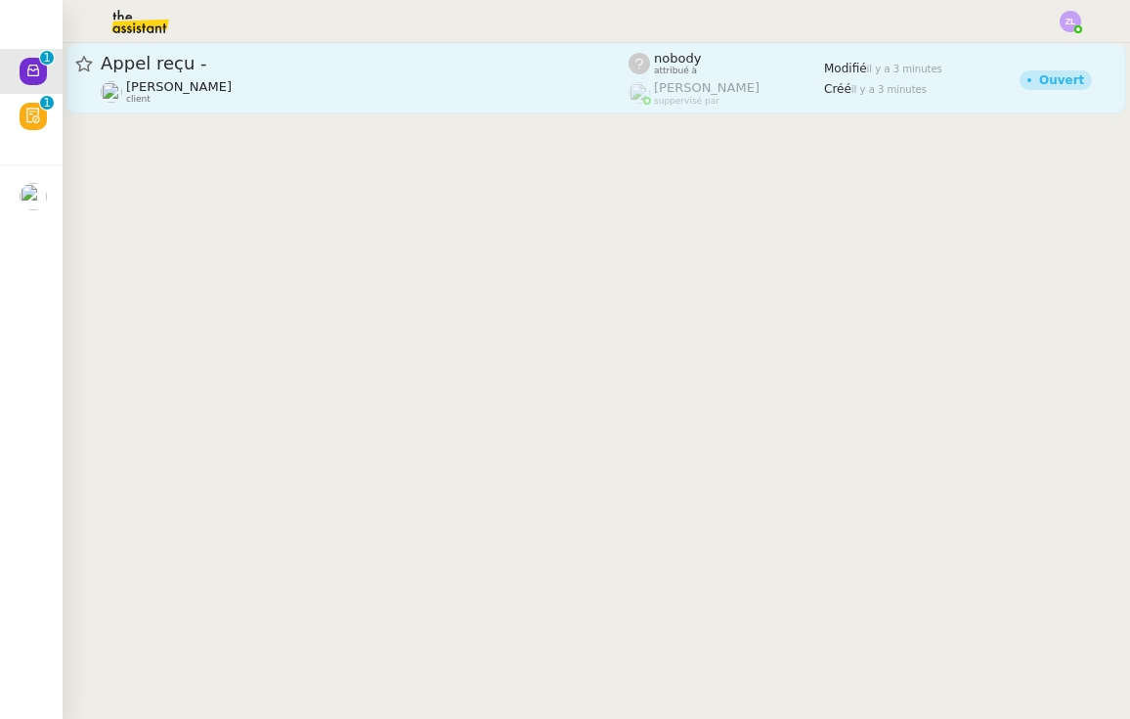
click at [324, 82] on div "[PERSON_NAME] client" at bounding box center [365, 91] width 528 height 25
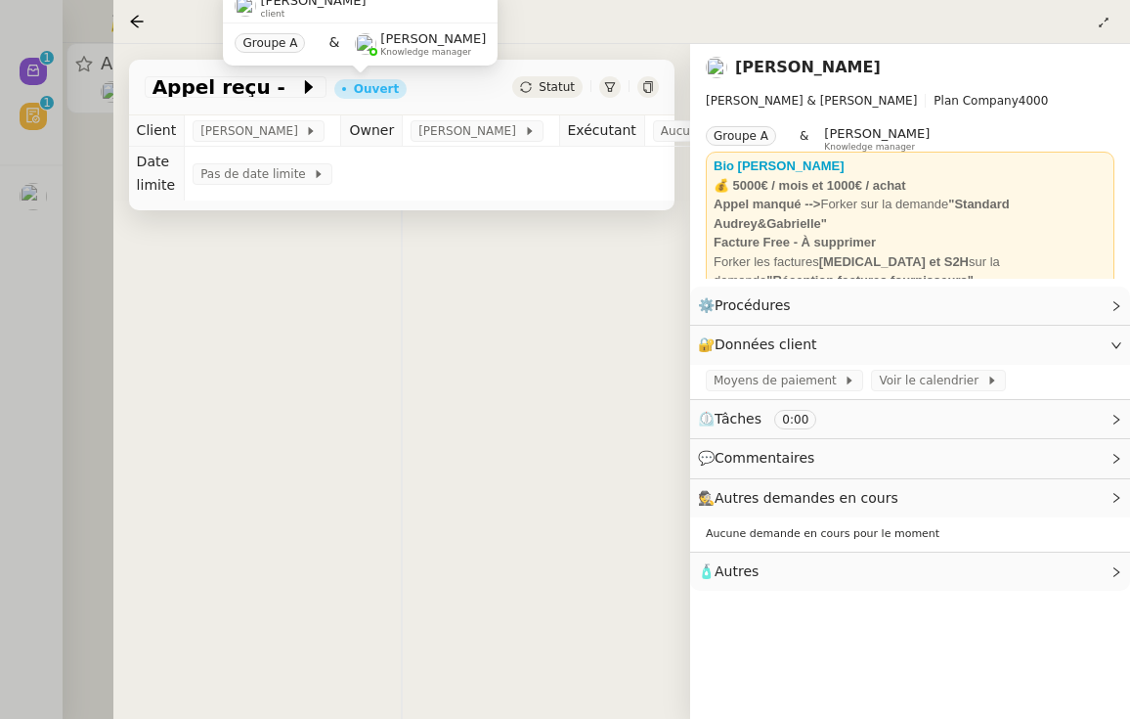
click at [14, 282] on div at bounding box center [565, 359] width 1130 height 719
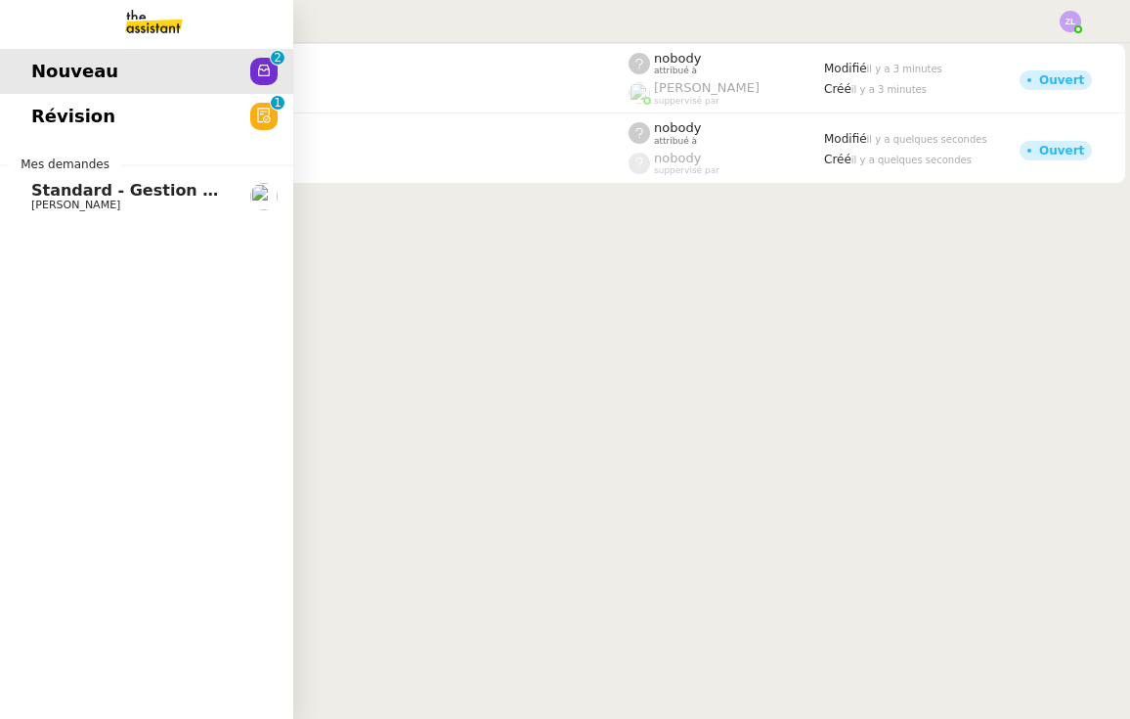
click at [47, 76] on span "Nouveau" at bounding box center [74, 71] width 87 height 29
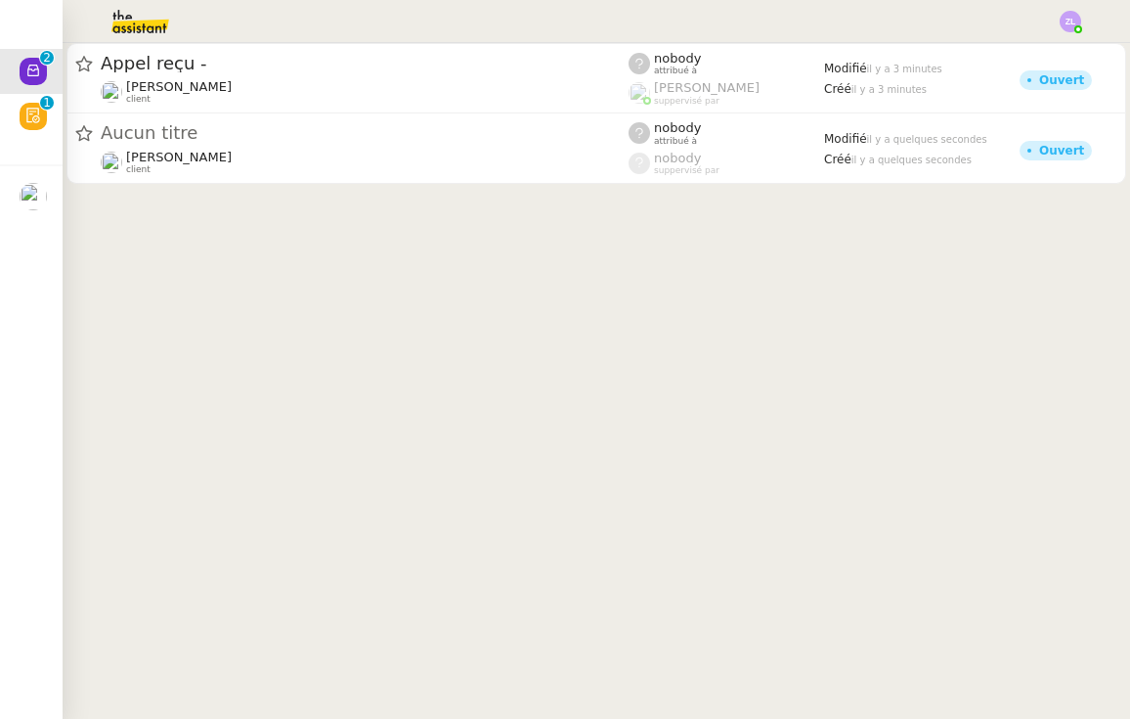
click at [427, 175] on link "Aucun titre [PERSON_NAME] client nobody attribué à nobody suppervisé par Modifi…" at bounding box center [596, 148] width 1060 height 70
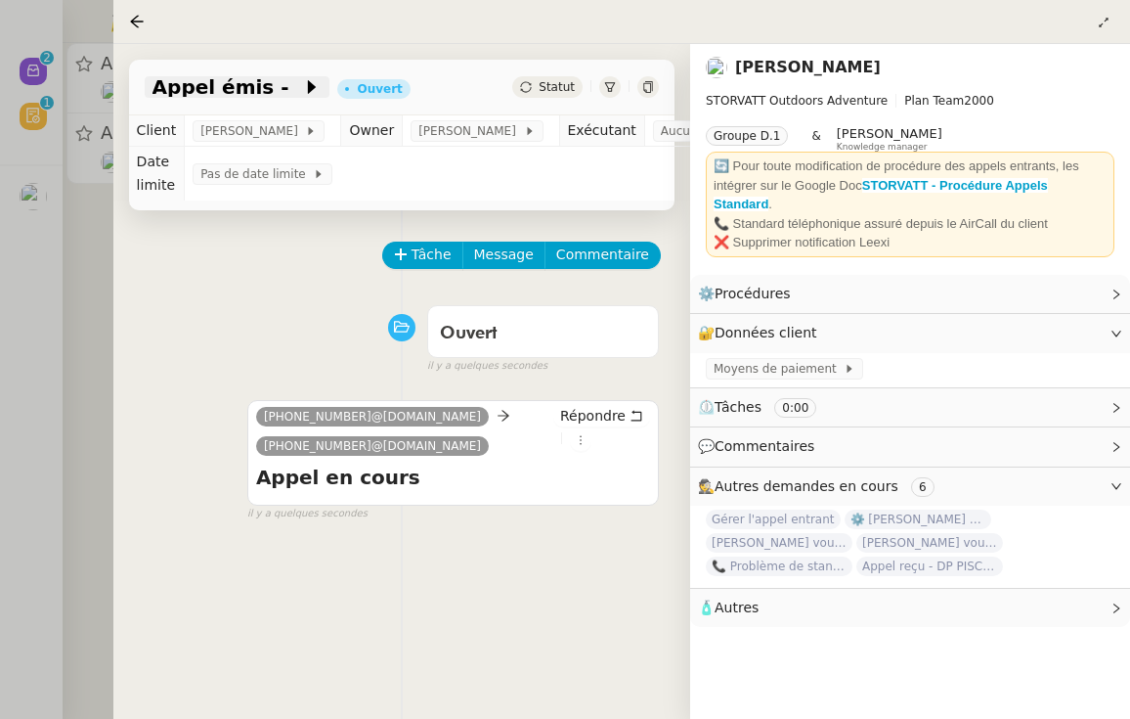
click at [266, 92] on span "Appel émis -" at bounding box center [228, 87] width 151 height 20
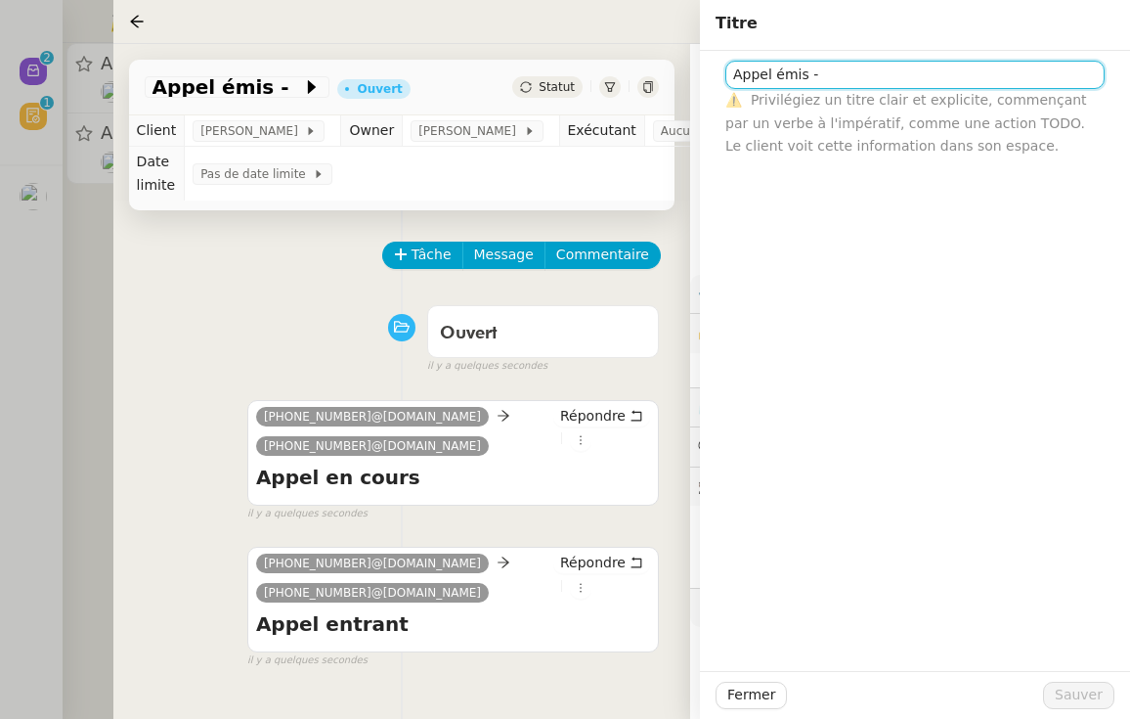
click at [869, 77] on input "Appel émis -" at bounding box center [914, 75] width 379 height 28
paste input "33162563935"
type input "Appel émis - [PHONE_NUMBER] (téléconseiller)"
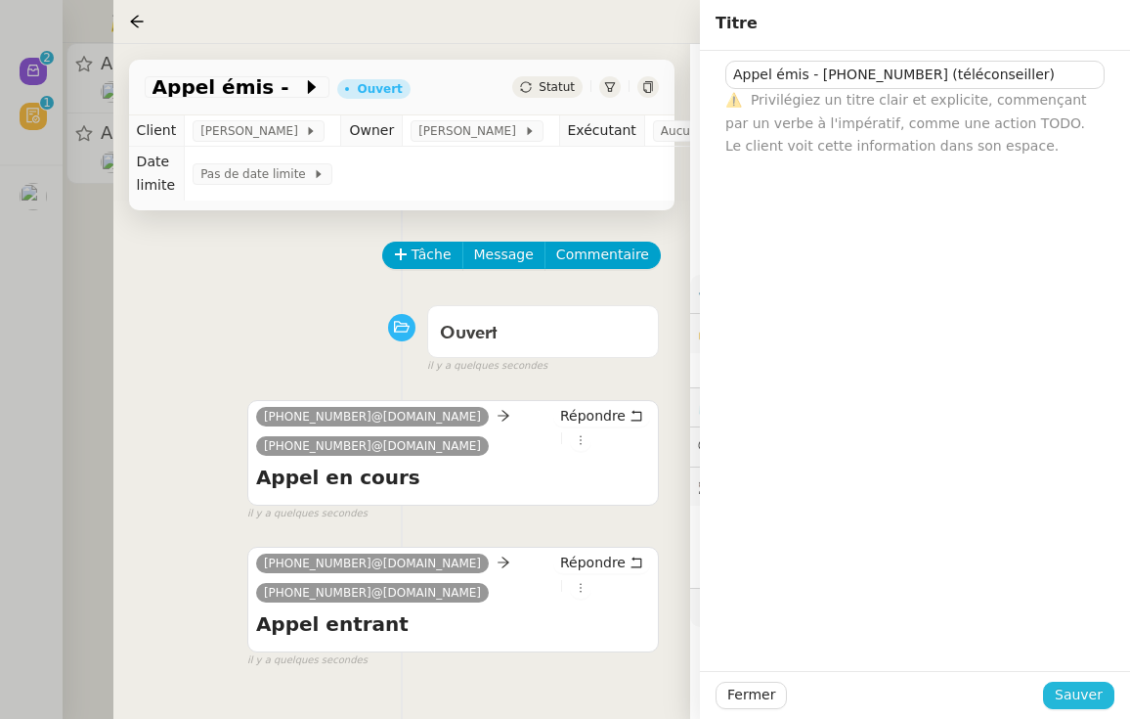
click at [1075, 682] on button "Sauver" at bounding box center [1078, 694] width 71 height 27
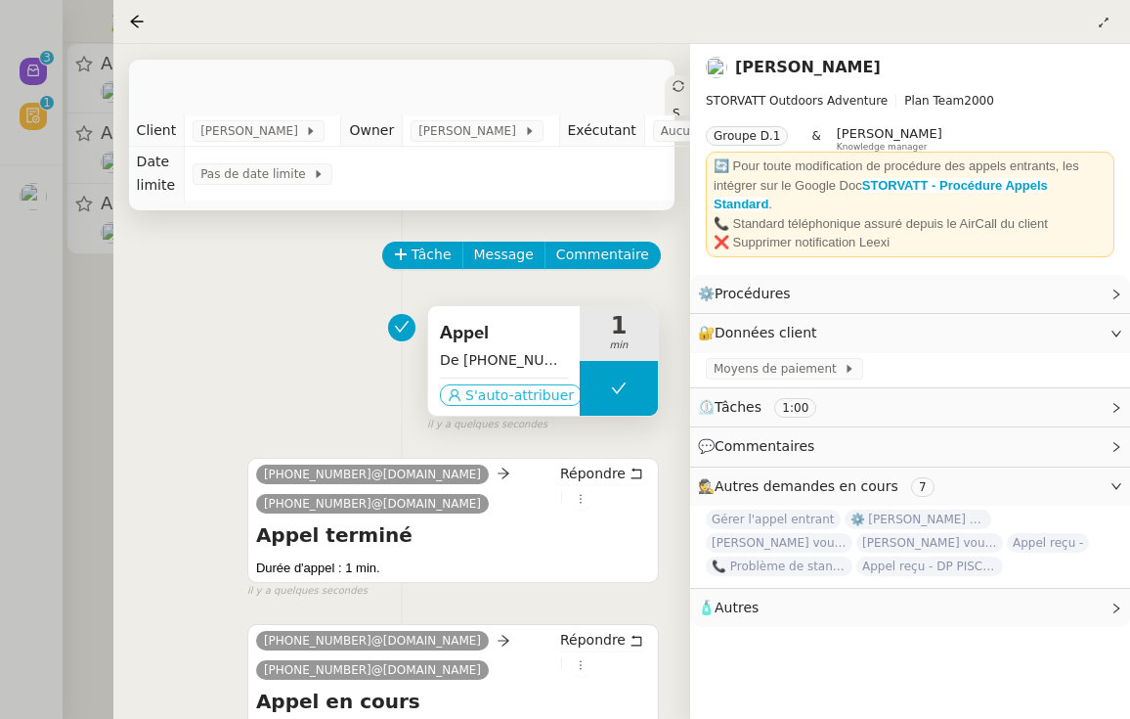
click at [497, 405] on span "S'auto-attribuer" at bounding box center [519, 395] width 109 height 20
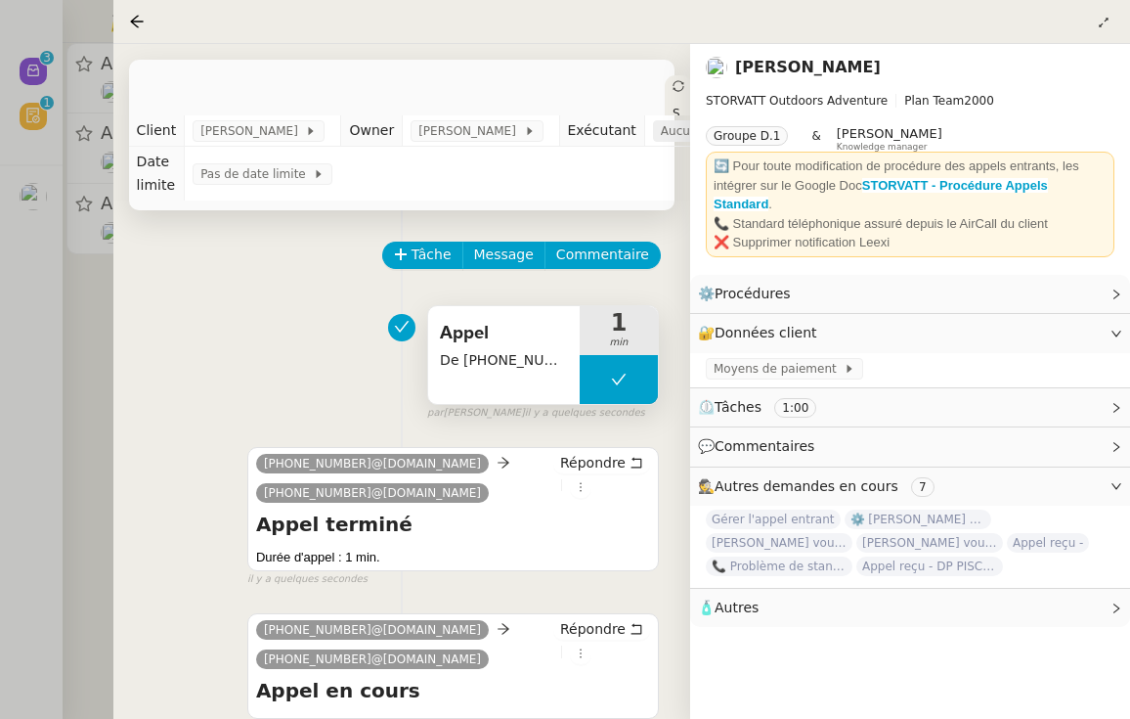
click at [679, 131] on div "Aucun exécutant" at bounding box center [720, 131] width 134 height 22
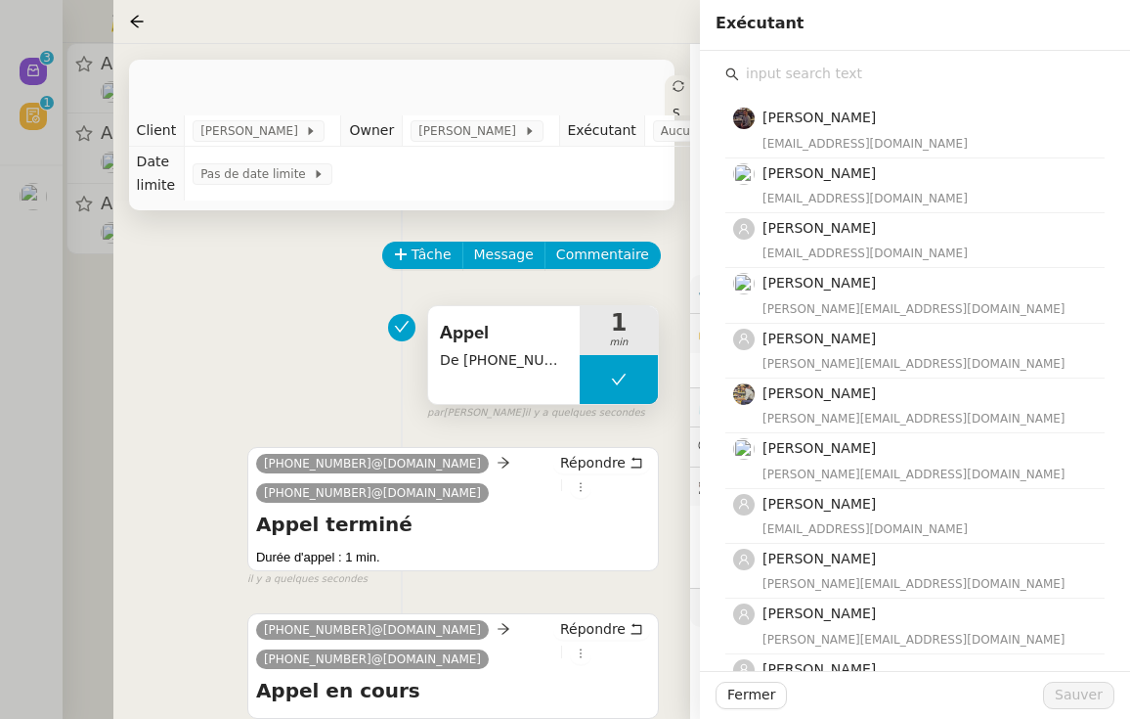
click at [816, 84] on input "text" at bounding box center [922, 74] width 366 height 26
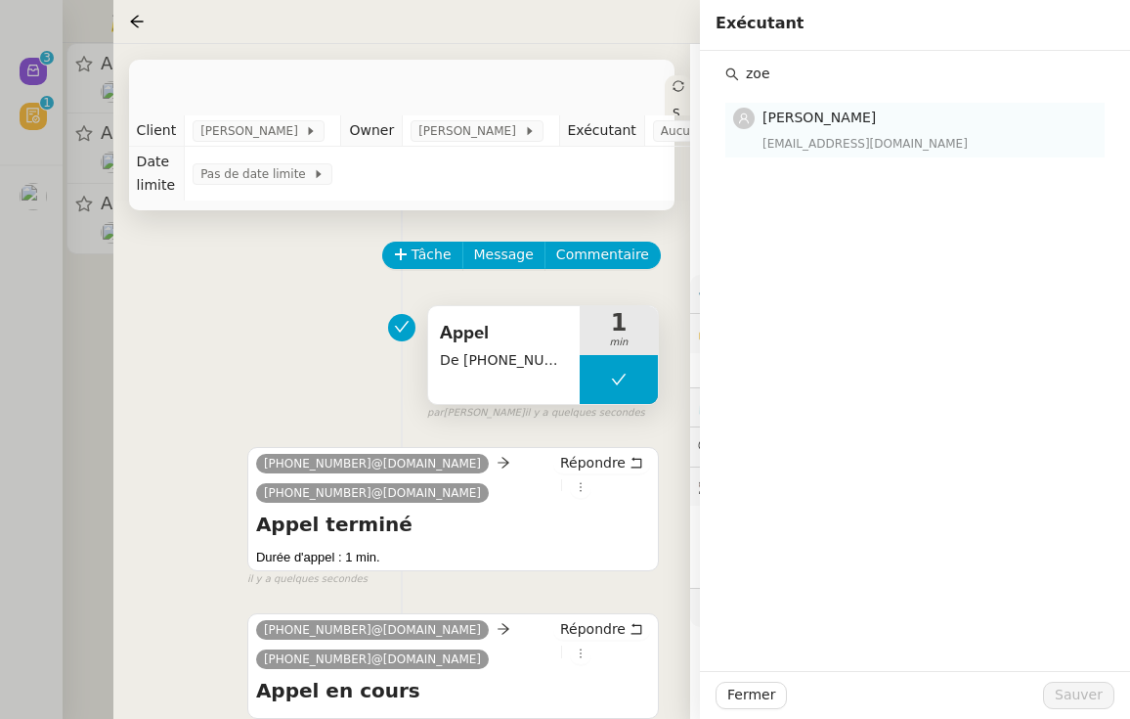
type input "zoe"
click at [851, 120] on span "[PERSON_NAME]" at bounding box center [819, 118] width 113 height 16
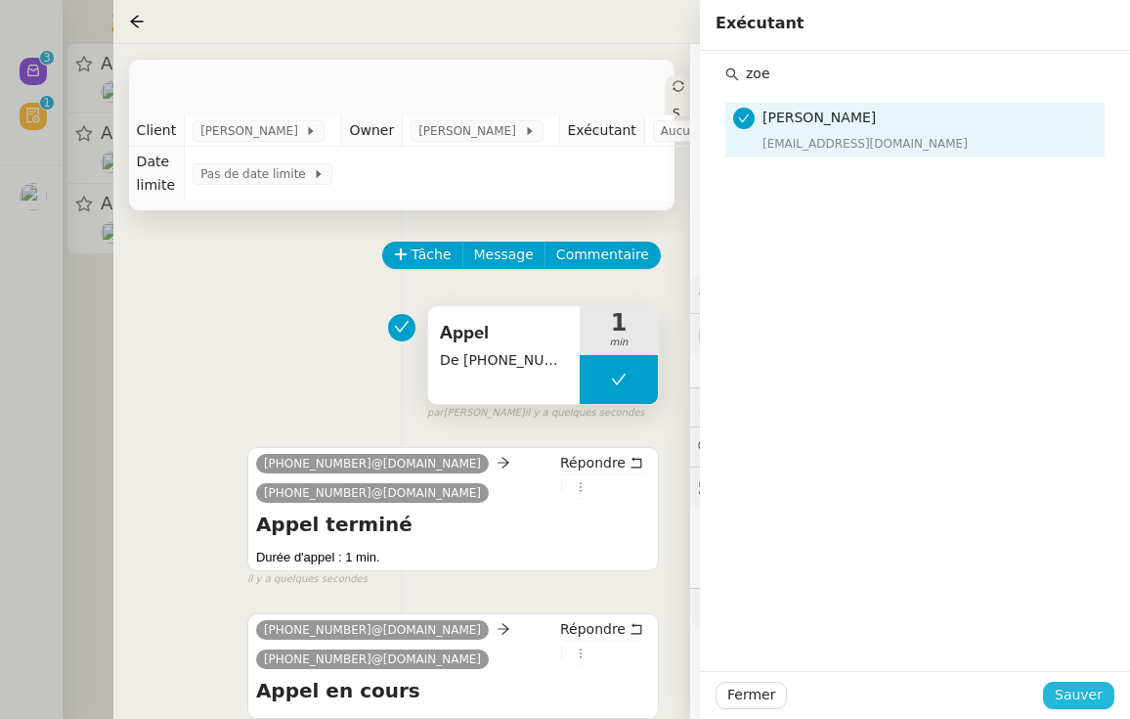
click at [1098, 691] on span "Sauver" at bounding box center [1079, 694] width 48 height 22
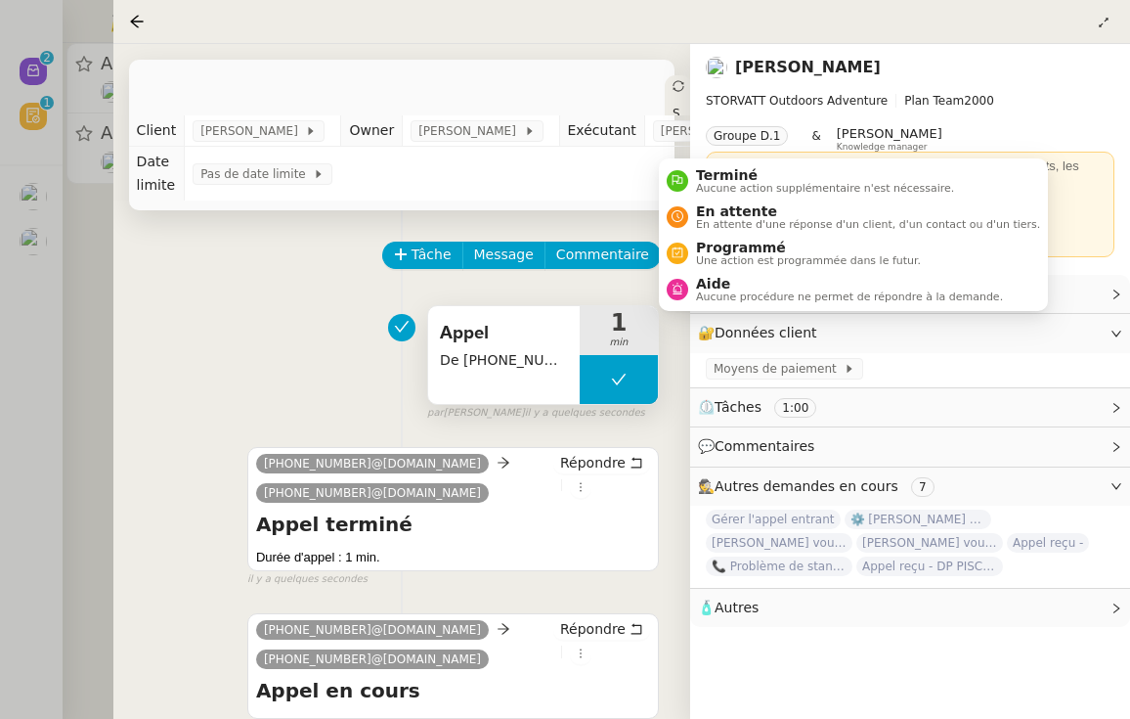
click at [673, 83] on icon at bounding box center [679, 86] width 12 height 12
click at [705, 188] on span "Aucune action supplémentaire n'est nécessaire." at bounding box center [825, 188] width 258 height 11
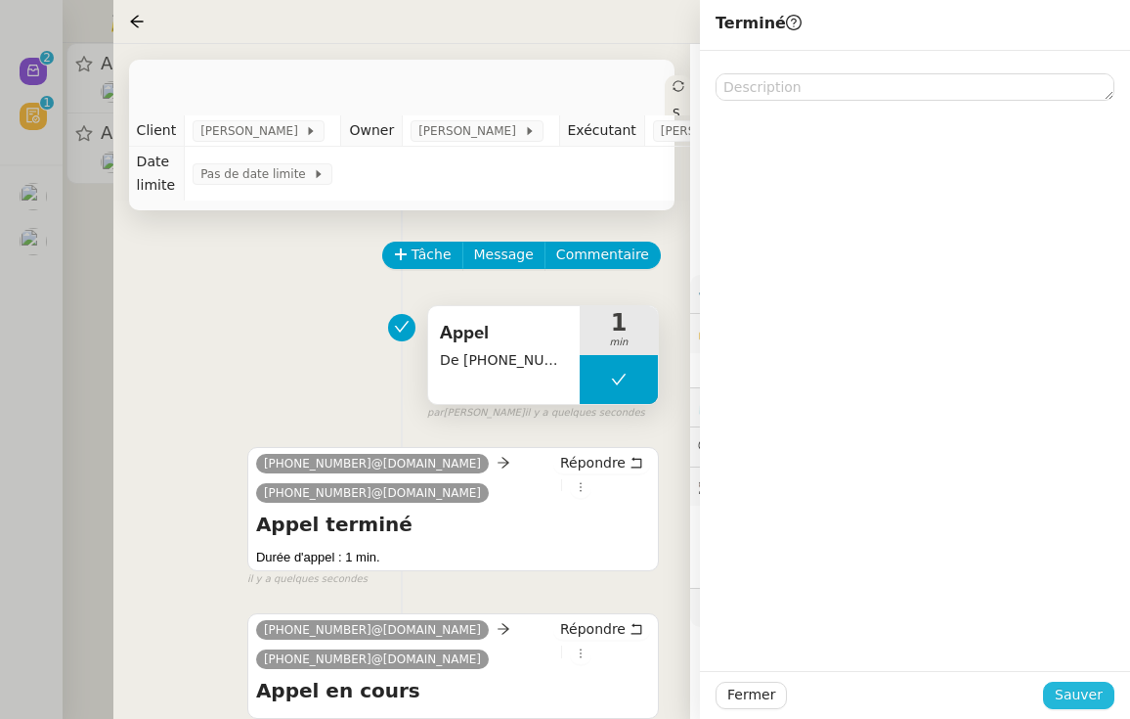
click at [1076, 694] on span "Sauver" at bounding box center [1079, 694] width 48 height 22
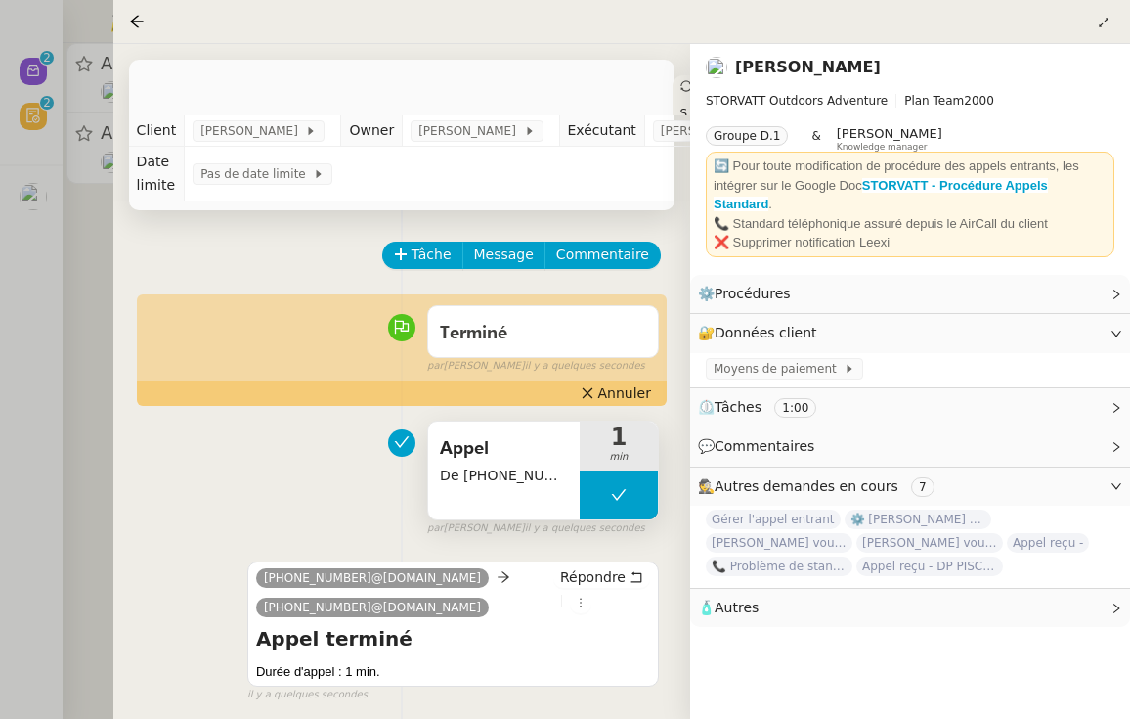
click at [82, 222] on div at bounding box center [565, 359] width 1130 height 719
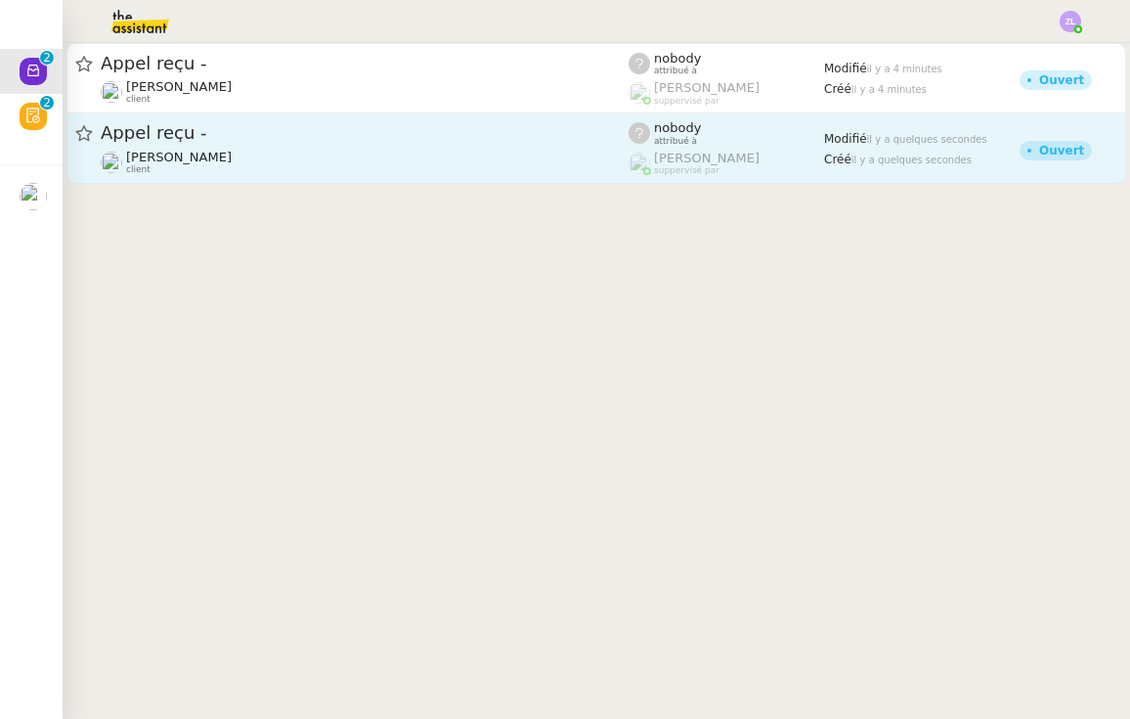
click at [190, 149] on div "Appel reçu - [PERSON_NAME] client" at bounding box center [365, 148] width 528 height 54
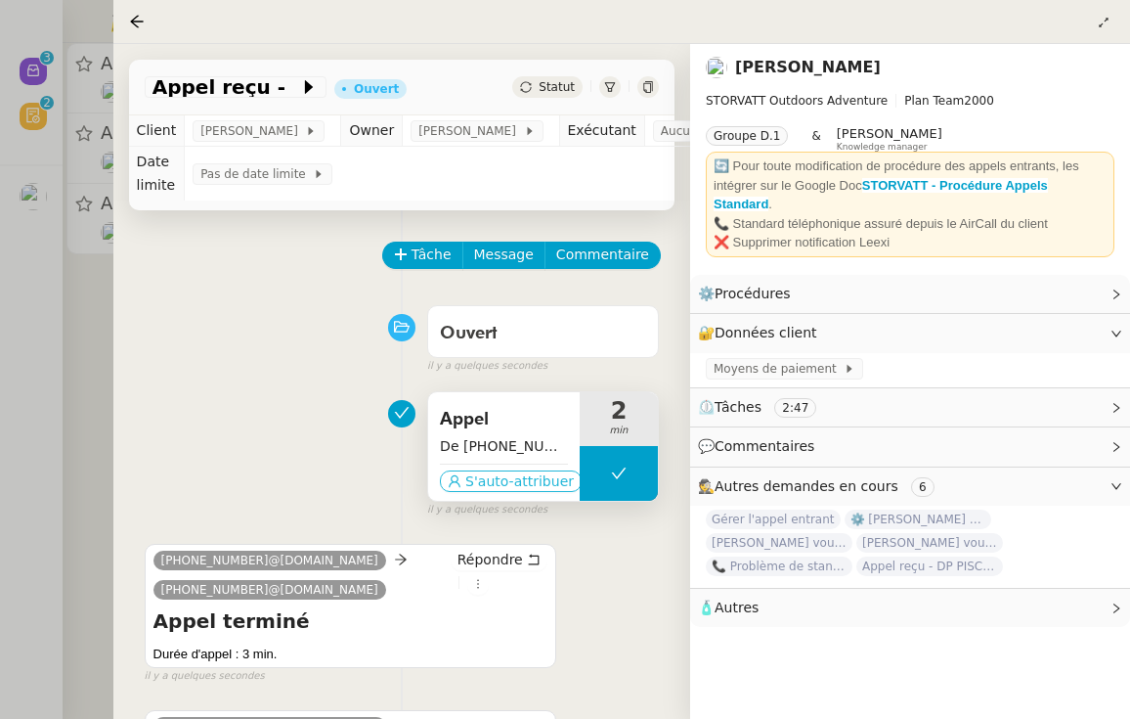
click at [501, 478] on span "S'auto-attribuer" at bounding box center [519, 481] width 109 height 20
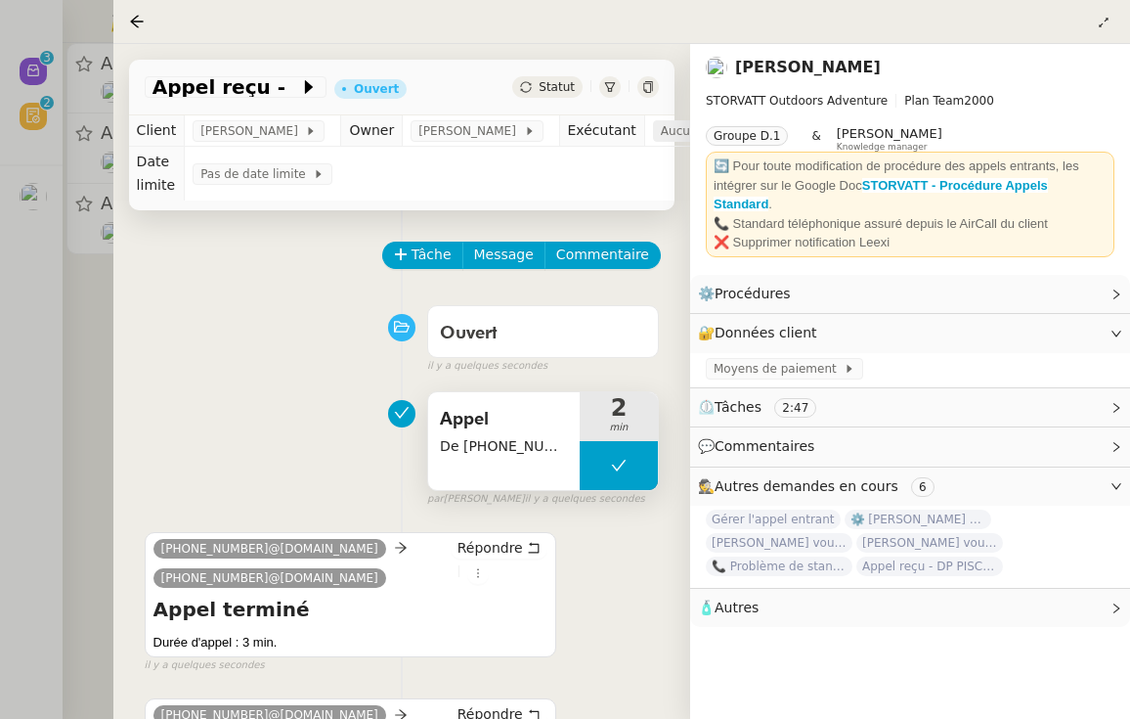
click at [682, 131] on span "Aucun exécutant" at bounding box center [714, 131] width 107 height 20
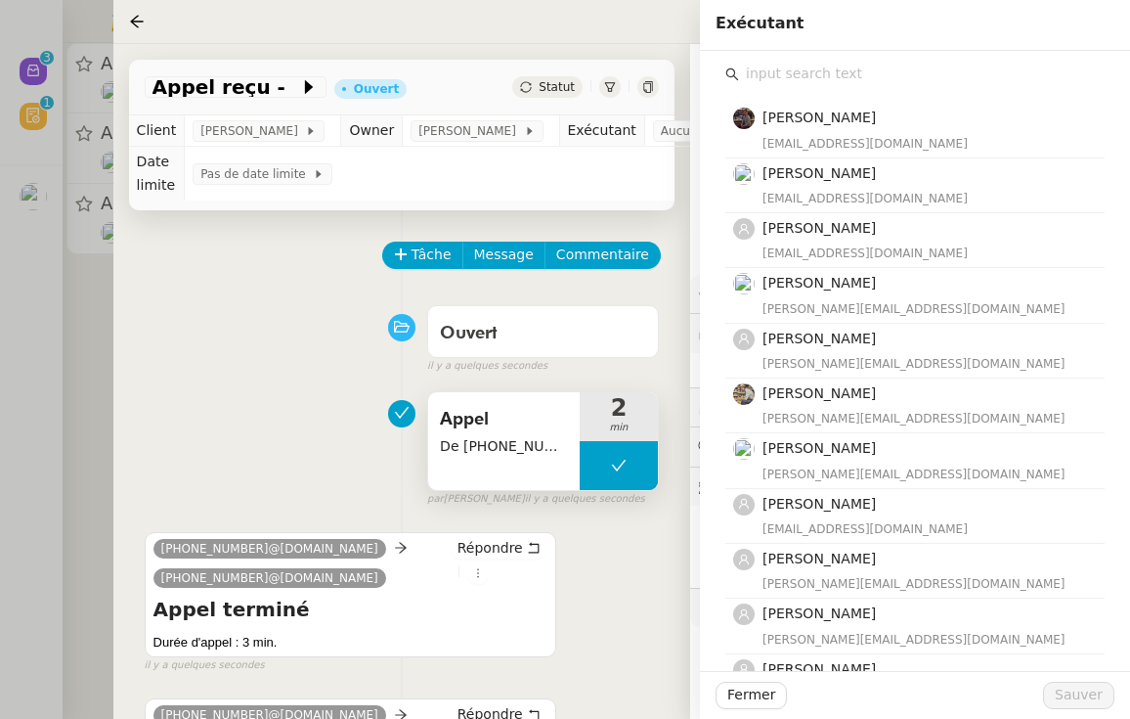
click at [845, 80] on input "text" at bounding box center [922, 74] width 366 height 26
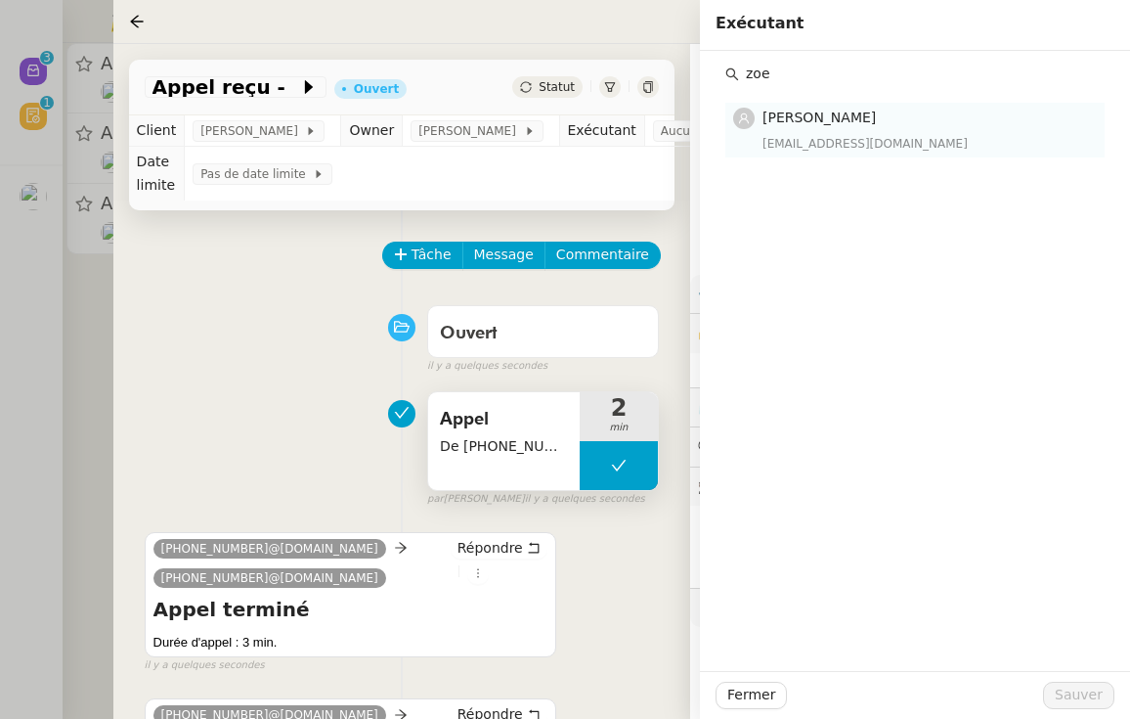
type input "zoe"
click at [880, 118] on h4 "[PERSON_NAME]" at bounding box center [928, 118] width 330 height 22
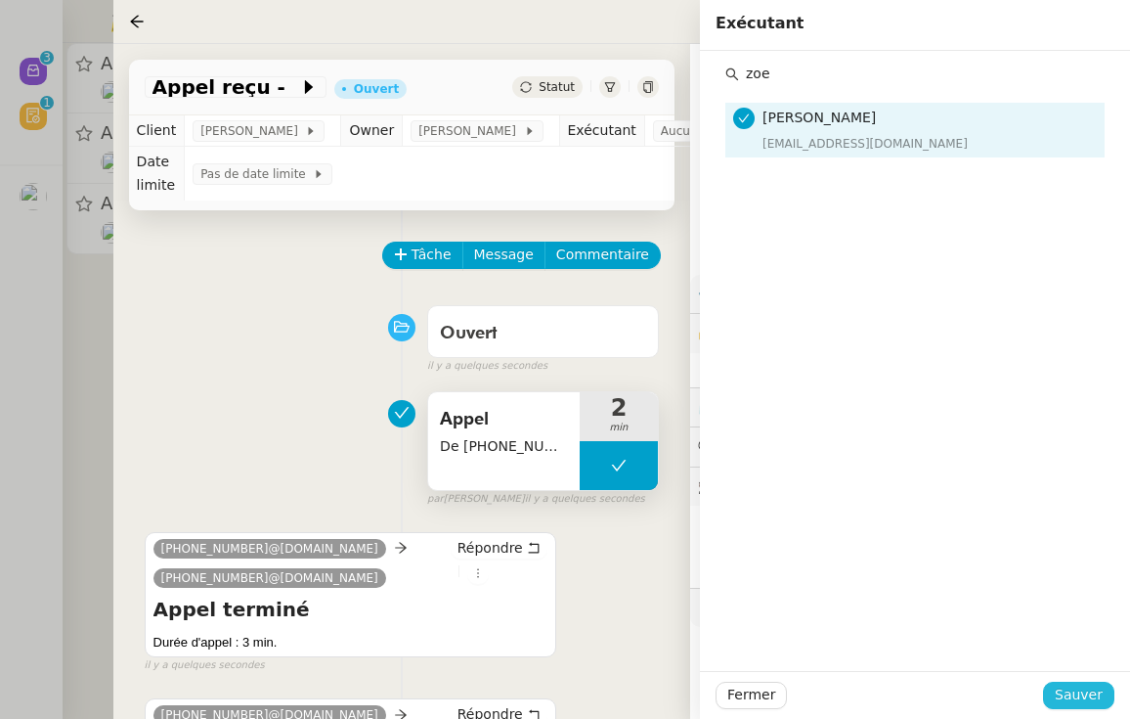
click at [1078, 699] on span "Sauver" at bounding box center [1079, 694] width 48 height 22
click at [414, 264] on span "Tâche" at bounding box center [432, 254] width 40 height 22
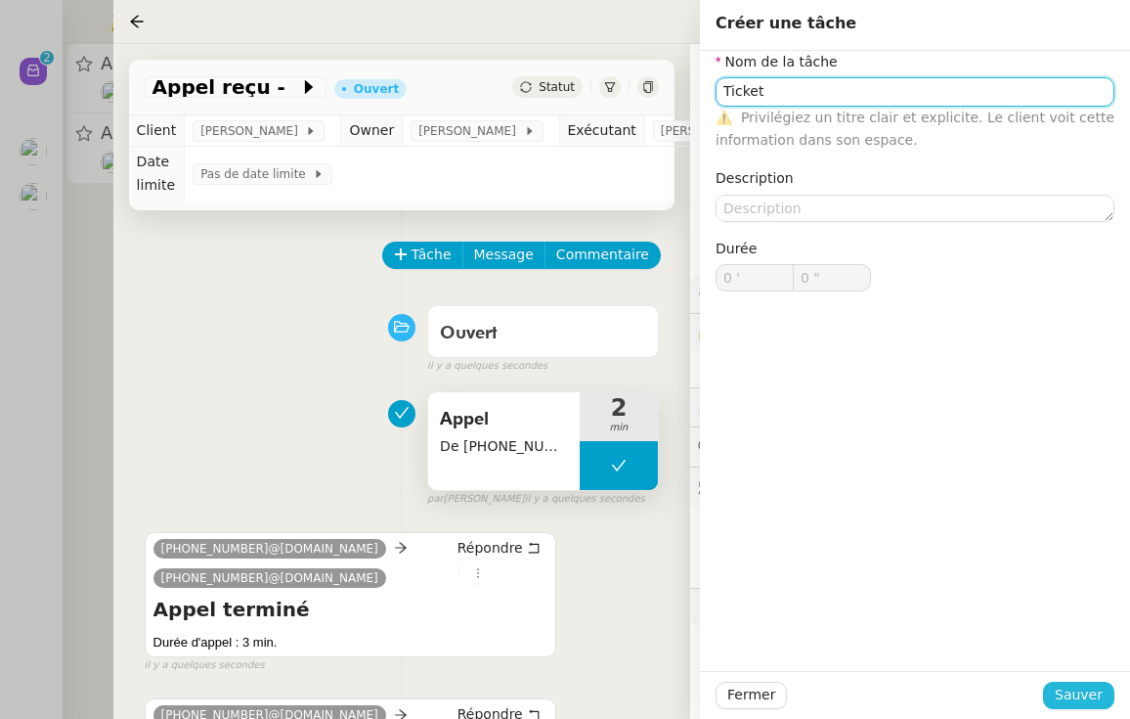
type input "Ticket"
click at [1085, 698] on span "Sauver" at bounding box center [1079, 694] width 48 height 22
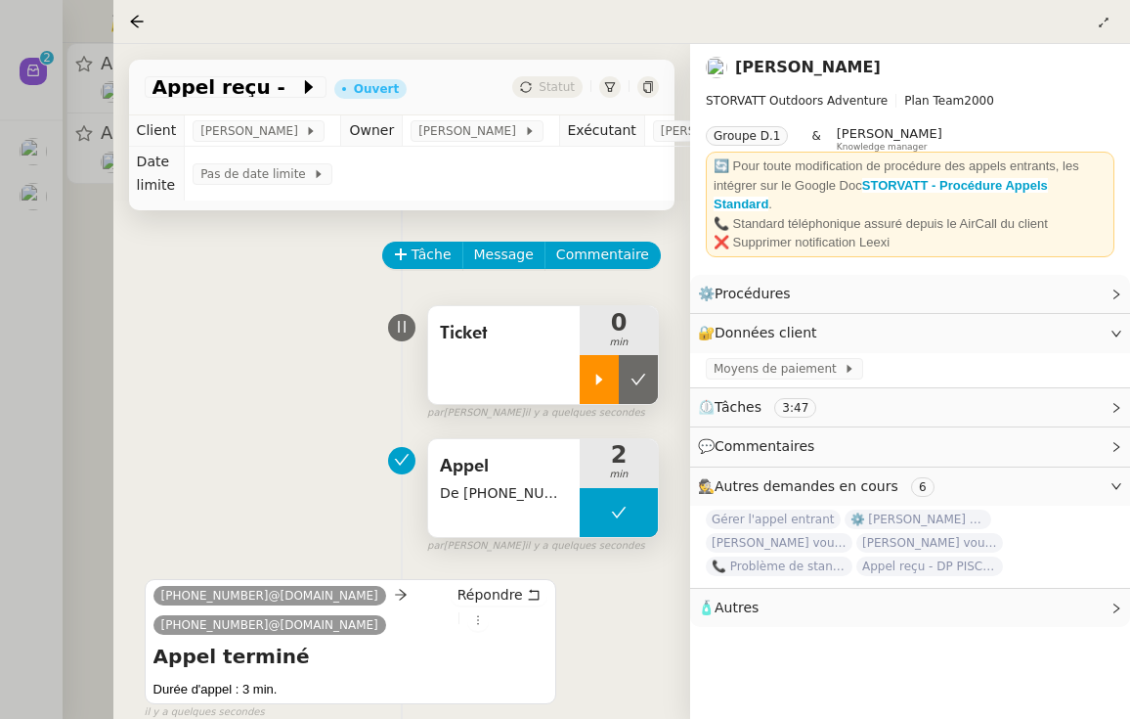
click at [594, 392] on div at bounding box center [599, 379] width 39 height 49
click at [263, 93] on span "Appel reçu -" at bounding box center [226, 87] width 147 height 20
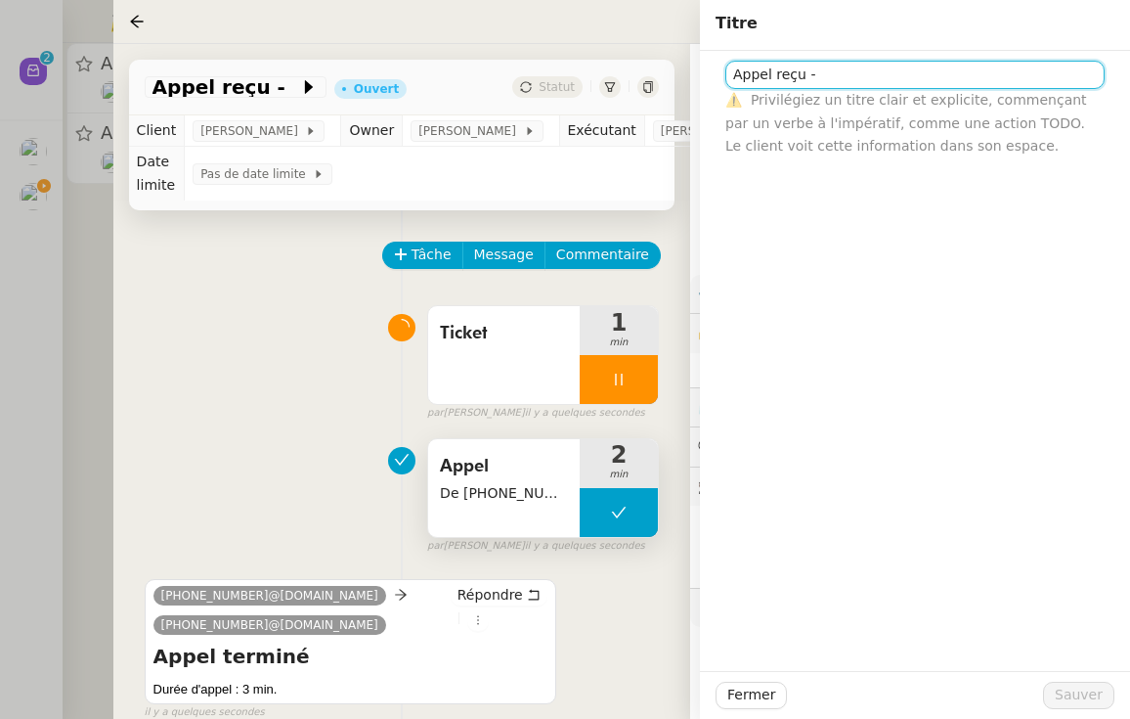
click at [879, 75] on input "Appel reçu -" at bounding box center [914, 75] width 379 height 28
type input "Appel reçu - VALVEKENS"
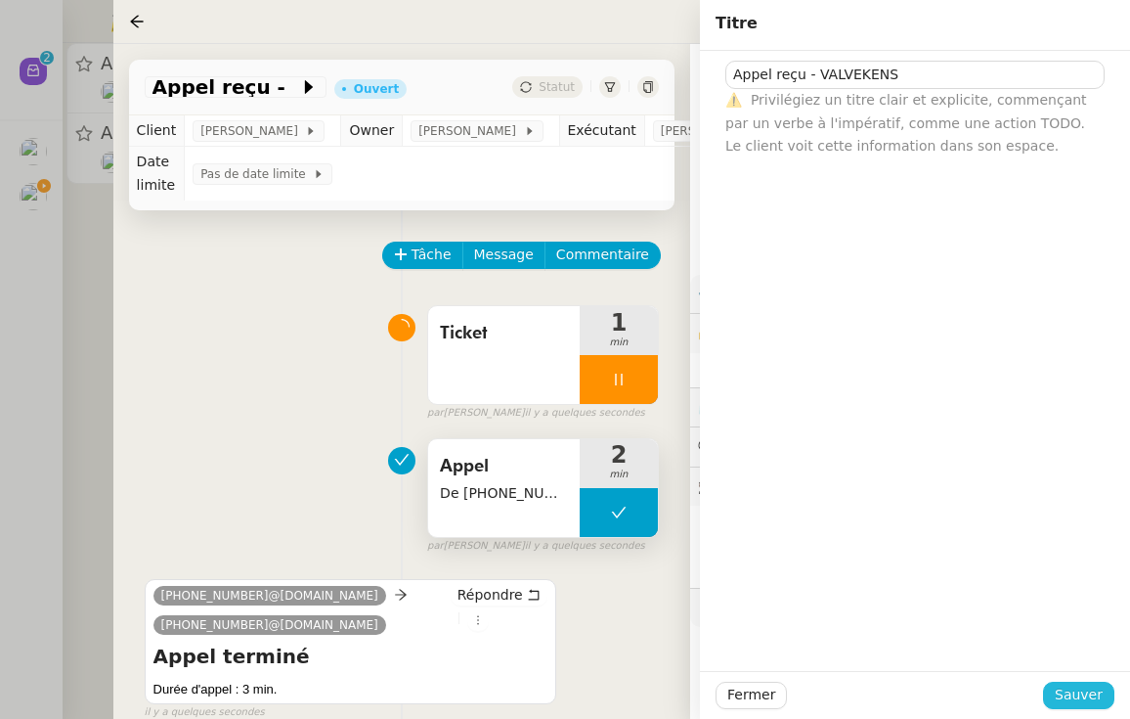
click at [1087, 696] on span "Sauver" at bounding box center [1079, 694] width 48 height 22
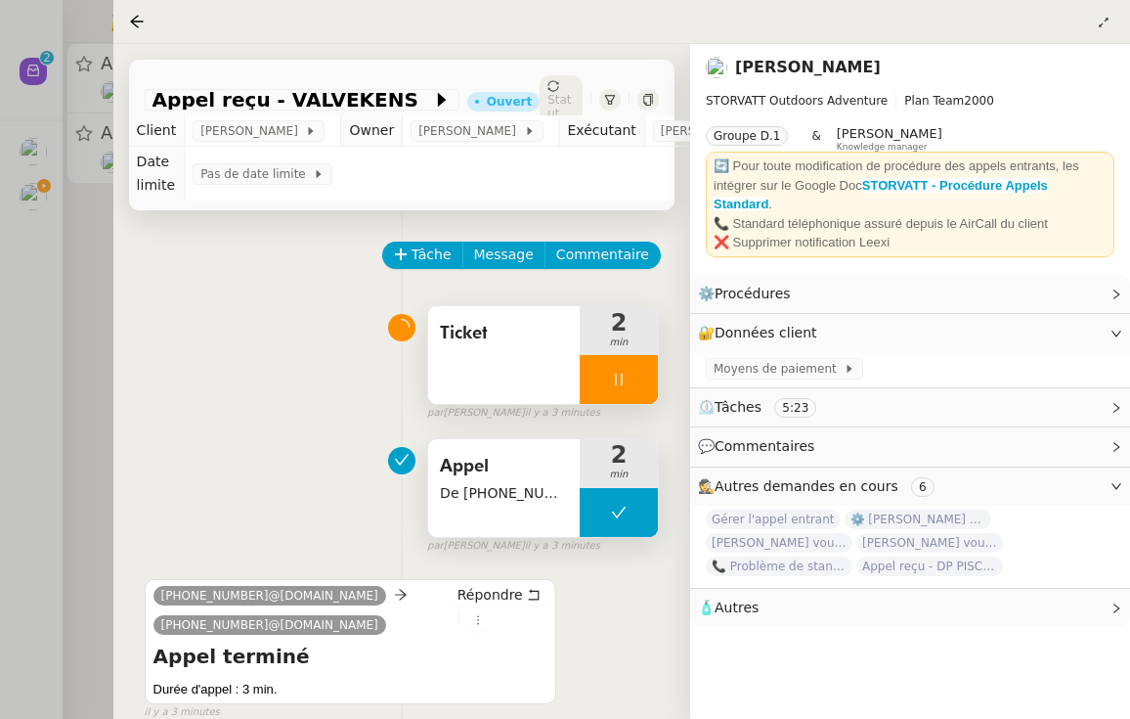
click at [603, 384] on div at bounding box center [619, 379] width 78 height 49
click at [632, 382] on icon at bounding box center [639, 380] width 16 height 16
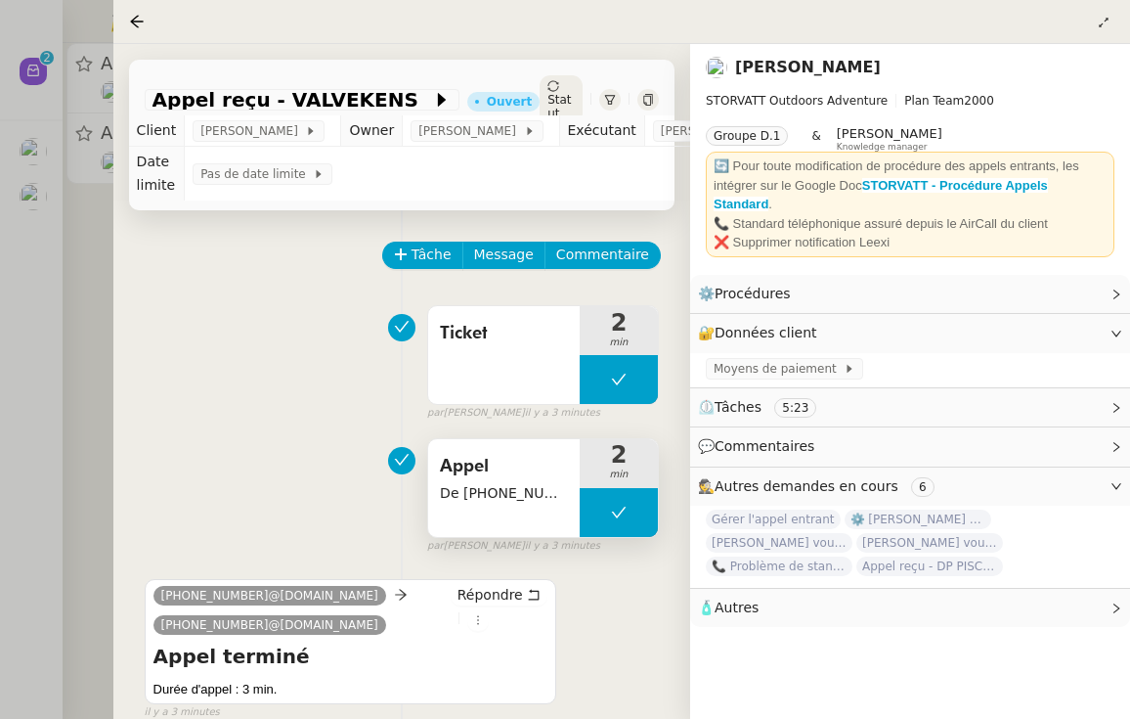
click at [559, 101] on div "Appel reçu - VALVEKENS Ouvert Statut" at bounding box center [402, 100] width 546 height 81
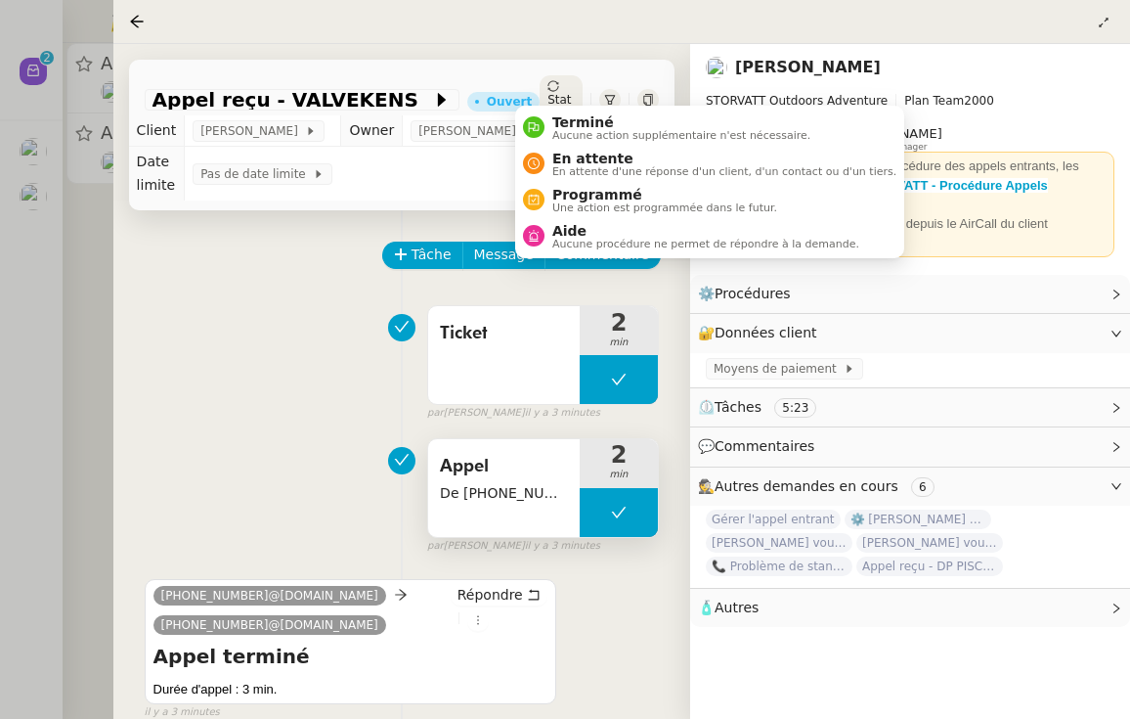
click at [559, 96] on div "Statut" at bounding box center [561, 99] width 43 height 49
click at [564, 152] on span "En attente" at bounding box center [724, 159] width 344 height 16
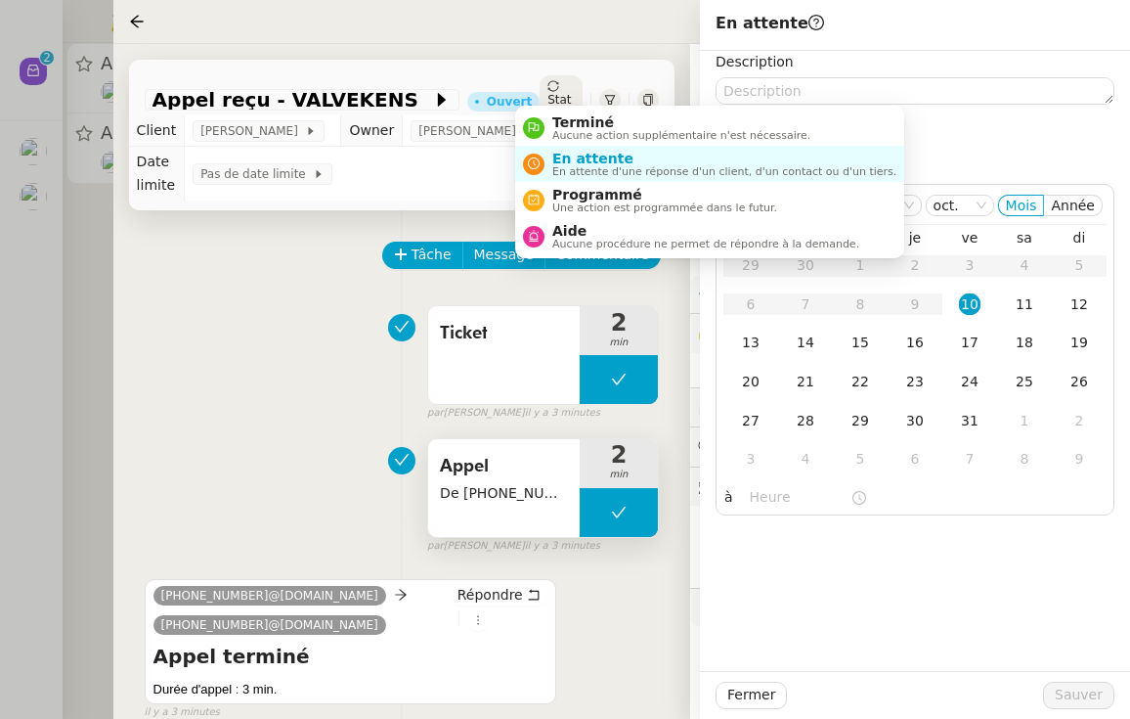
click at [548, 93] on span "Statut" at bounding box center [559, 106] width 23 height 27
click at [562, 118] on span "Terminé" at bounding box center [681, 122] width 258 height 16
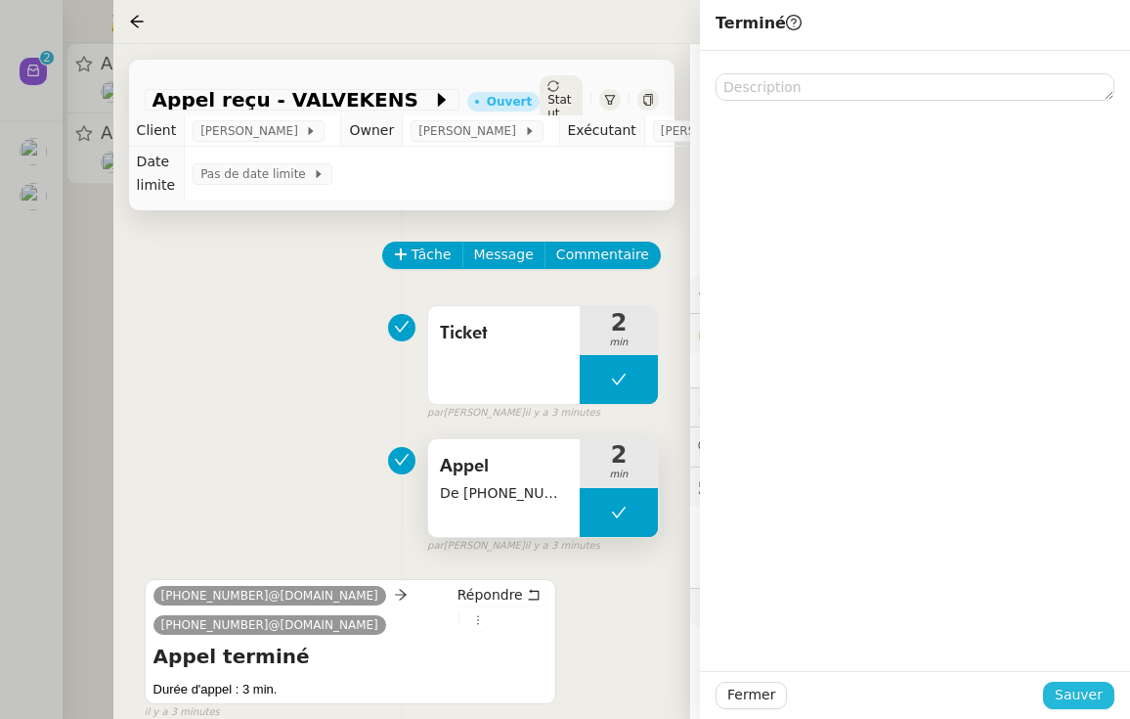
click at [1074, 696] on span "Sauver" at bounding box center [1079, 694] width 48 height 22
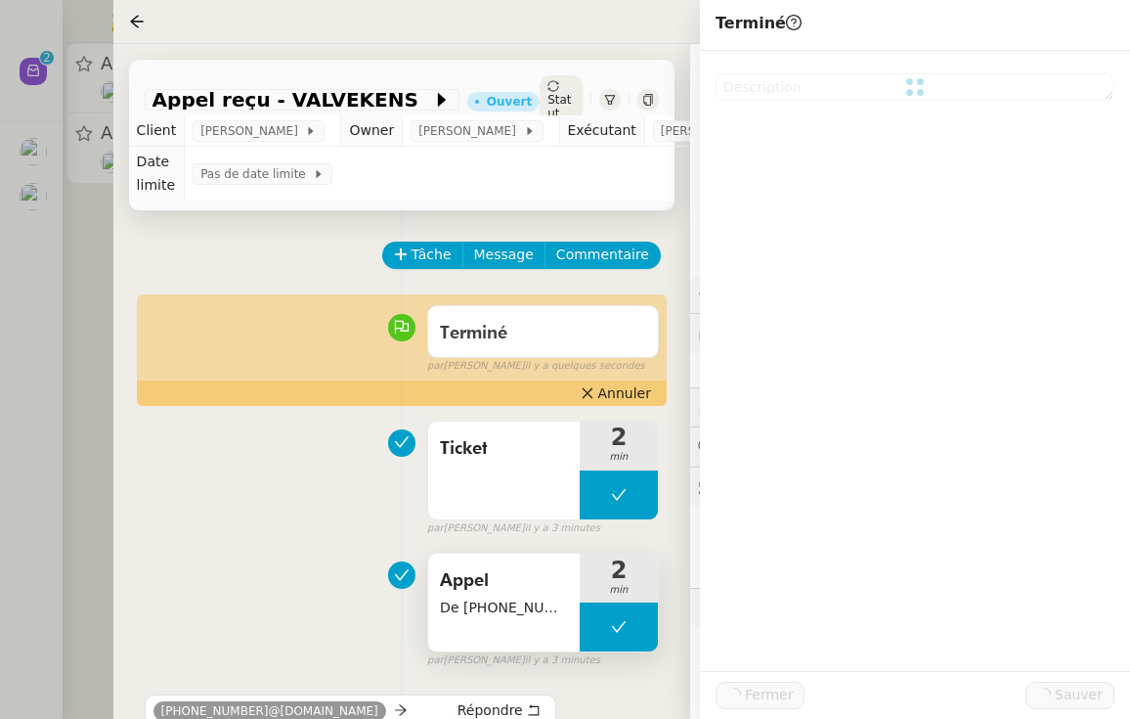
click at [22, 224] on div at bounding box center [565, 359] width 1130 height 719
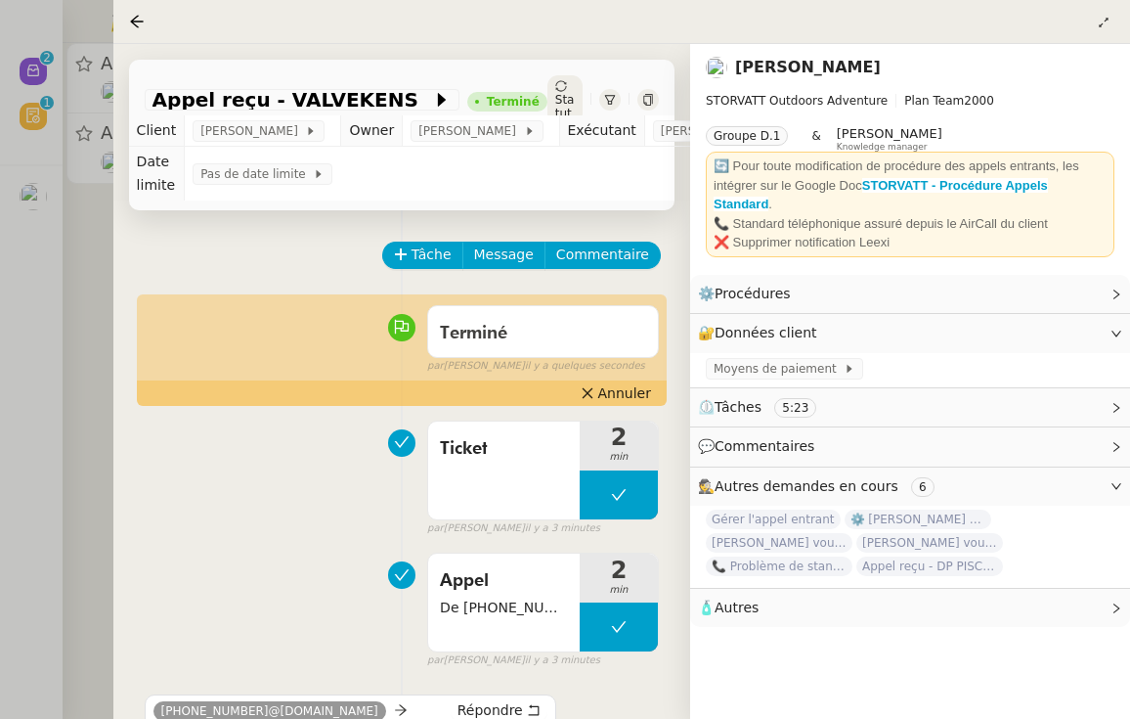
click at [49, 189] on div at bounding box center [565, 359] width 1130 height 719
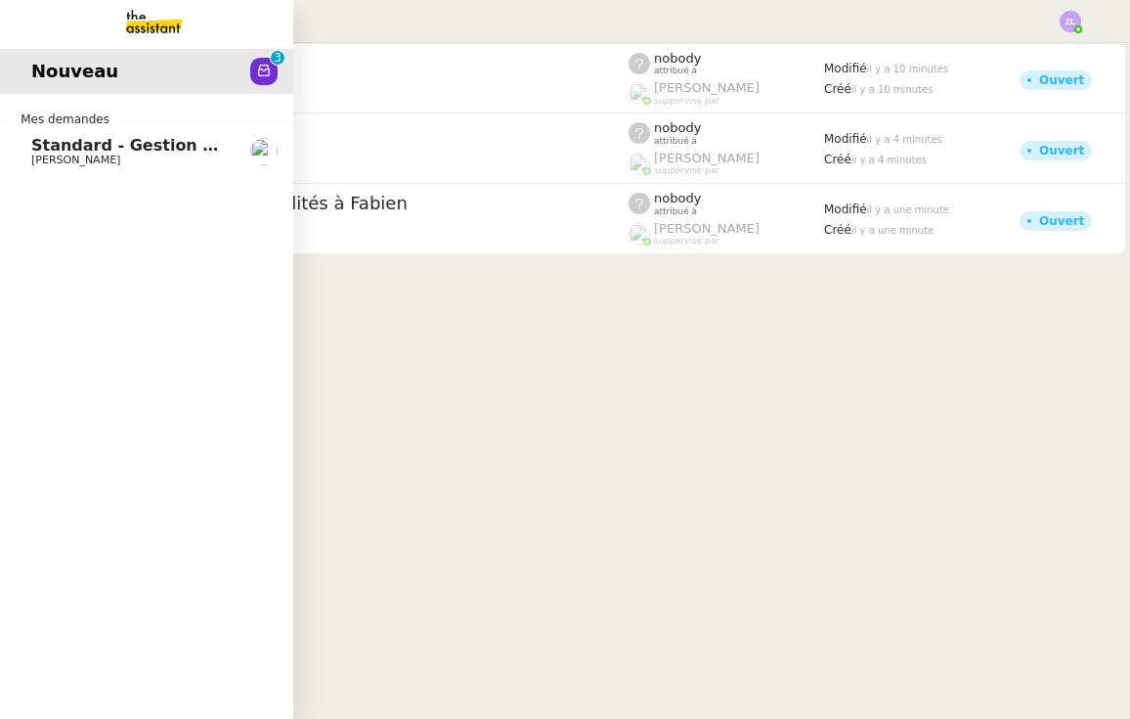
click at [52, 146] on span "Standard - Gestion des appels entrants - octobre 2025" at bounding box center [271, 145] width 481 height 19
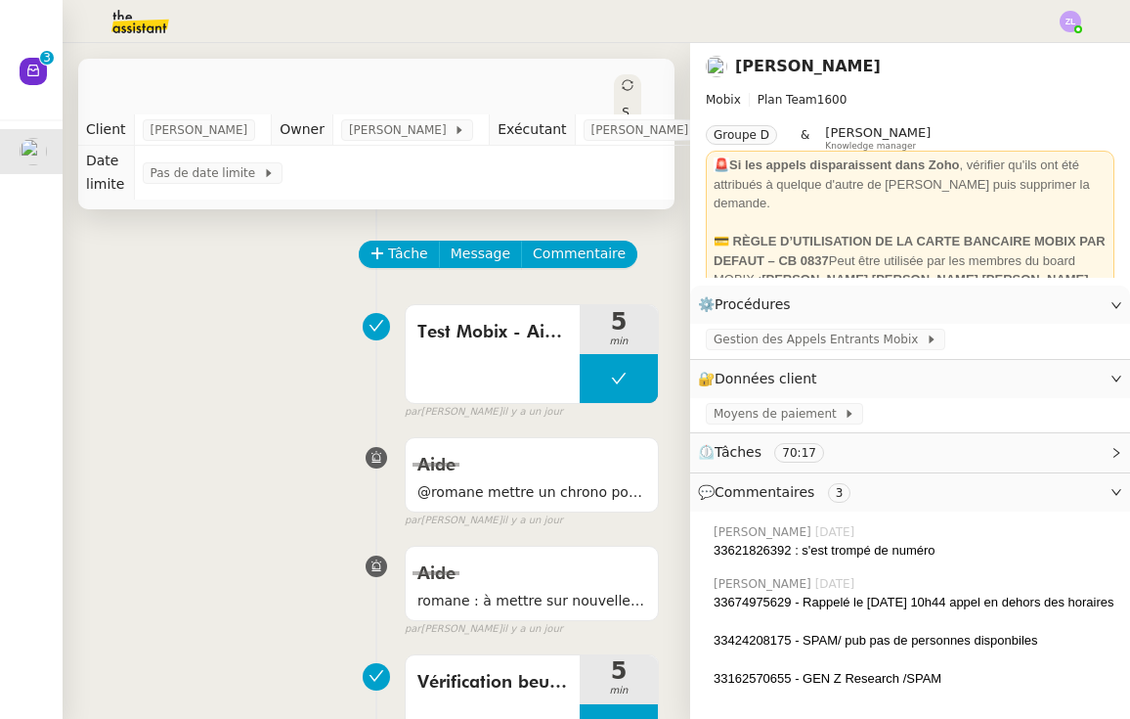
click at [416, 268] on div "Tâche Message Commentaire" at bounding box center [510, 264] width 298 height 47
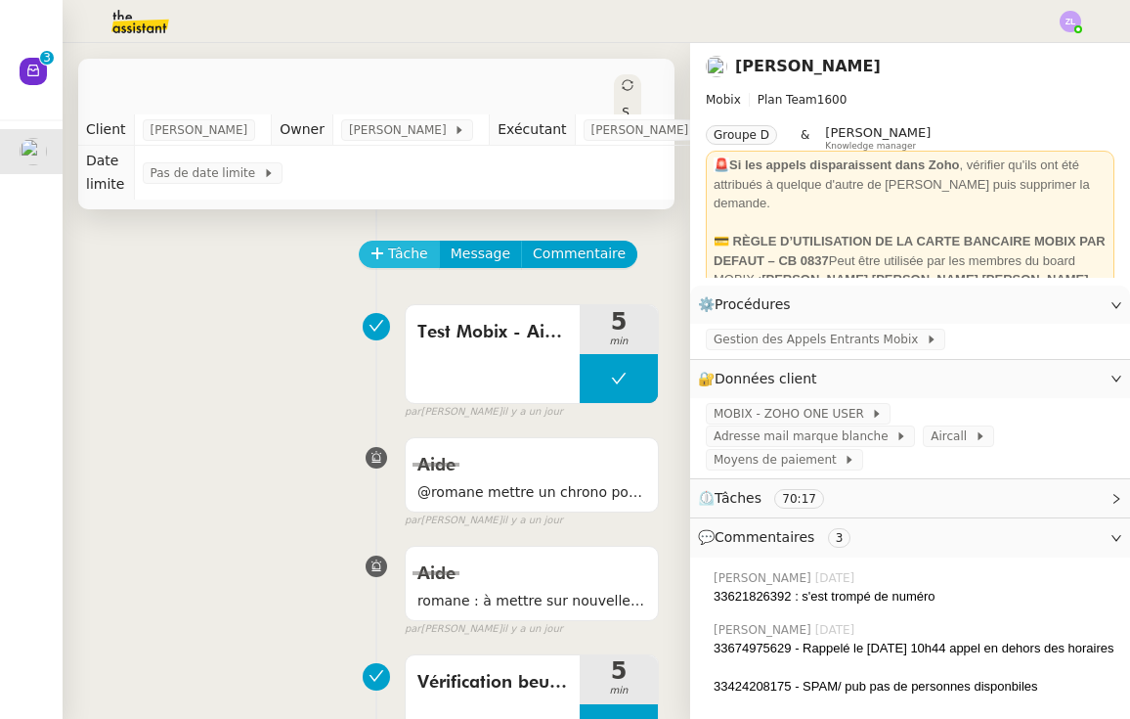
click at [411, 259] on span "Tâche" at bounding box center [408, 253] width 40 height 22
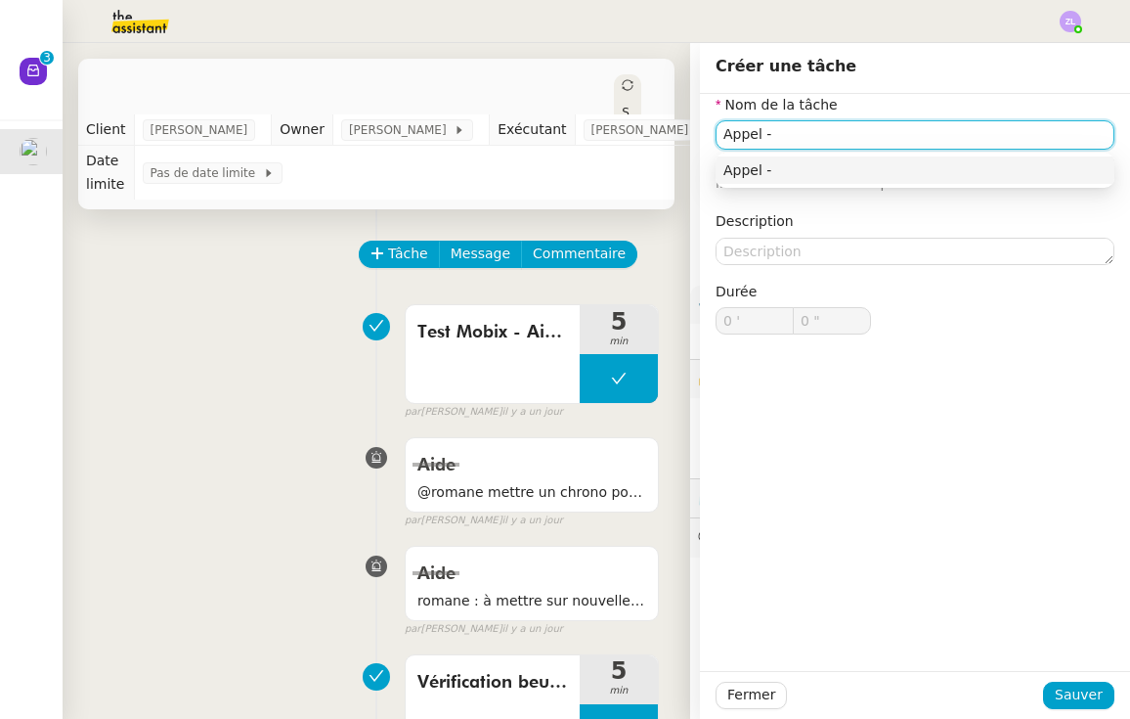
paste input "33766916750"
type input "Appel - [PHONE_NUMBER]"
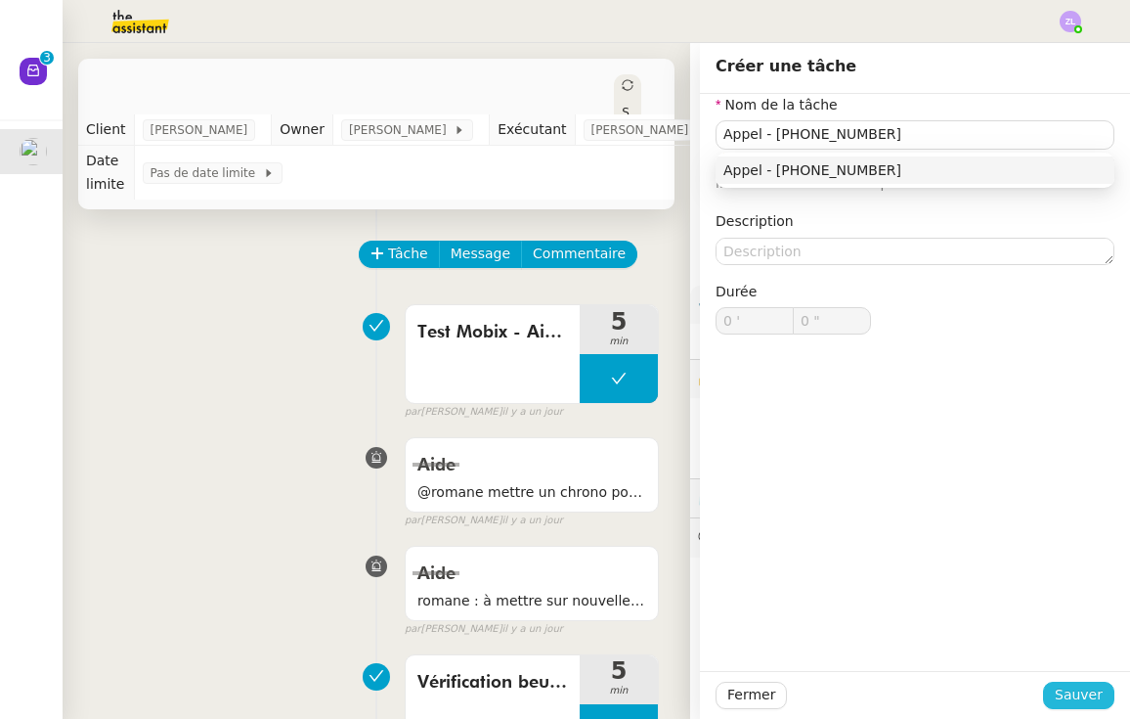
click at [1086, 696] on span "Sauver" at bounding box center [1079, 694] width 48 height 22
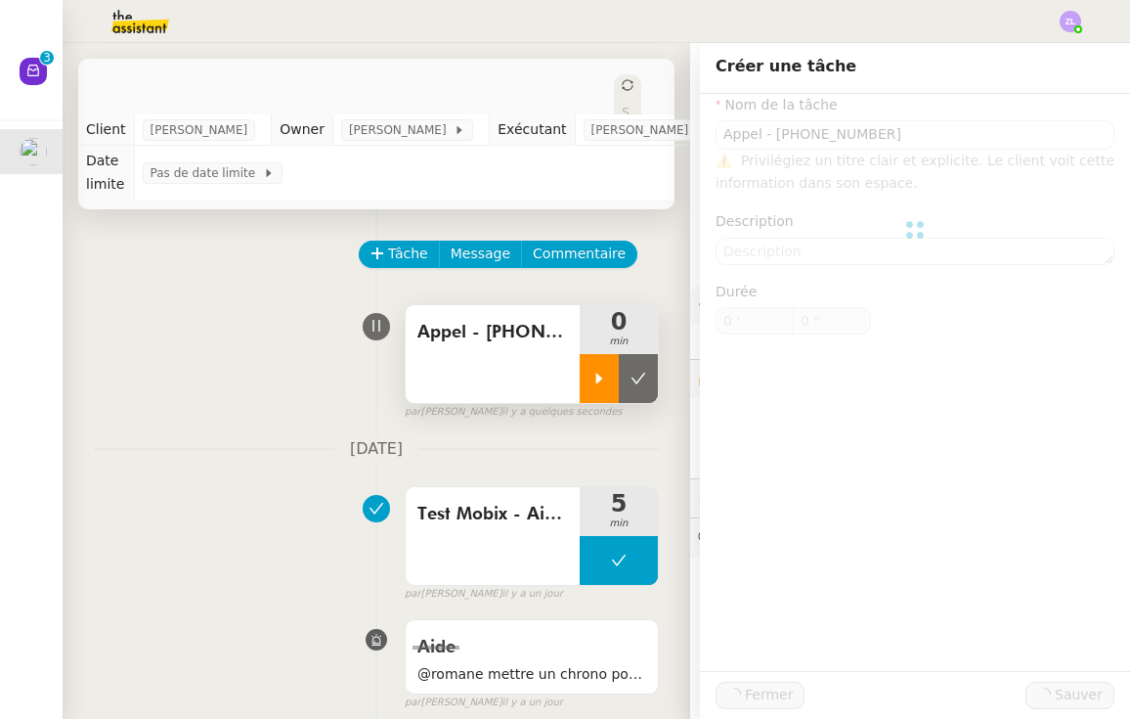
click at [603, 384] on icon at bounding box center [600, 379] width 16 height 16
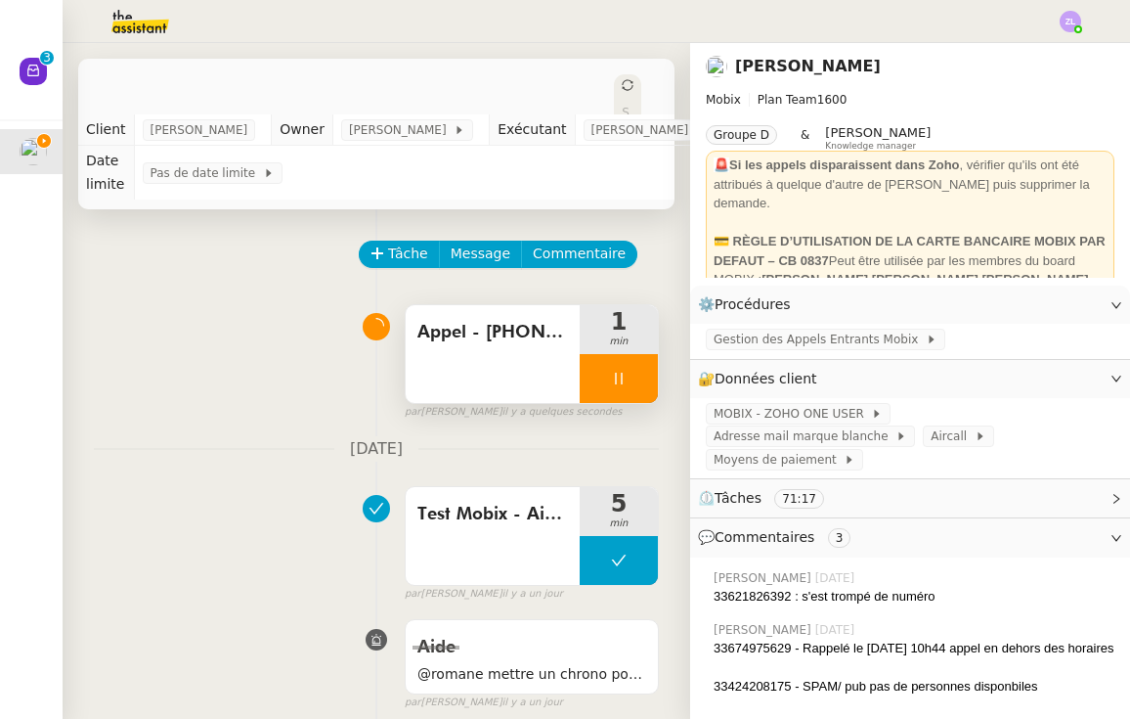
click at [512, 366] on div "Appel - [PHONE_NUMBER]" at bounding box center [493, 354] width 174 height 98
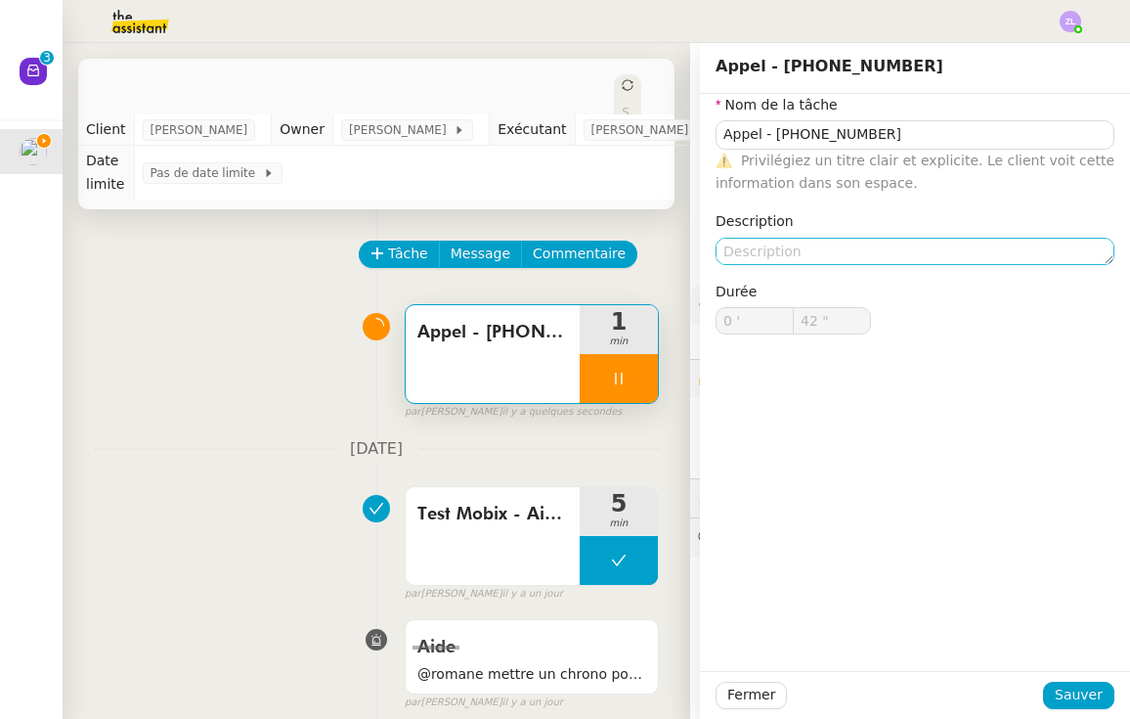
type input "43 ""
click at [855, 245] on textarea at bounding box center [915, 251] width 399 height 27
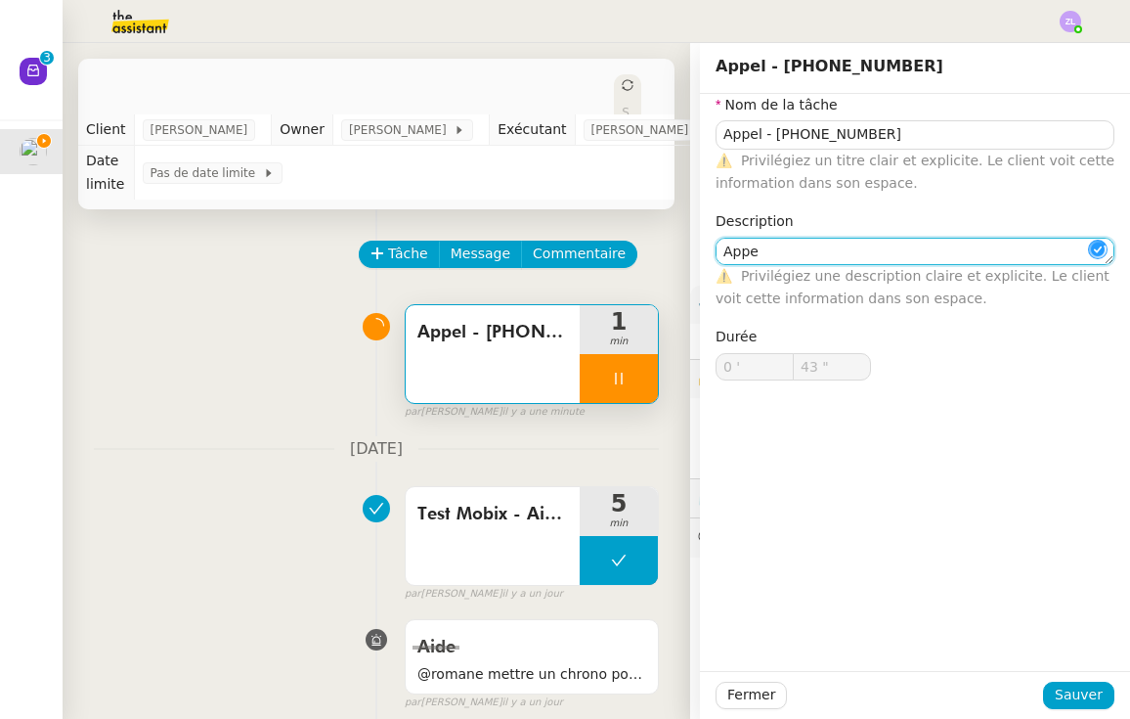
type textarea "Appel"
type input "44 ""
type textarea "Appel n'a p"
type input "45 ""
type textarea "Appel n'a pas sonné"
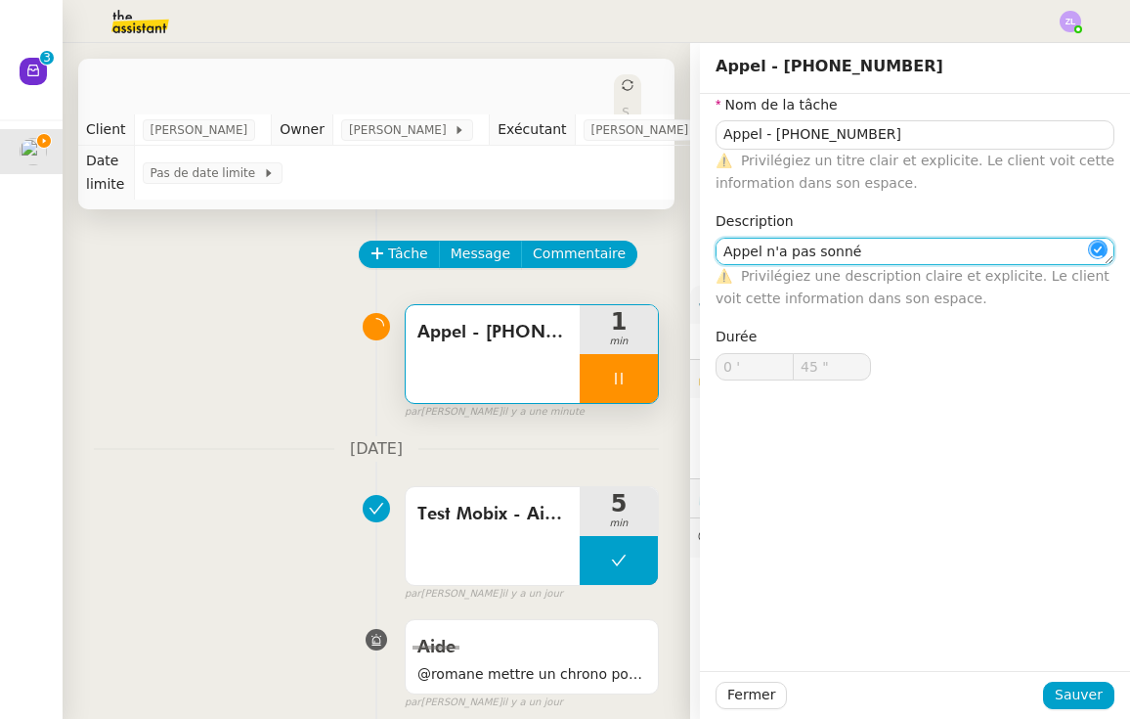
type input "46 ""
type textarea "Appel n'a pas sonné / ra"
type input "47 ""
type textarea "Appel n'a pas sonné / rappelé"
type input "48 ""
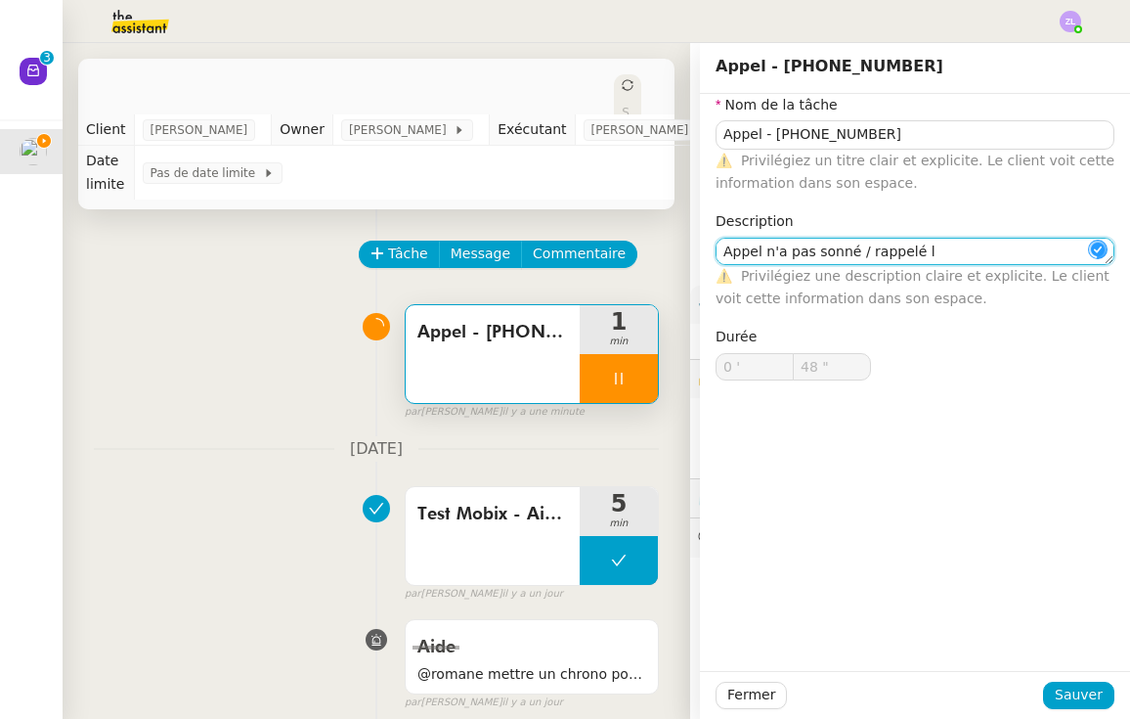
type textarea "Appel n'a pas sonné / rappelé l"
type input "49 ""
type textarea "Appel n'a pas sonné / rappelé le 10"
type input "50 ""
type textarea "Appel n'a pas sonné / rappelé le 10/10"
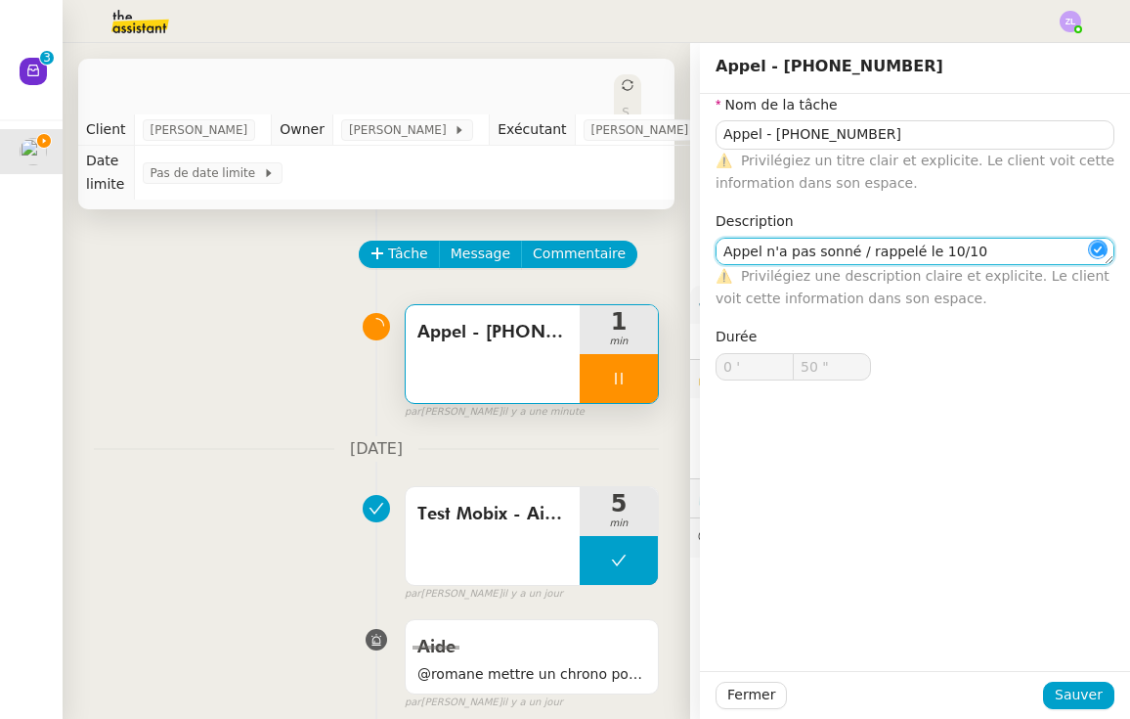
type input "51 ""
type textarea "Appel n'a pas sonné / rappelé le 10/10 à"
type input "52 ""
type textarea "Appel n'a pas sonné / rappelé le 10/10 à 10H"
type input "53 ""
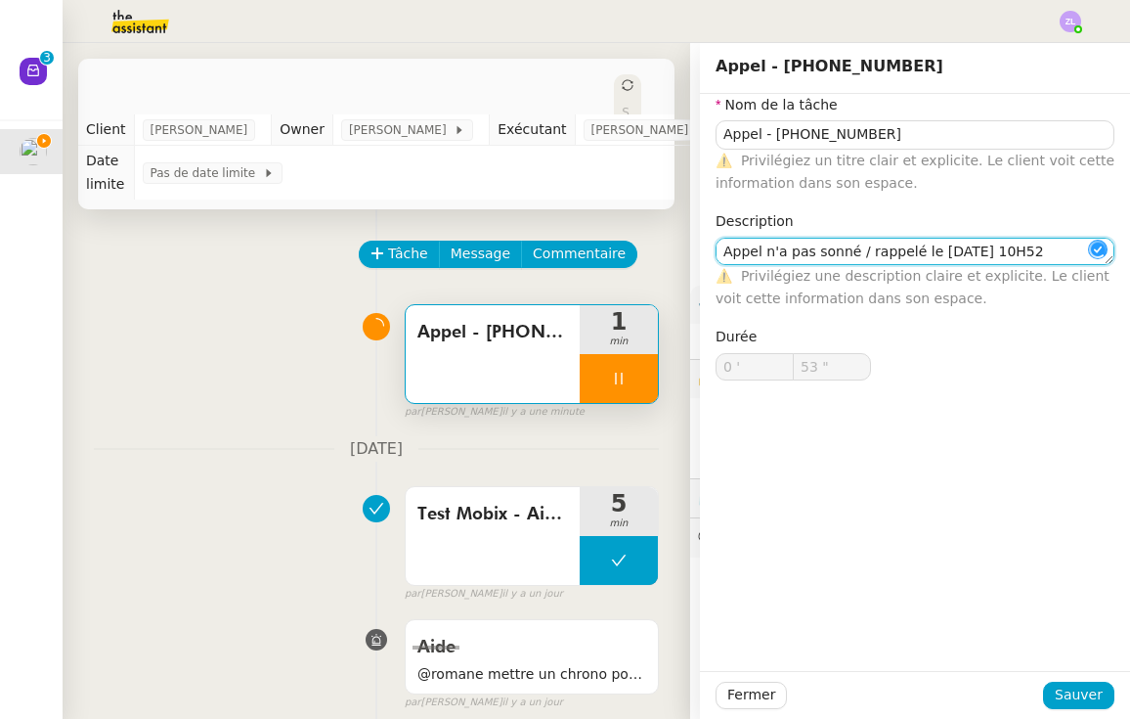
type textarea "Appel n'a pas sonné / rappelé le [DATE] 10H52"
type input "55 ""
type textarea "Appel n'a pas sonné / rappelé le [DATE] 10H52"
type input "57 ""
type textarea "Appel n'a pas sonné / rappelé le [DATE] 10H52"
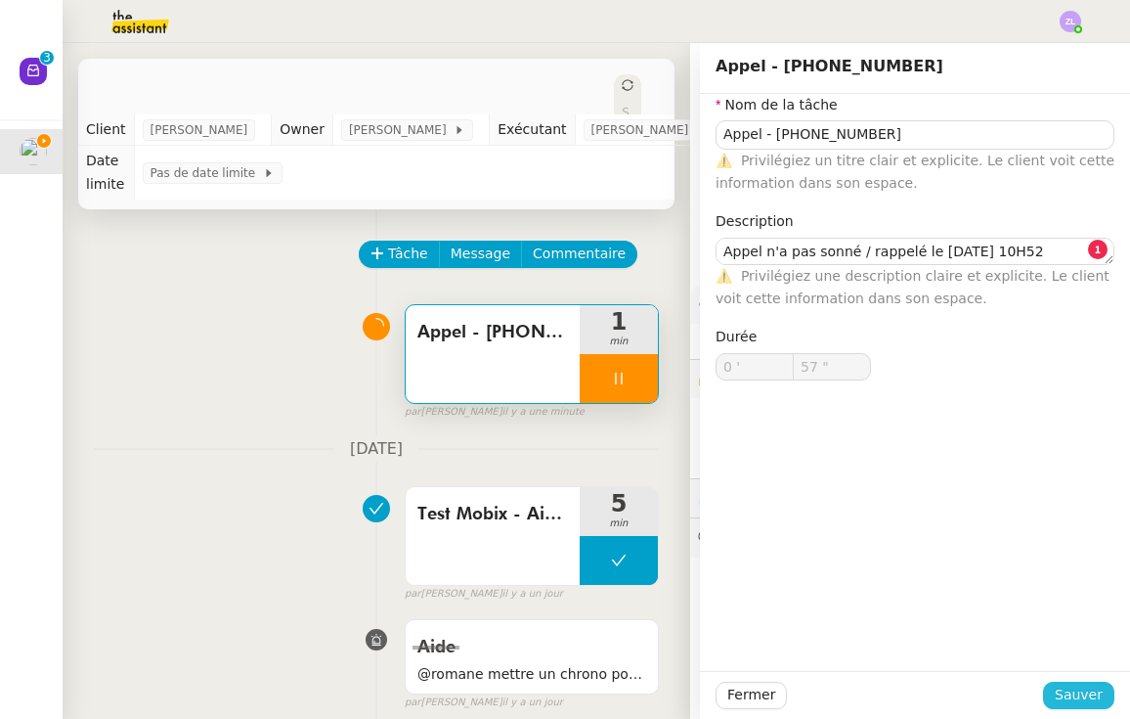
click at [1077, 706] on span "Sauver" at bounding box center [1079, 694] width 48 height 22
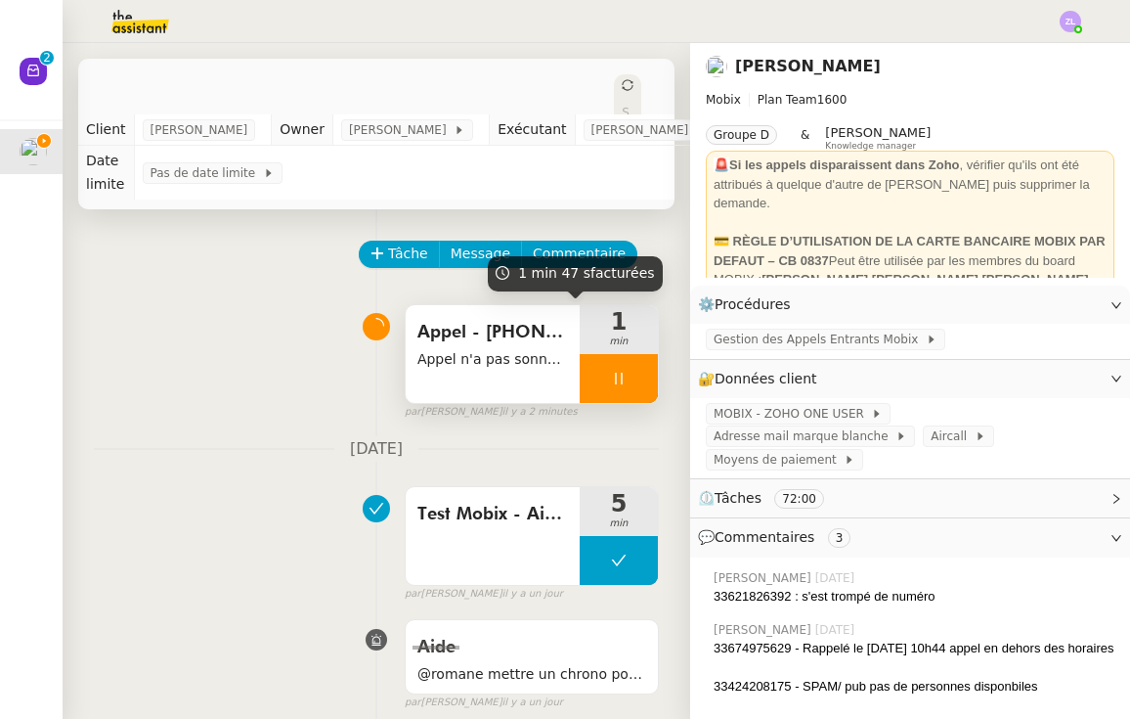
click at [595, 374] on div at bounding box center [619, 378] width 78 height 49
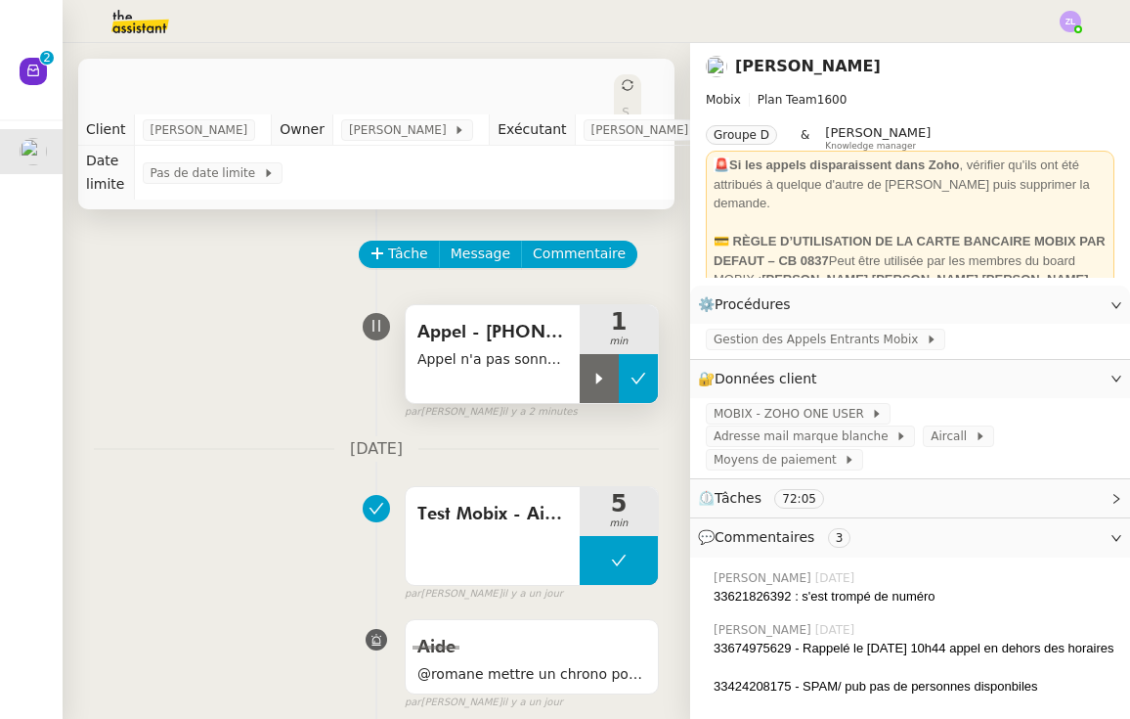
click at [635, 381] on icon at bounding box center [639, 378] width 15 height 11
click at [124, 28] on img at bounding box center [125, 21] width 152 height 43
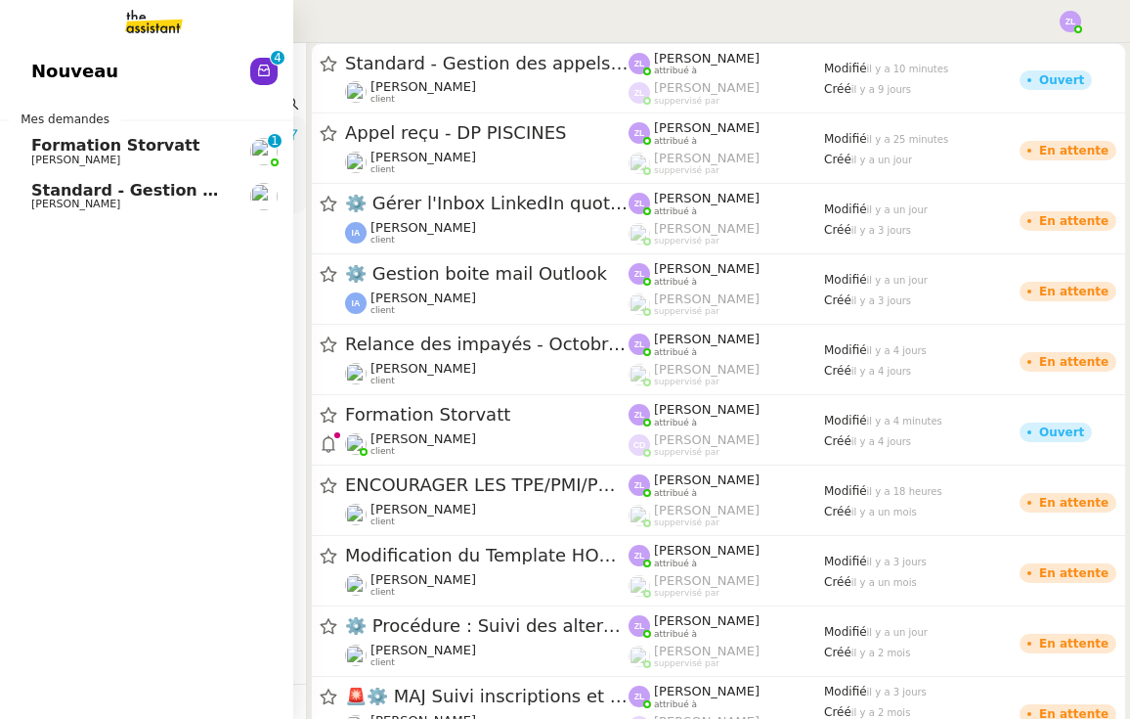
click at [38, 139] on span "Formation Storvatt" at bounding box center [115, 145] width 168 height 19
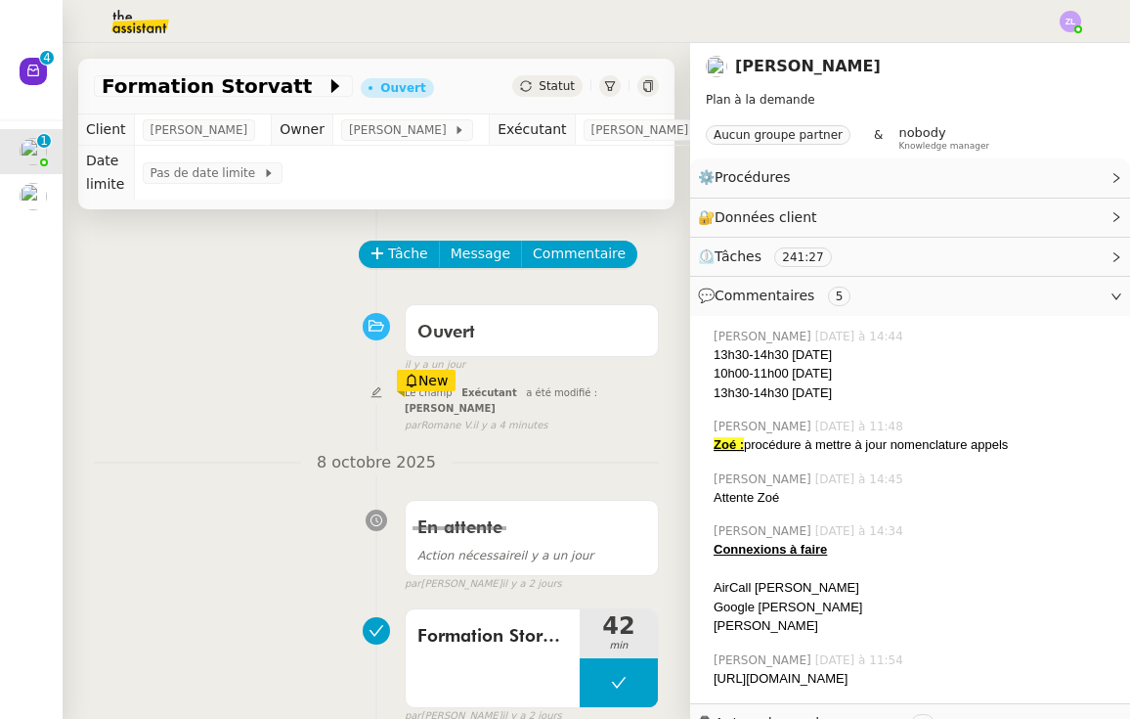
click at [382, 269] on div "Tâche Message Commentaire" at bounding box center [510, 264] width 298 height 47
click at [393, 256] on span "Tâche" at bounding box center [408, 253] width 40 height 22
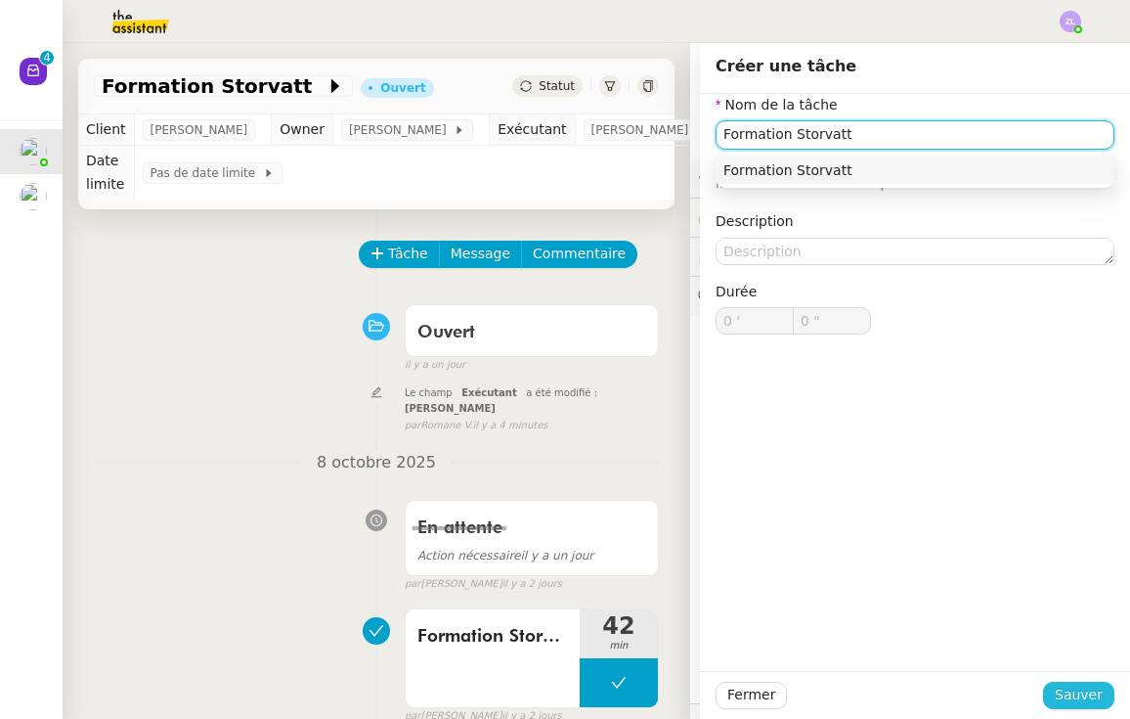
type input "Formation Storvatt"
click at [1088, 697] on span "Sauver" at bounding box center [1079, 694] width 48 height 22
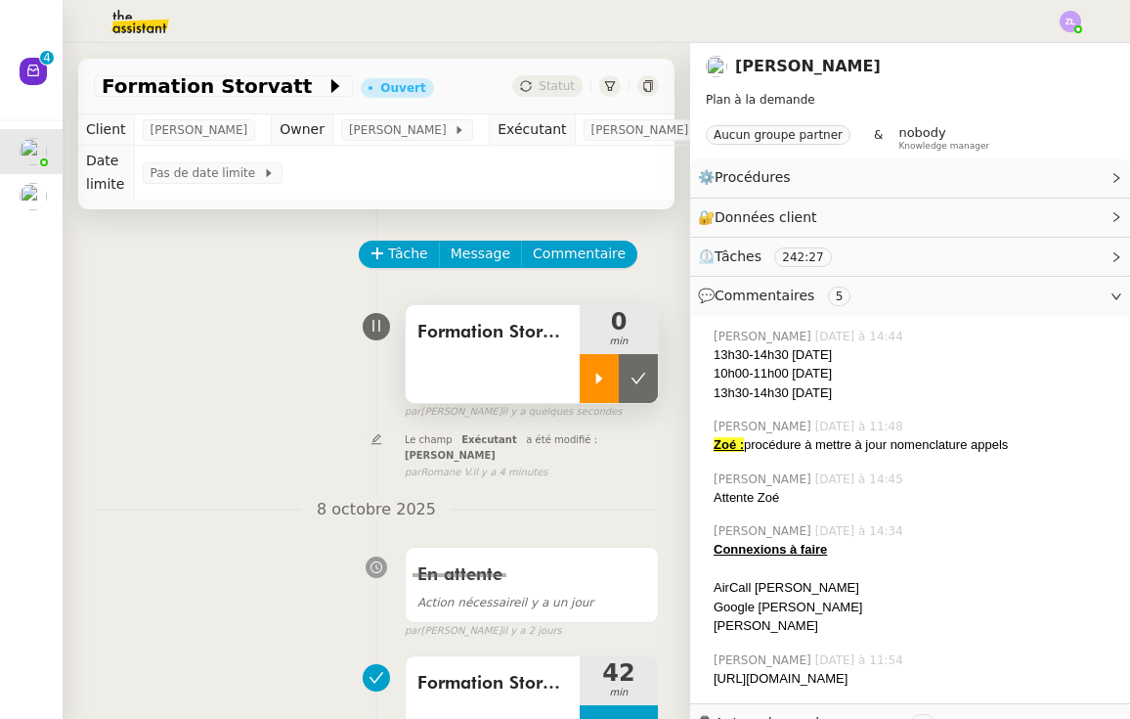
click at [604, 392] on div at bounding box center [599, 378] width 39 height 49
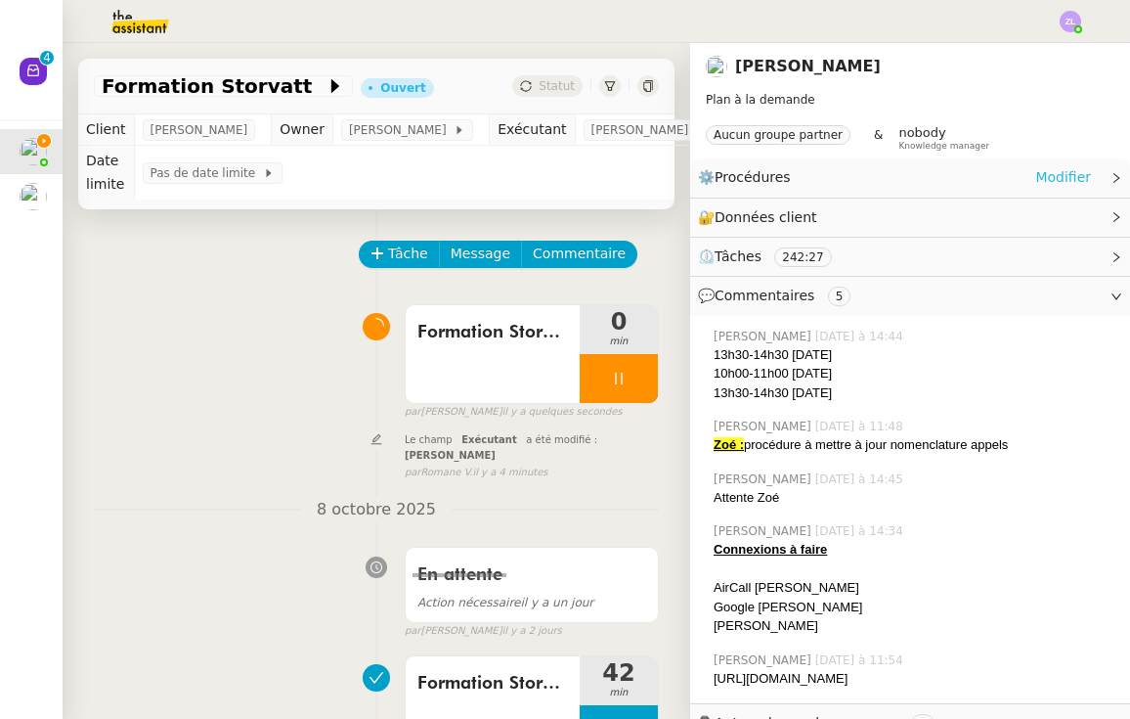
click at [1066, 182] on link "Modifier" at bounding box center [1063, 177] width 56 height 22
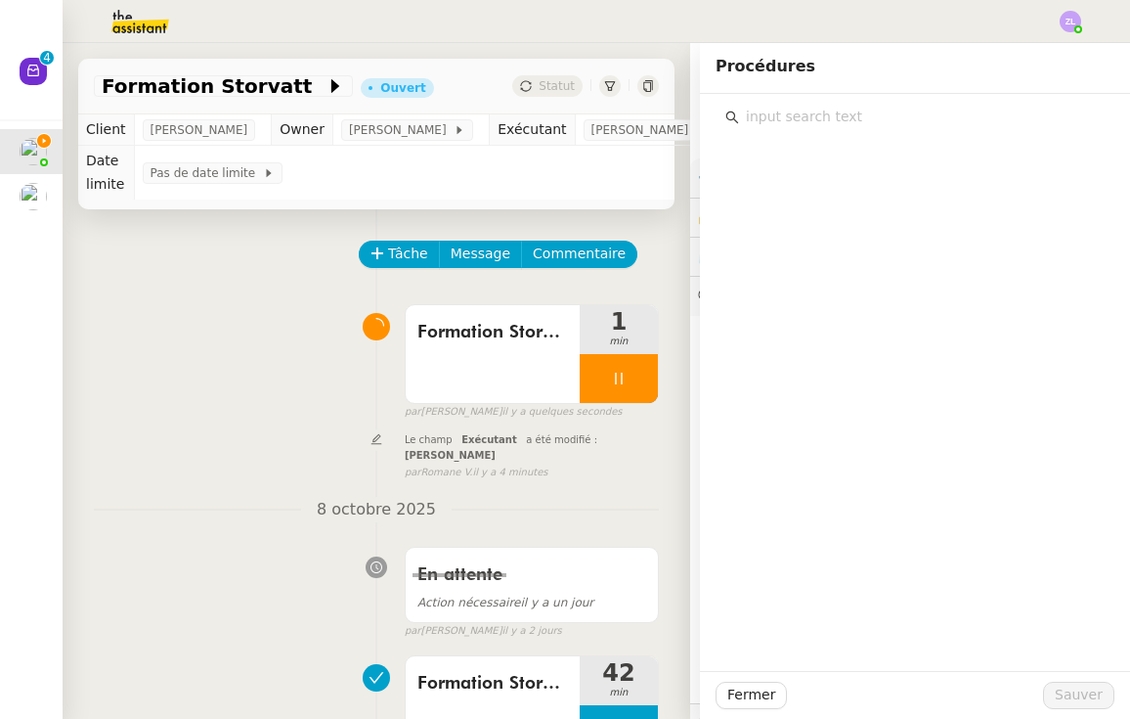
click at [818, 121] on input "text" at bounding box center [922, 117] width 366 height 26
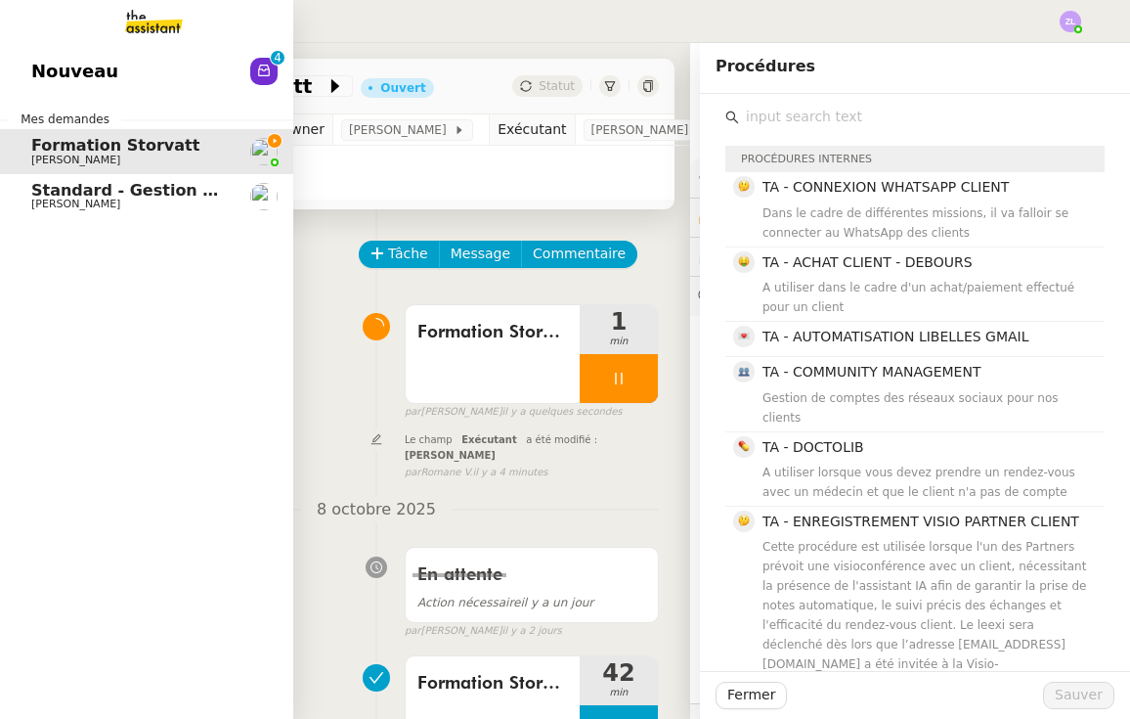
click at [130, 13] on img at bounding box center [139, 21] width 152 height 43
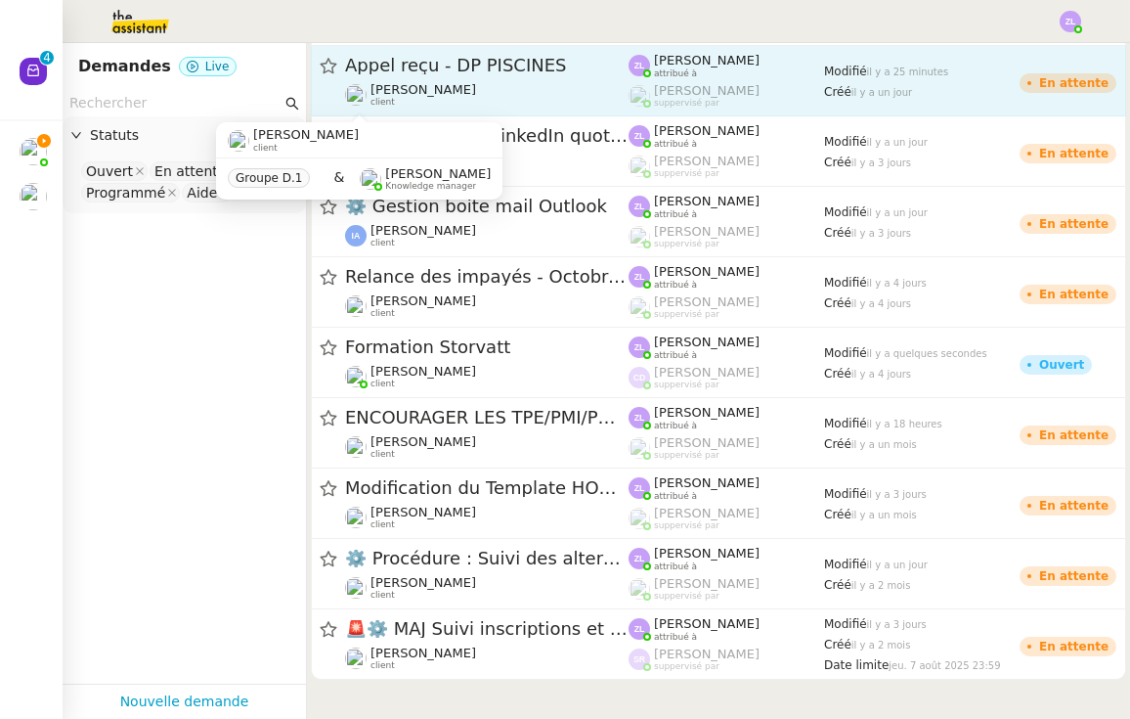
click at [395, 85] on span "[PERSON_NAME]" at bounding box center [424, 89] width 106 height 15
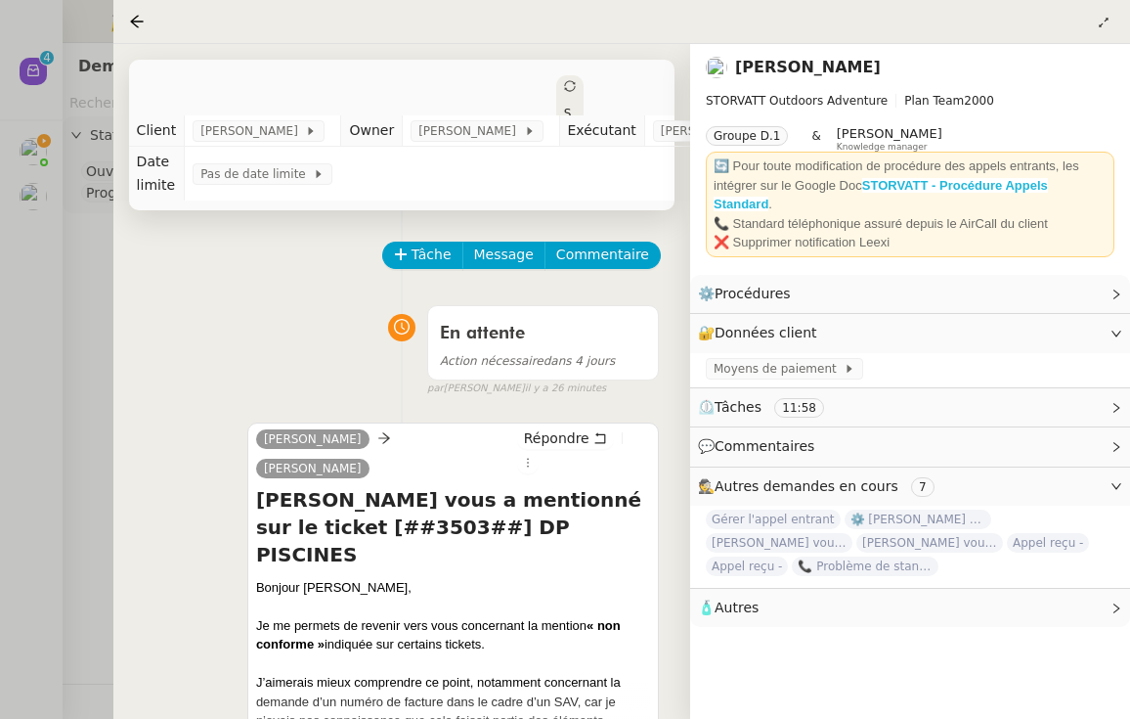
click at [960, 185] on strong "STORVATT - Procédure Appels Standard" at bounding box center [881, 195] width 334 height 34
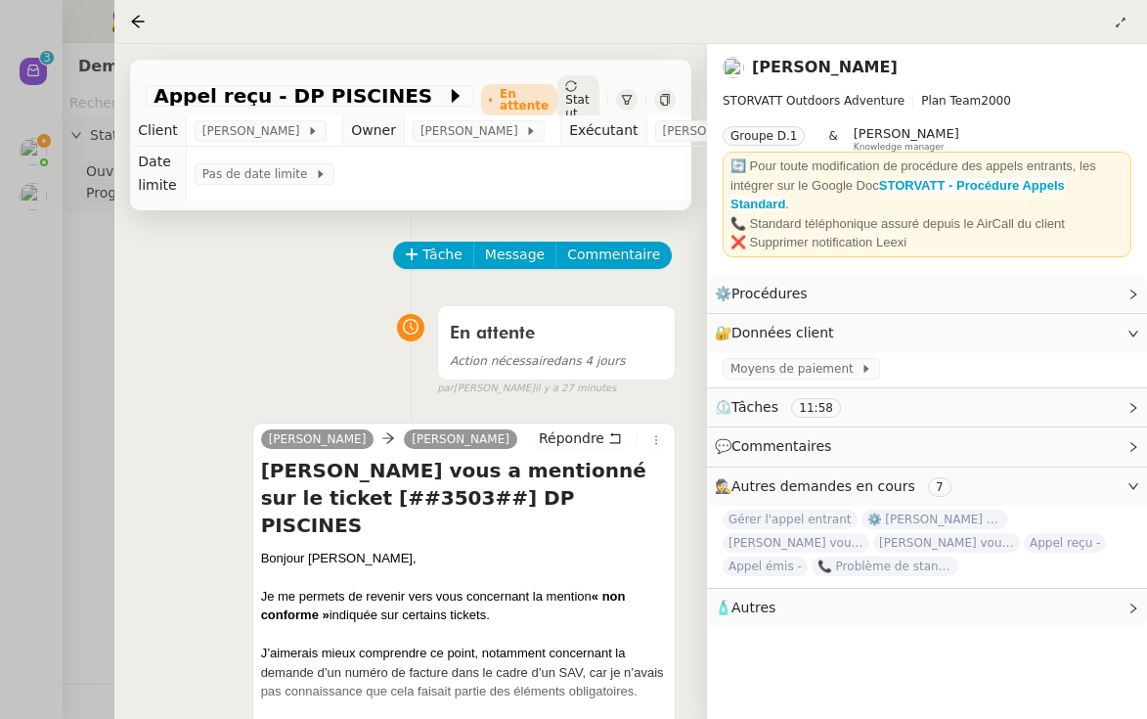
click at [43, 298] on div at bounding box center [573, 359] width 1147 height 719
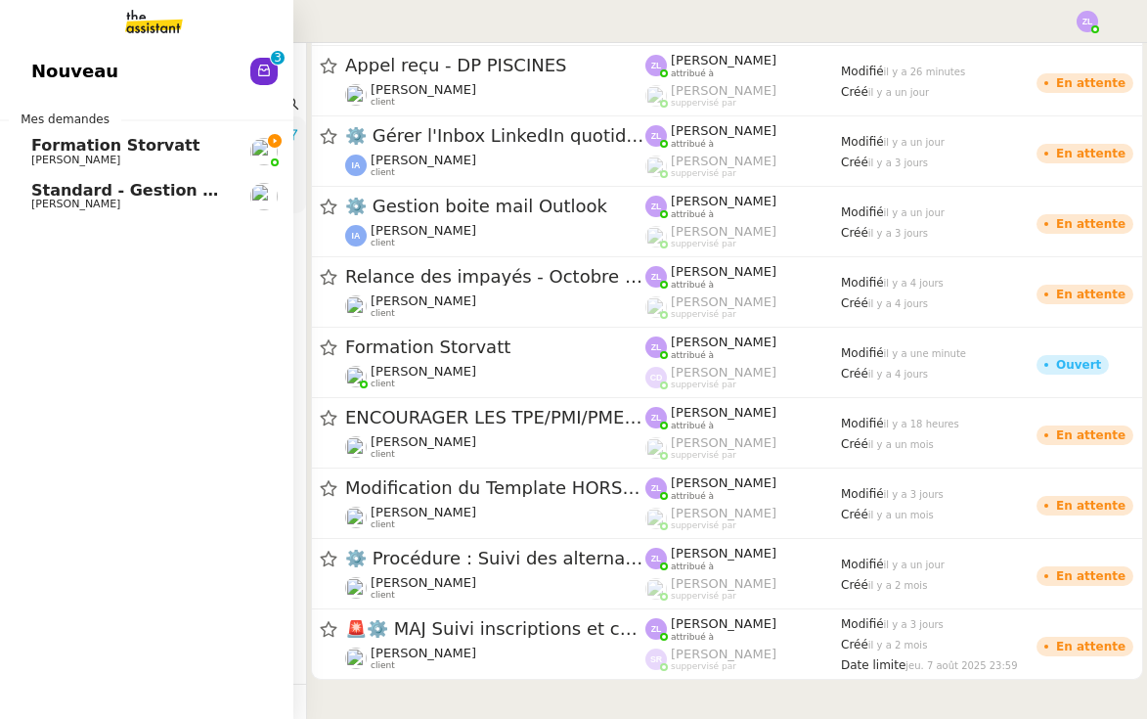
click at [52, 162] on span "[PERSON_NAME]" at bounding box center [75, 160] width 89 height 13
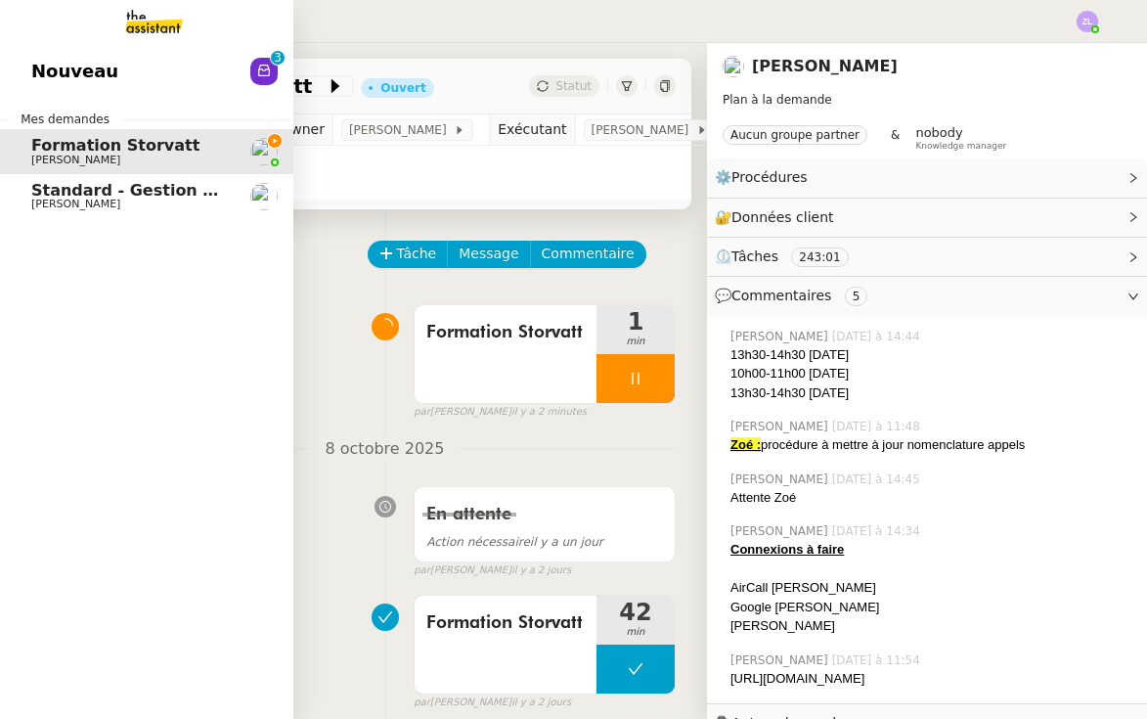
click at [250, 70] on nz-avatar at bounding box center [263, 71] width 27 height 27
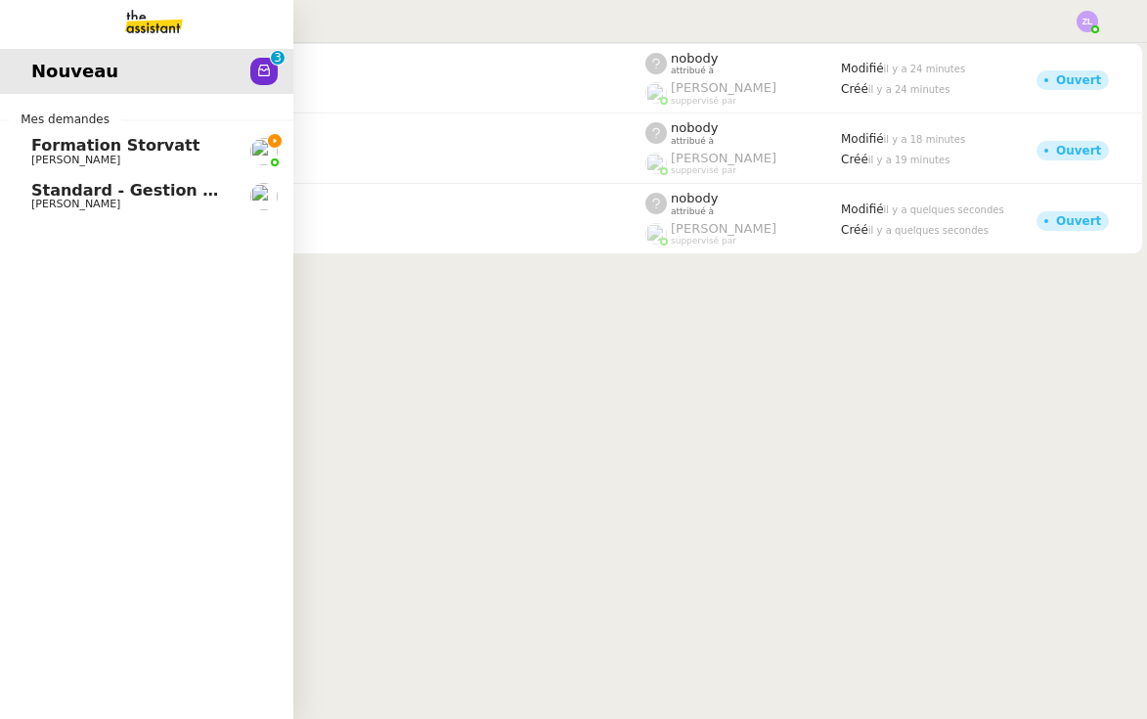
click at [68, 144] on span "Formation Storvatt" at bounding box center [115, 145] width 168 height 19
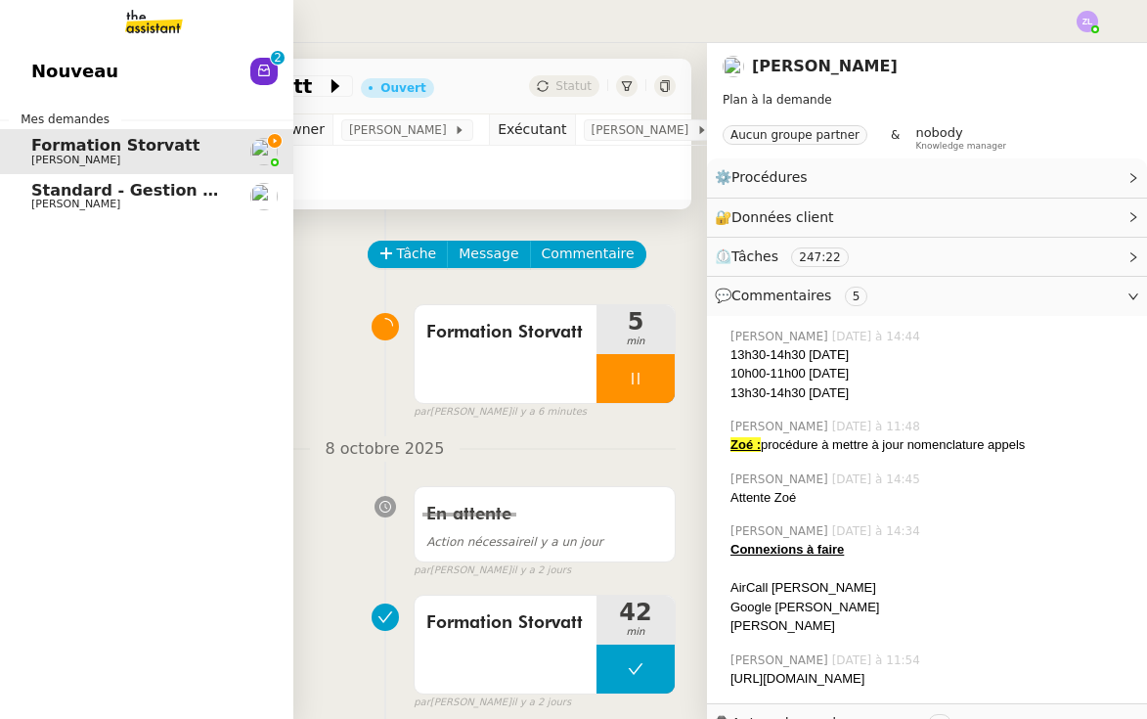
click at [134, 40] on img at bounding box center [139, 21] width 152 height 43
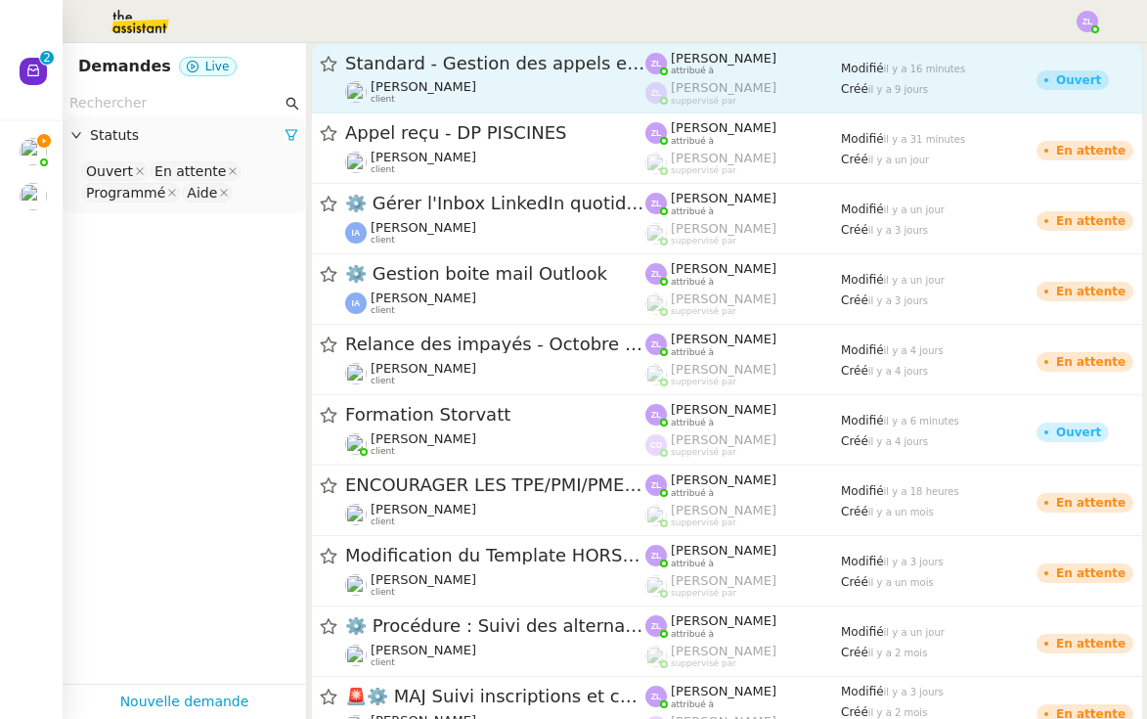
click at [456, 111] on link "Standard - Gestion des appels entrants - [DATE] [PERSON_NAME] client [PERSON_NA…" at bounding box center [727, 78] width 832 height 70
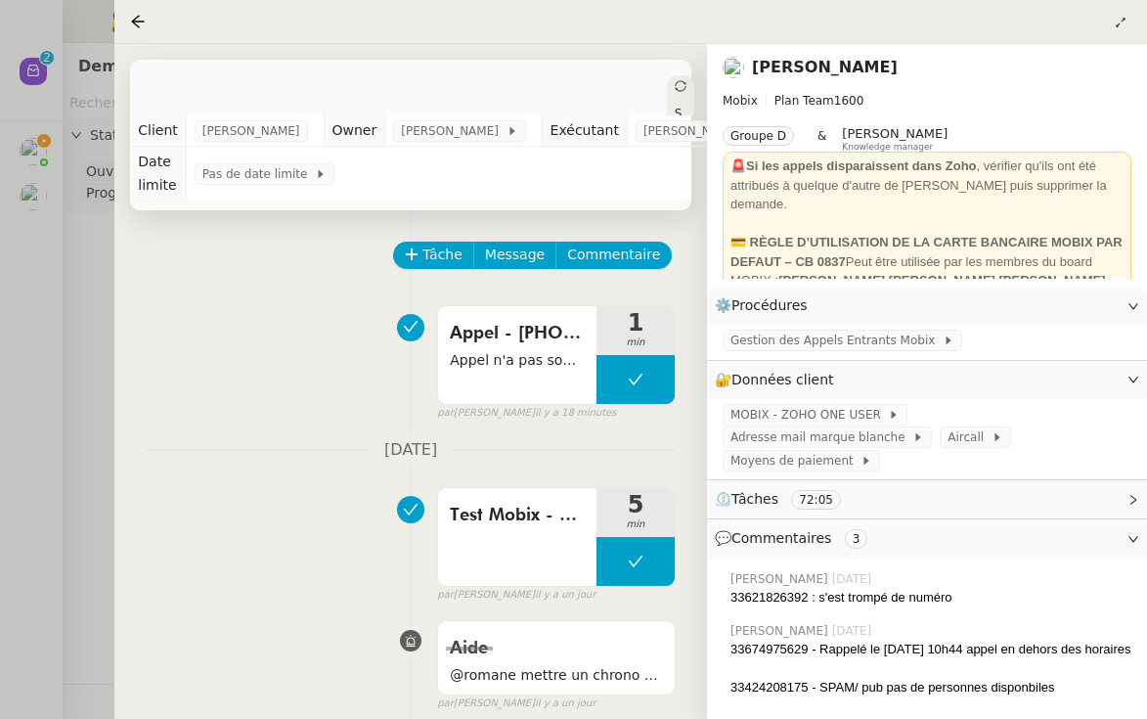
click at [79, 330] on div at bounding box center [573, 359] width 1147 height 719
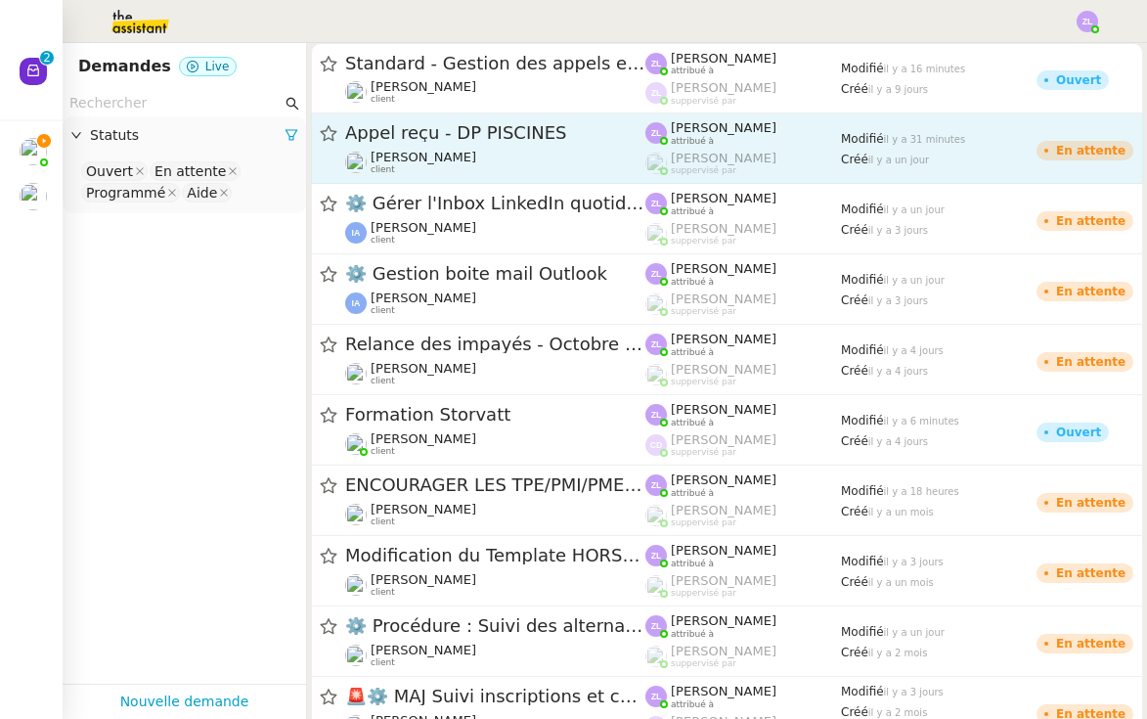
click at [557, 142] on span "Appel reçu - DP PISCINES" at bounding box center [495, 133] width 300 height 18
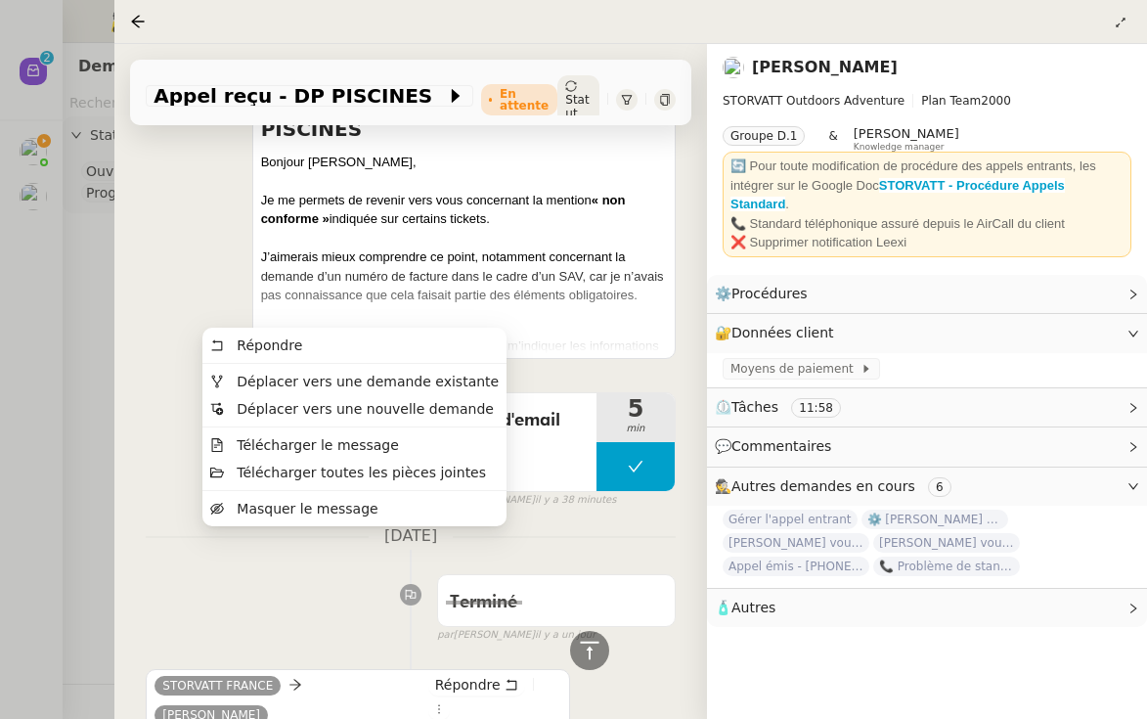
scroll to position [368, 0]
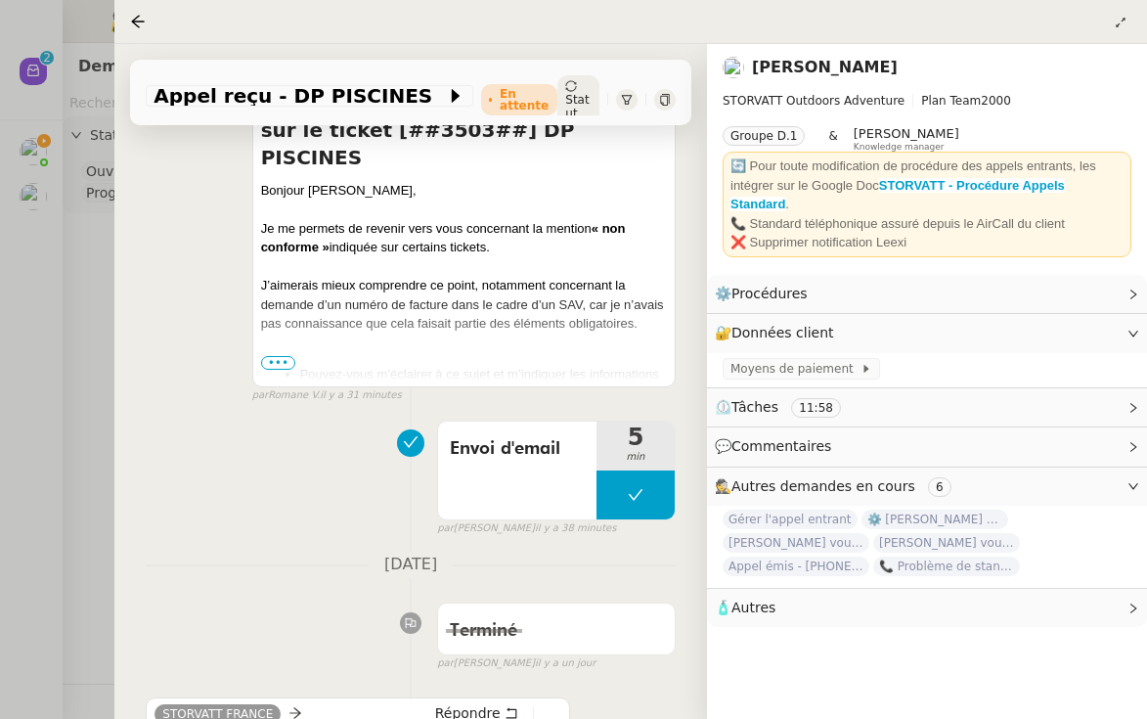
drag, startPoint x: 752, startPoint y: 75, endPoint x: 976, endPoint y: 74, distance: 223.9
click at [976, 74] on div "[PERSON_NAME]" at bounding box center [927, 67] width 409 height 31
click at [1084, 327] on link "Modifier" at bounding box center [1080, 333] width 56 height 22
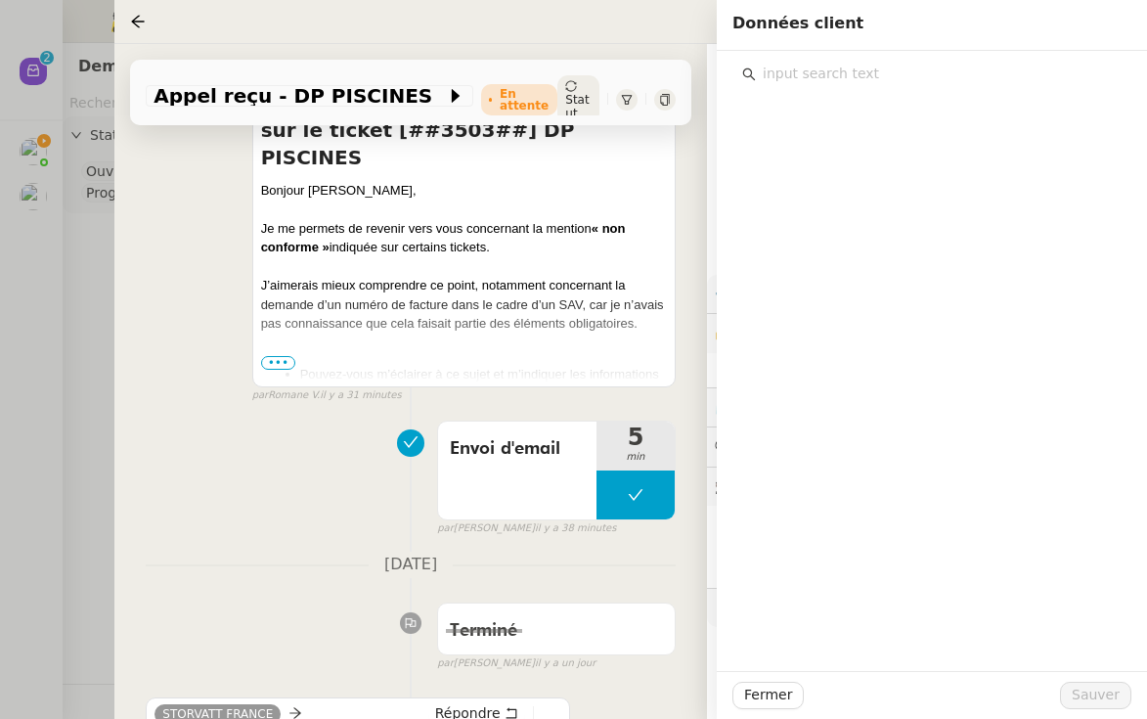
click at [788, 69] on input "text" at bounding box center [939, 74] width 366 height 26
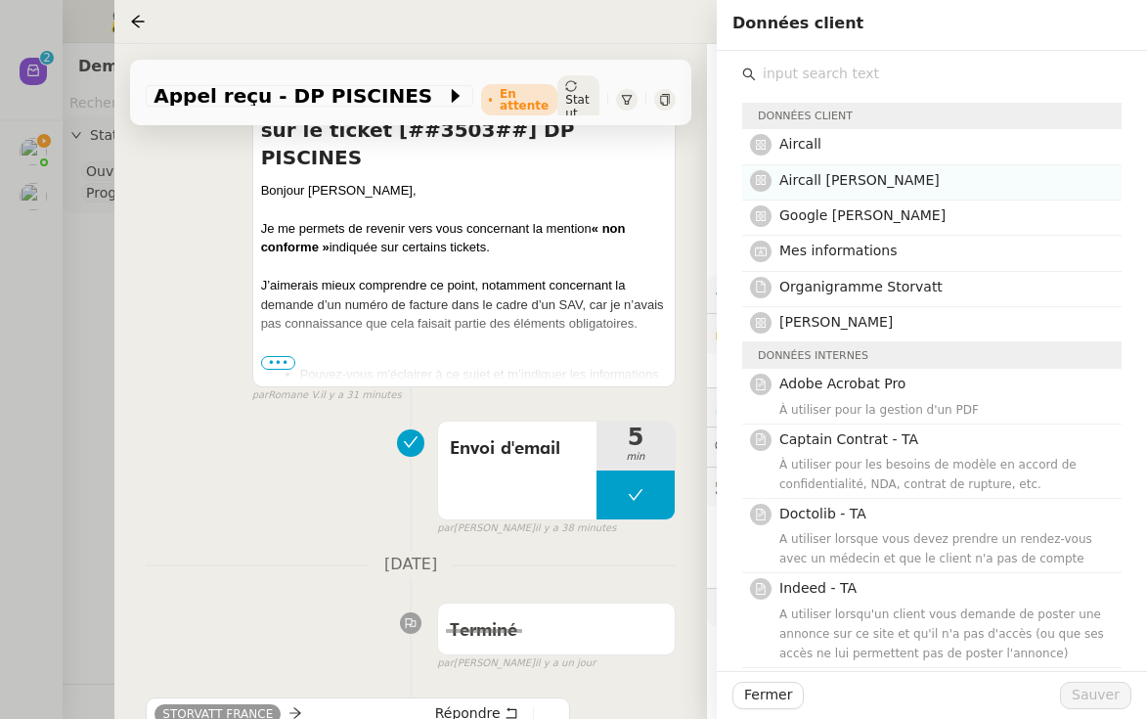
click at [845, 177] on span "Aircall [PERSON_NAME]" at bounding box center [859, 180] width 160 height 16
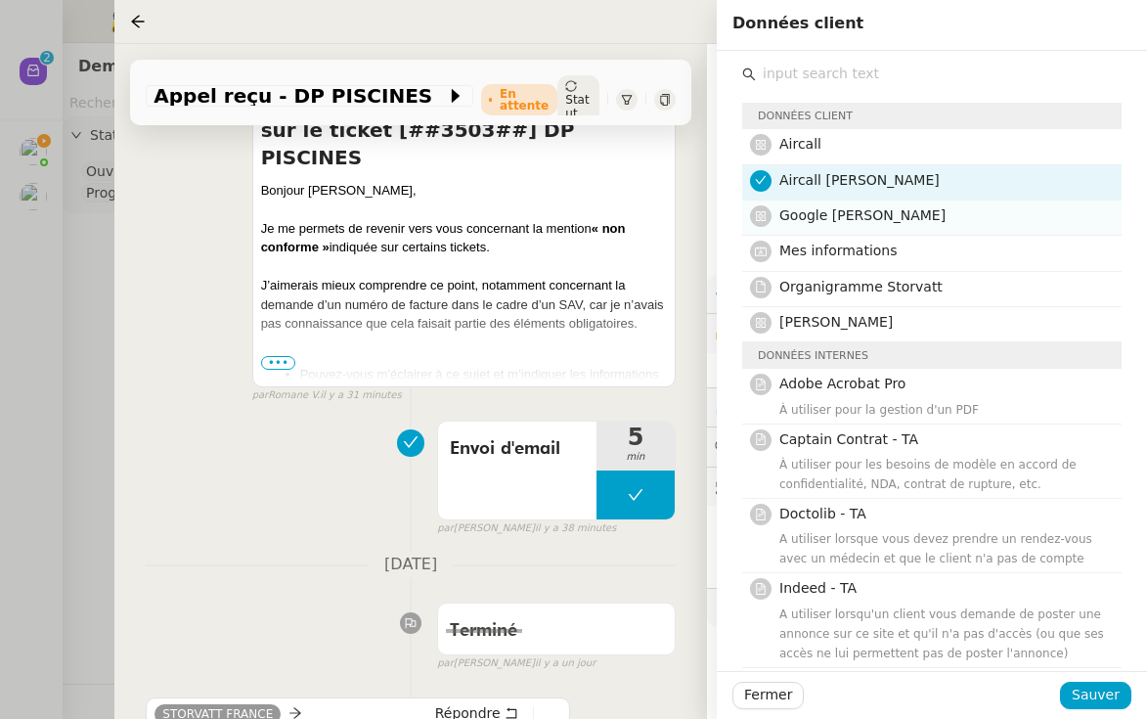
click at [864, 207] on span "Google [PERSON_NAME]" at bounding box center [862, 215] width 166 height 16
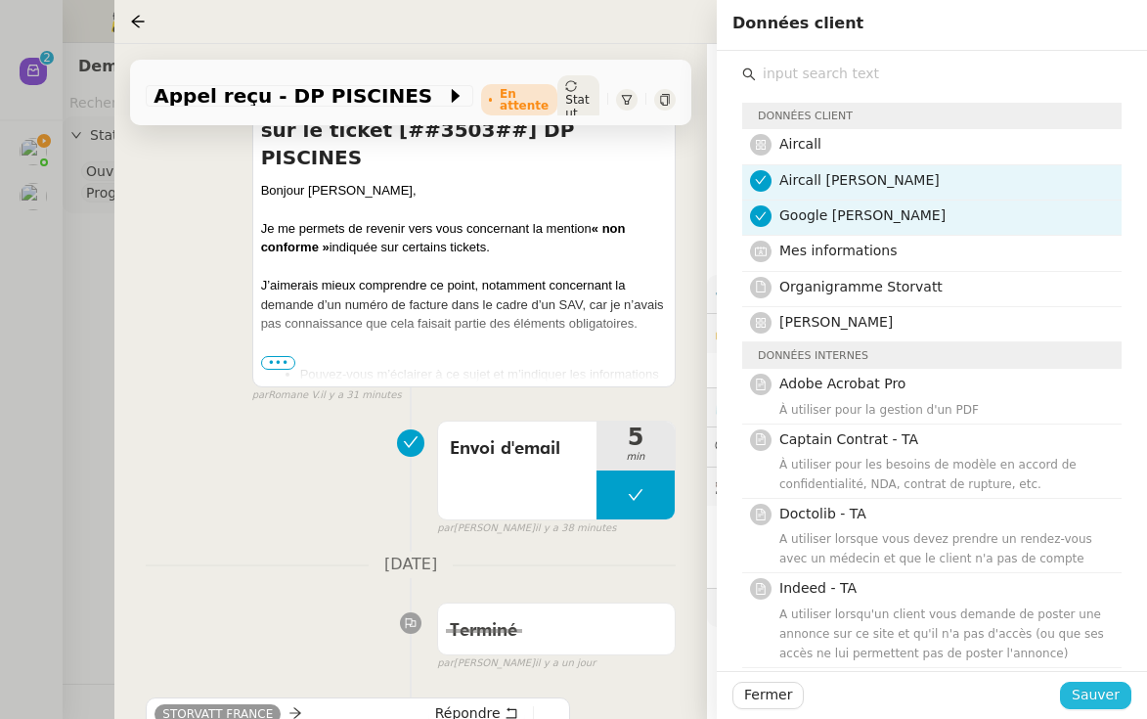
click at [1101, 691] on span "Sauver" at bounding box center [1096, 694] width 48 height 22
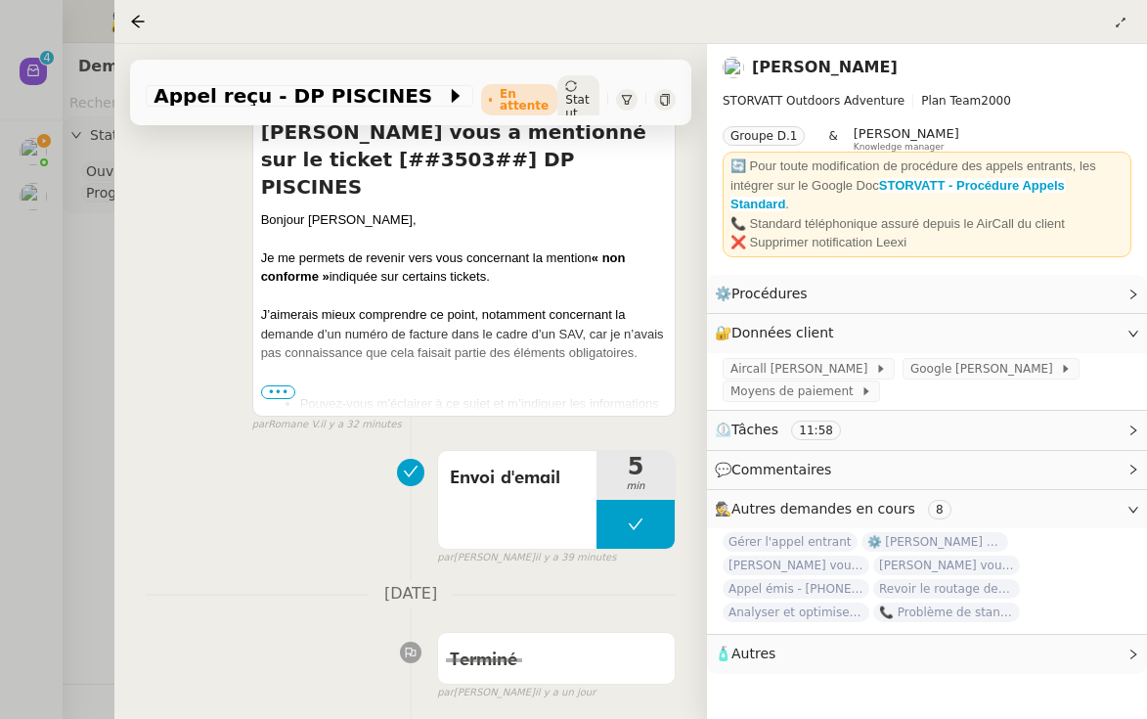
click at [98, 241] on div at bounding box center [573, 359] width 1147 height 719
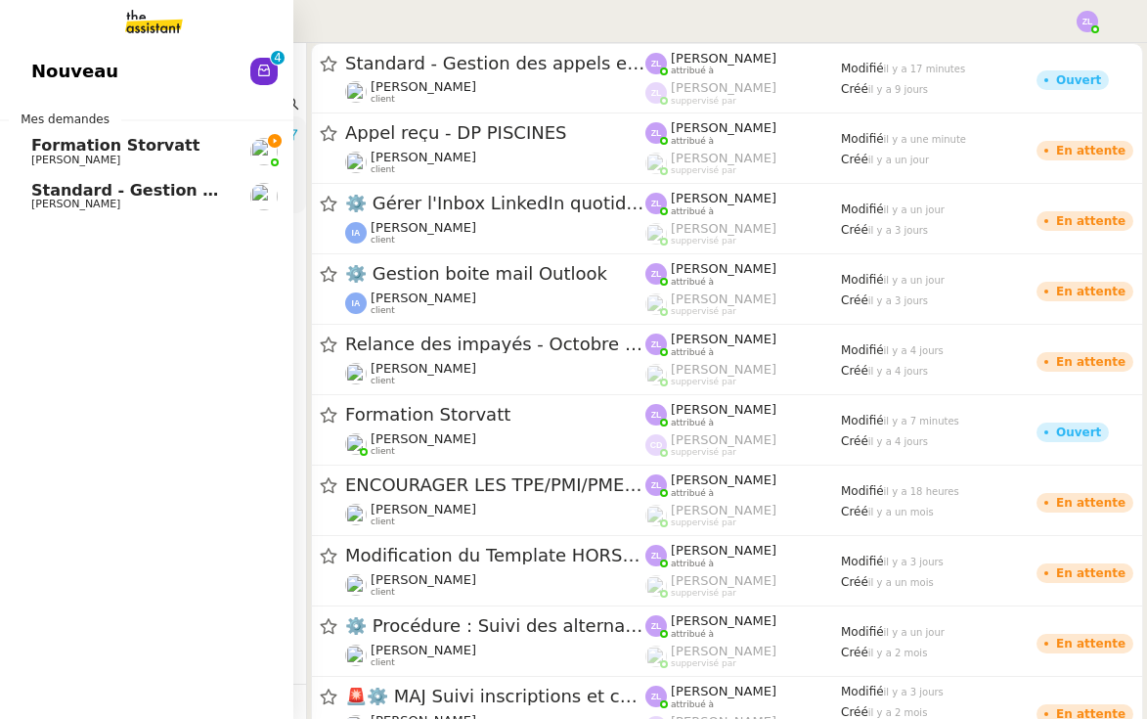
click at [77, 149] on span "Formation Storvatt" at bounding box center [115, 145] width 168 height 19
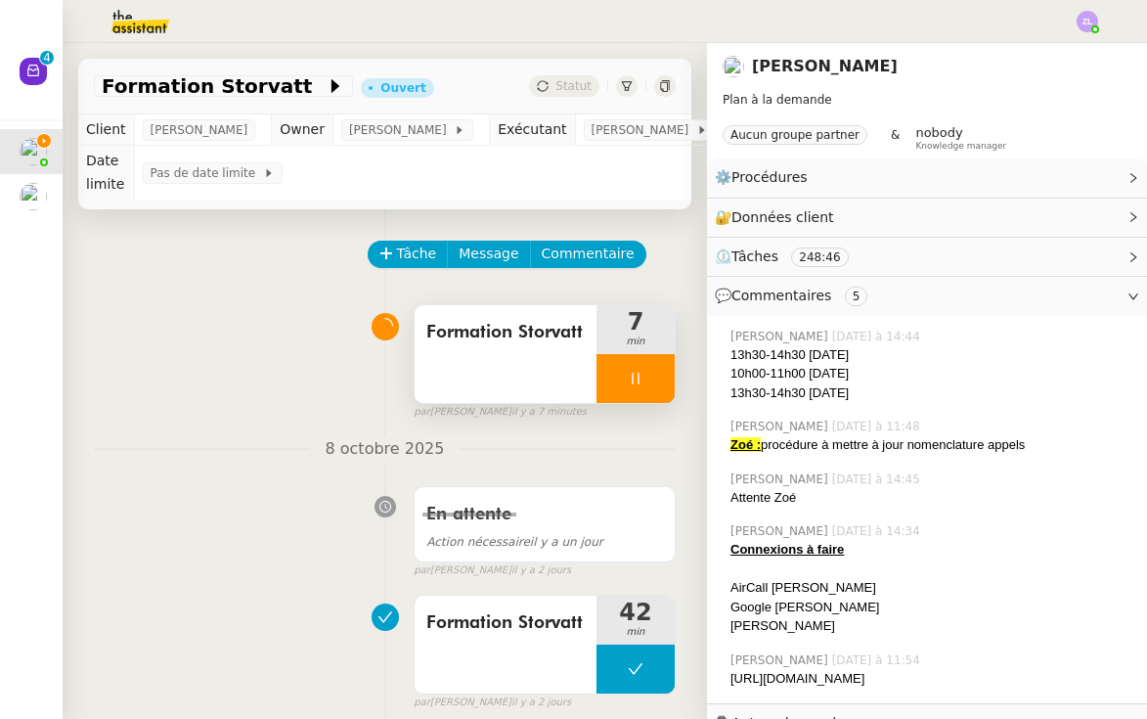
click at [522, 332] on span "Formation Storvatt" at bounding box center [505, 332] width 158 height 29
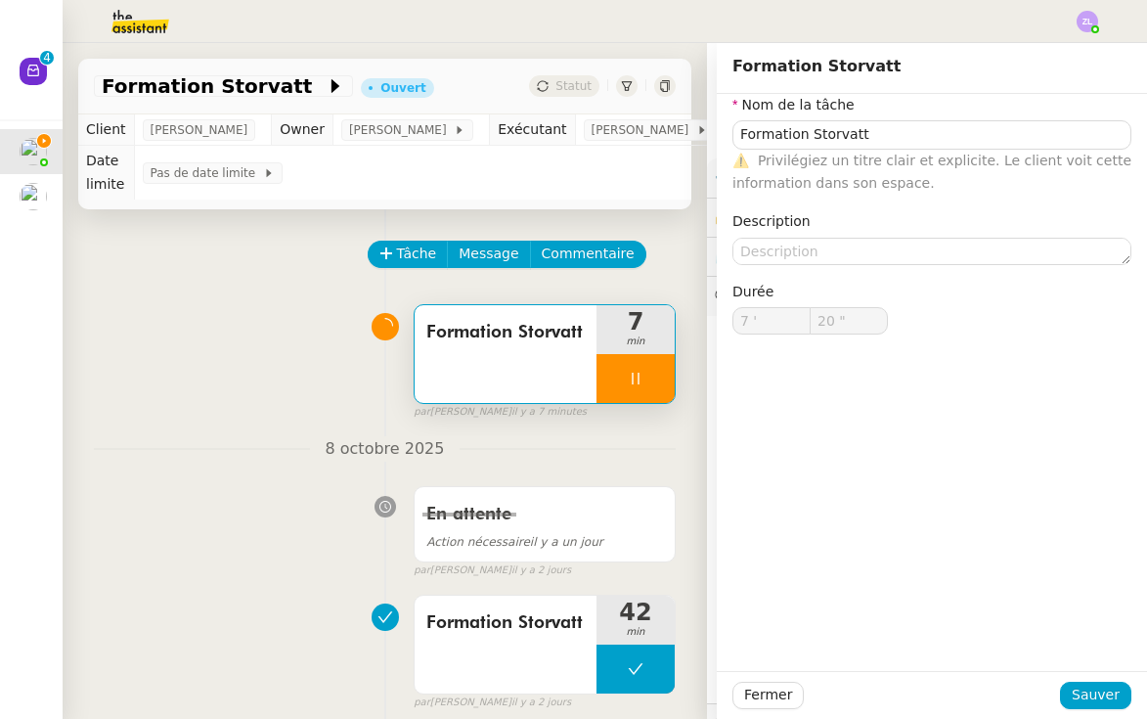
type input "21 ""
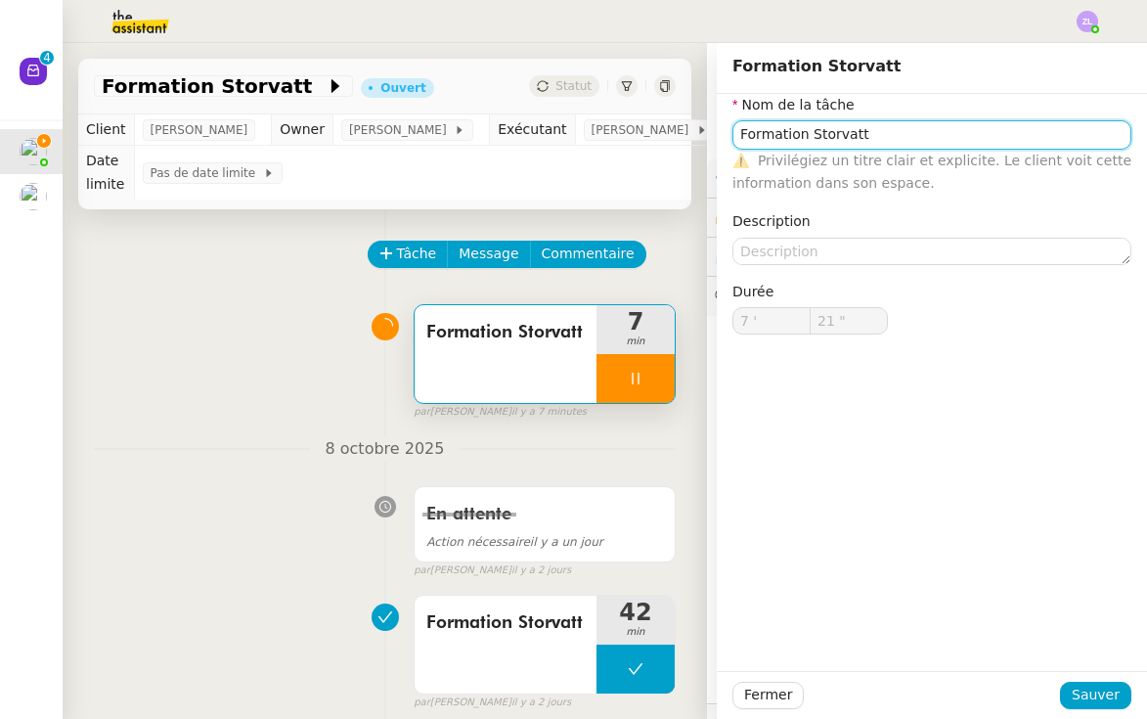
click at [909, 132] on input "Formation Storvatt" at bounding box center [931, 134] width 399 height 28
type input "Formation Storvatt -"
type input "22 ""
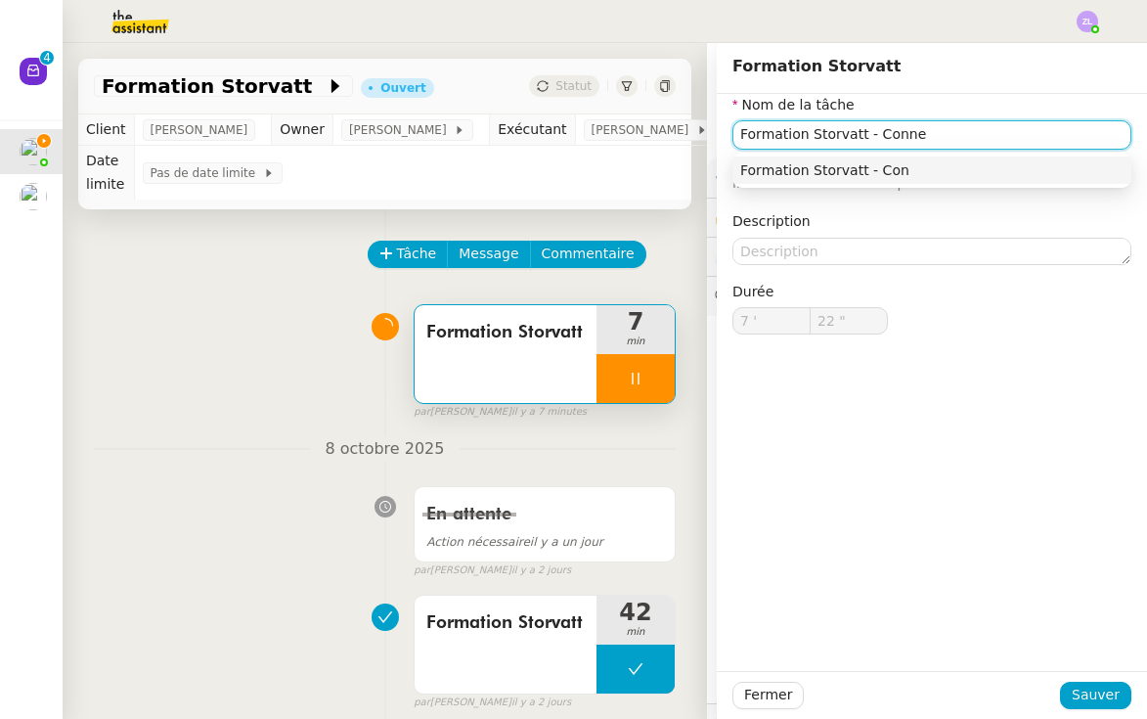
type input "Formation Storvatt - Connex"
type input "23 ""
type input "Formation Storvatt - Connexion"
type input "27 ""
type input "Formation Storvatt - Connexion"
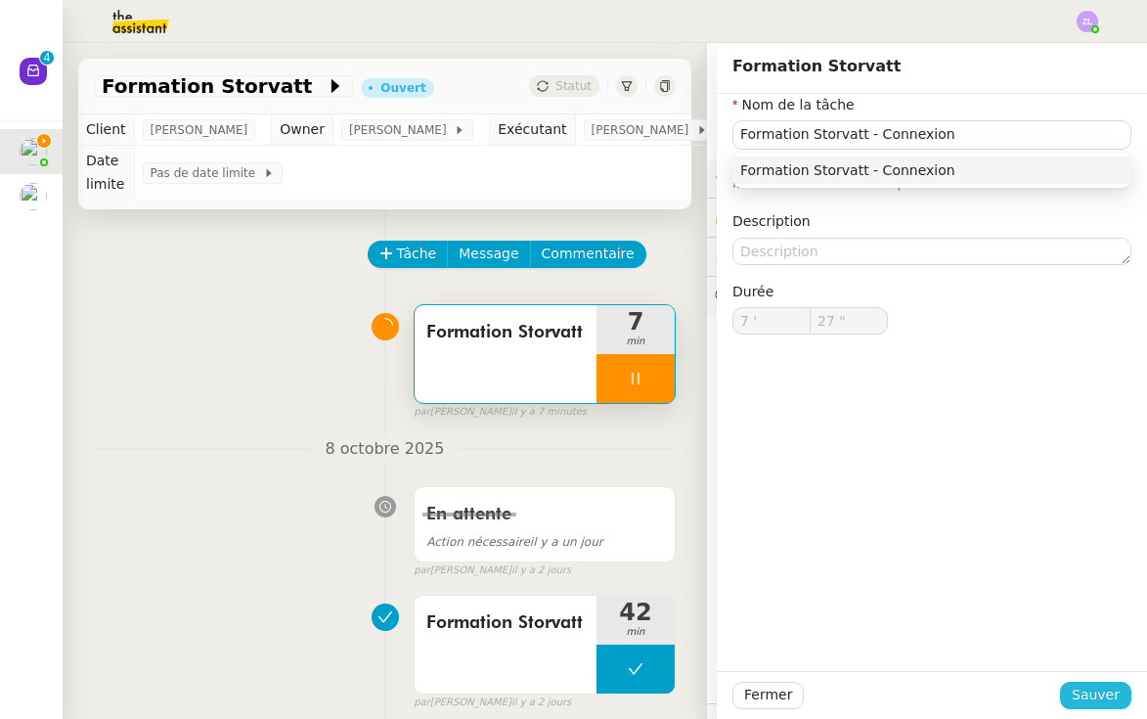
click at [1085, 684] on span "Sauver" at bounding box center [1096, 694] width 48 height 22
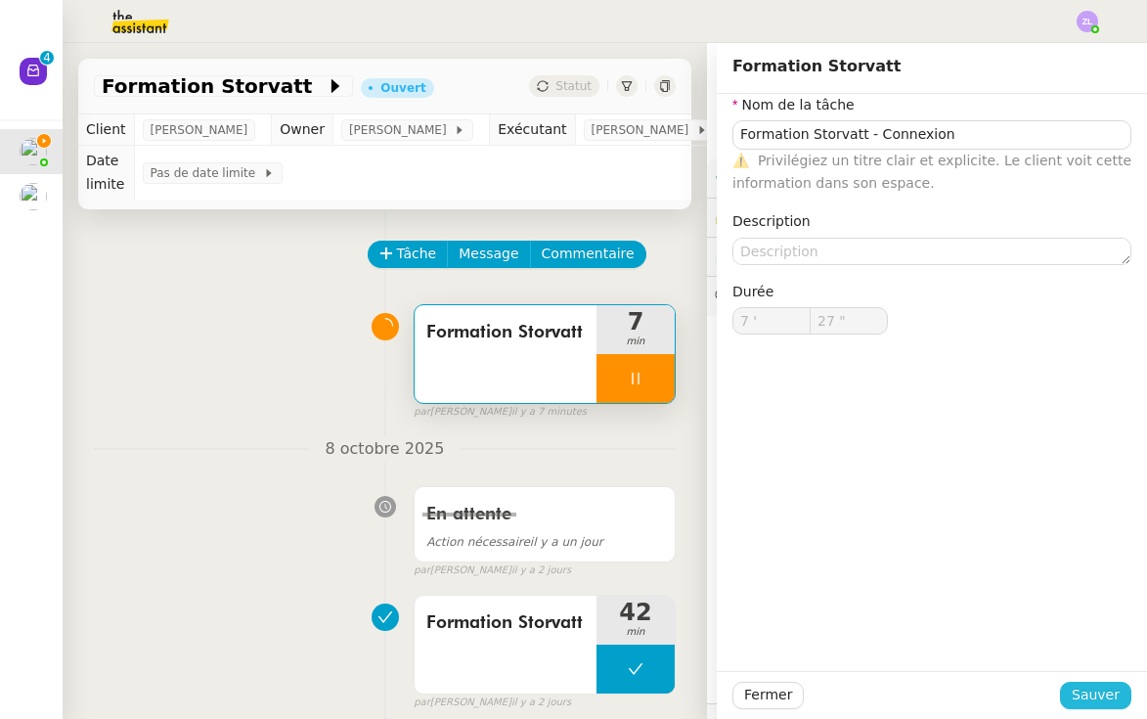
type input "28 ""
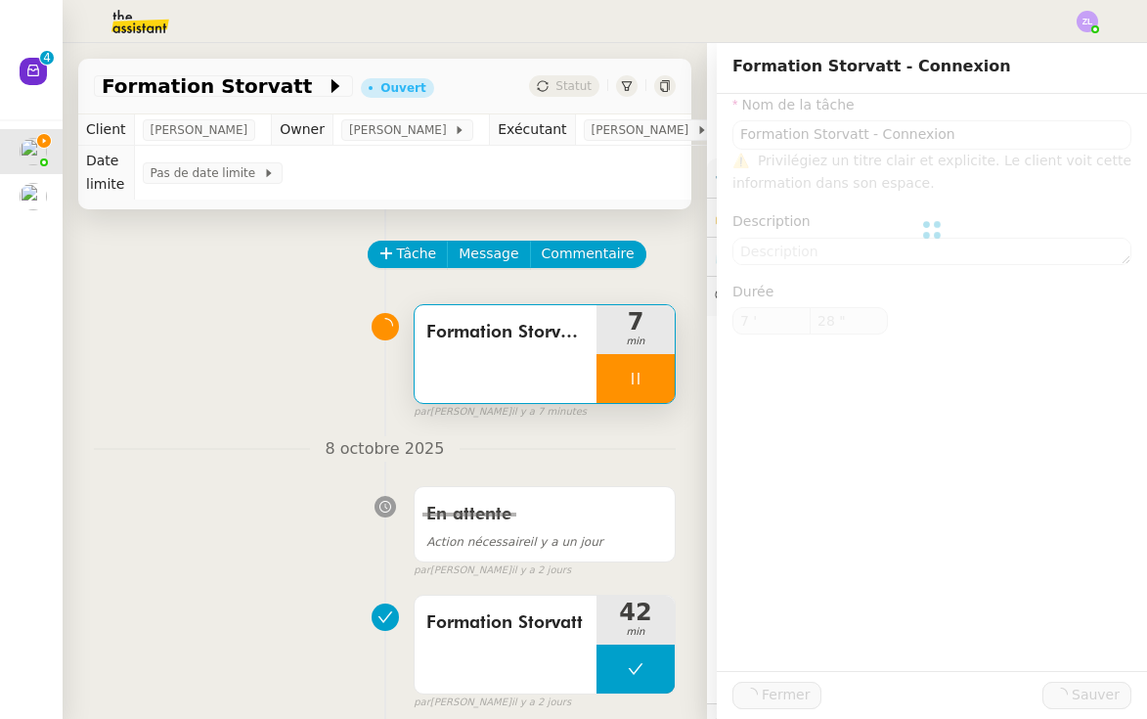
type input "Formation Storvatt - Connexion"
type input "7 '"
type input "28 ""
click at [173, 30] on img at bounding box center [125, 21] width 152 height 43
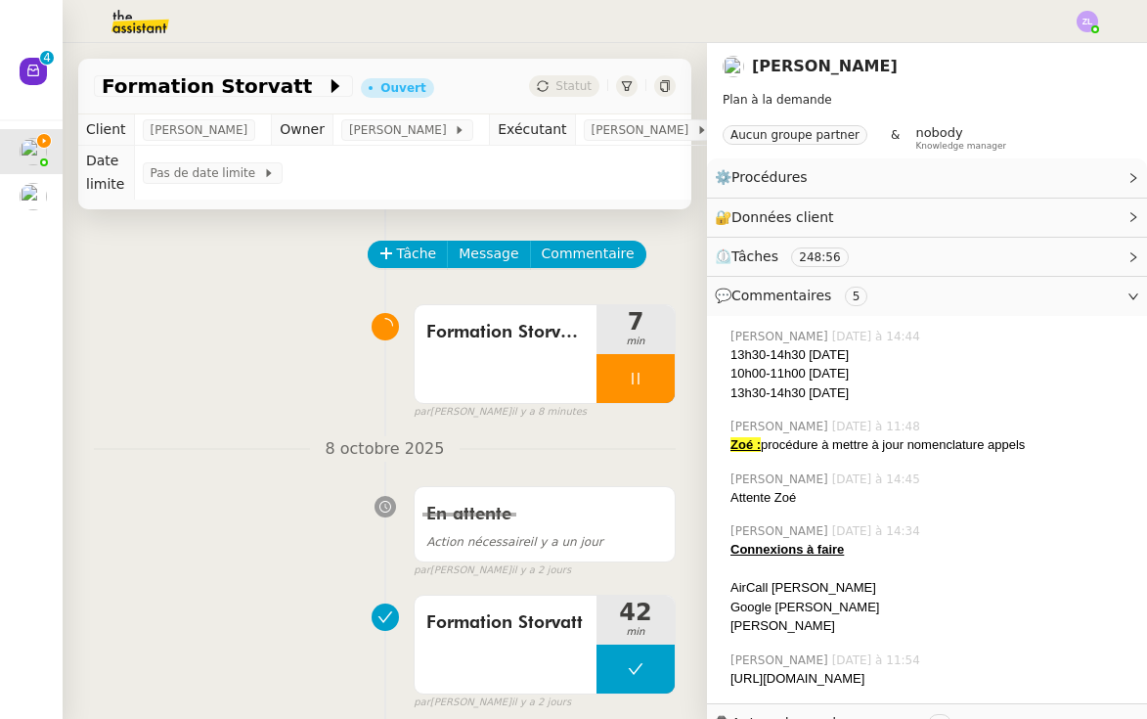
click at [168, 18] on img at bounding box center [125, 21] width 152 height 43
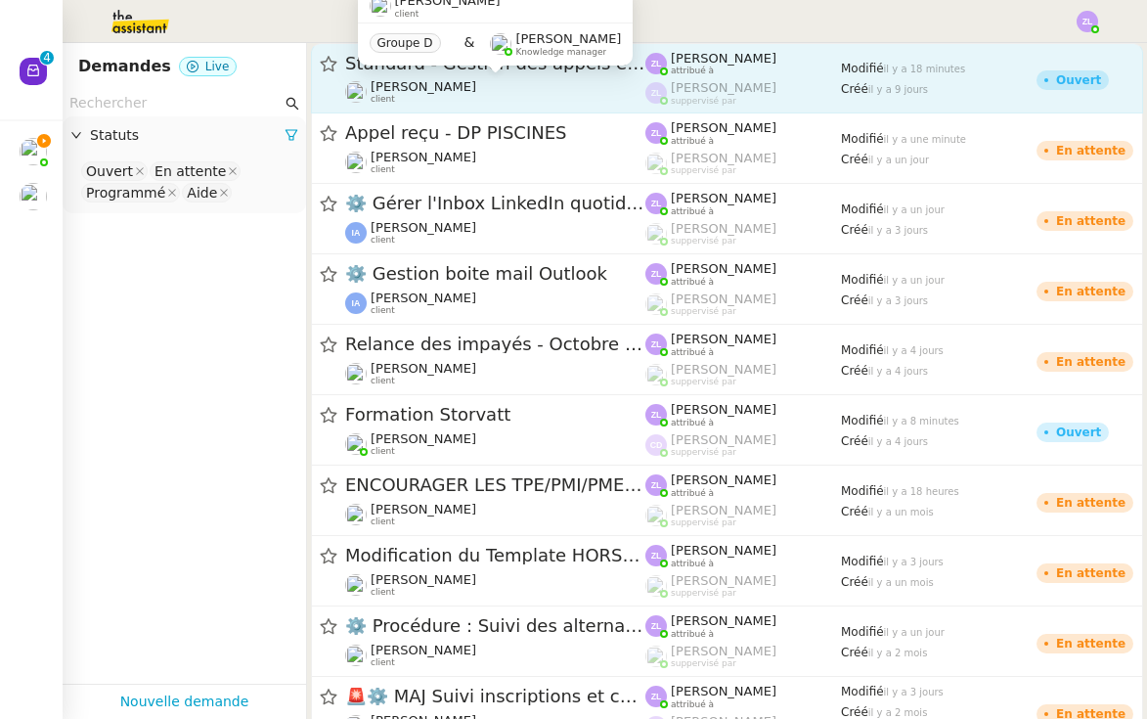
click at [461, 80] on div "[PERSON_NAME] client" at bounding box center [495, 91] width 300 height 25
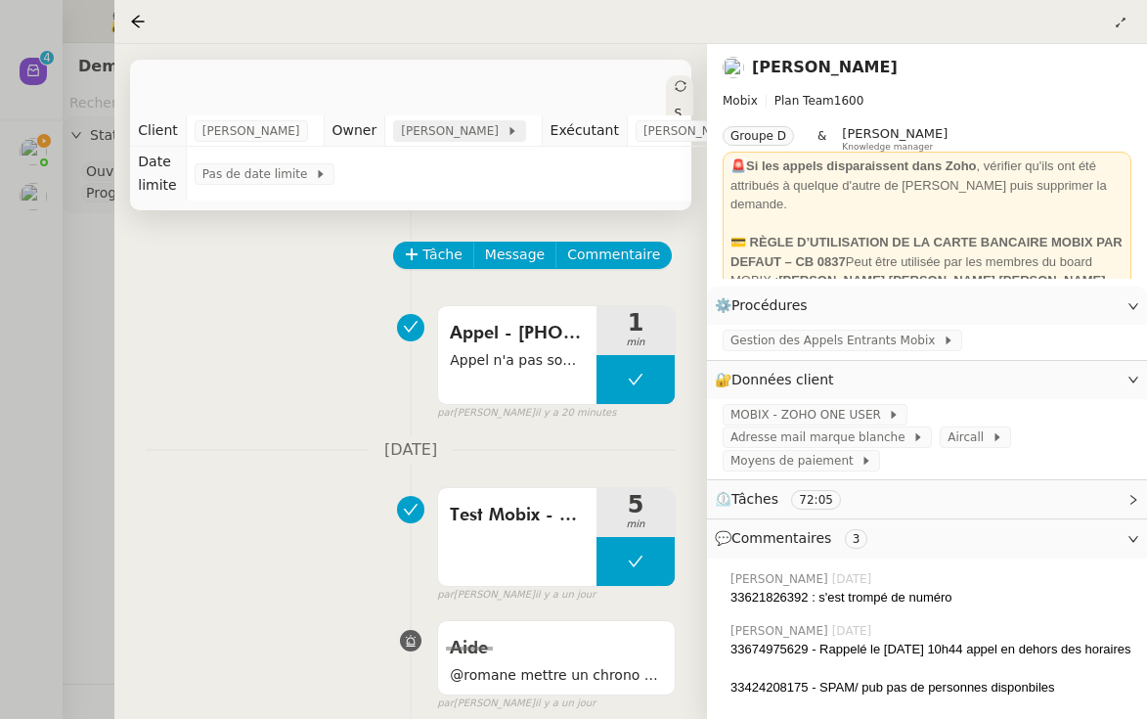
click at [452, 139] on span "[PERSON_NAME]" at bounding box center [453, 131] width 105 height 20
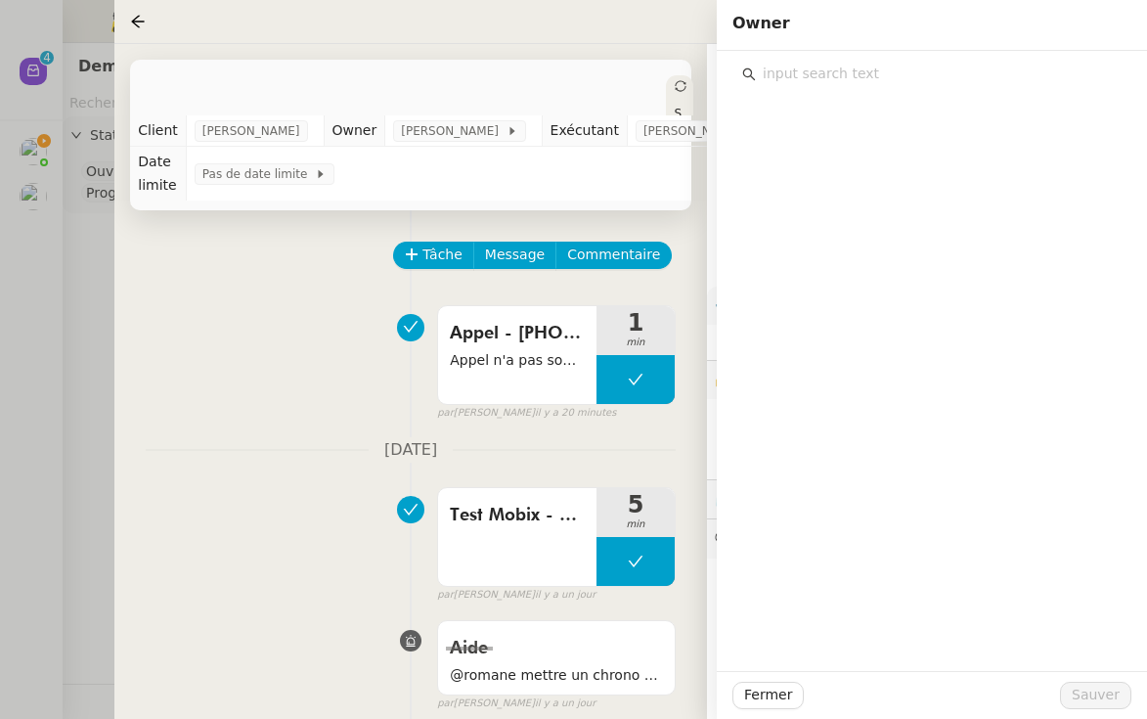
click at [85, 233] on div at bounding box center [573, 359] width 1147 height 719
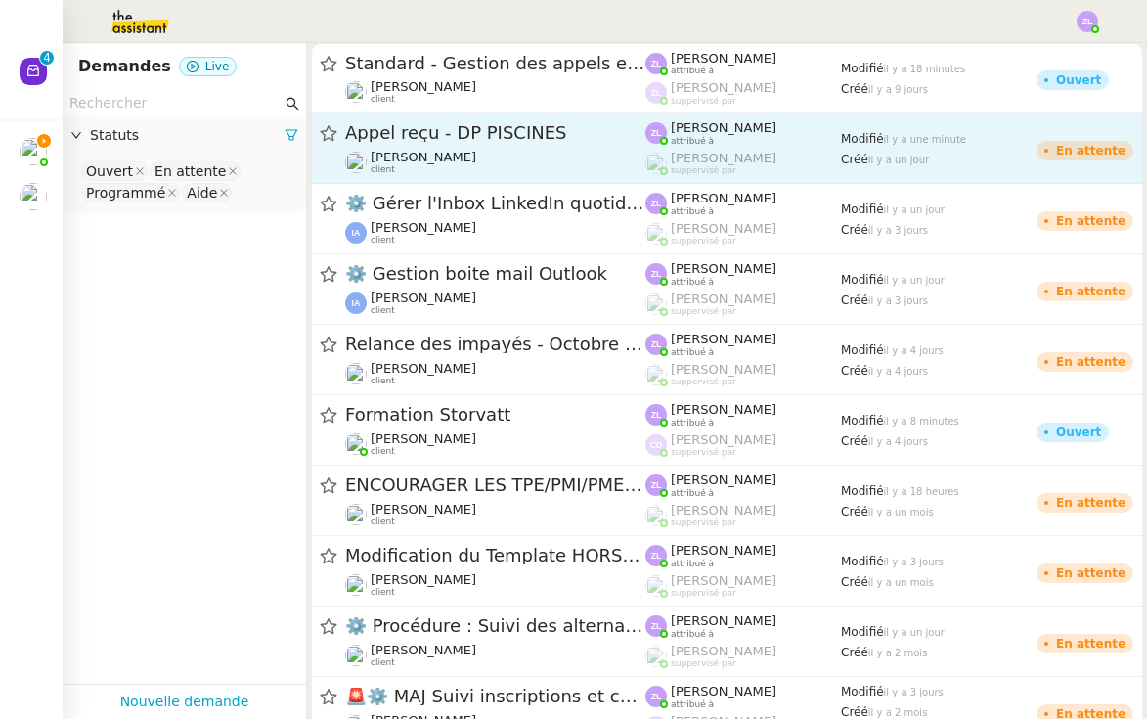
click at [416, 156] on span "[PERSON_NAME]" at bounding box center [424, 157] width 106 height 15
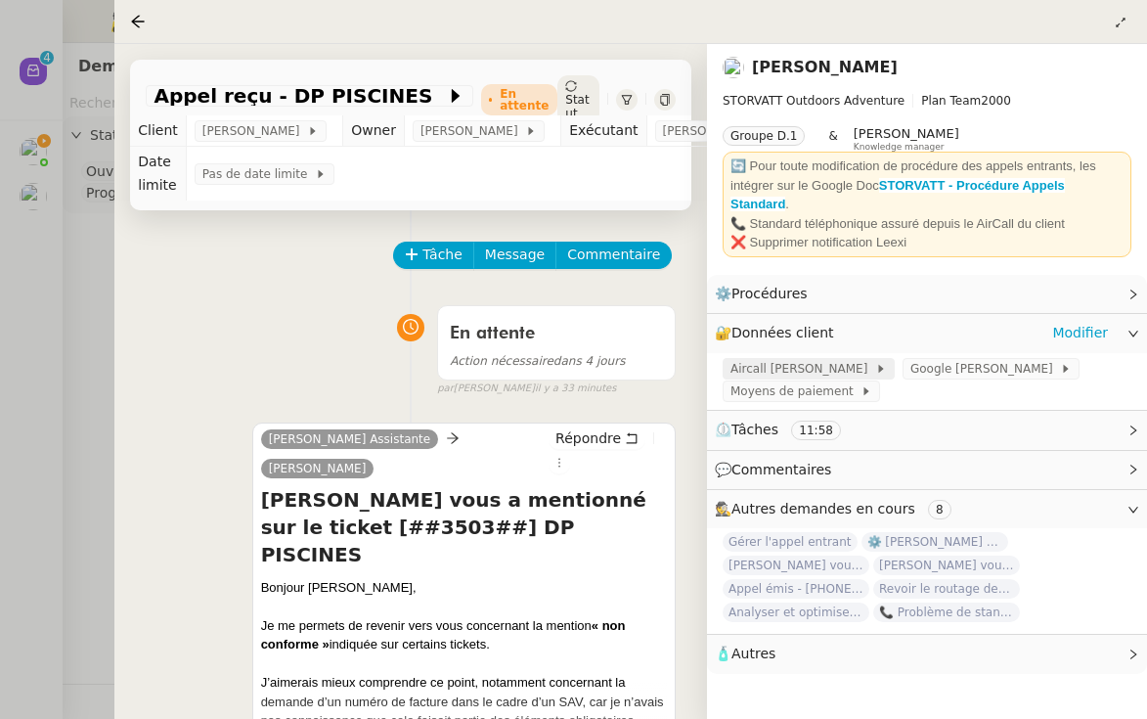
click at [839, 363] on div "Aircall [PERSON_NAME]" at bounding box center [809, 369] width 172 height 22
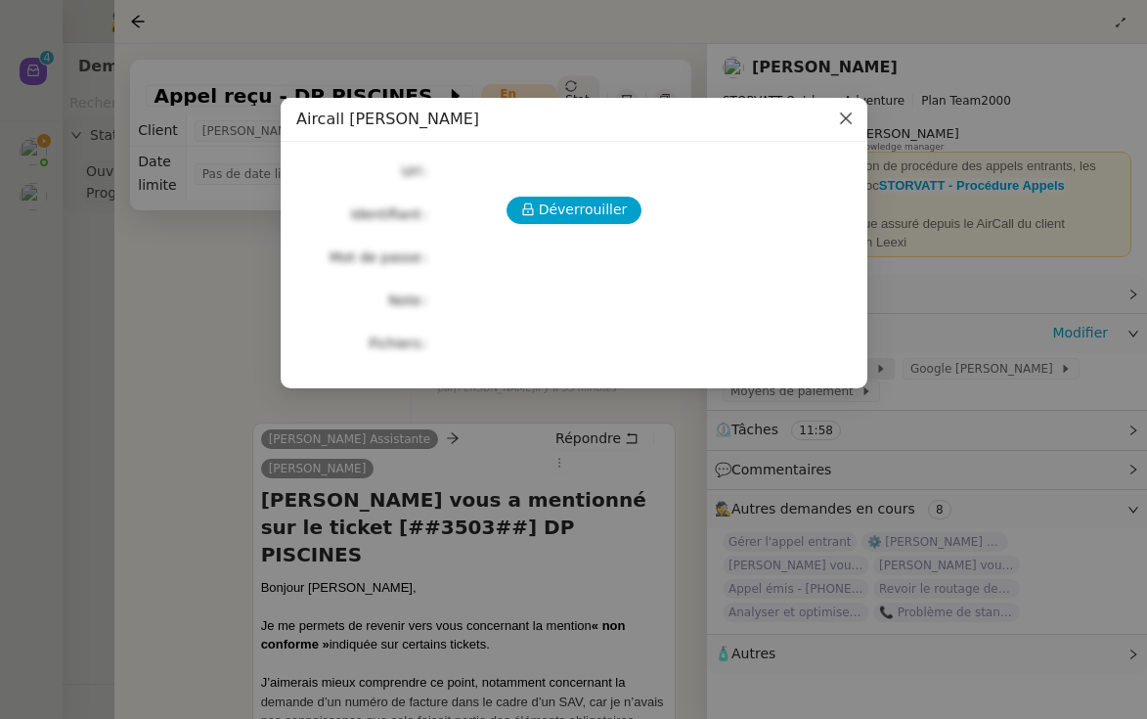
click at [895, 363] on nz-modal-container "Aircall [PERSON_NAME] Url Identifiant Mot de passe Note Fichiers Upload" at bounding box center [573, 359] width 1147 height 719
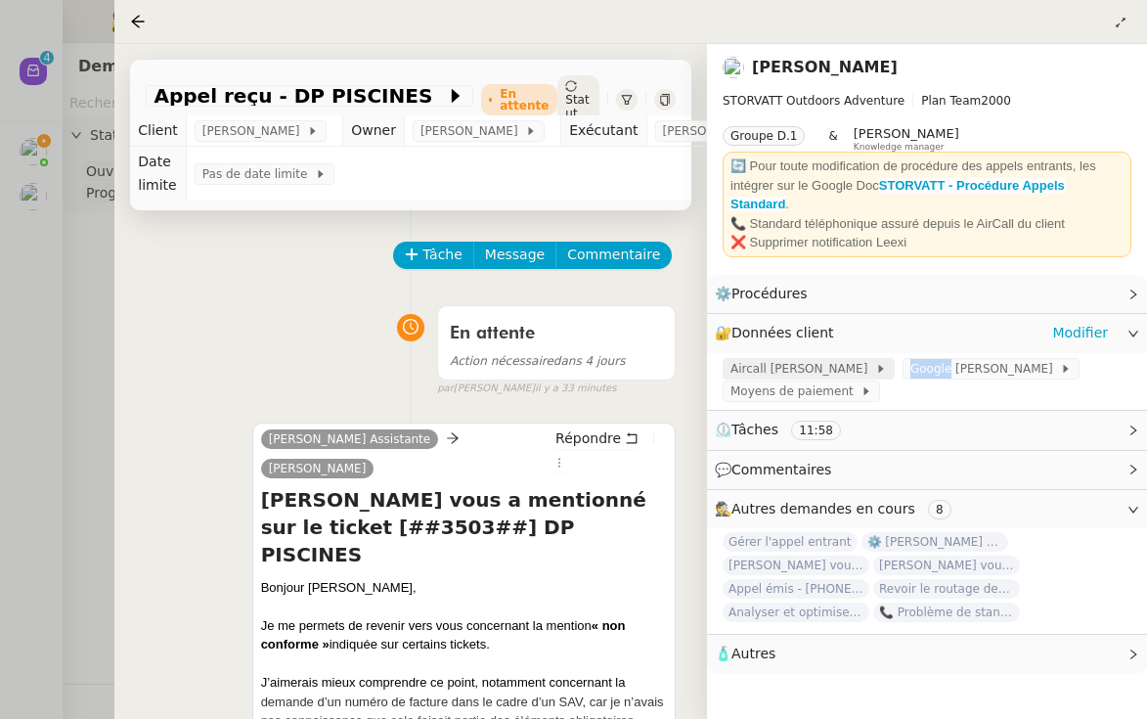
click at [910, 363] on span "Google [PERSON_NAME]" at bounding box center [985, 369] width 150 height 20
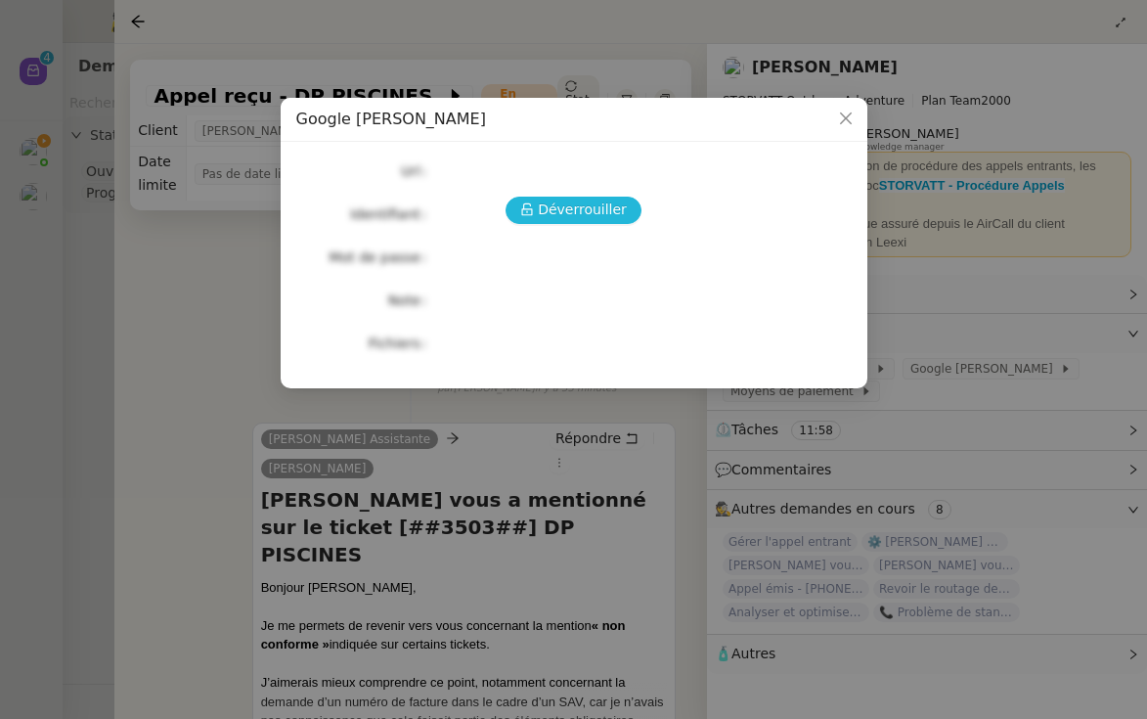
click at [566, 209] on span "Déverrouiller" at bounding box center [582, 209] width 89 height 22
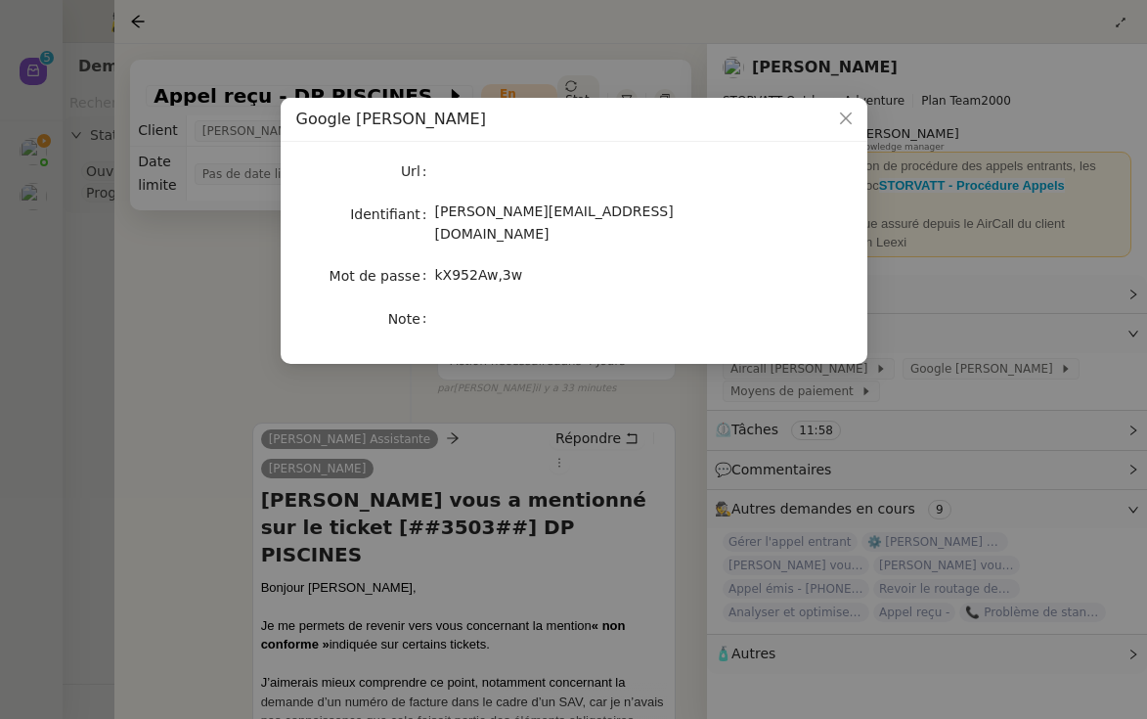
click at [159, 329] on nz-modal-container "Google [PERSON_NAME] Identifiant [PERSON_NAME][EMAIL_ADDRESS][DOMAIN_NAME] Mot …" at bounding box center [573, 359] width 1147 height 719
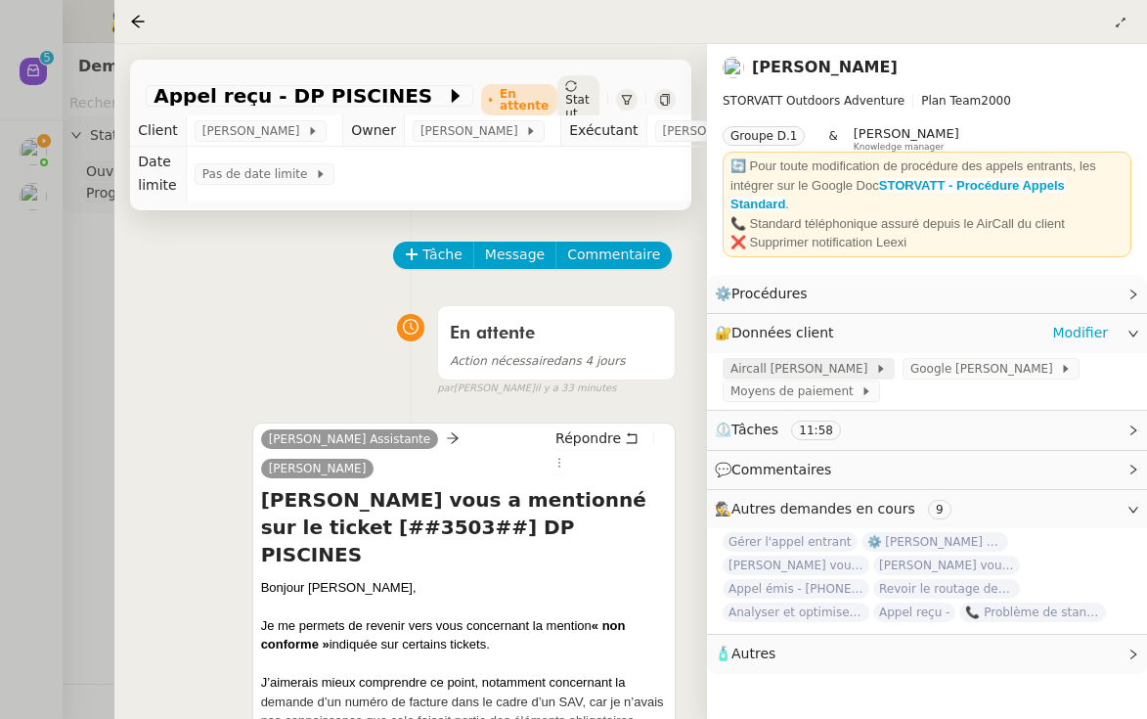
click at [814, 364] on span "Aircall [PERSON_NAME]" at bounding box center [802, 369] width 145 height 20
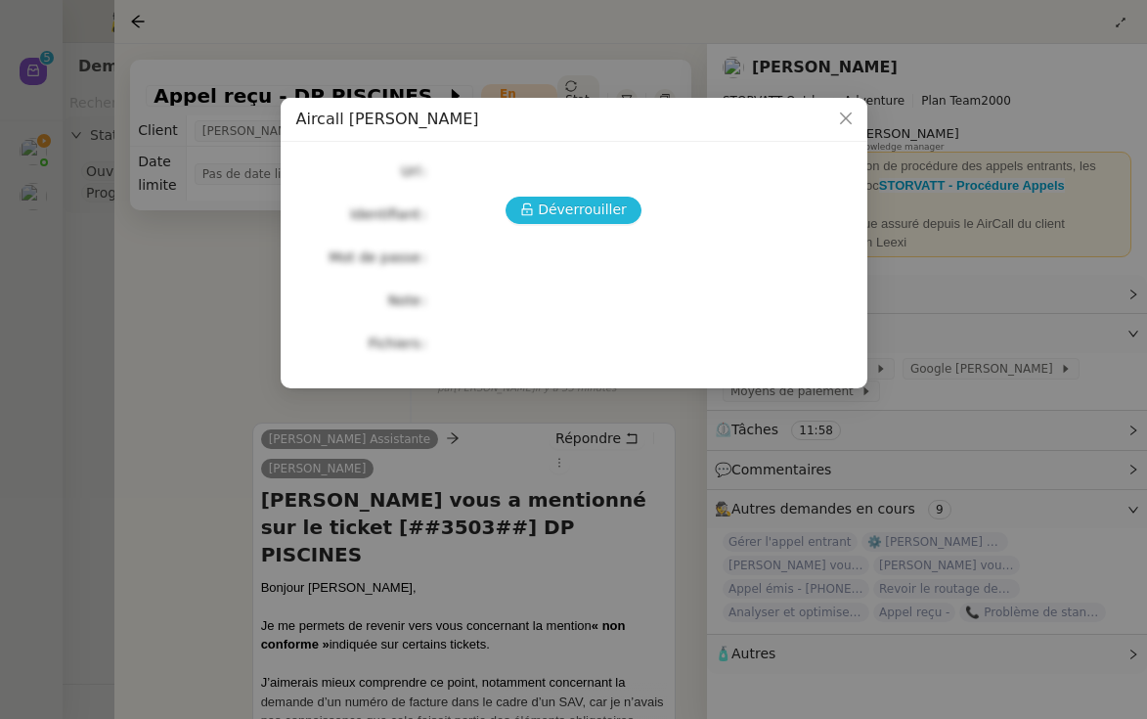
click at [546, 215] on span "Déverrouiller" at bounding box center [582, 209] width 89 height 22
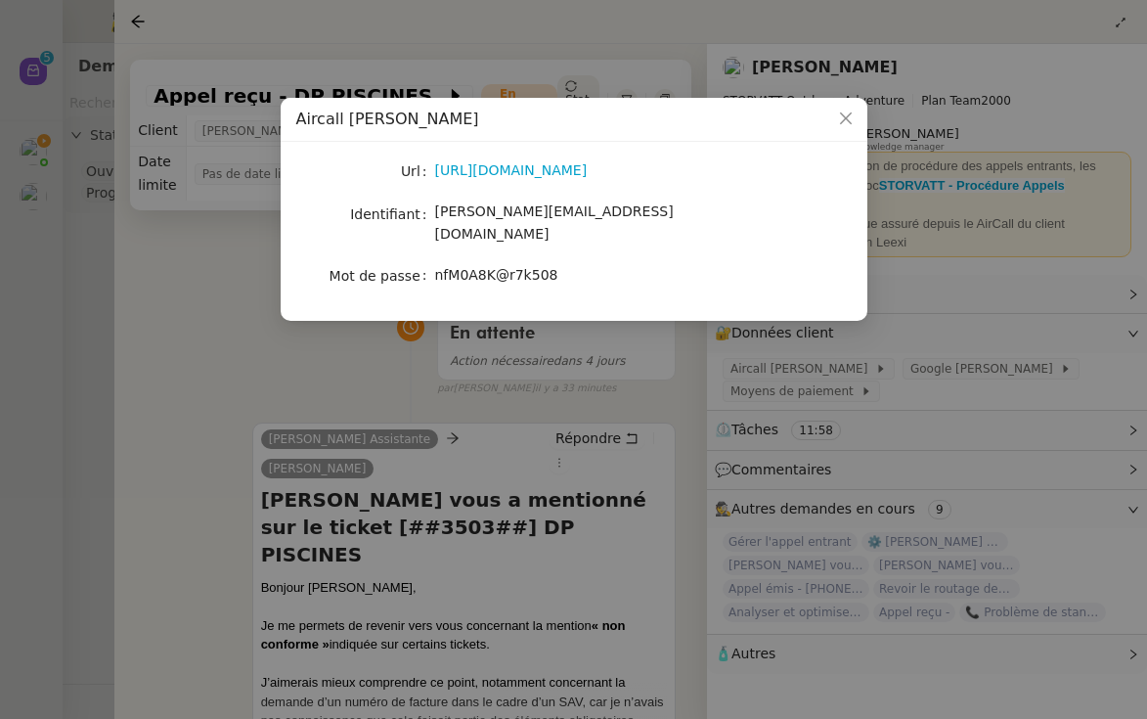
click at [701, 264] on div "nfM0A8K@r7k508" at bounding box center [597, 275] width 324 height 22
click at [769, 370] on nz-modal-container "Aircall [PERSON_NAME] [URL][DOMAIN_NAME] Identifiant [PERSON_NAME][EMAIL_ADDRES…" at bounding box center [573, 359] width 1147 height 719
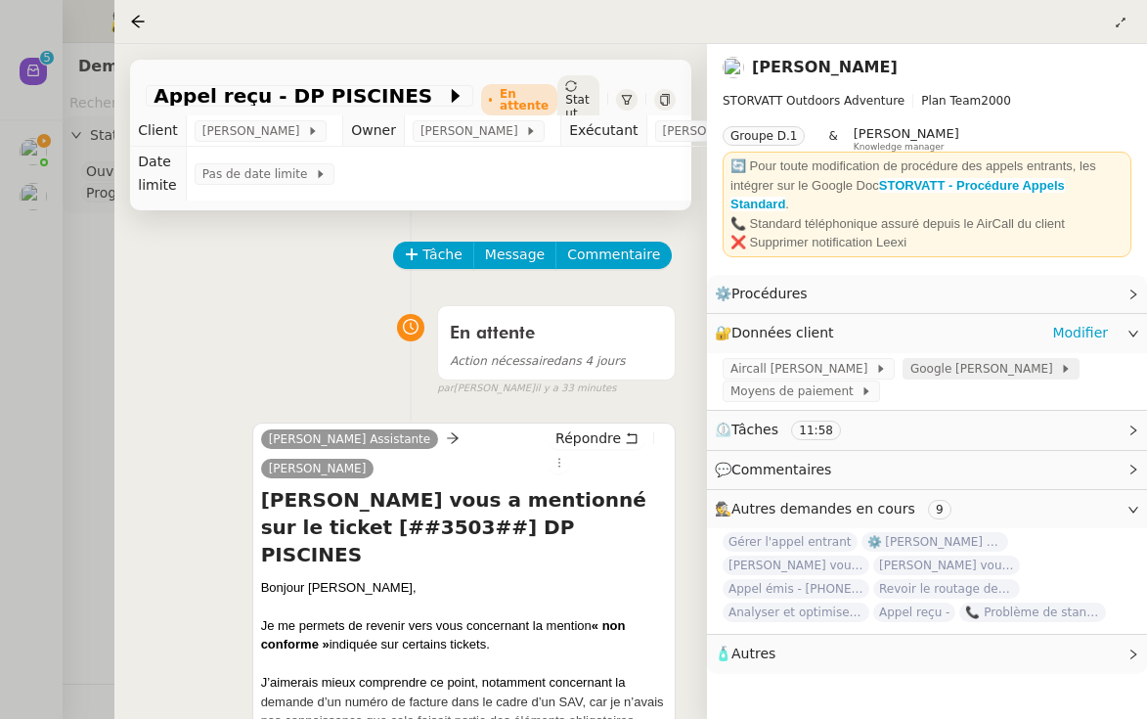
click at [941, 368] on span "Google [PERSON_NAME]" at bounding box center [985, 369] width 150 height 20
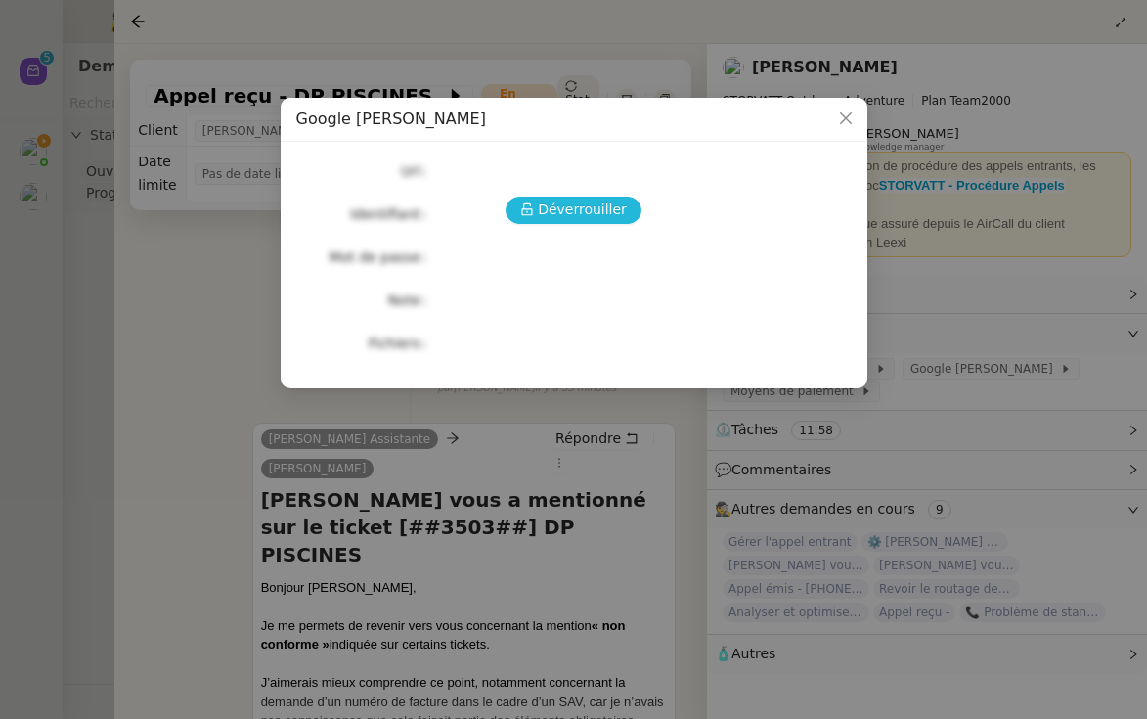
click at [590, 221] on span "Déverrouiller" at bounding box center [582, 209] width 89 height 22
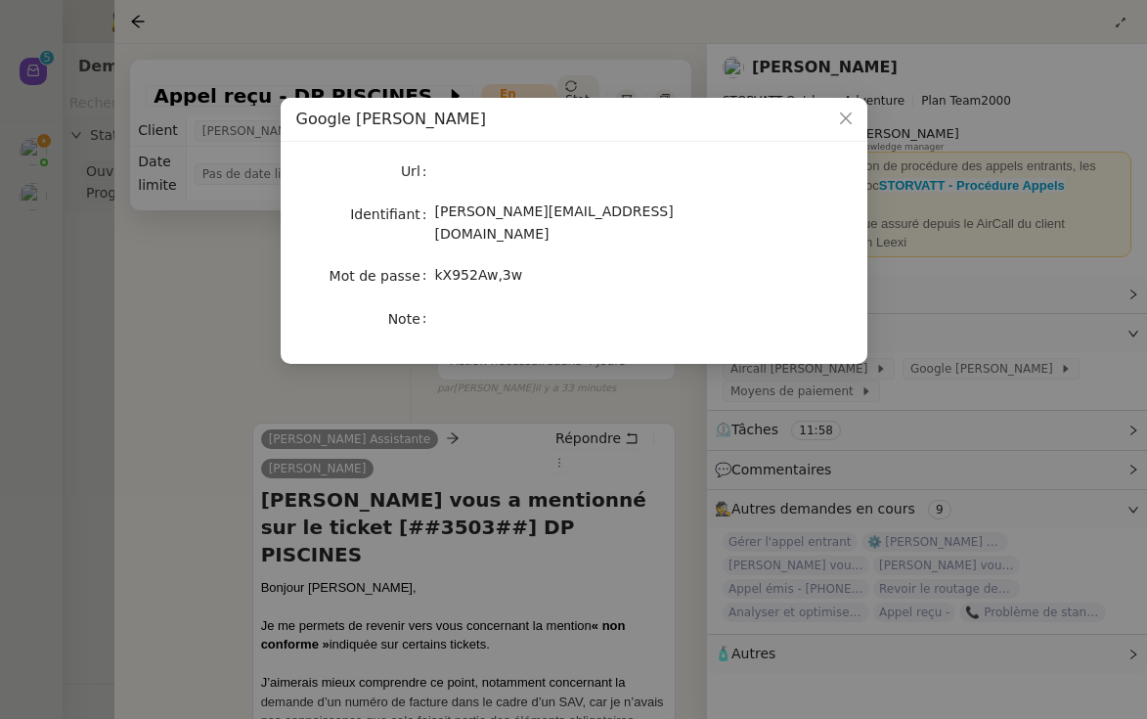
drag, startPoint x: 351, startPoint y: 206, endPoint x: 572, endPoint y: 265, distance: 228.6
click at [572, 265] on div "Url Identifiant [PERSON_NAME][EMAIL_ADDRESS][DOMAIN_NAME] Mot de passe [SECURIT…" at bounding box center [573, 244] width 555 height 175
copy div "Identifiant [PERSON_NAME][EMAIL_ADDRESS][DOMAIN_NAME] Mot de passe [SECURITY_DA…"
click at [421, 400] on nz-modal-container "Google [PERSON_NAME] Identifiant [PERSON_NAME][EMAIL_ADDRESS][DOMAIN_NAME] Mot …" at bounding box center [573, 359] width 1147 height 719
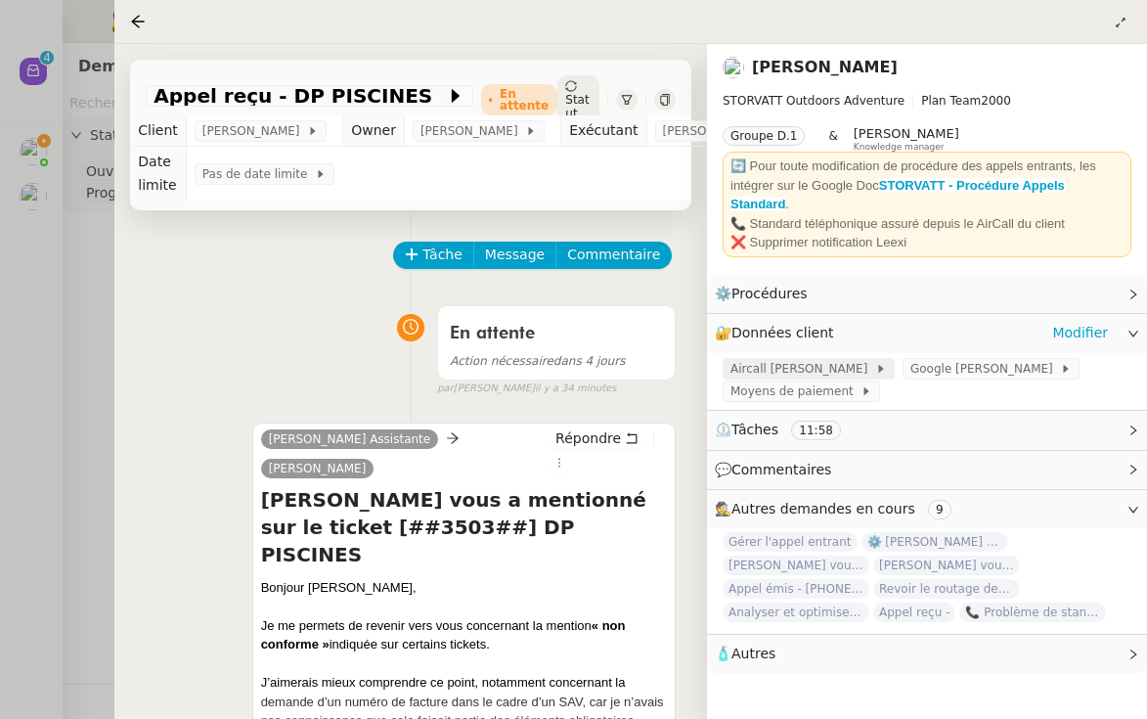
click at [796, 365] on span "Aircall [PERSON_NAME]" at bounding box center [802, 369] width 145 height 20
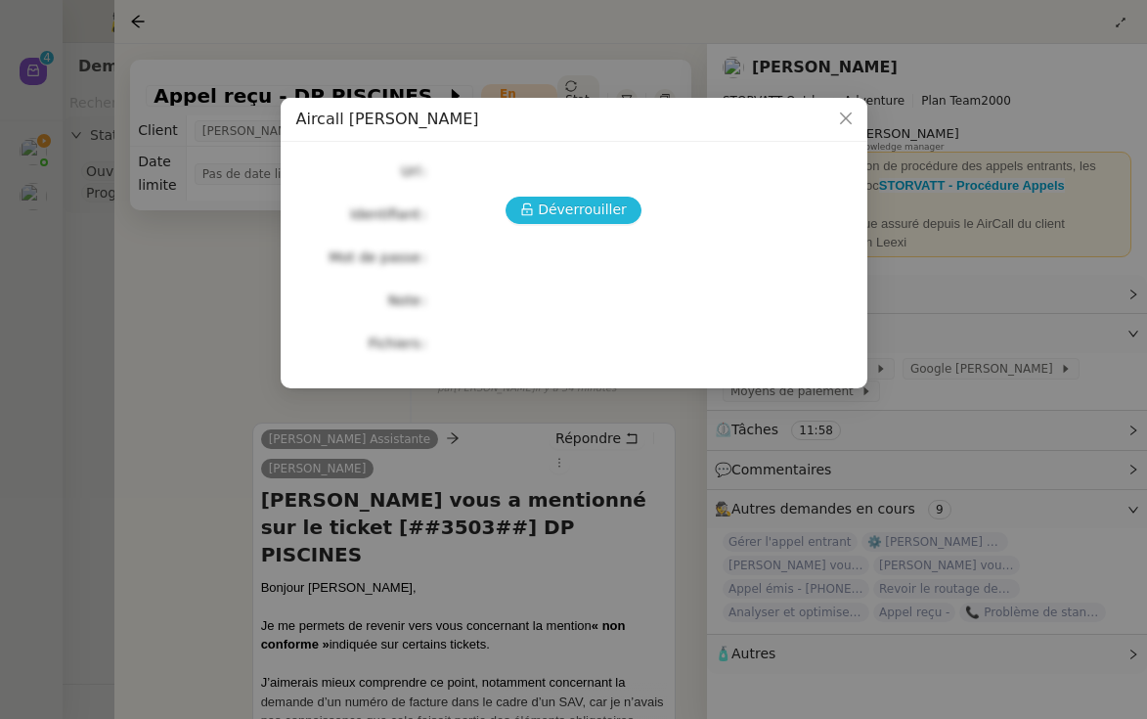
click at [580, 211] on span "Déverrouiller" at bounding box center [582, 209] width 89 height 22
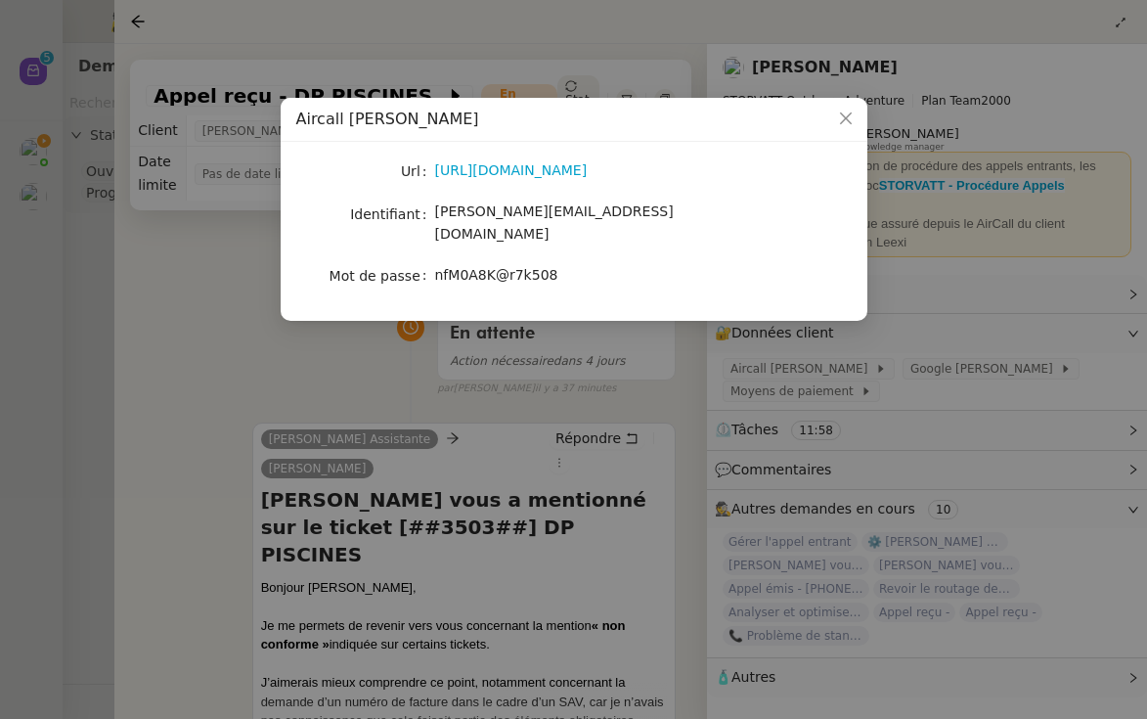
click at [693, 346] on nz-modal-container "Aircall [PERSON_NAME] [URL][DOMAIN_NAME] Identifiant [PERSON_NAME][EMAIL_ADDRES…" at bounding box center [573, 359] width 1147 height 719
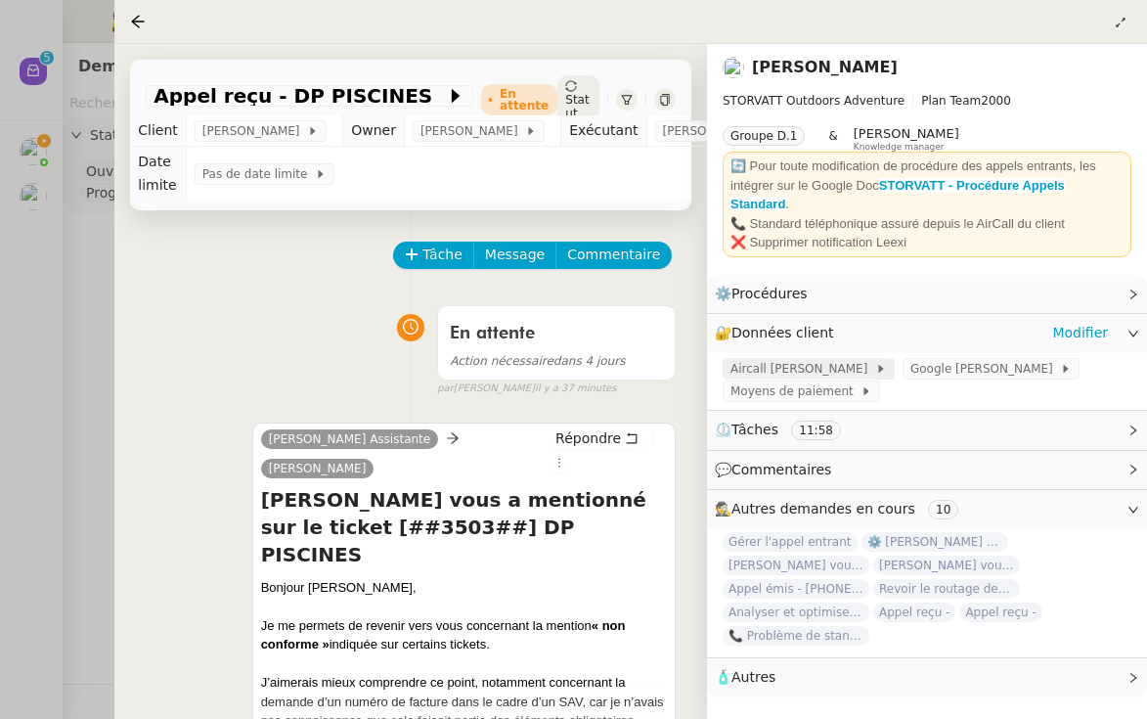
click at [815, 366] on span "Aircall [PERSON_NAME]" at bounding box center [802, 369] width 145 height 20
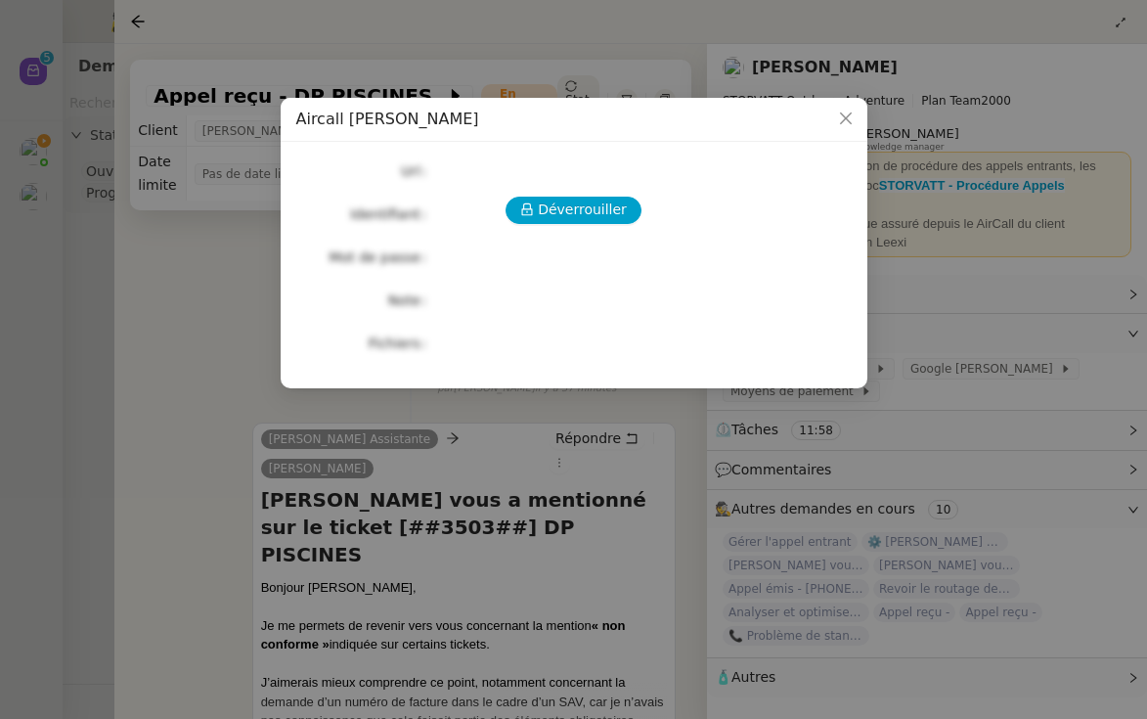
click at [601, 224] on div "Déverrouiller Url Identifiant Mot de passe Note Fichiers Upload" at bounding box center [573, 256] width 555 height 199
click at [584, 203] on span "Déverrouiller" at bounding box center [582, 209] width 89 height 22
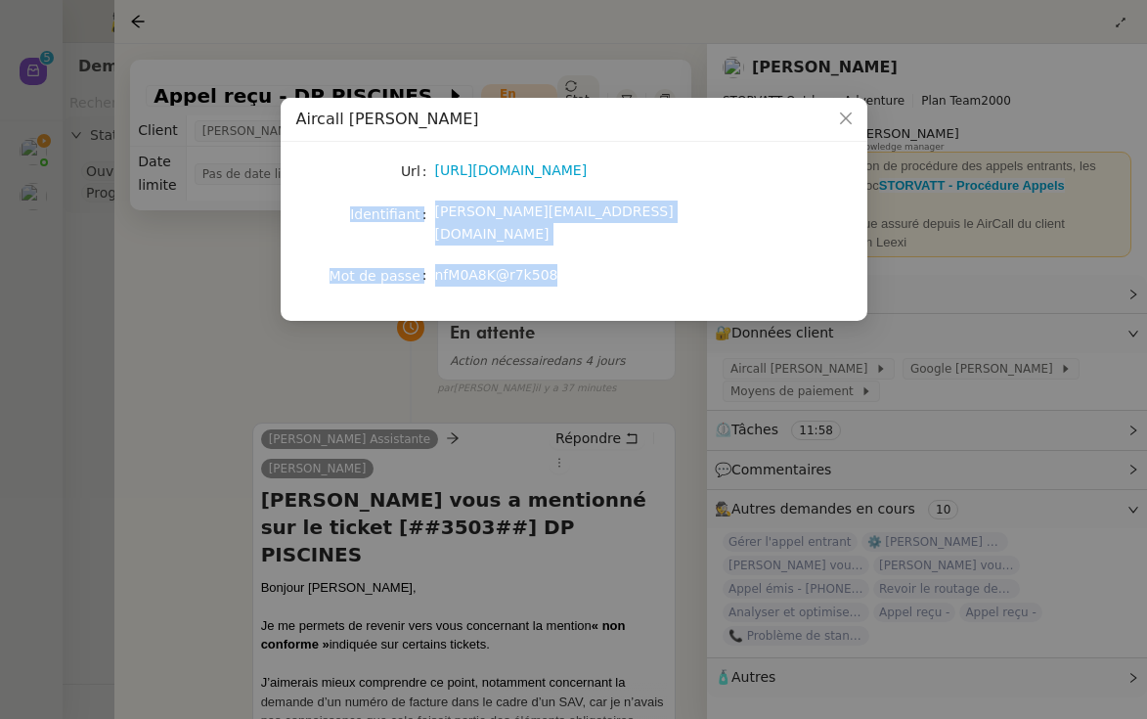
drag, startPoint x: 569, startPoint y: 270, endPoint x: 340, endPoint y: 207, distance: 237.2
click at [340, 207] on div "Url [URL][DOMAIN_NAME] Identifiant [PERSON_NAME][EMAIL_ADDRESS][DOMAIN_NAME] Mo…" at bounding box center [573, 223] width 555 height 132
copy div "Identifiant [PERSON_NAME][EMAIL_ADDRESS][DOMAIN_NAME] Mot de passe [SECURITY_DA…"
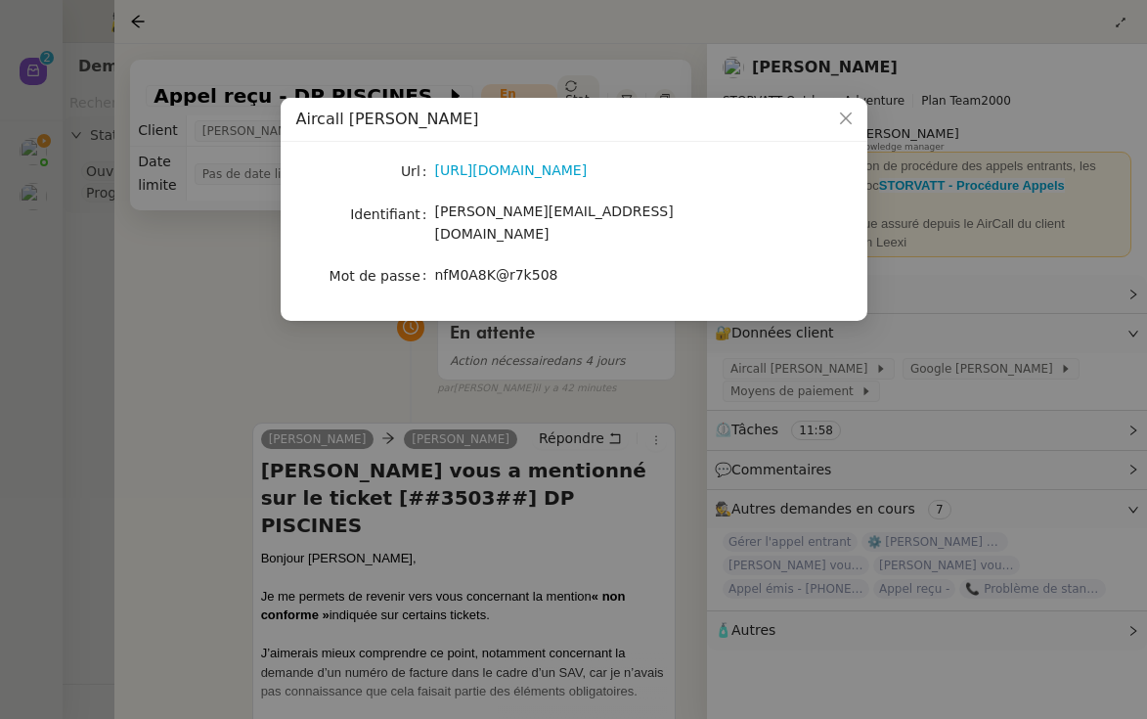
click at [230, 292] on nz-modal-container "Aircall [PERSON_NAME] [URL][DOMAIN_NAME] Identifiant [PERSON_NAME][EMAIL_ADDRES…" at bounding box center [573, 359] width 1147 height 719
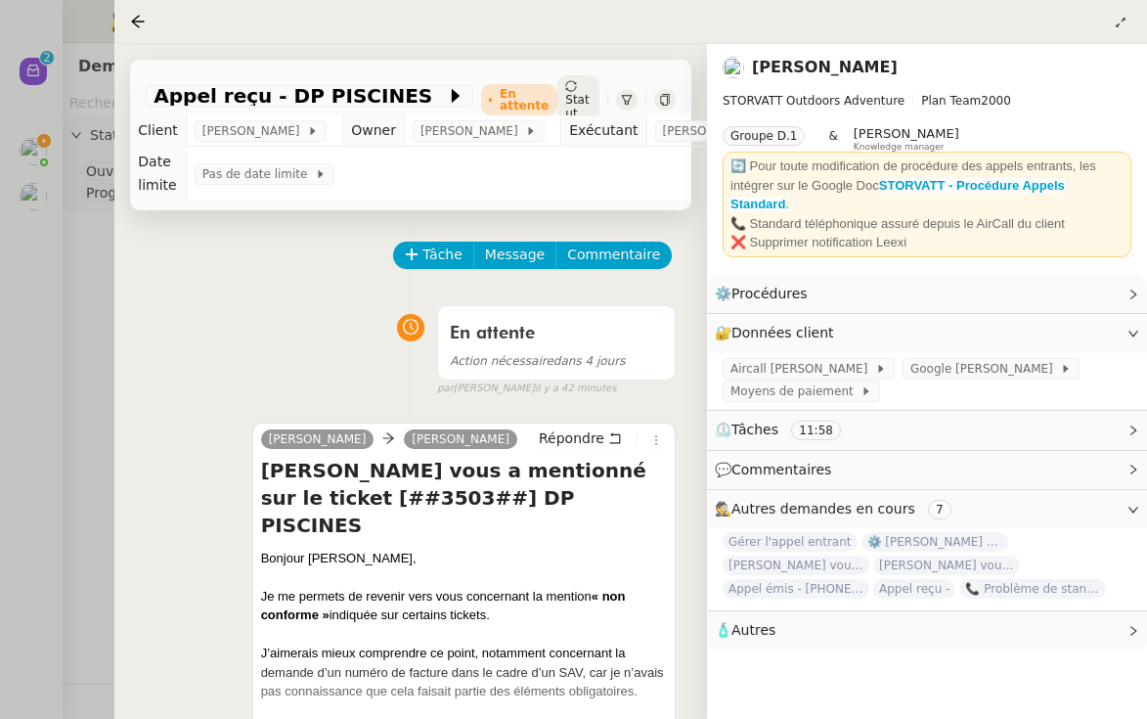
click at [81, 320] on div at bounding box center [573, 359] width 1147 height 719
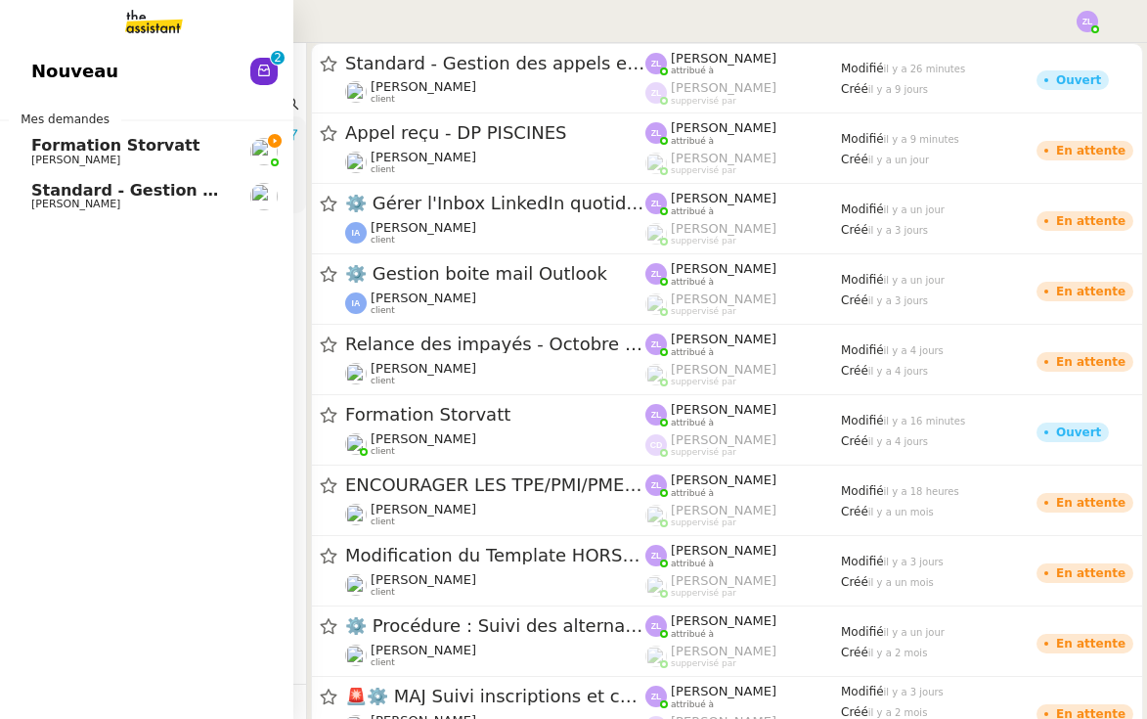
click at [29, 147] on link "Formation Storvatt [PERSON_NAME]" at bounding box center [146, 151] width 293 height 45
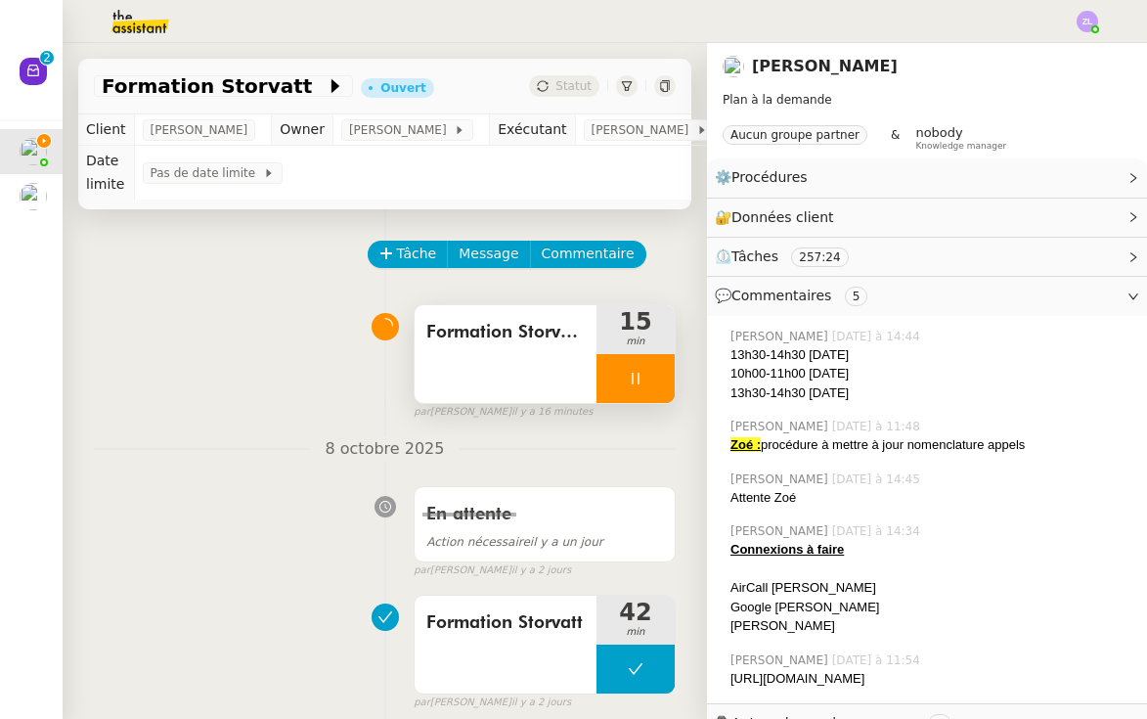
click at [608, 368] on div at bounding box center [635, 378] width 78 height 49
click at [661, 377] on icon at bounding box center [655, 379] width 16 height 16
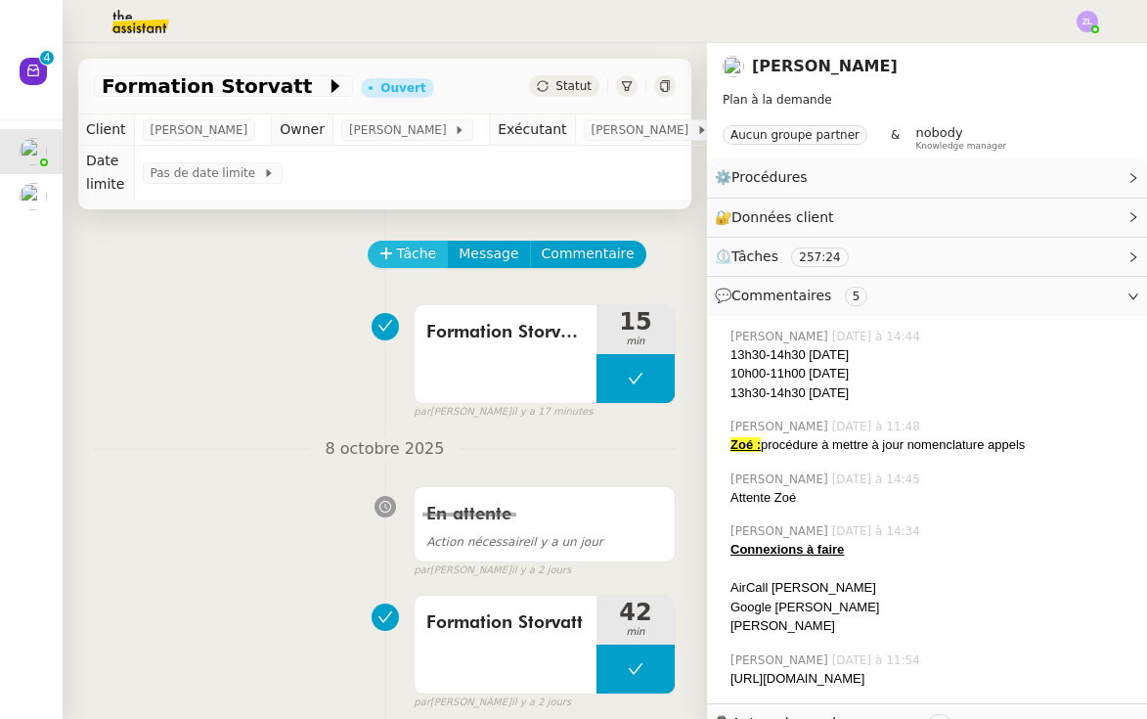
click at [420, 260] on span "Tâche" at bounding box center [417, 253] width 40 height 22
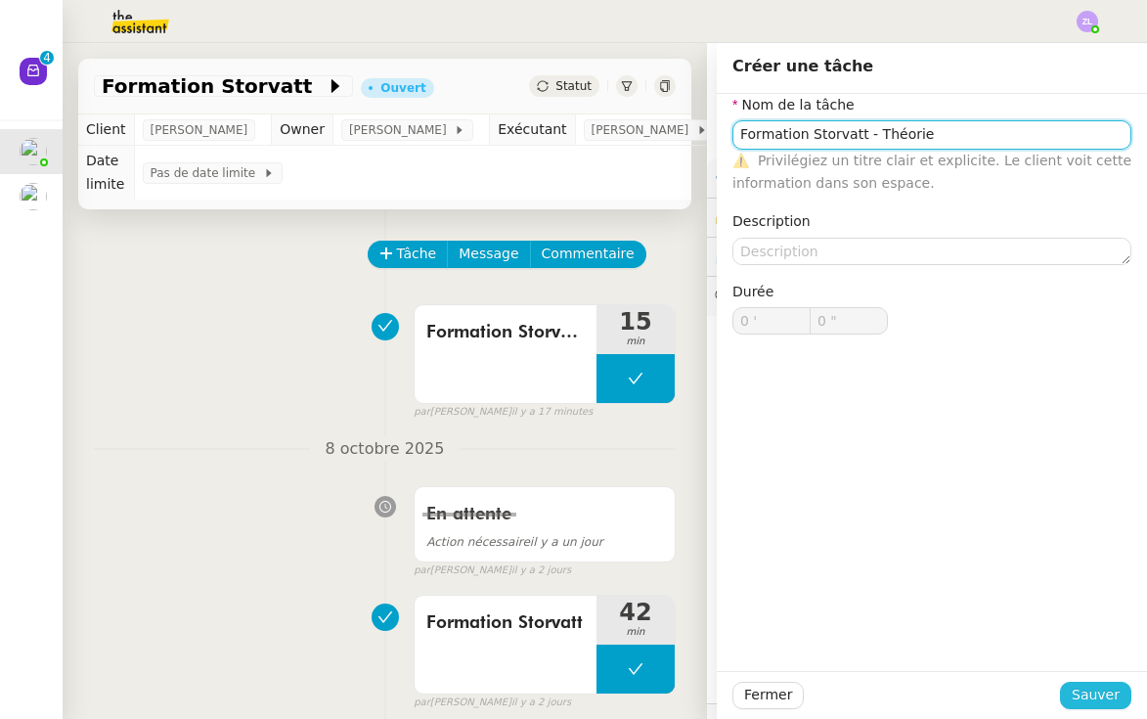
type input "Formation Storvatt - Théorie"
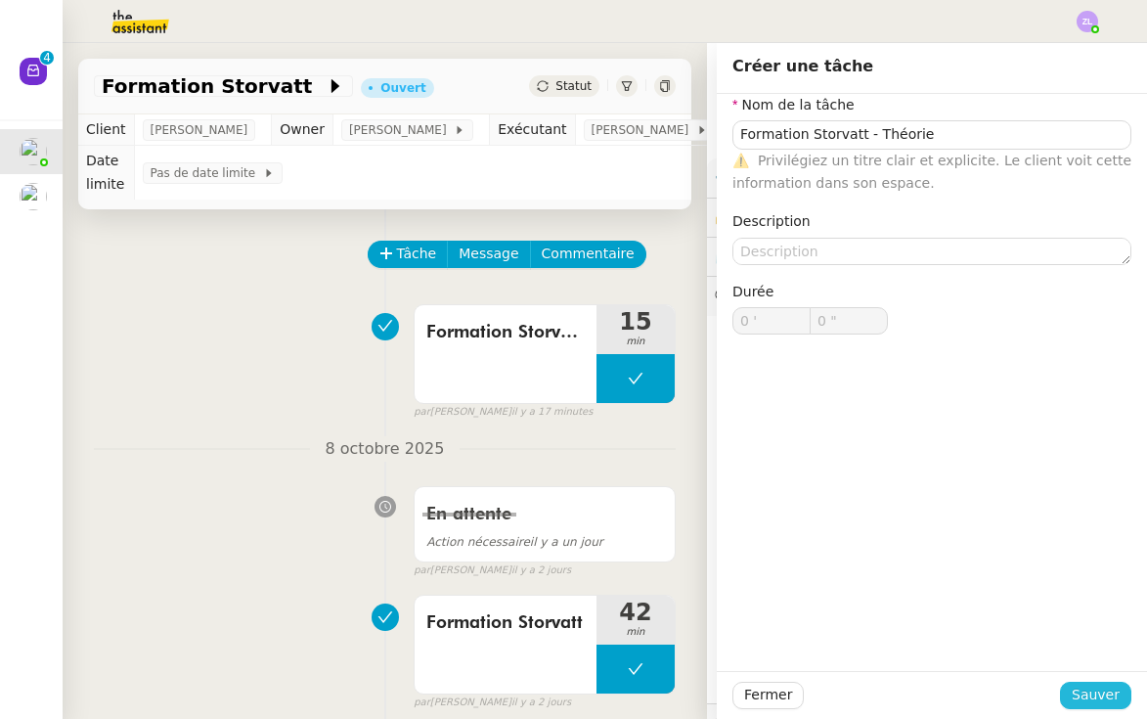
click at [1105, 690] on span "Sauver" at bounding box center [1096, 694] width 48 height 22
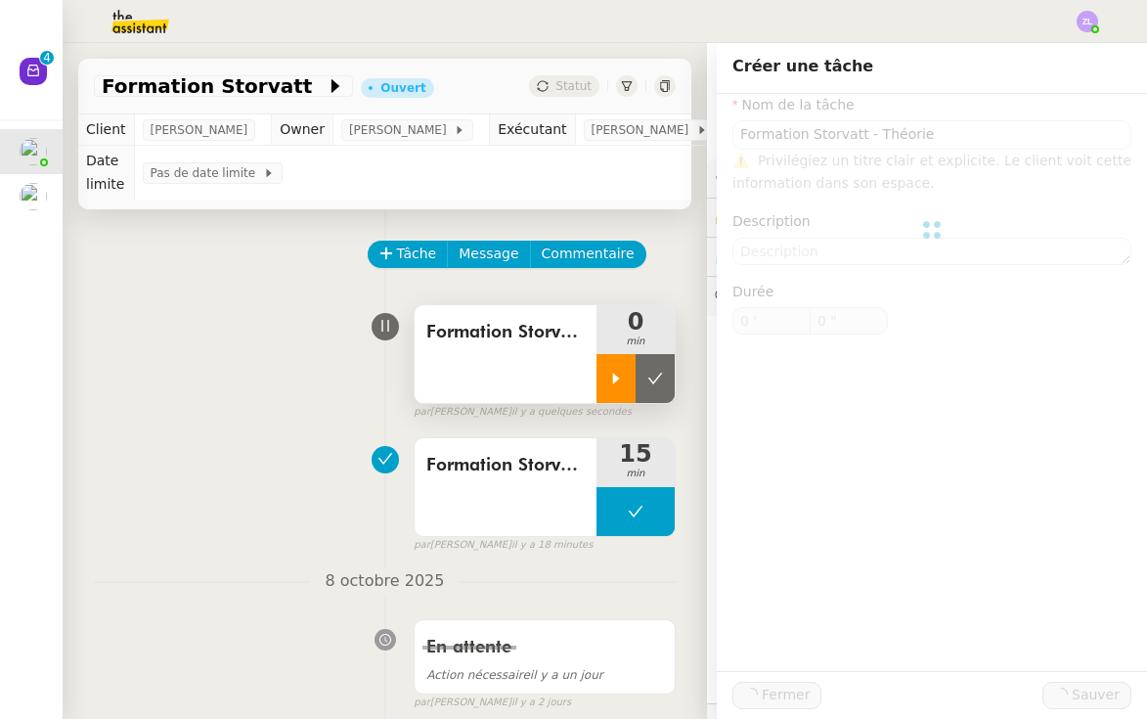
click at [614, 373] on icon at bounding box center [616, 379] width 16 height 16
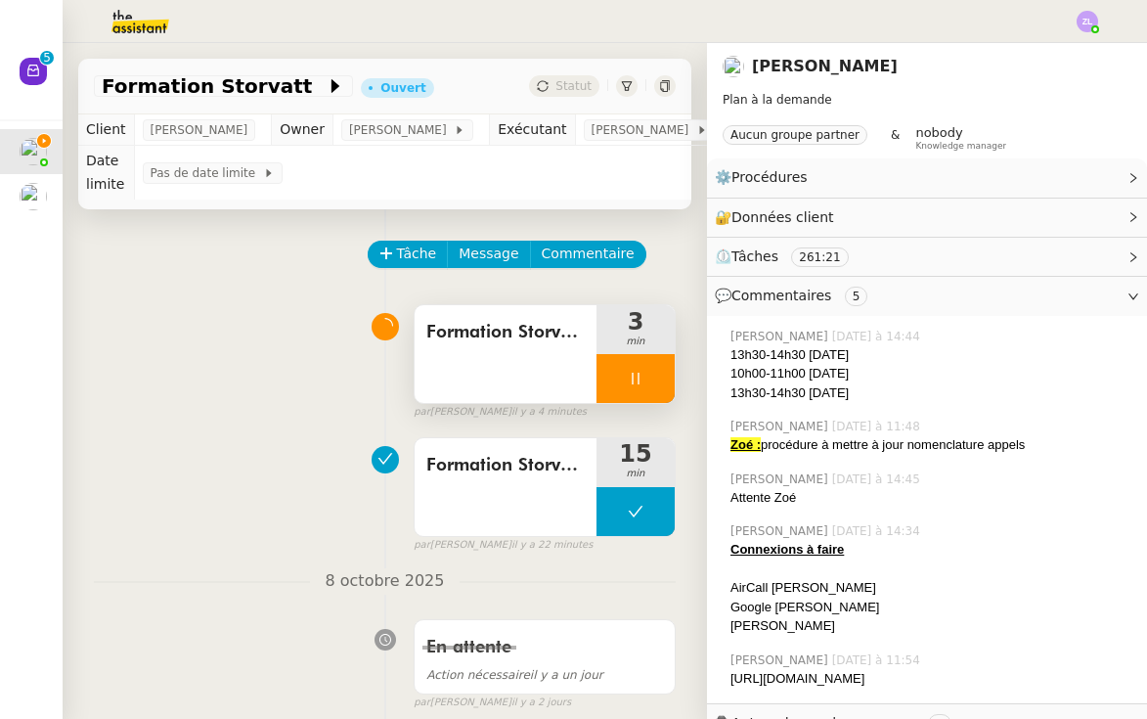
click at [140, 5] on img at bounding box center [125, 21] width 152 height 43
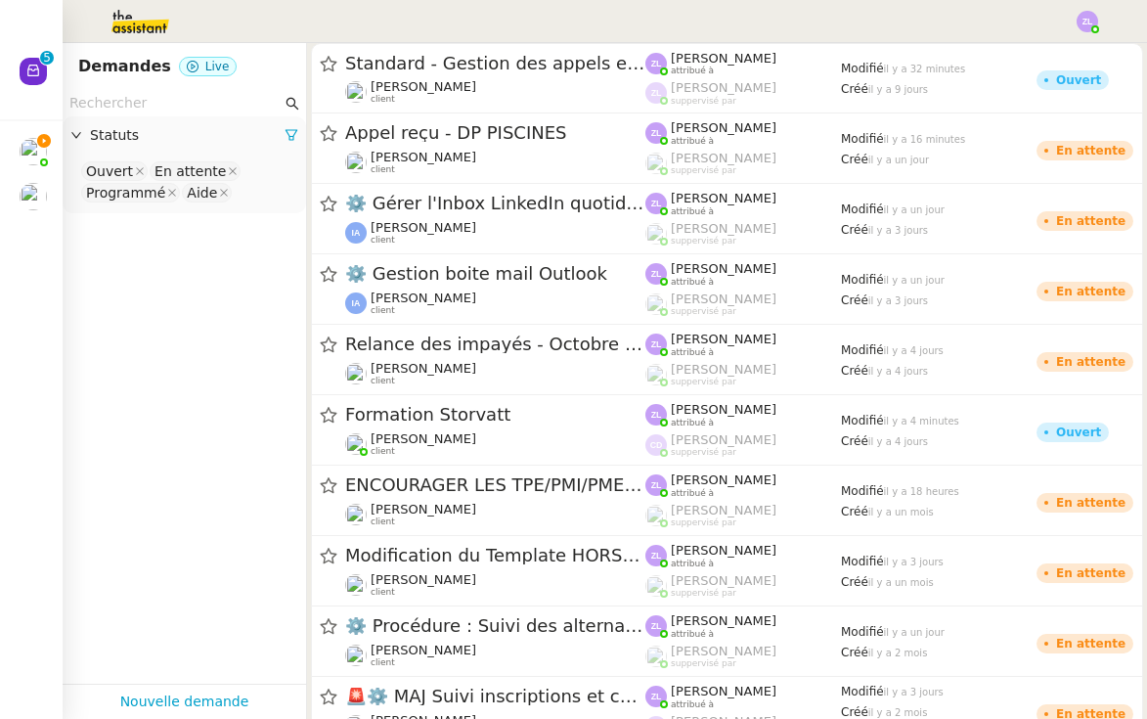
click at [146, 27] on img at bounding box center [125, 21] width 152 height 43
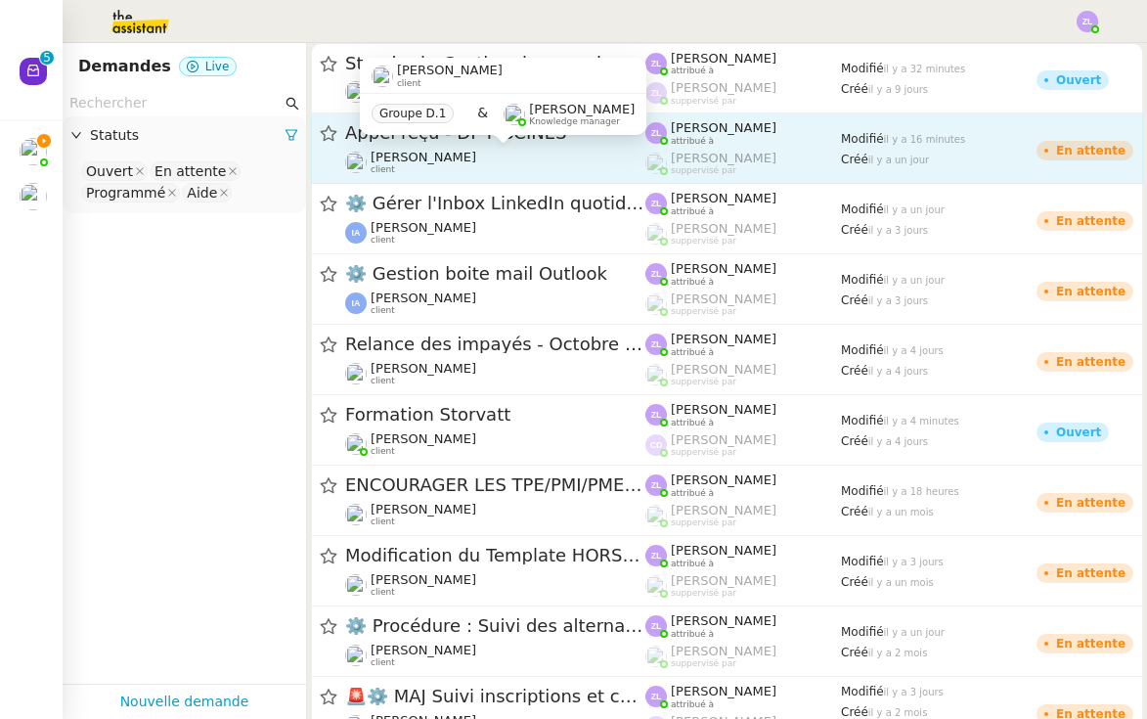
click at [416, 153] on span "[PERSON_NAME]" at bounding box center [424, 157] width 106 height 15
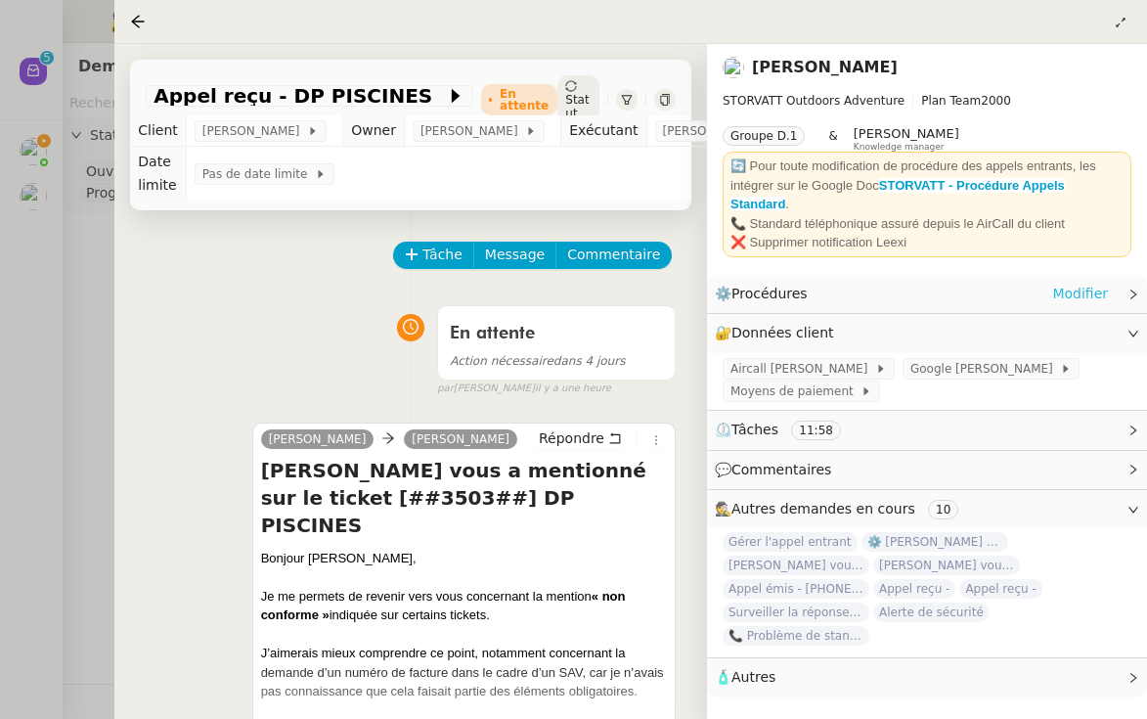
click at [1077, 293] on link "Modifier" at bounding box center [1080, 294] width 56 height 22
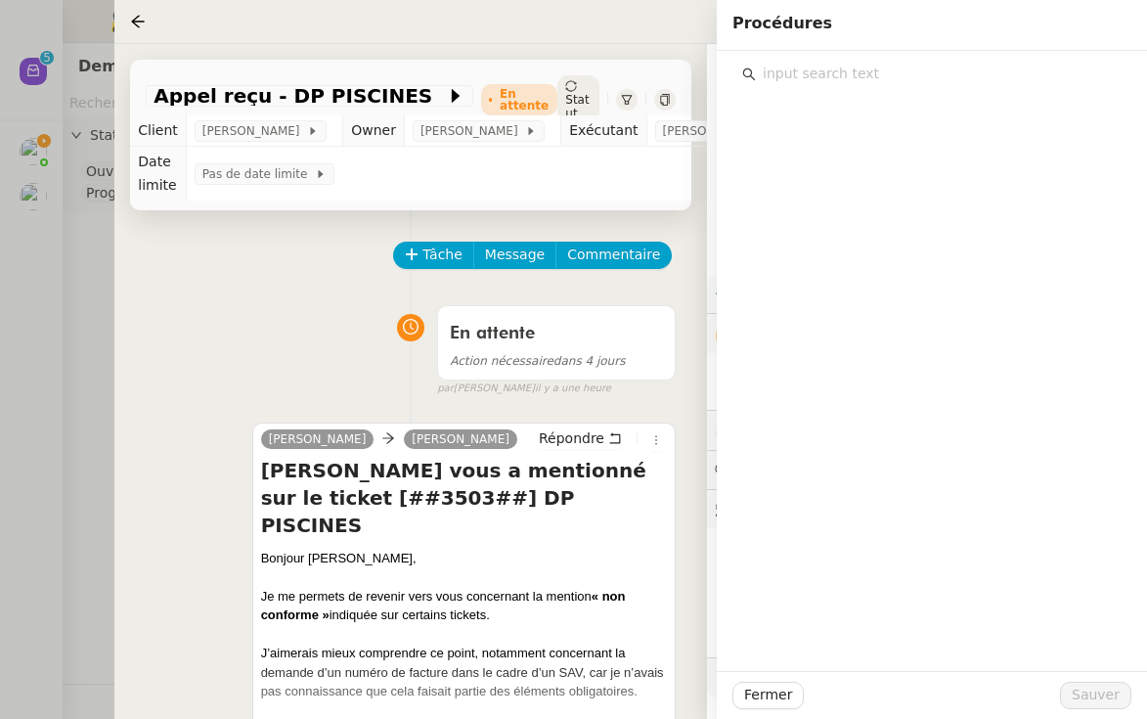
click at [808, 72] on input "text" at bounding box center [939, 74] width 366 height 26
click at [68, 285] on div at bounding box center [573, 359] width 1147 height 719
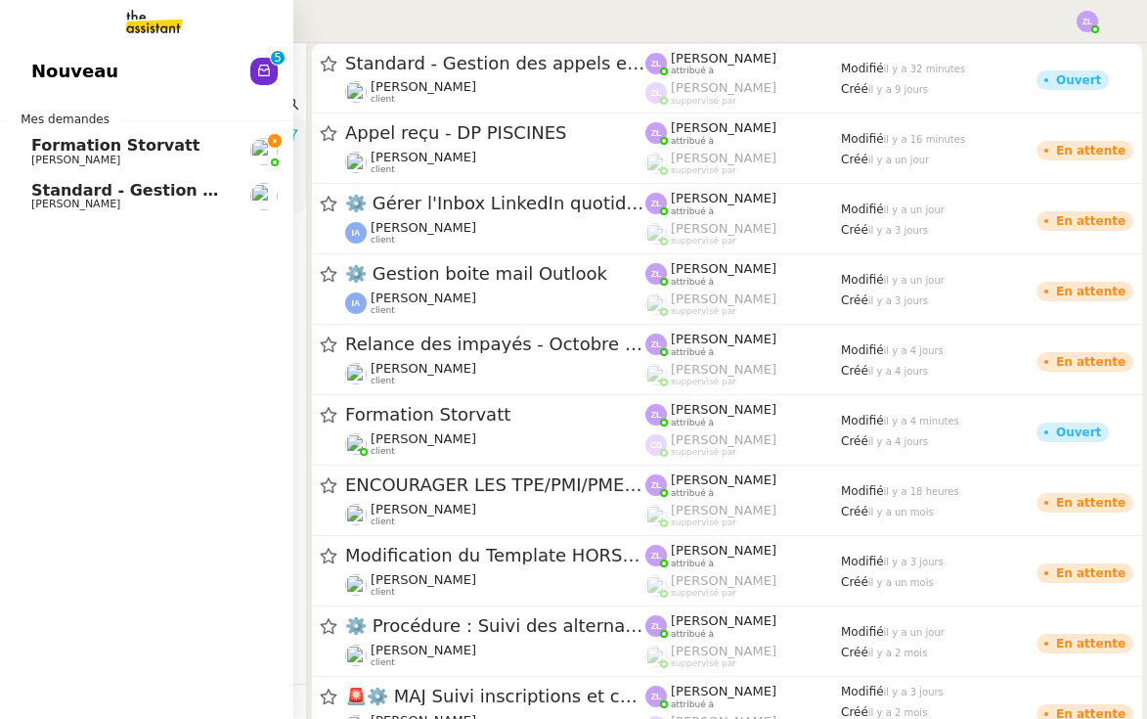
click at [34, 77] on link "Nouveau 0 1 2 3 4 5 6 7 8 9" at bounding box center [146, 71] width 293 height 45
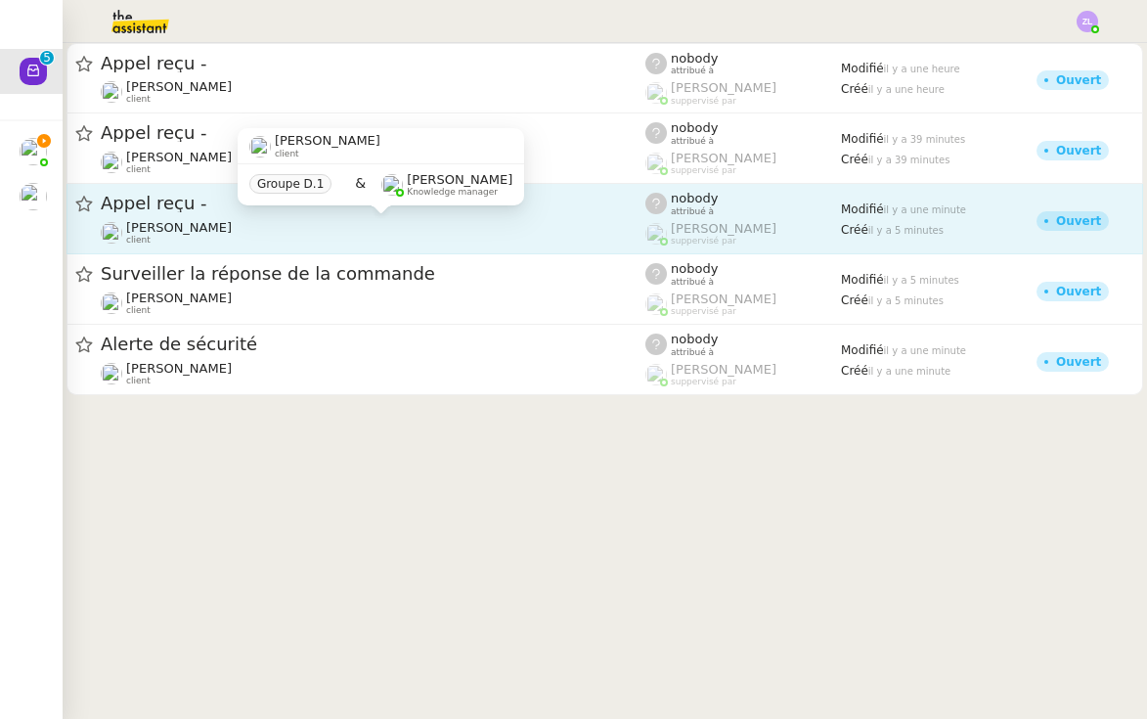
click at [205, 228] on span "[PERSON_NAME]" at bounding box center [179, 227] width 106 height 15
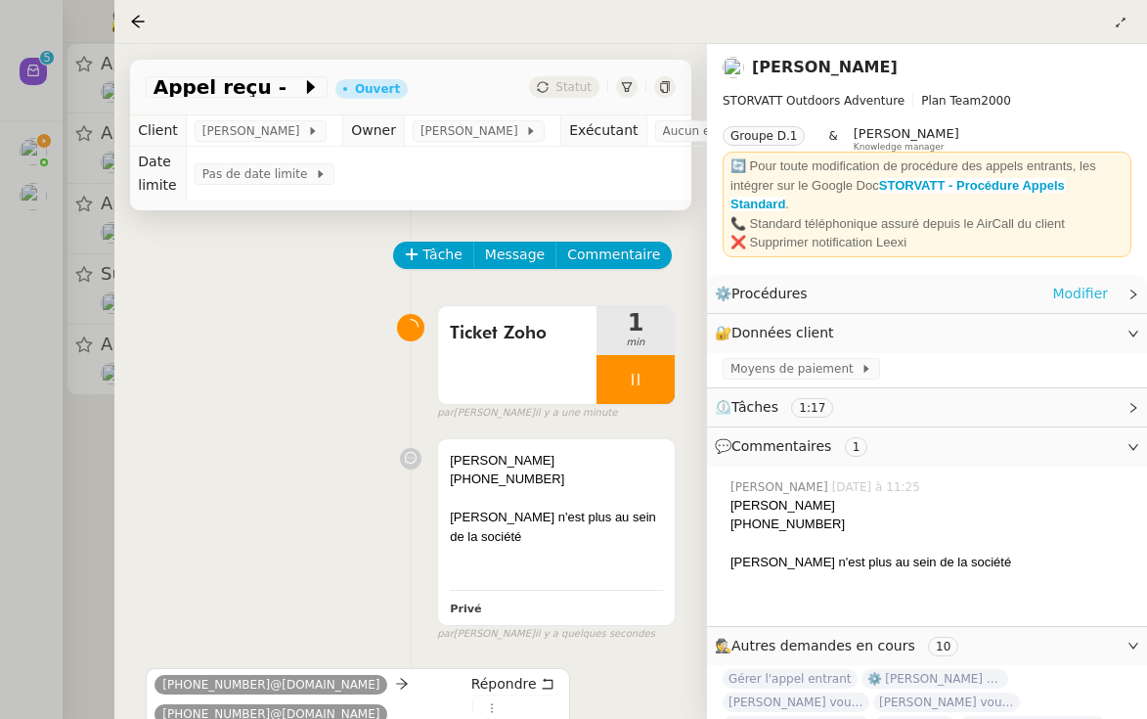
click at [1079, 296] on link "Modifier" at bounding box center [1080, 294] width 56 height 22
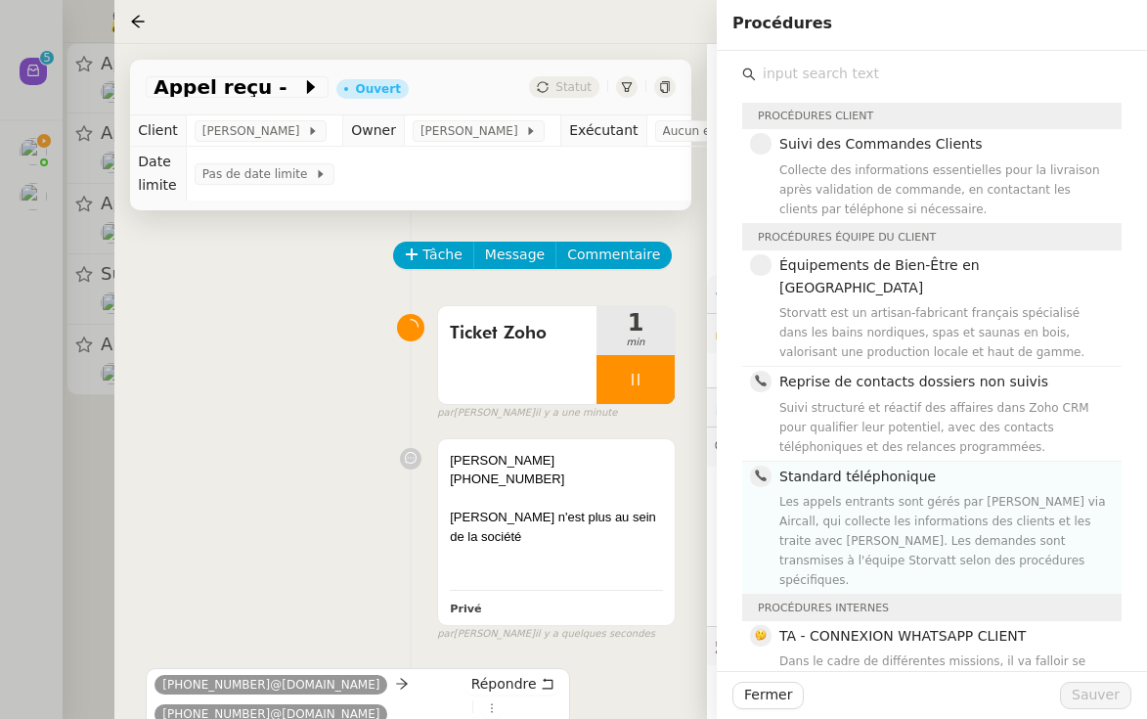
click at [936, 492] on div "Les appels entrants sont gérés par [PERSON_NAME] via Aircall, qui collecte les …" at bounding box center [944, 541] width 330 height 98
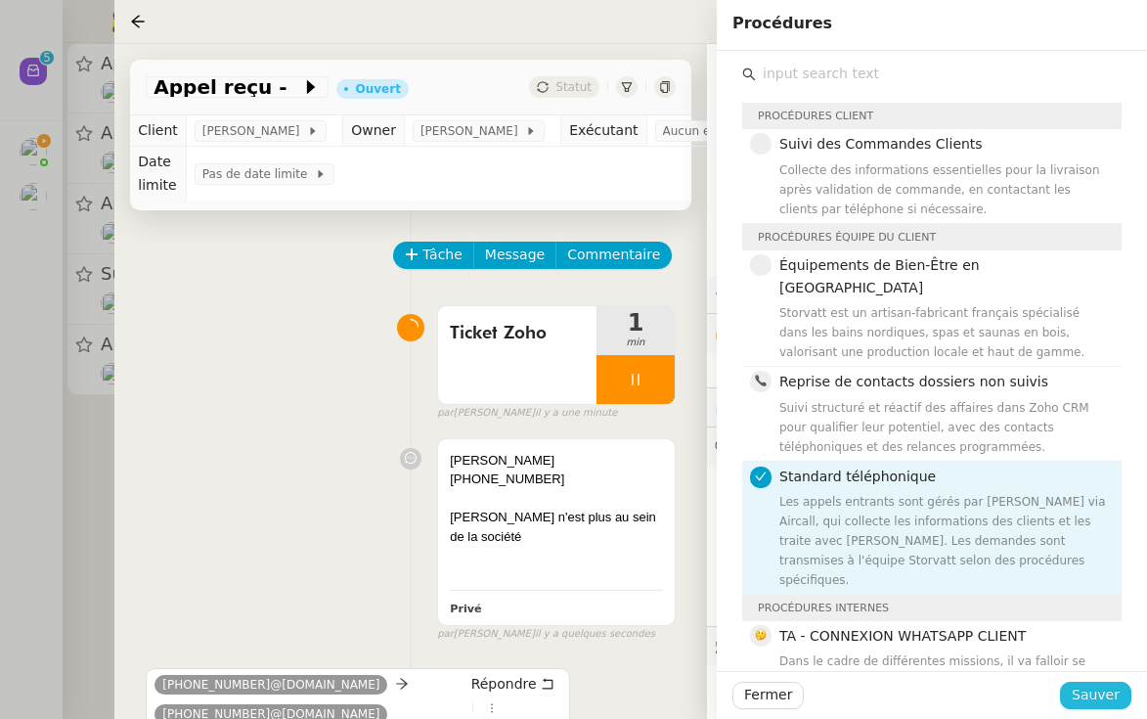
click at [1084, 688] on span "Sauver" at bounding box center [1096, 694] width 48 height 22
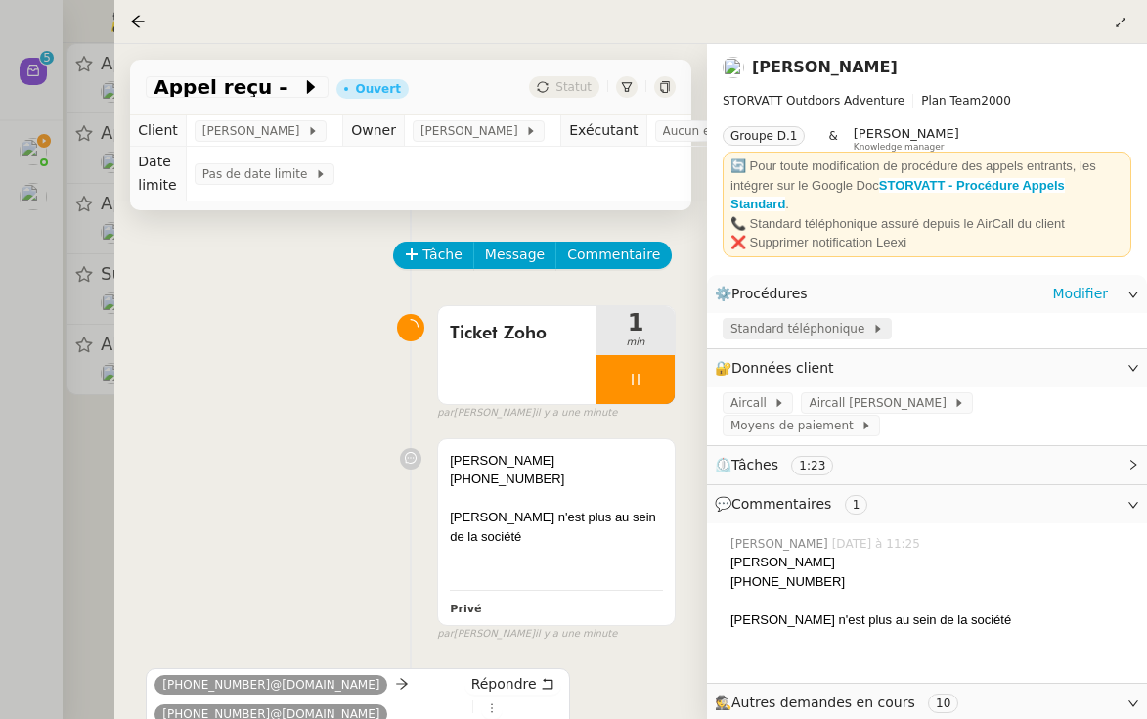
click at [812, 327] on span "Standard téléphonique" at bounding box center [801, 329] width 142 height 20
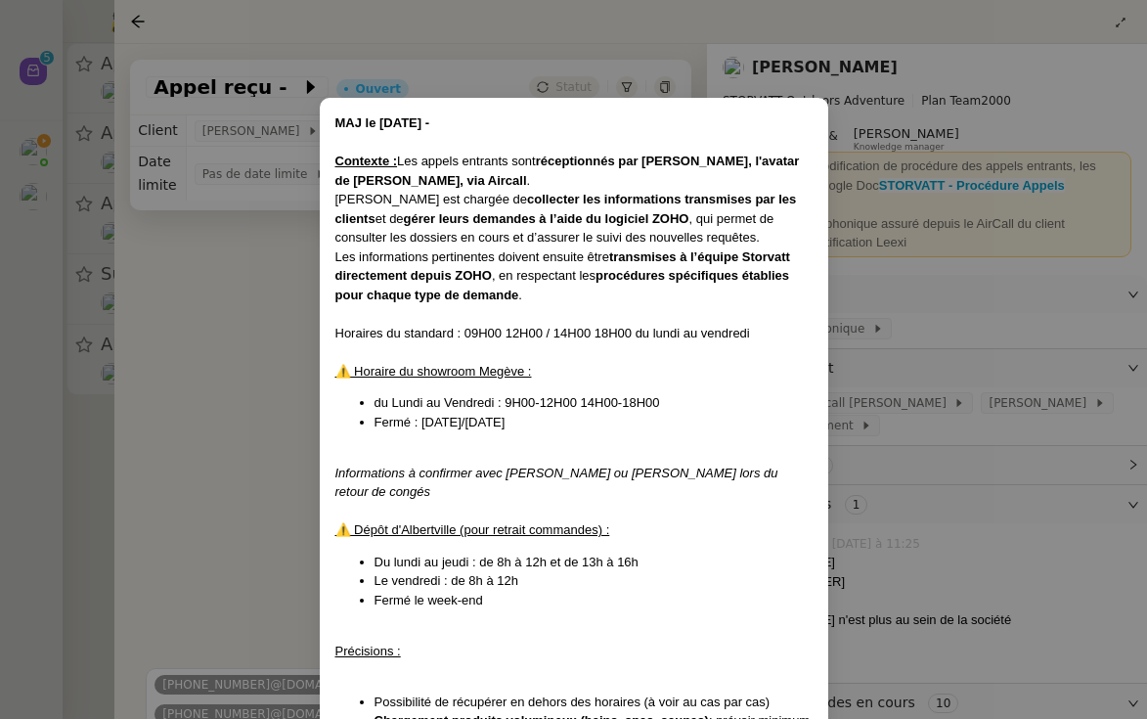
click at [274, 247] on nz-modal-container "MAJ le [DATE] - Contexte : Les appels entrants sont réceptionnés par [PERSON_NA…" at bounding box center [573, 359] width 1147 height 719
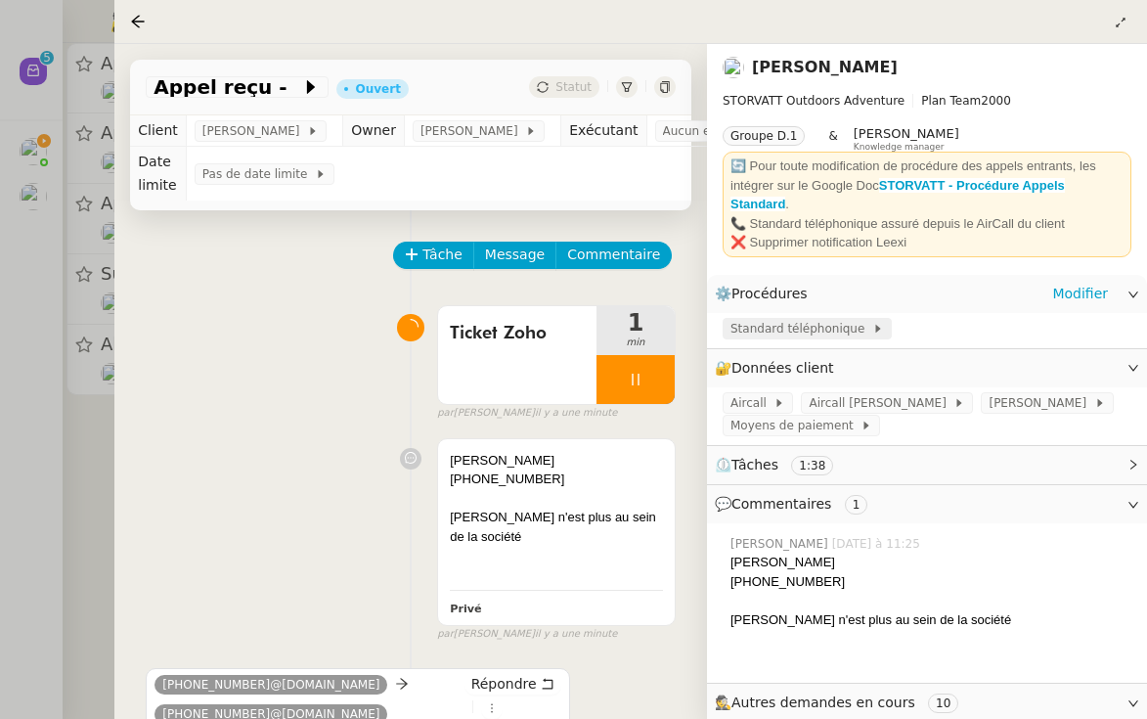
click at [801, 335] on span "Standard téléphonique" at bounding box center [801, 329] width 142 height 20
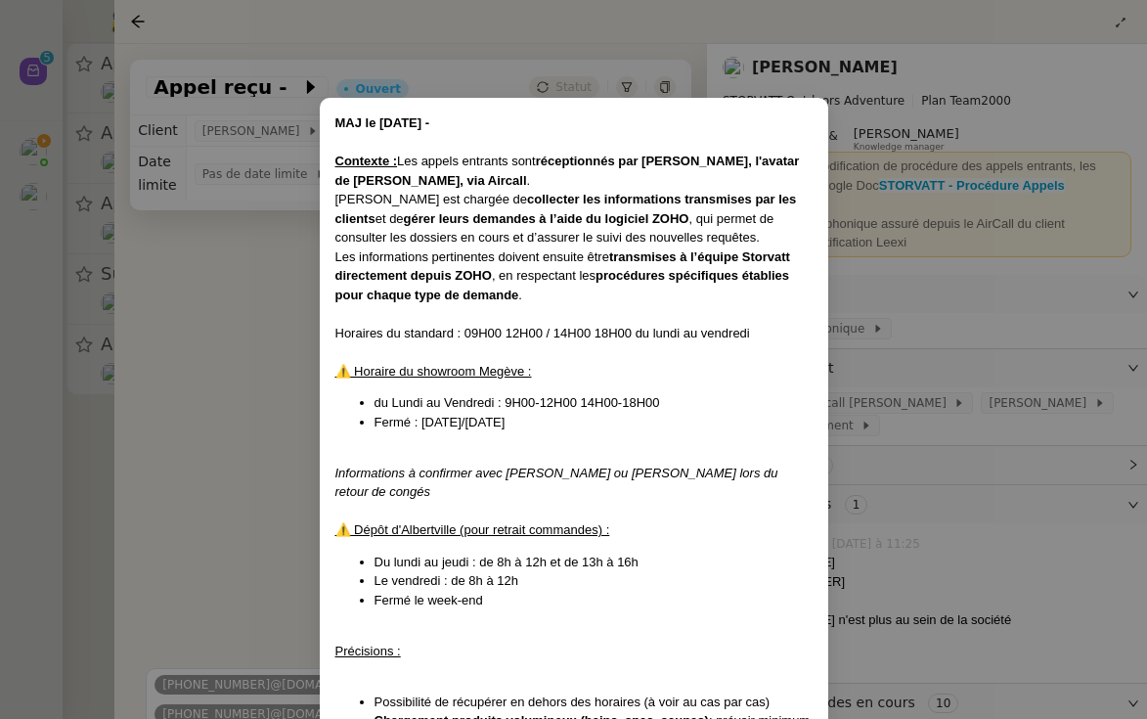
click at [989, 304] on nz-modal-container "MAJ le [DATE] - Contexte : Les appels entrants sont réceptionnés par [PERSON_NA…" at bounding box center [573, 359] width 1147 height 719
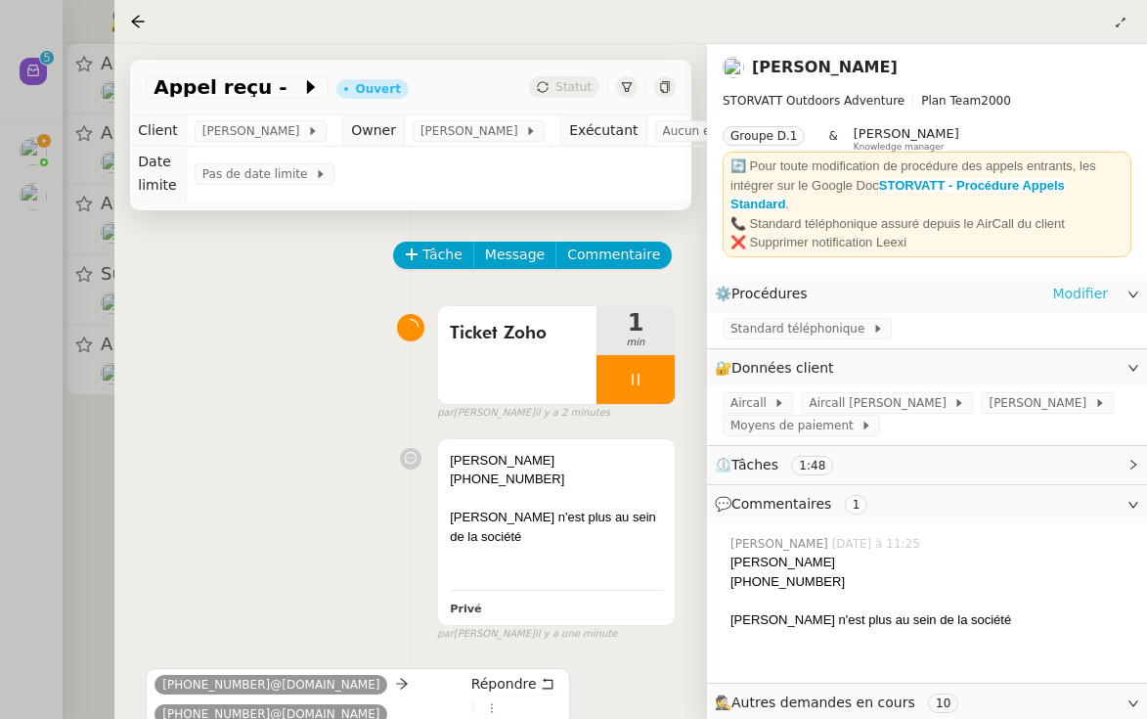
click at [1071, 285] on link "Modifier" at bounding box center [1080, 294] width 56 height 22
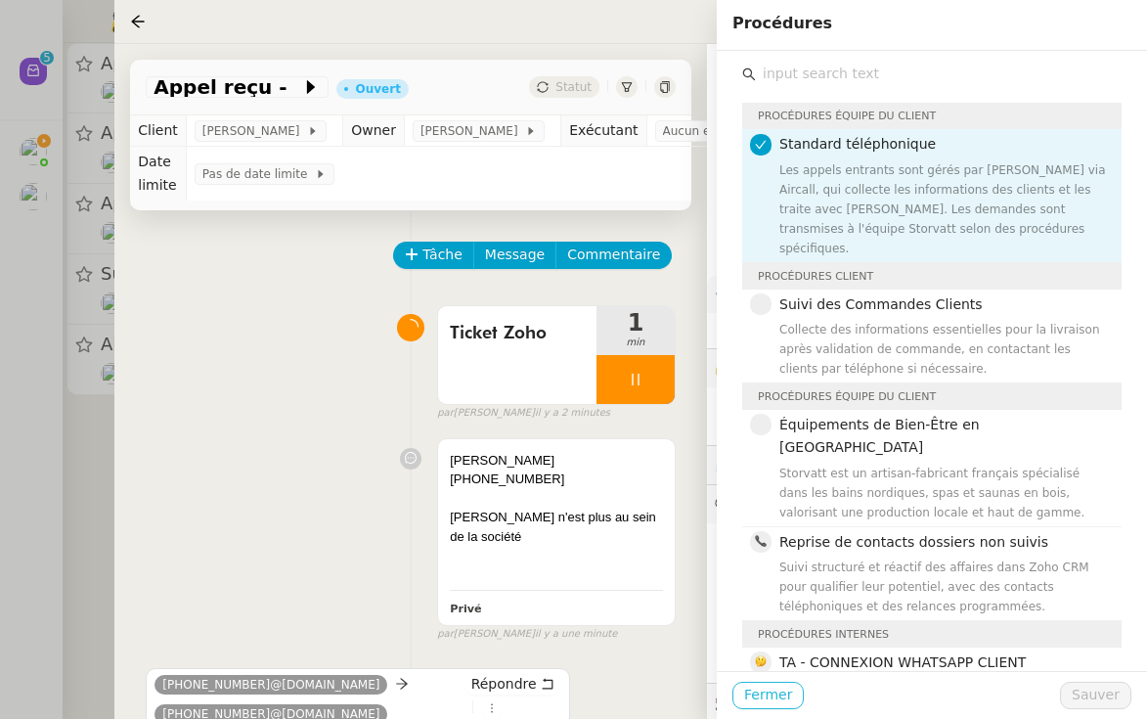
click at [773, 691] on span "Fermer" at bounding box center [768, 694] width 48 height 22
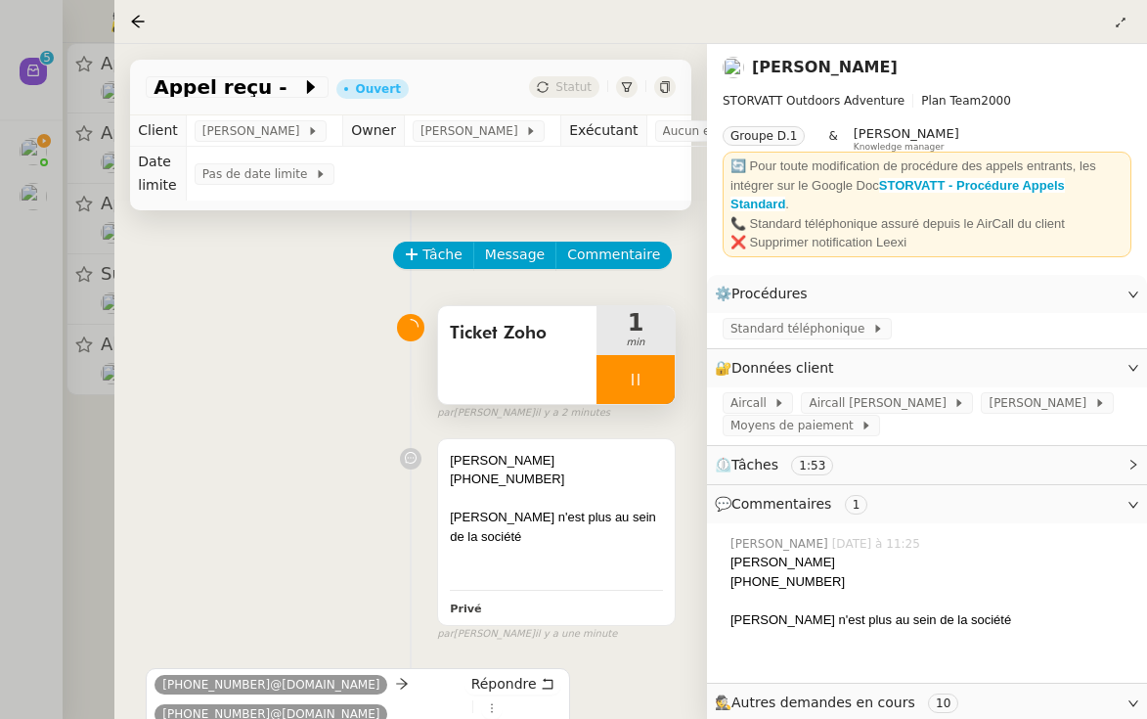
click at [824, 335] on span "Standard téléphonique" at bounding box center [801, 329] width 142 height 20
